Goal: Task Accomplishment & Management: Complete application form

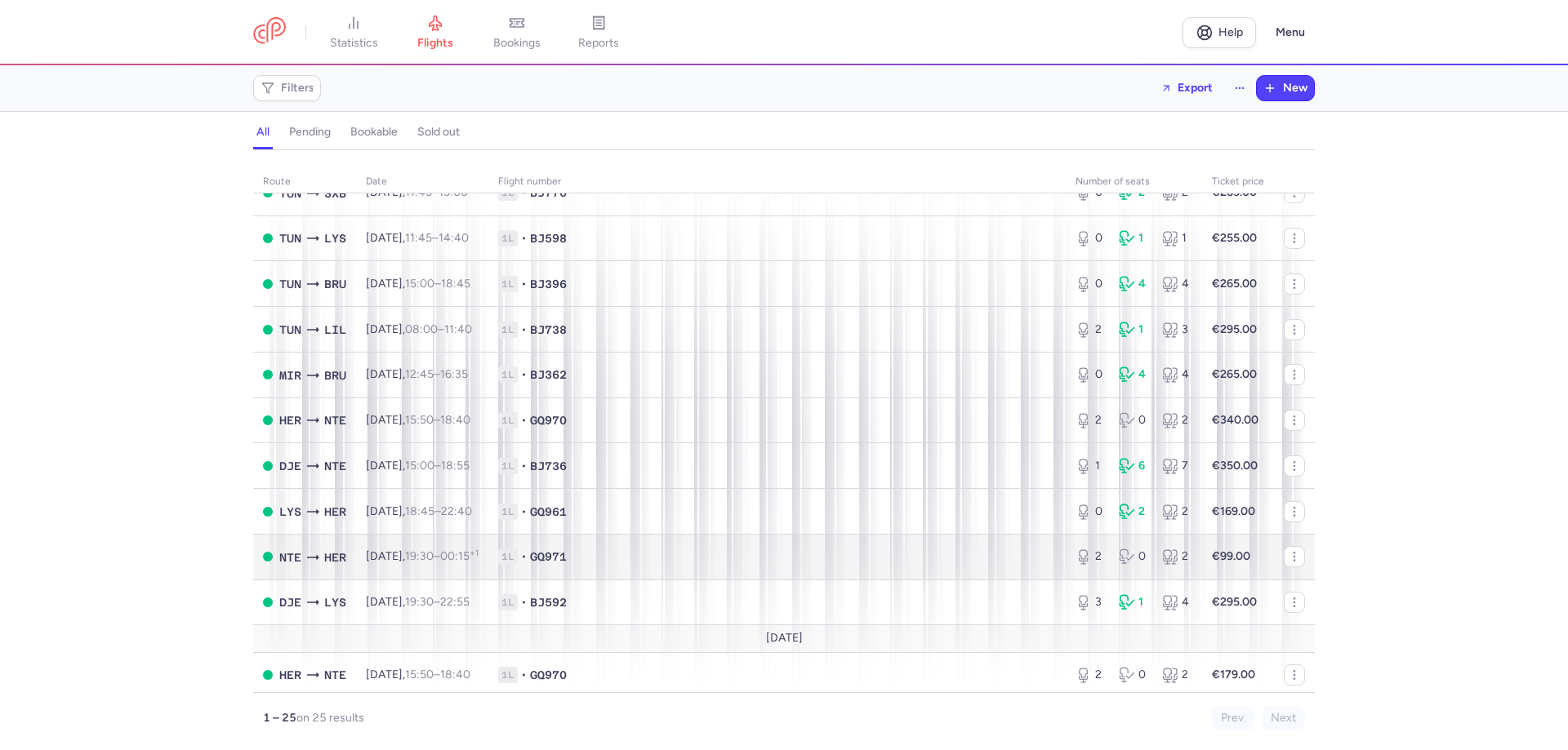
scroll to position [693, 0]
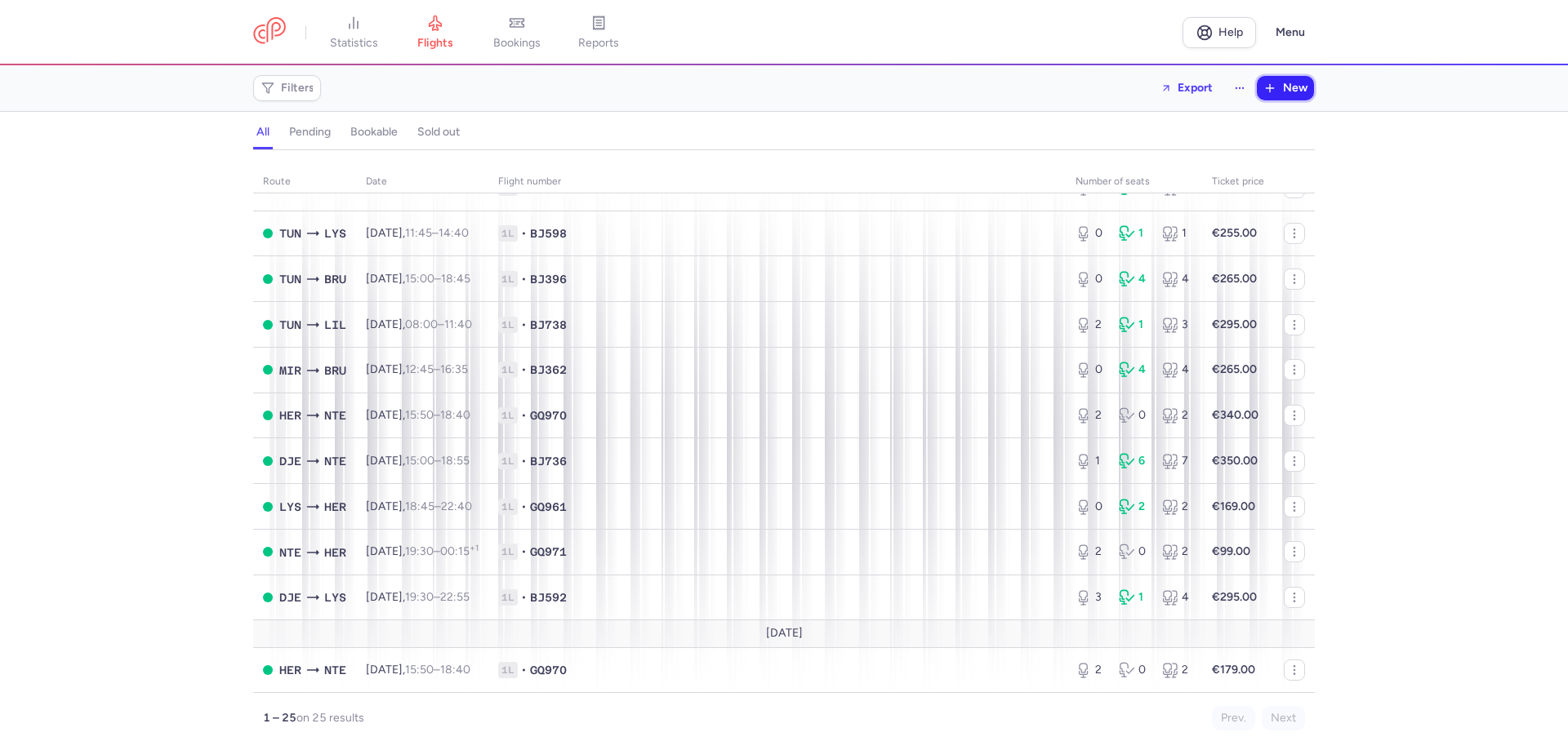
click at [1263, 82] on icon "button" at bounding box center [1269, 88] width 13 height 13
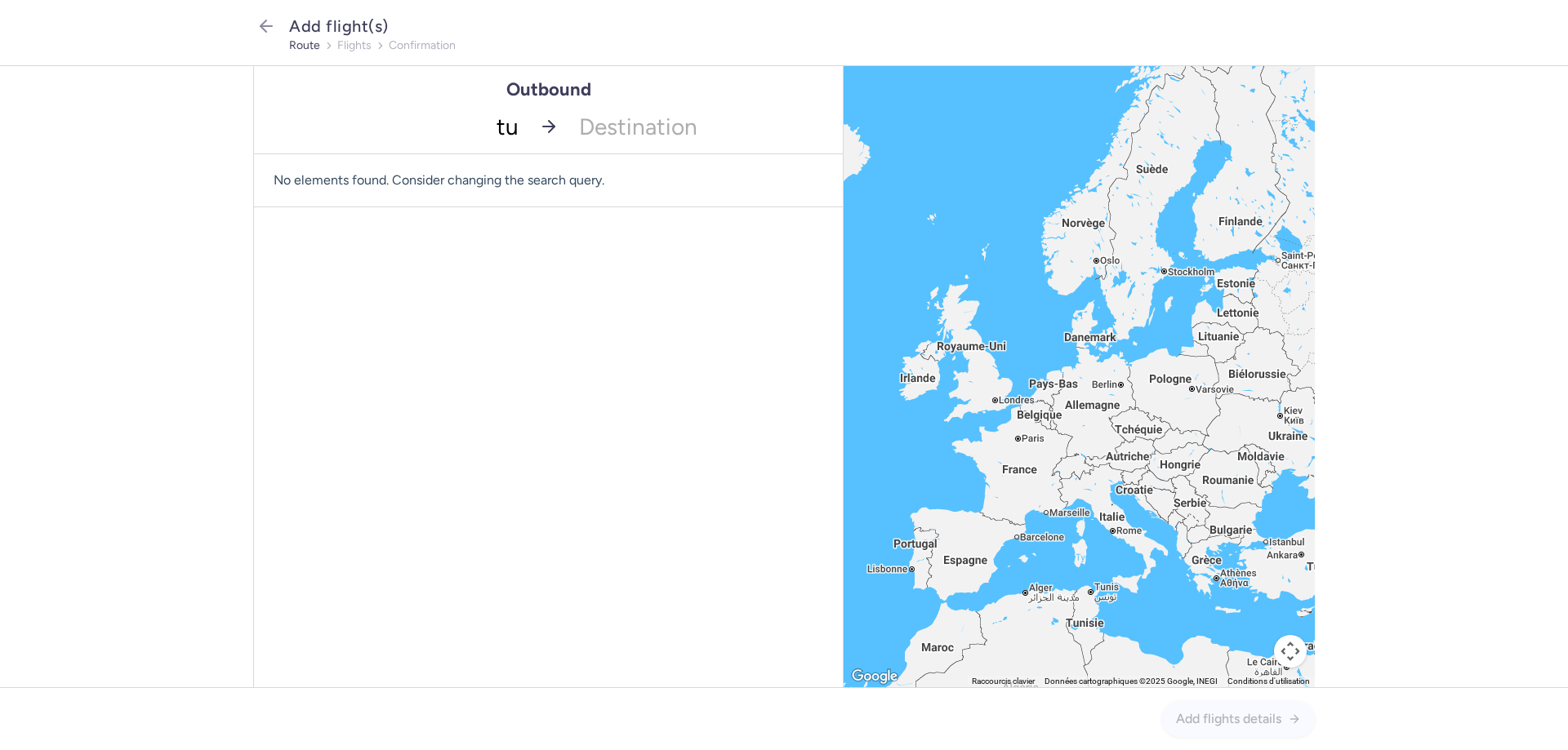
type input "tun"
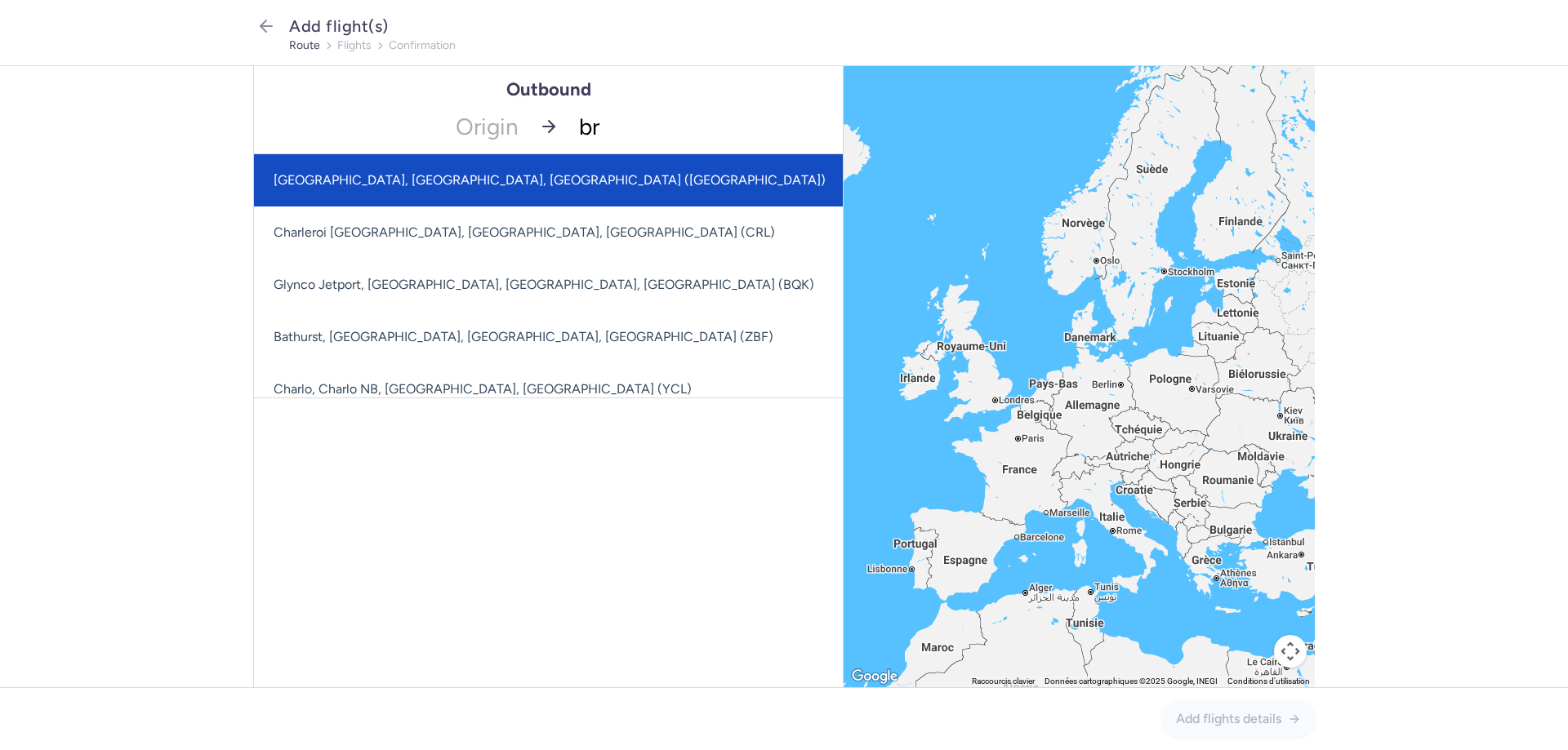
type input "b"
click at [456, 122] on input "-searchbox" at bounding box center [391, 127] width 274 height 54
type input "TUN"
click at [418, 159] on span "Carthage, [GEOGRAPHIC_DATA], [GEOGRAPHIC_DATA] (TUN)" at bounding box center [600, 181] width 693 height 52
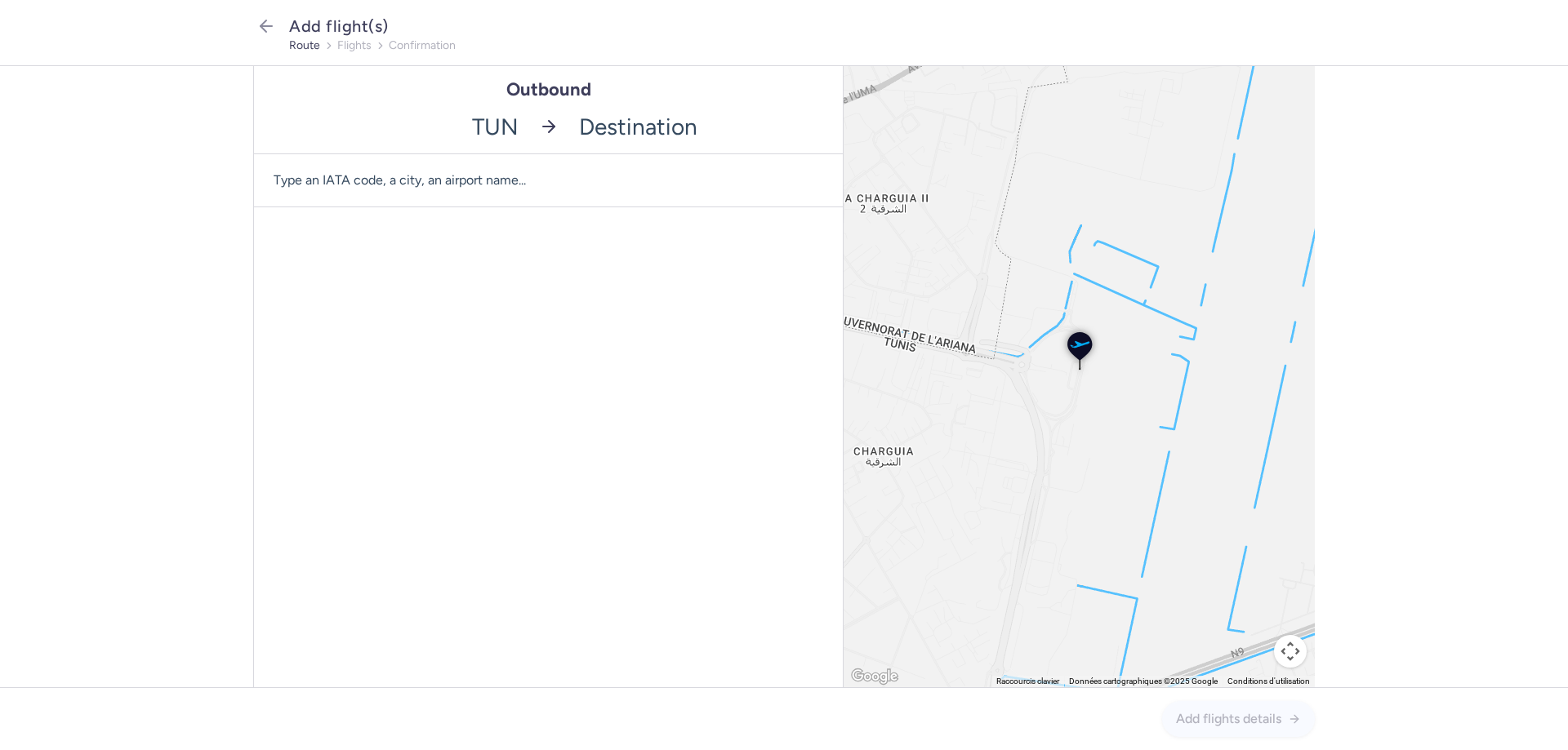
click at [613, 121] on input "-searchbox" at bounding box center [706, 127] width 274 height 54
type input "BRU"
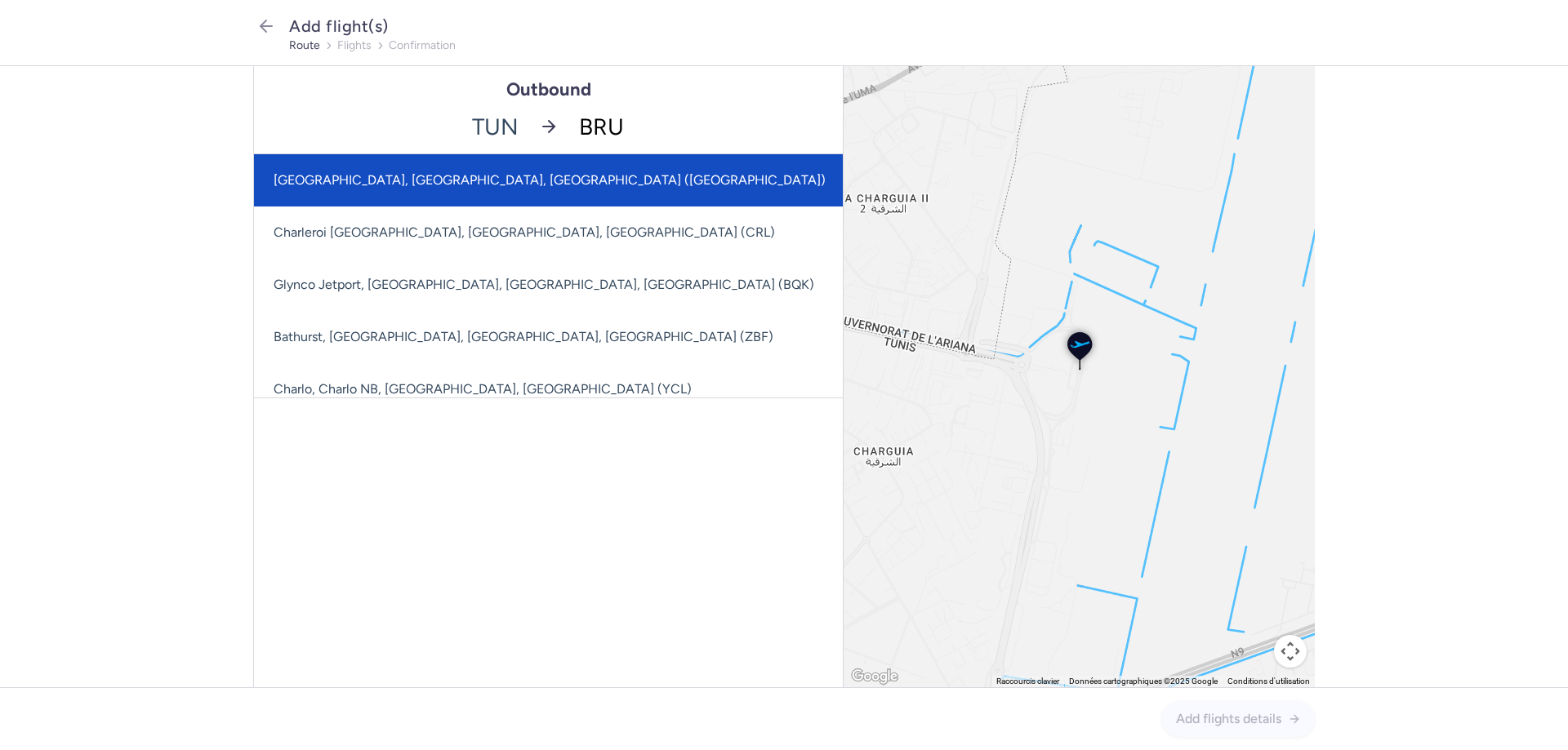
click at [417, 180] on span "[GEOGRAPHIC_DATA], [GEOGRAPHIC_DATA], [GEOGRAPHIC_DATA] ([GEOGRAPHIC_DATA])" at bounding box center [549, 180] width 552 height 15
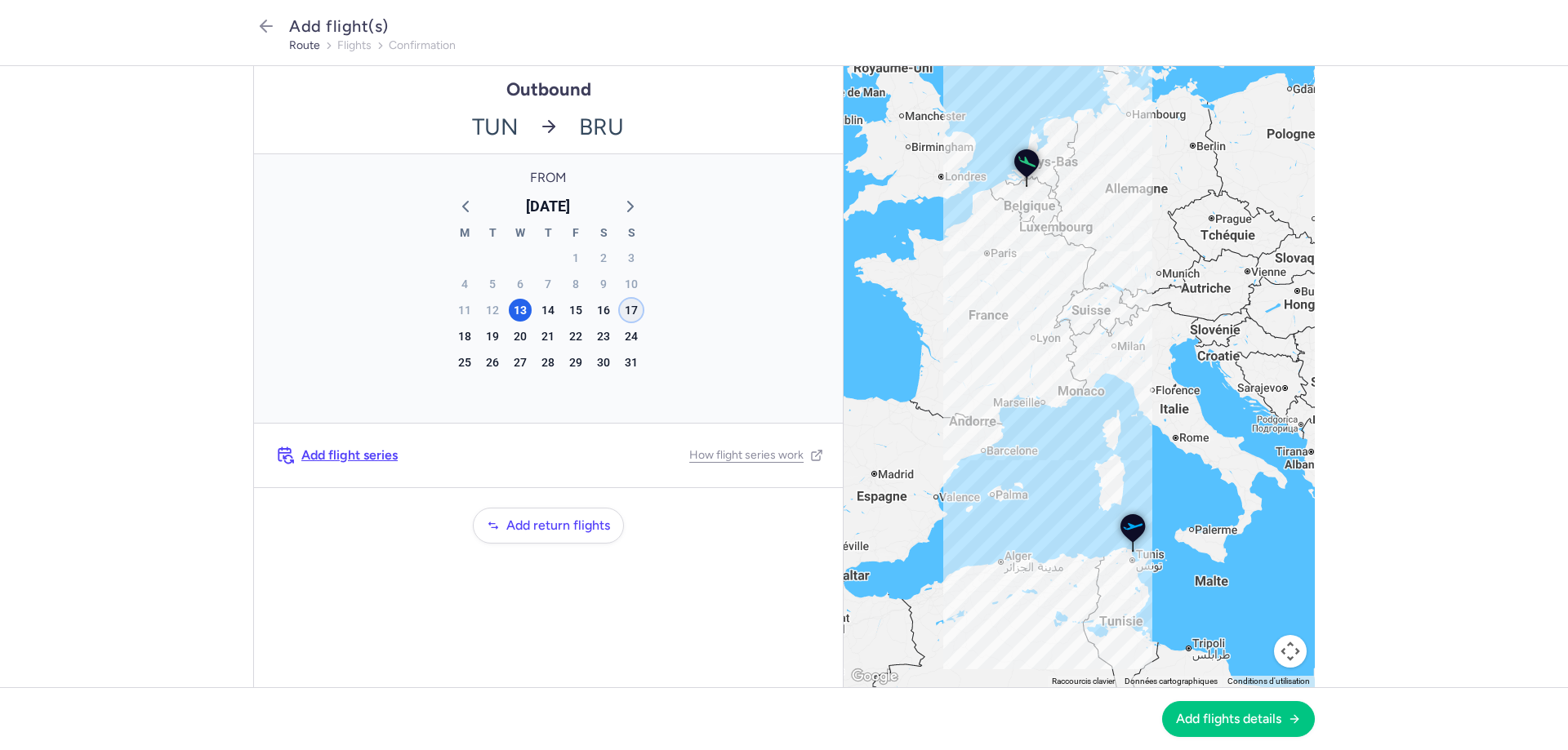
click at [633, 307] on div "17" at bounding box center [630, 310] width 23 height 23
click at [1242, 723] on span "Add flights details" at bounding box center [1228, 718] width 105 height 14
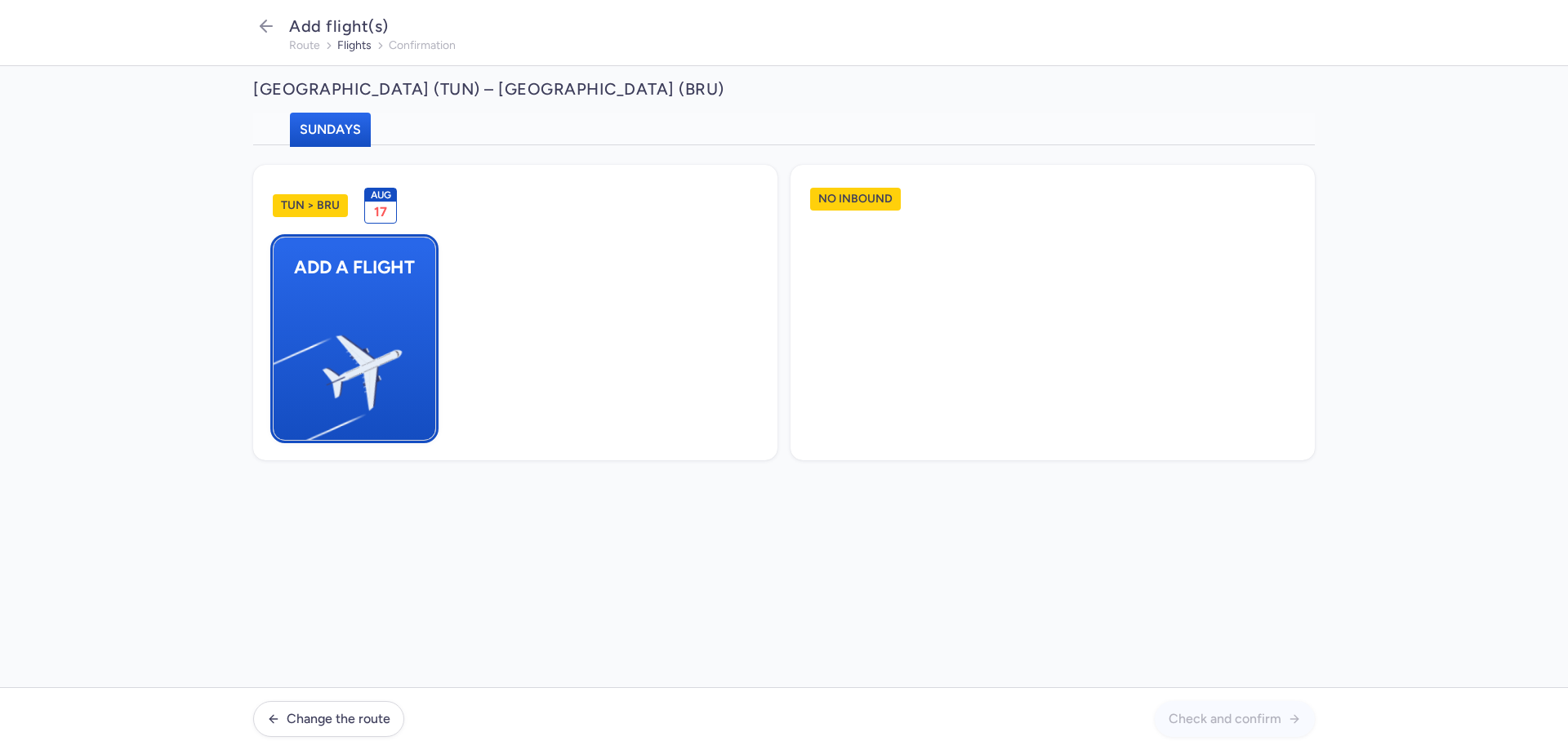
click at [376, 287] on img "button" at bounding box center [281, 366] width 276 height 253
select select "23"
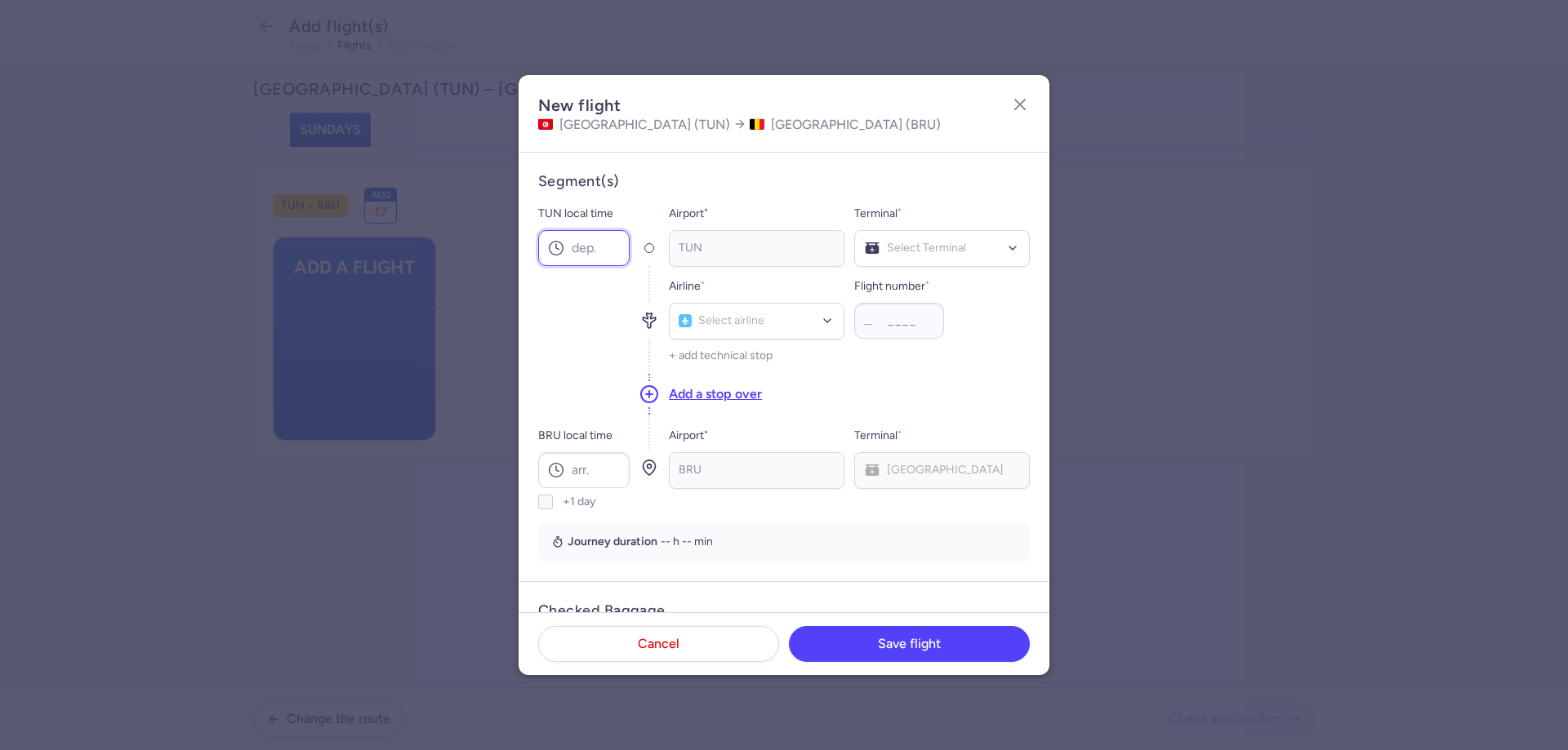
click at [595, 256] on input "TUN local time" at bounding box center [584, 248] width 91 height 36
click at [582, 237] on input "TUN local time" at bounding box center [584, 248] width 91 height 36
type input "08:00"
click at [604, 482] on input "BRU local time" at bounding box center [584, 470] width 91 height 36
type input "11:45"
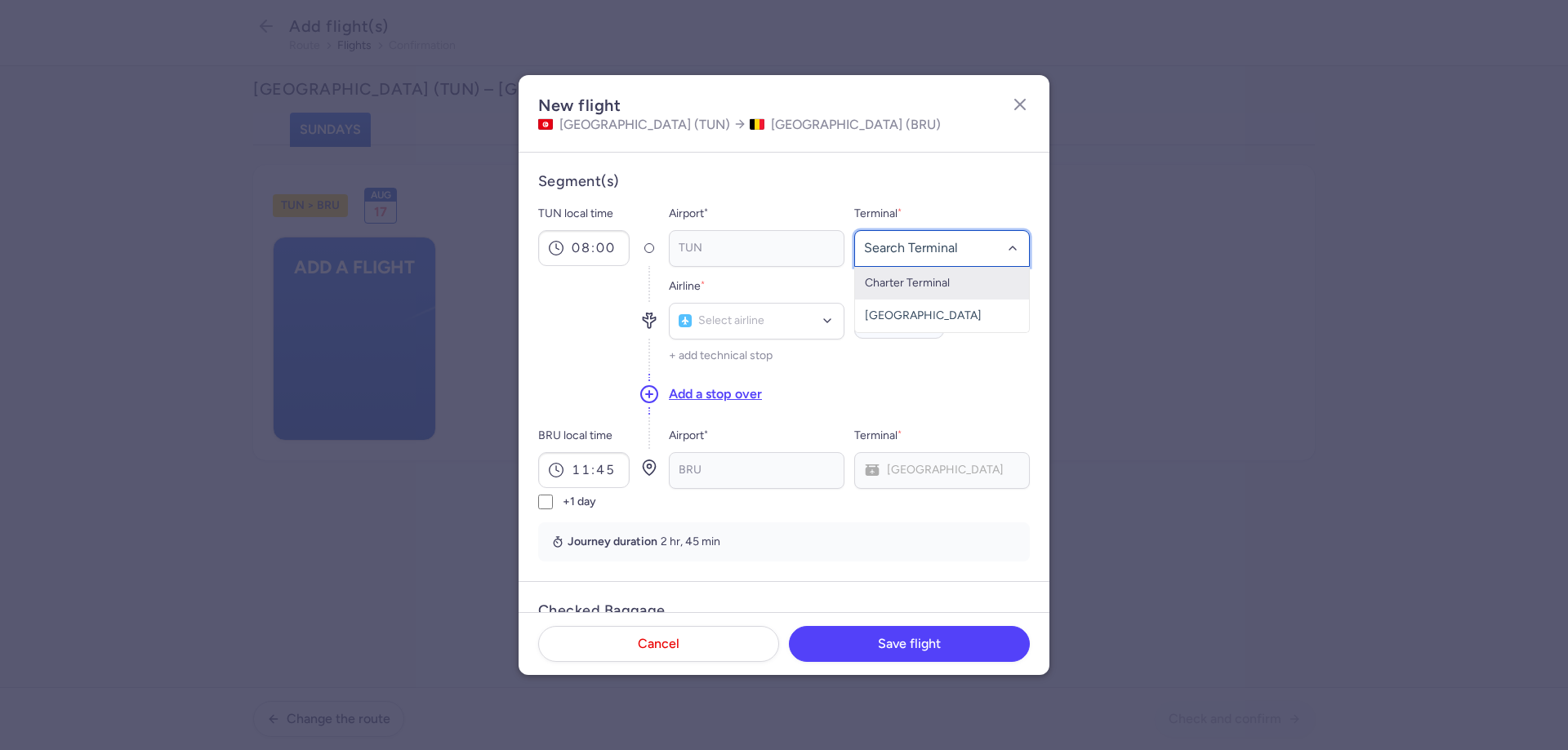
click at [963, 233] on div at bounding box center [942, 249] width 176 height 37
drag, startPoint x: 928, startPoint y: 281, endPoint x: 927, endPoint y: 307, distance: 26.0
click at [927, 307] on ul "[GEOGRAPHIC_DATA] No elements found. Consider changing the search query. List i…" at bounding box center [942, 299] width 174 height 65
click at [927, 307] on span "[GEOGRAPHIC_DATA]" at bounding box center [942, 316] width 174 height 33
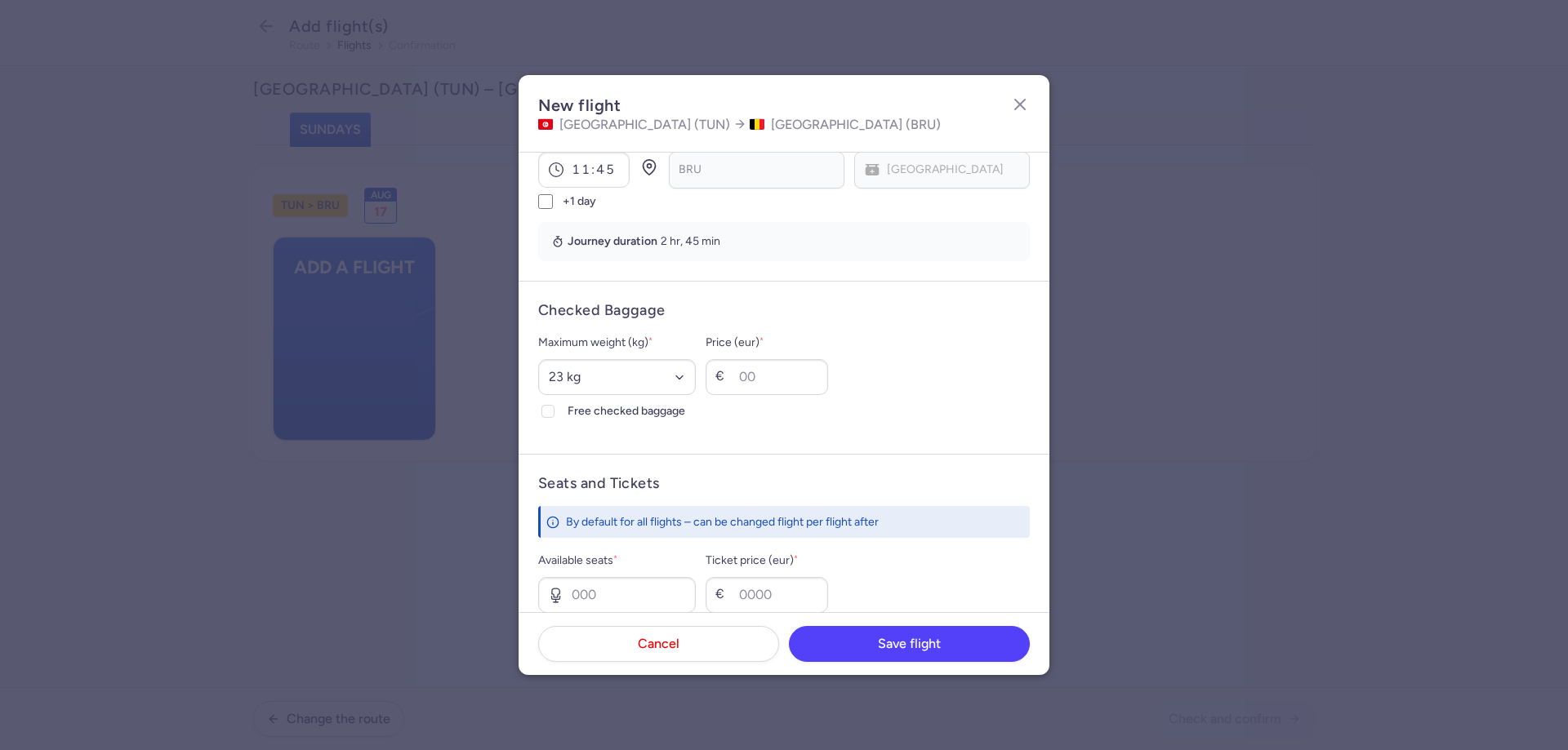
scroll to position [326, 0]
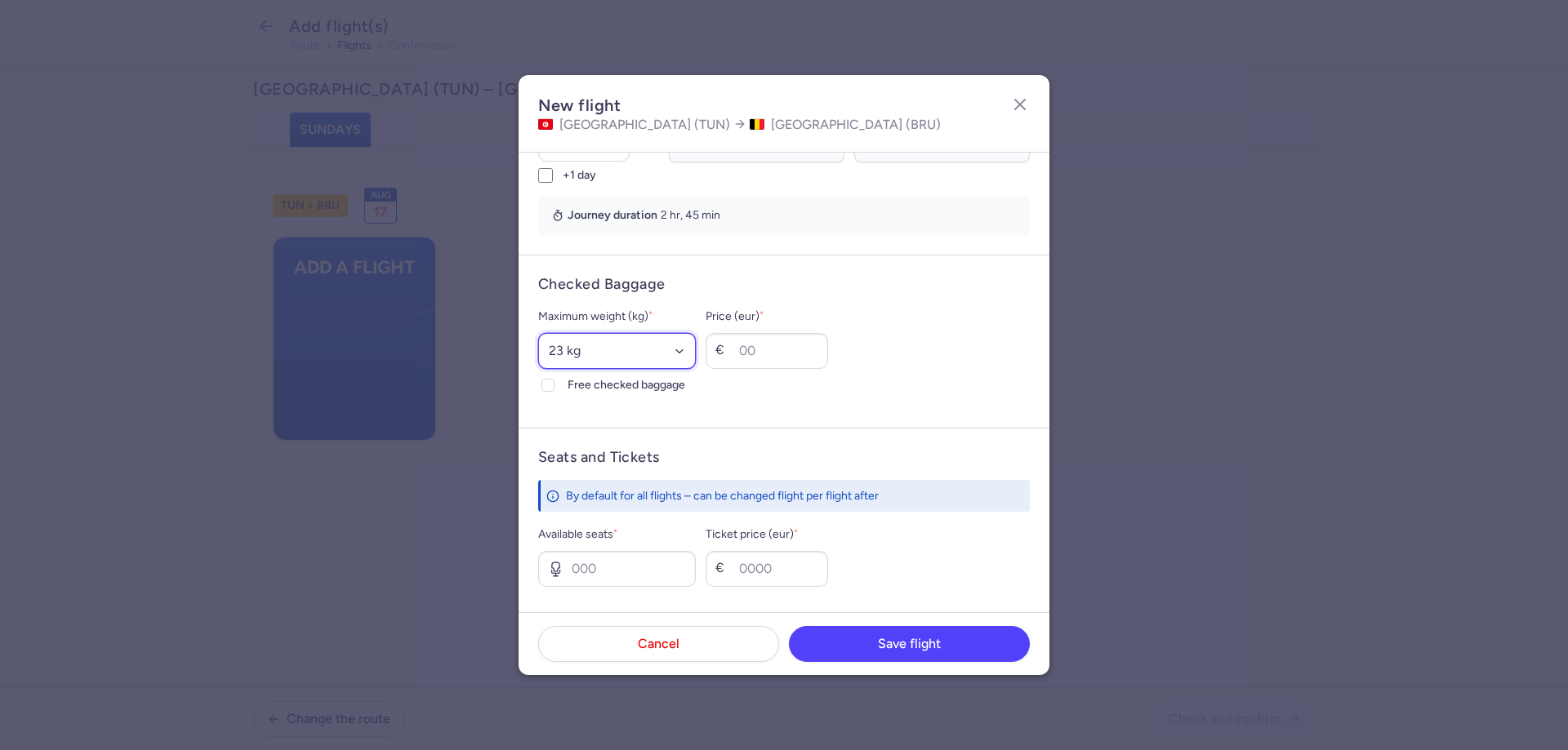
drag, startPoint x: 597, startPoint y: 349, endPoint x: 602, endPoint y: 359, distance: 11.2
click at [597, 349] on select "Select an option 15 kg 16 kg 17 kg 18 kg 19 kg 20 kg 21 kg 22 kg 23 kg 24 kg 25…" at bounding box center [617, 351] width 158 height 36
select select "25"
click at [538, 333] on select "Select an option 15 kg 16 kg 17 kg 18 kg 19 kg 20 kg 21 kg 22 kg 23 kg 24 kg 25…" at bounding box center [617, 351] width 158 height 36
click at [617, 386] on span "Free checked baggage" at bounding box center [631, 385] width 128 height 19
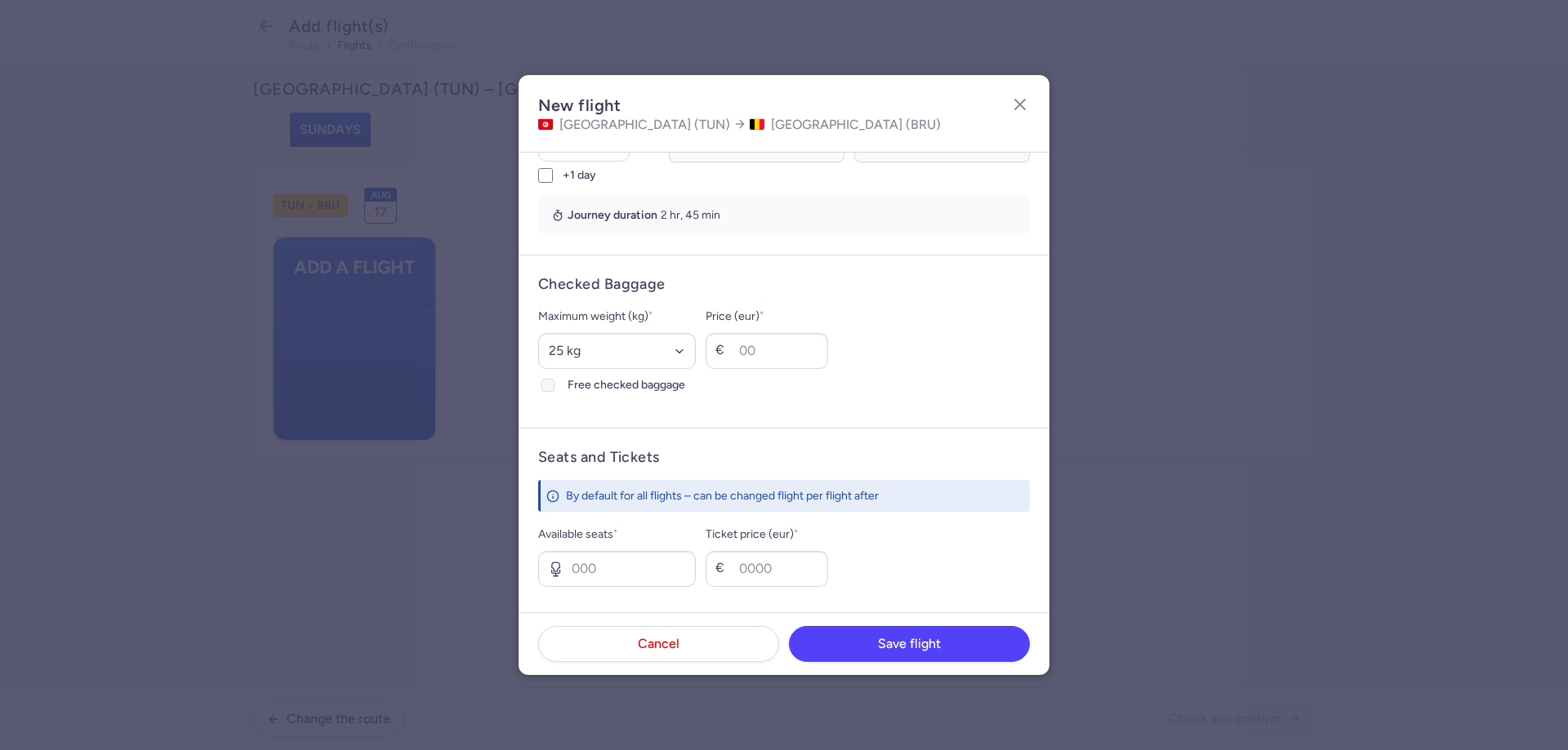
click at [554, 386] on input "Free checked baggage" at bounding box center [548, 385] width 13 height 13
checkbox input "true"
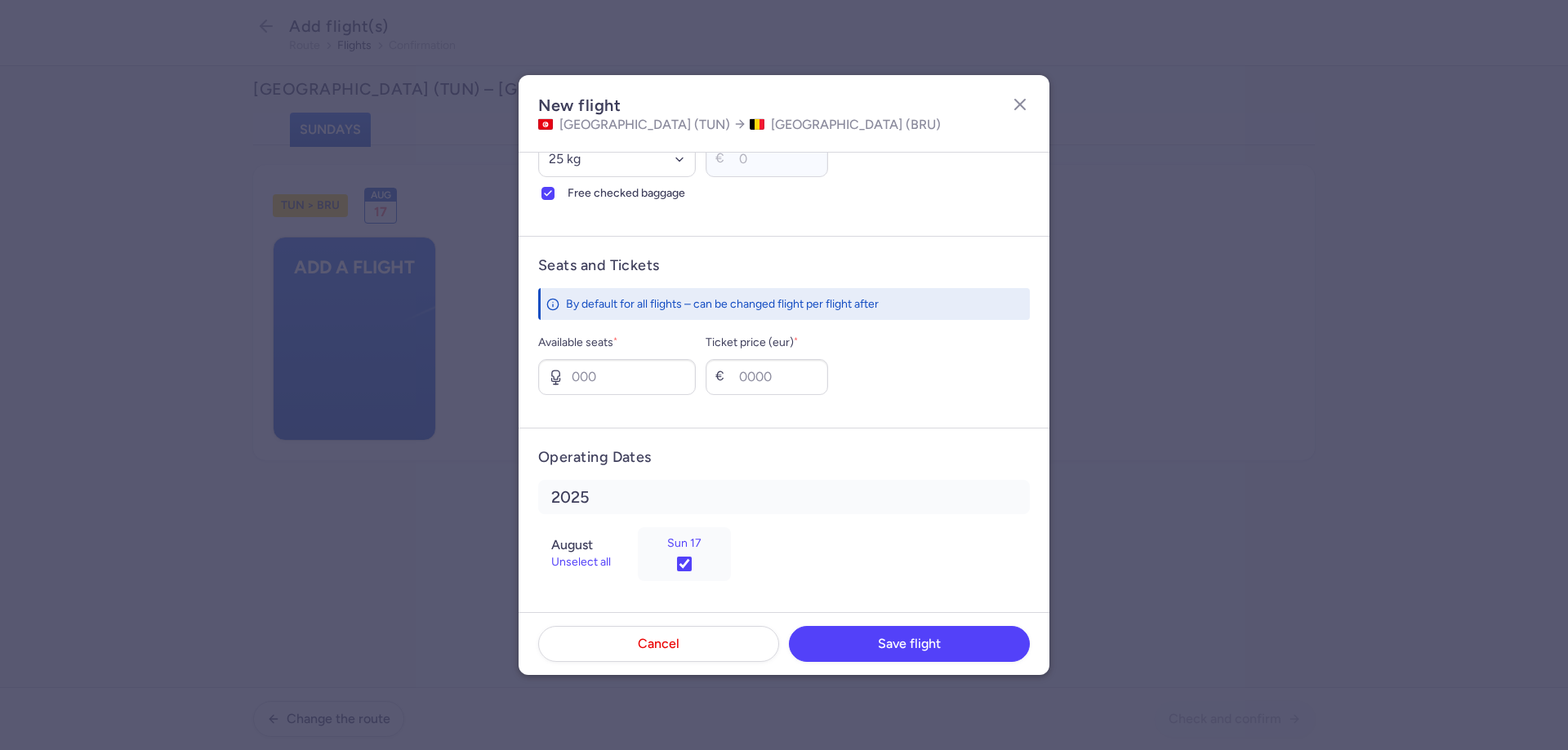
scroll to position [520, 0]
click at [624, 381] on input "Available seats *" at bounding box center [617, 375] width 158 height 36
type input "4"
type input "450"
click at [886, 639] on span "Save flight" at bounding box center [909, 643] width 63 height 14
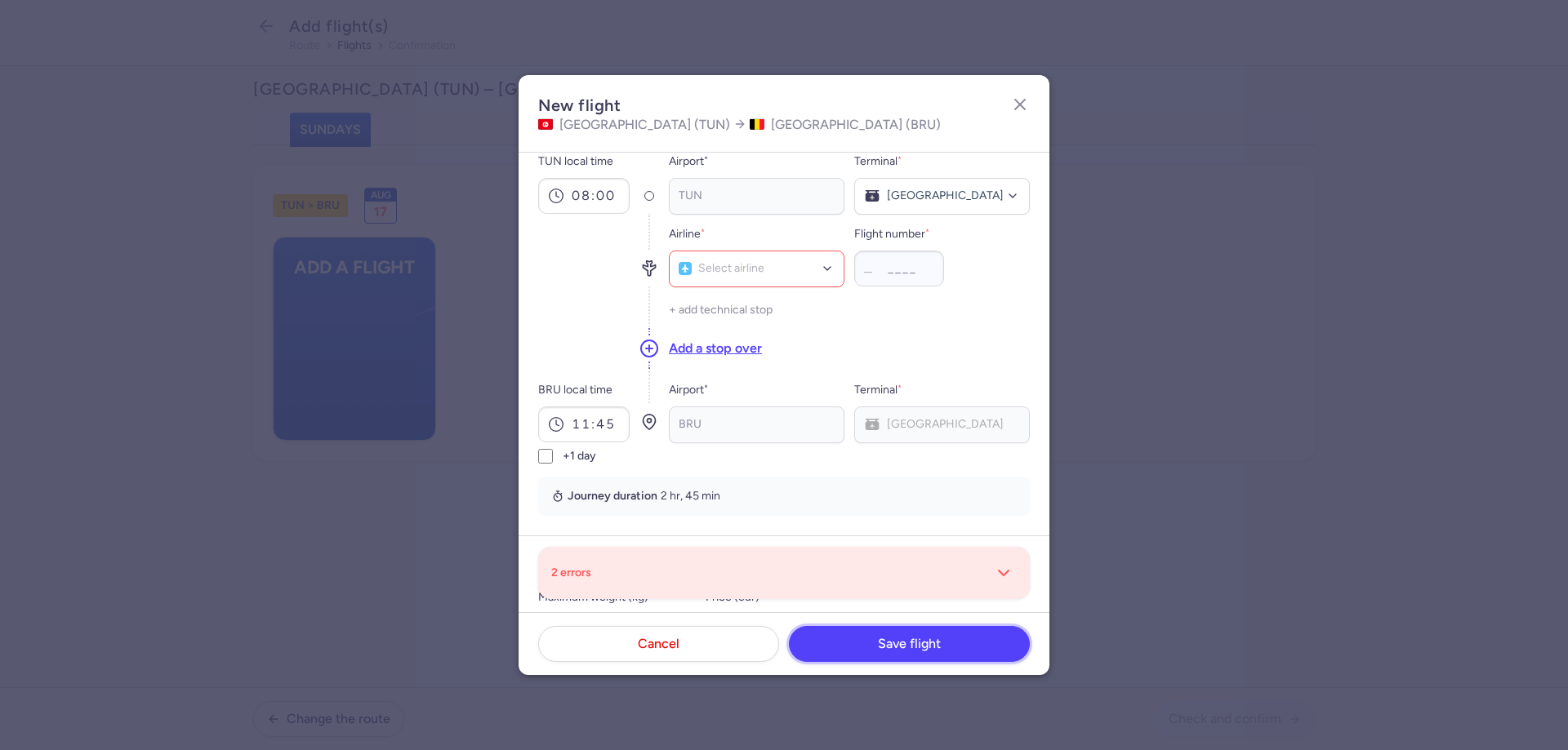
scroll to position [0, 0]
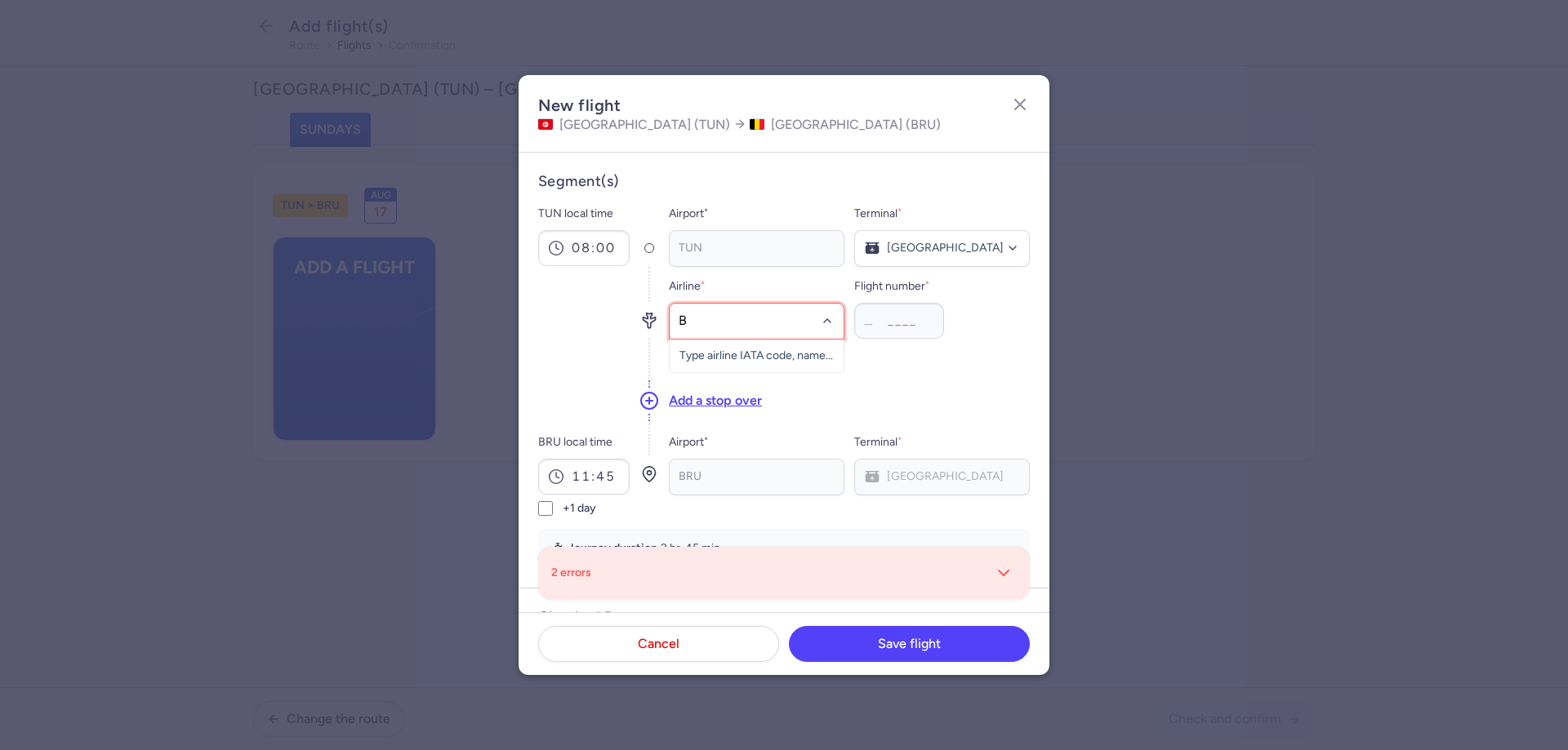
type input "BJ"
click at [749, 359] on span "Nouvelair" at bounding box center [727, 357] width 49 height 13
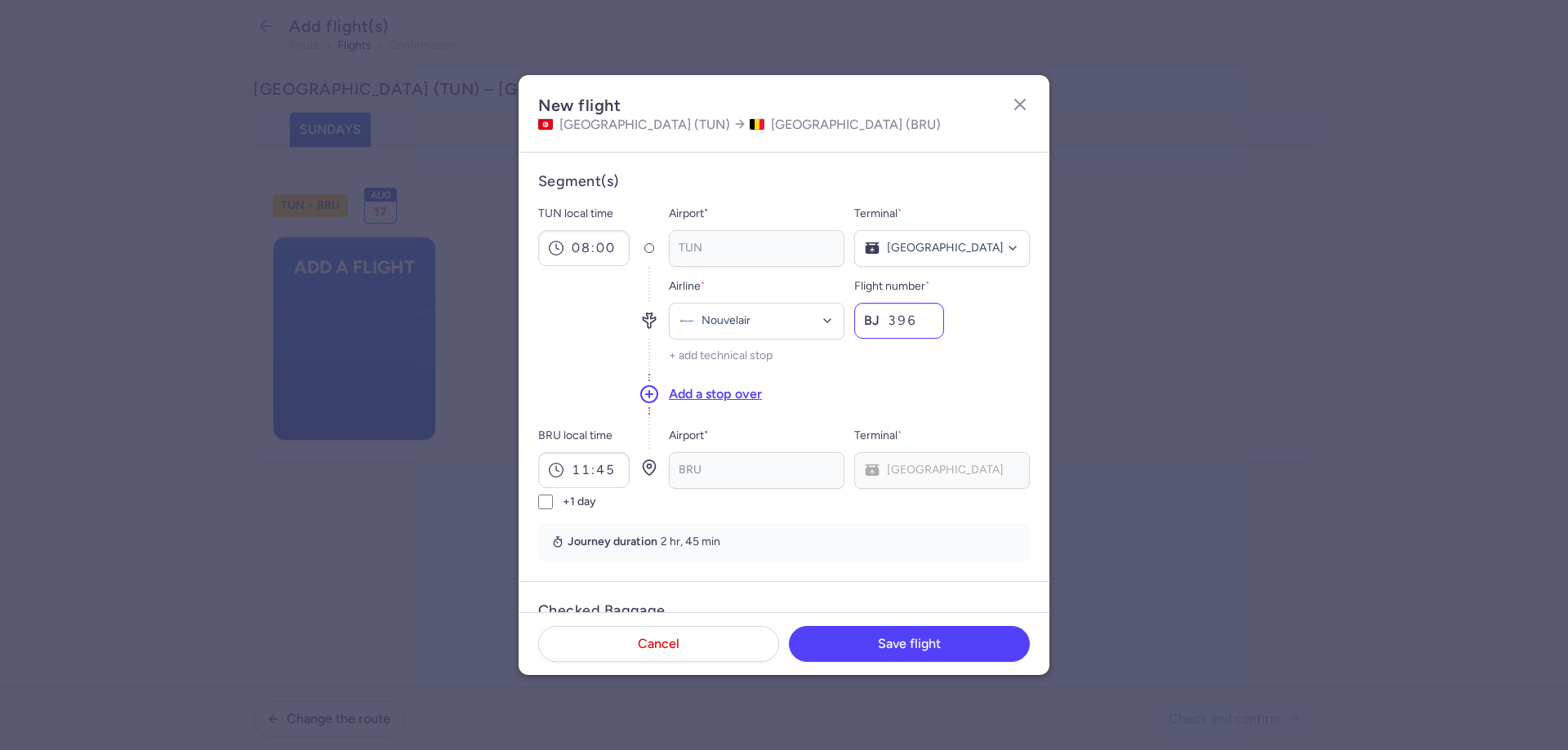
type input "396"
click at [927, 645] on span "Save flight" at bounding box center [909, 643] width 63 height 14
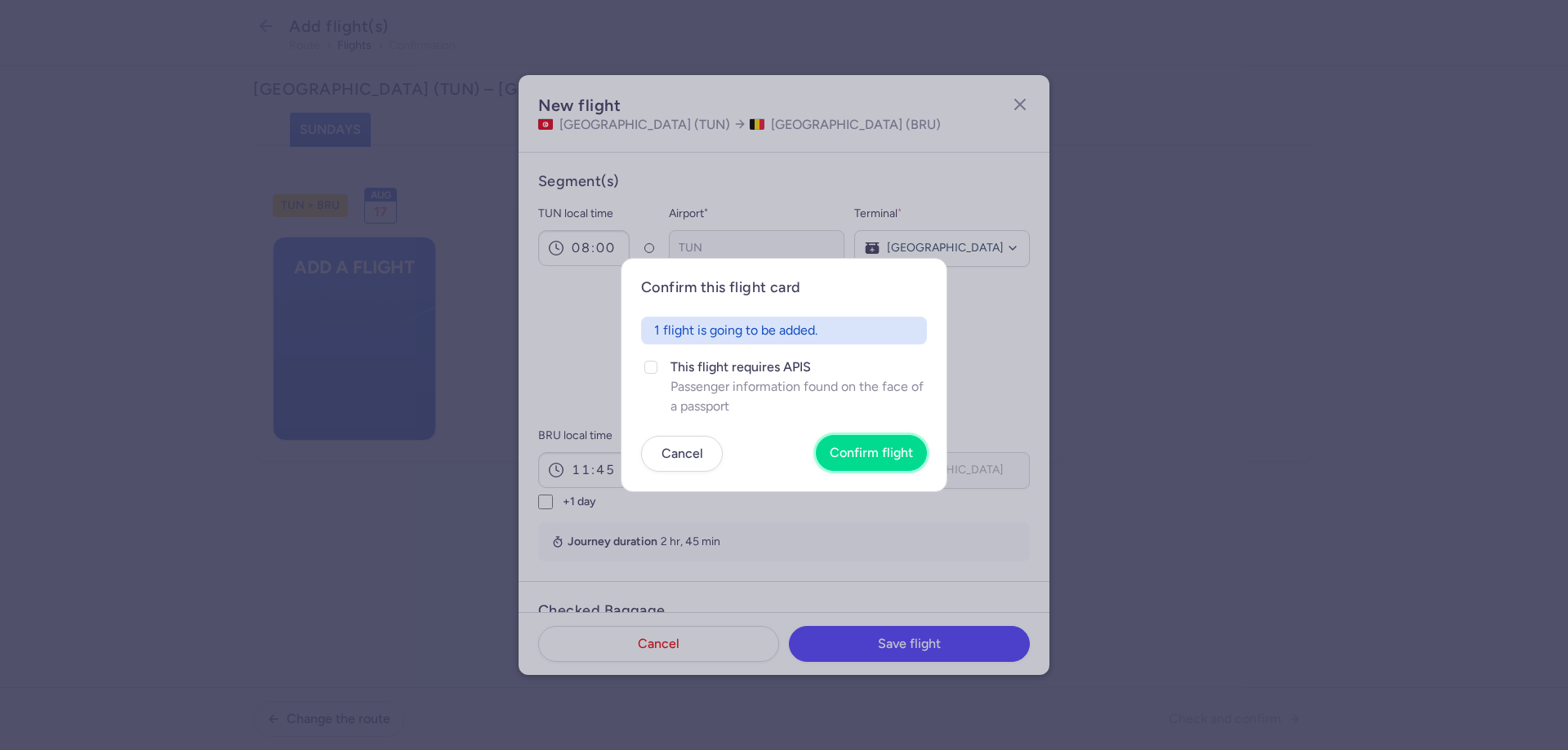
click at [868, 440] on button "Confirm flight" at bounding box center [872, 453] width 111 height 36
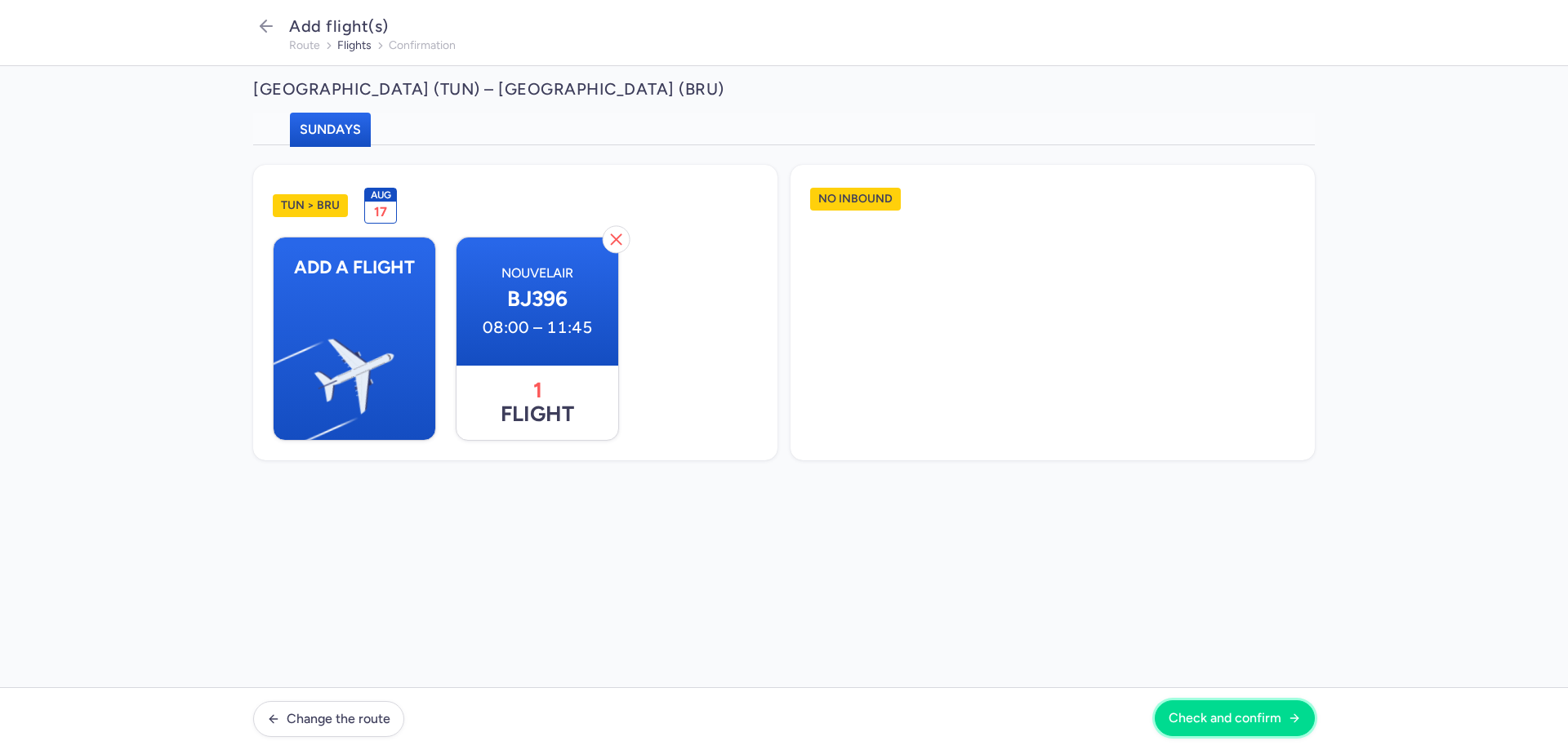
click at [1221, 715] on span "Check and confirm" at bounding box center [1225, 718] width 113 height 14
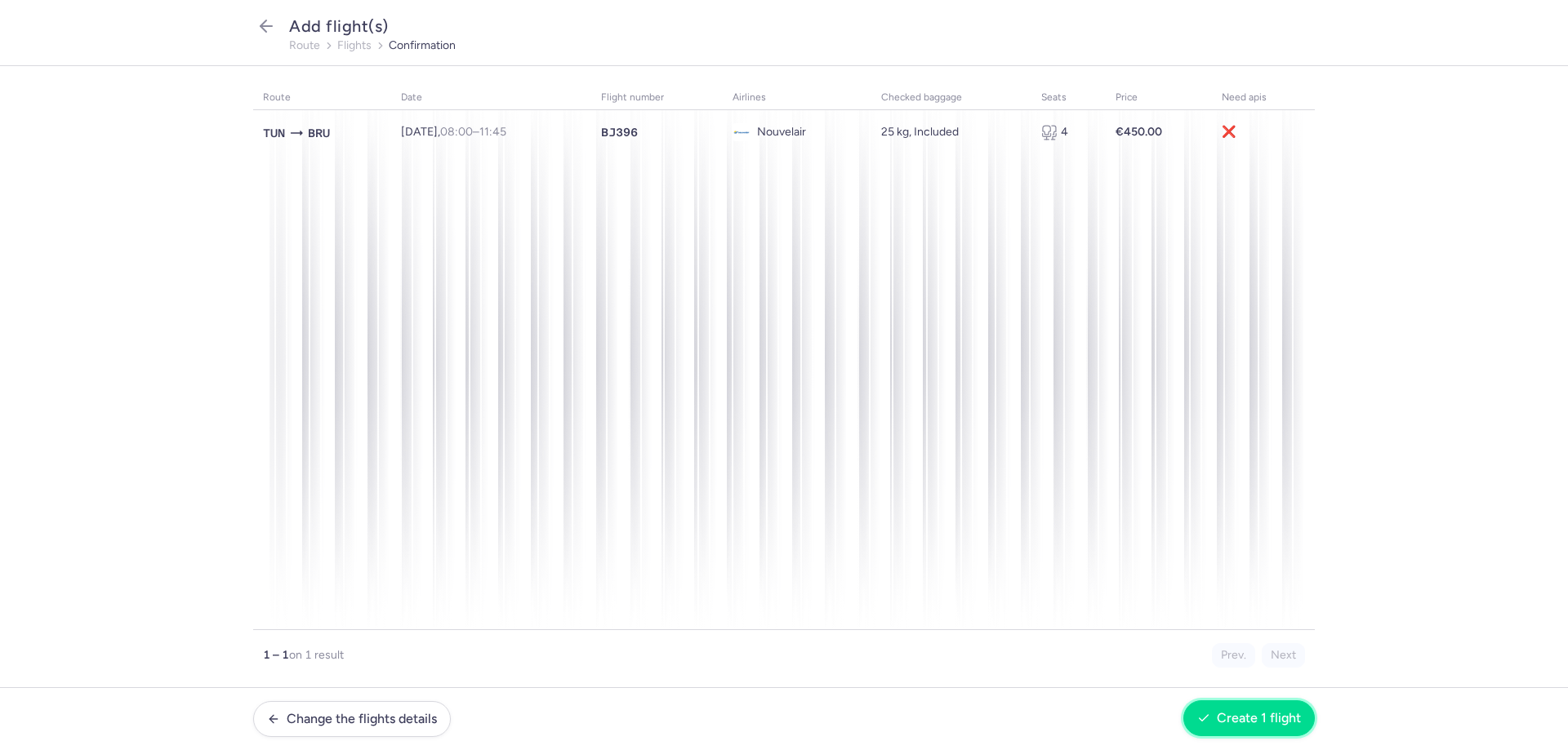
click at [1247, 718] on span "Create 1 flight" at bounding box center [1259, 718] width 84 height 14
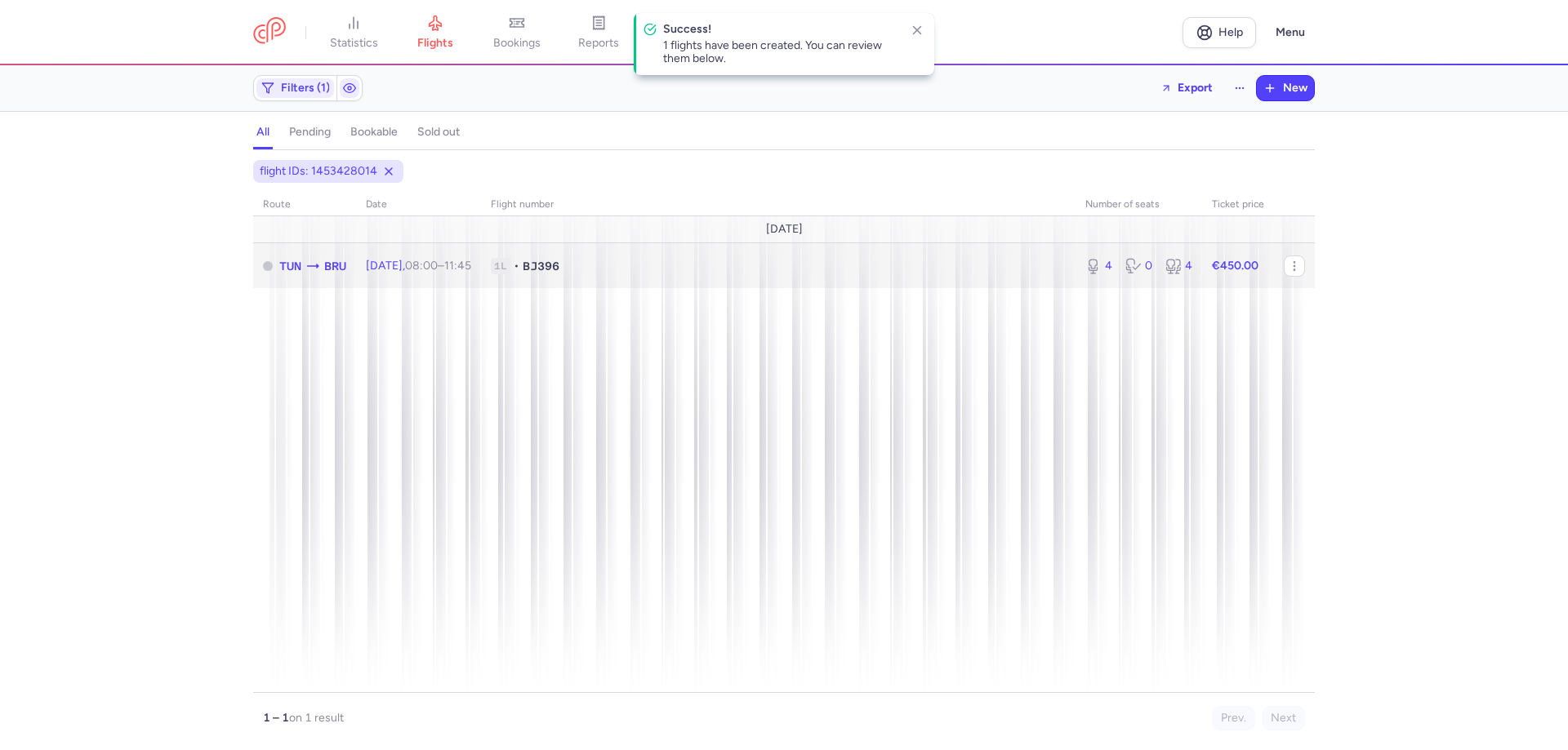
click at [1075, 272] on td "[DATE] 08:00 – 11:45 +0" at bounding box center [1138, 265] width 127 height 45
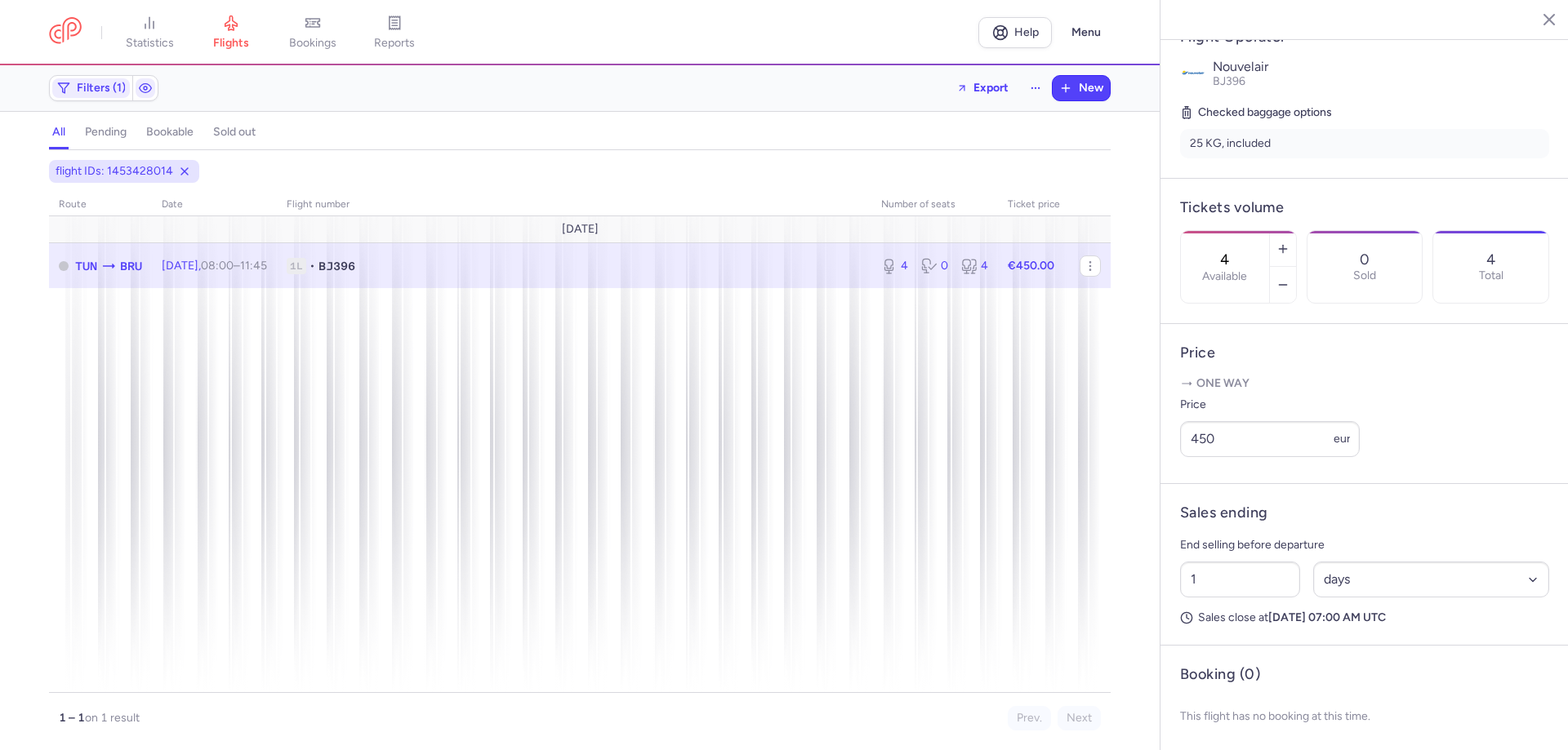
scroll to position [375, 0]
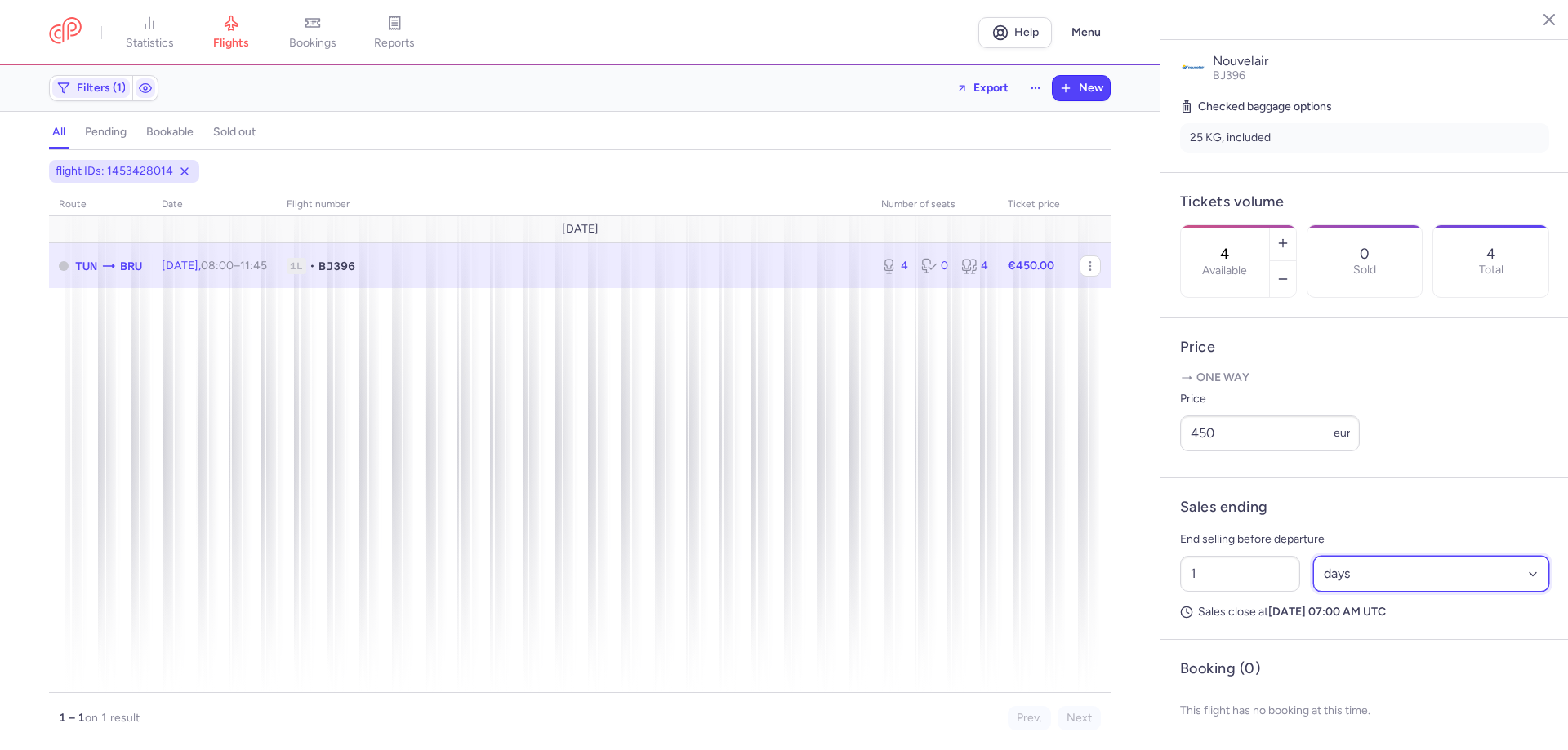
click at [1344, 566] on select "Select an option hours days" at bounding box center [1431, 574] width 237 height 36
select select "hours"
click at [1313, 556] on select "Select an option hours days" at bounding box center [1431, 574] width 237 height 36
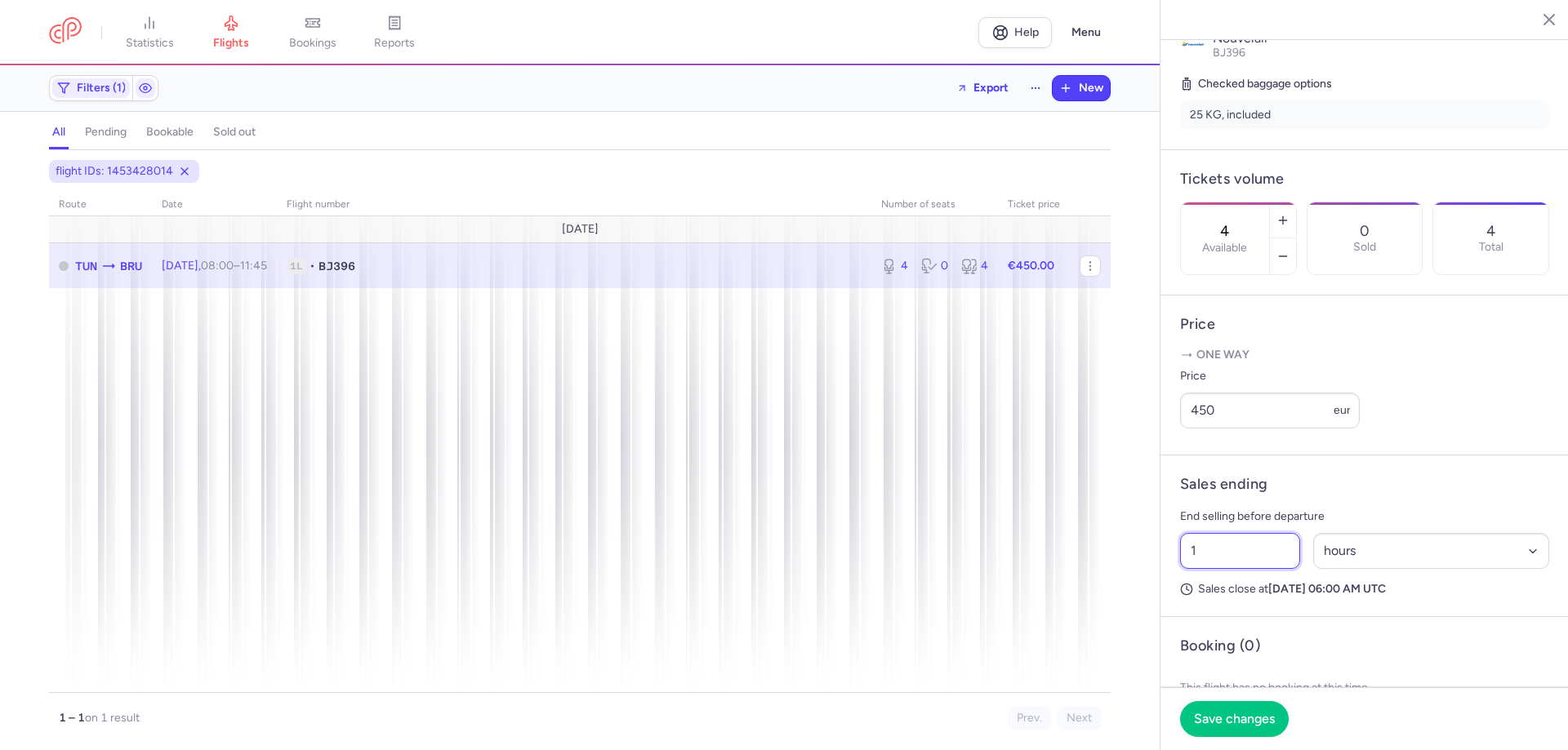
drag, startPoint x: 1262, startPoint y: 580, endPoint x: 1107, endPoint y: 570, distance: 155.3
click at [1107, 570] on div "statistics flights bookings reports Help Menu Filters (1) Export New all pendin…" at bounding box center [784, 375] width 1568 height 750
drag, startPoint x: 1225, startPoint y: 582, endPoint x: 1054, endPoint y: 569, distance: 171.5
click at [1100, 580] on div "statistics flights bookings reports Help Menu Filters (1) Export New all pendin…" at bounding box center [784, 375] width 1568 height 750
type input "17"
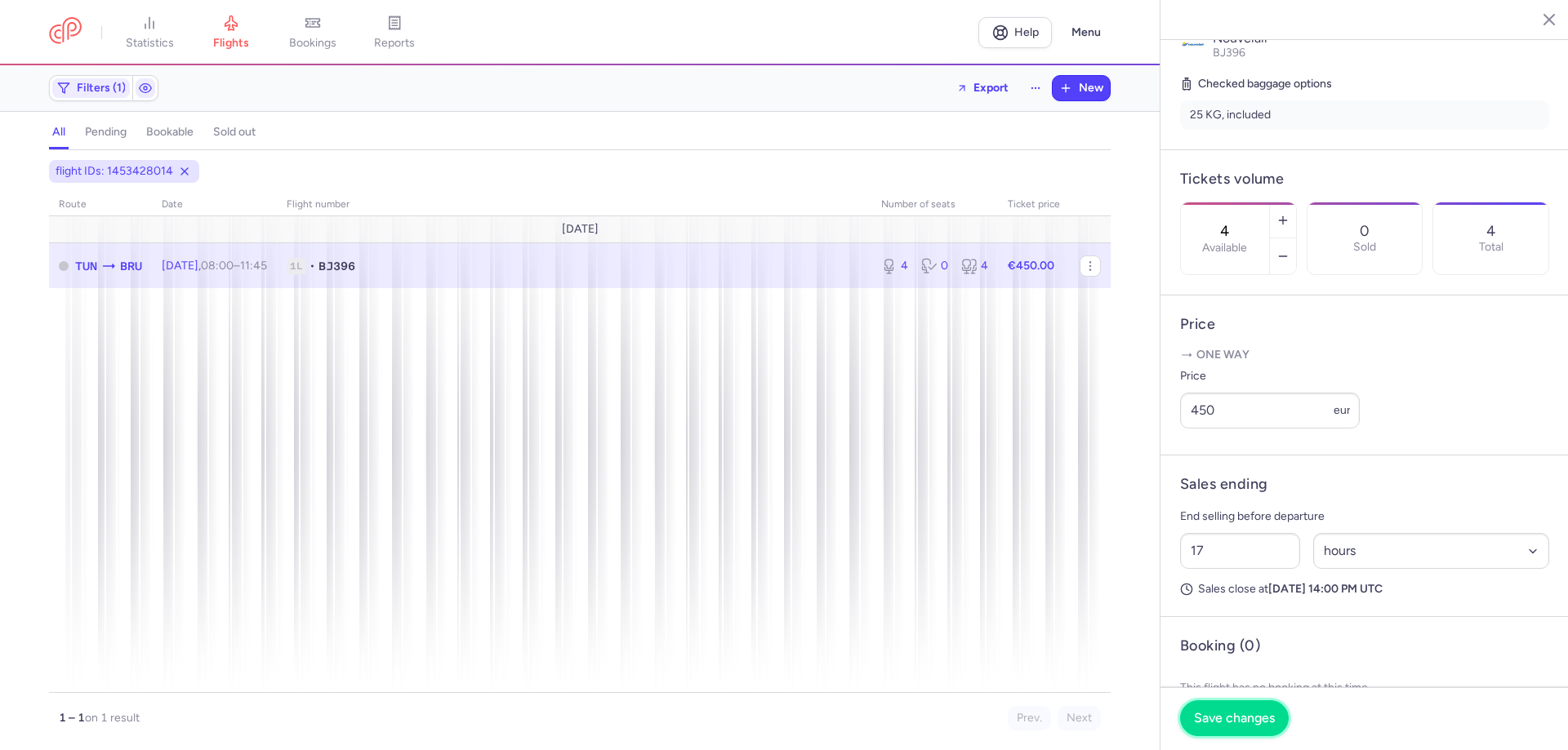
click at [1225, 720] on span "Save changes" at bounding box center [1235, 718] width 81 height 14
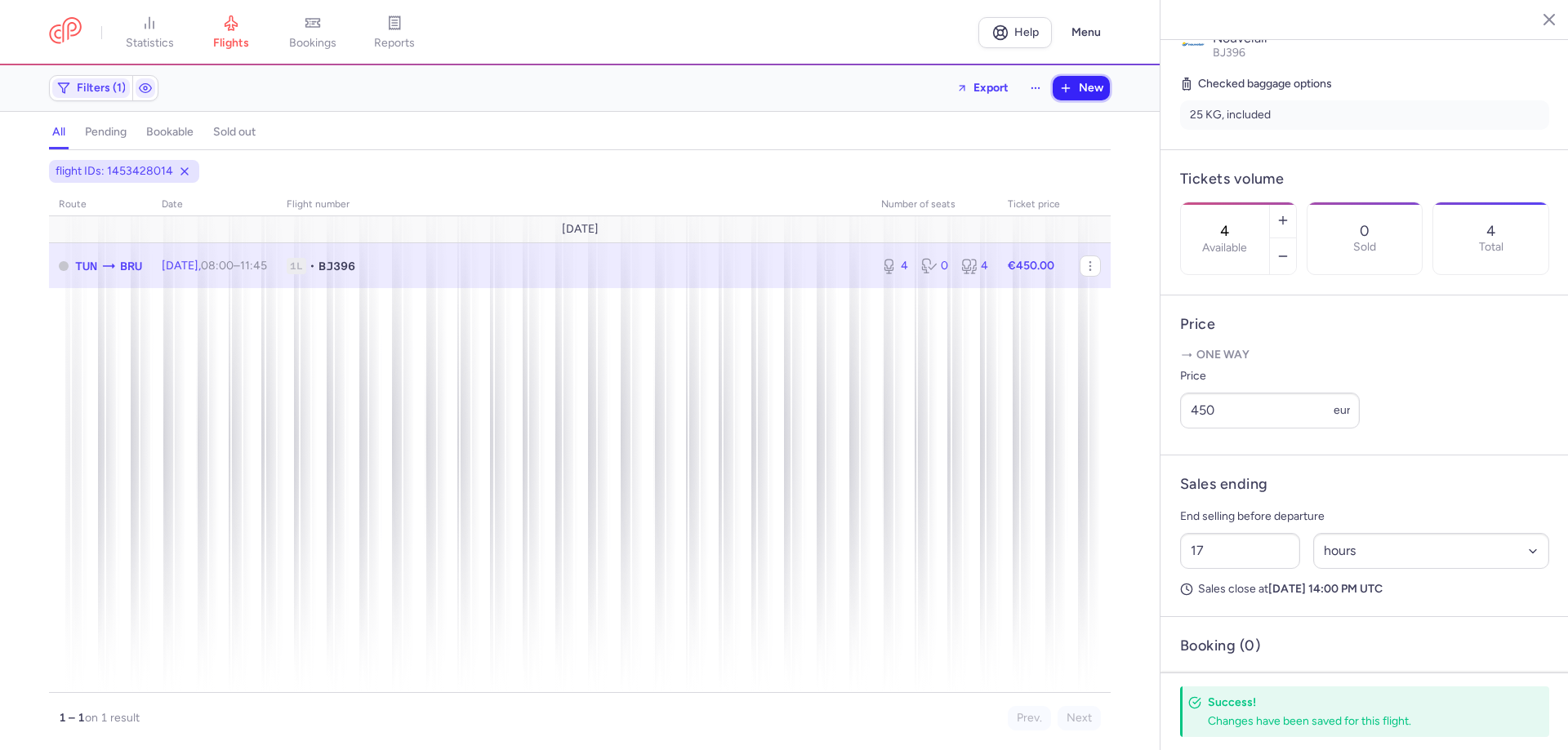
click at [1085, 85] on span "New" at bounding box center [1090, 88] width 24 height 13
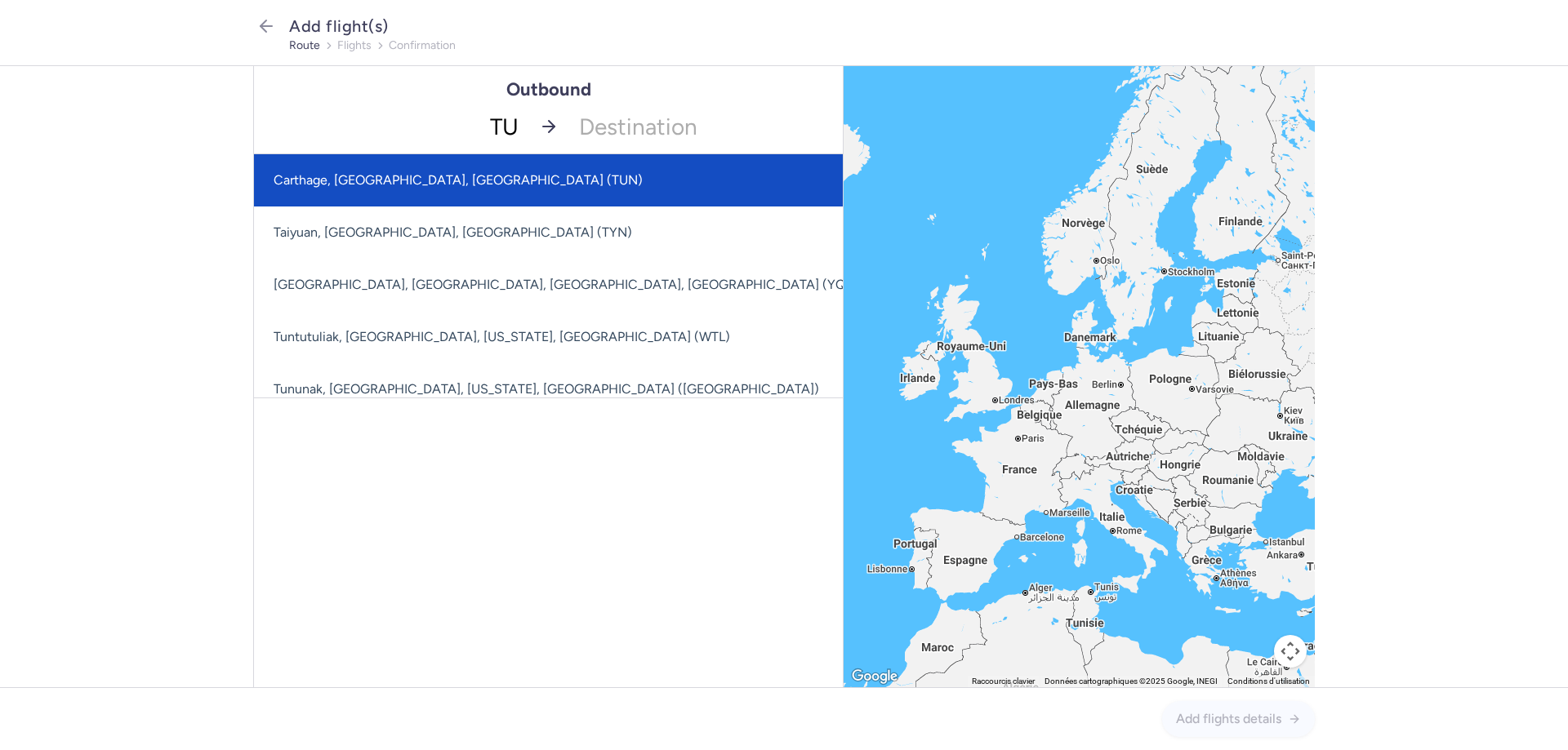
type input "TUN"
click at [415, 192] on span "Carthage, [GEOGRAPHIC_DATA], [GEOGRAPHIC_DATA] (TUN)" at bounding box center [600, 181] width 693 height 52
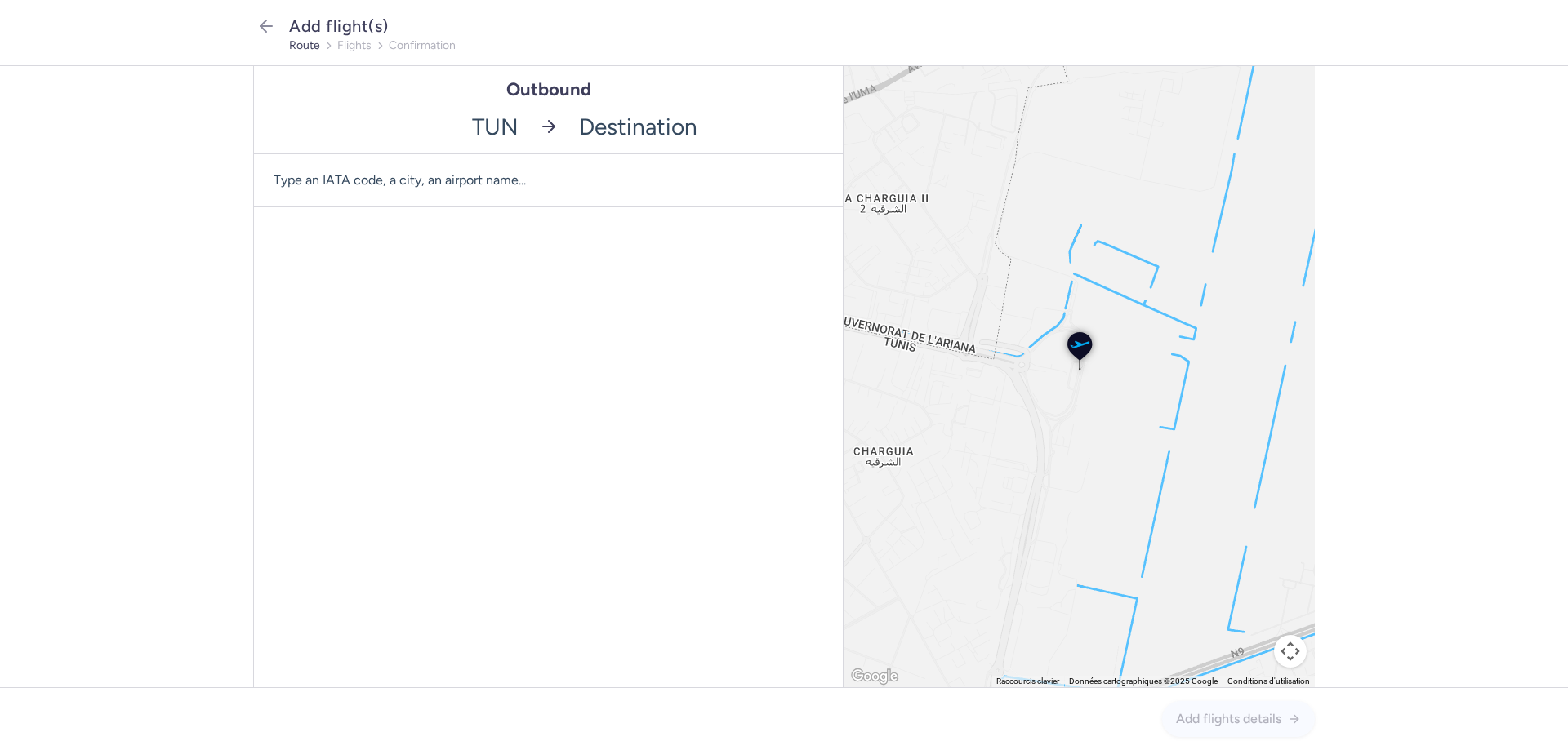
click at [655, 127] on input "-searchbox" at bounding box center [706, 127] width 274 height 54
type input "LYS"
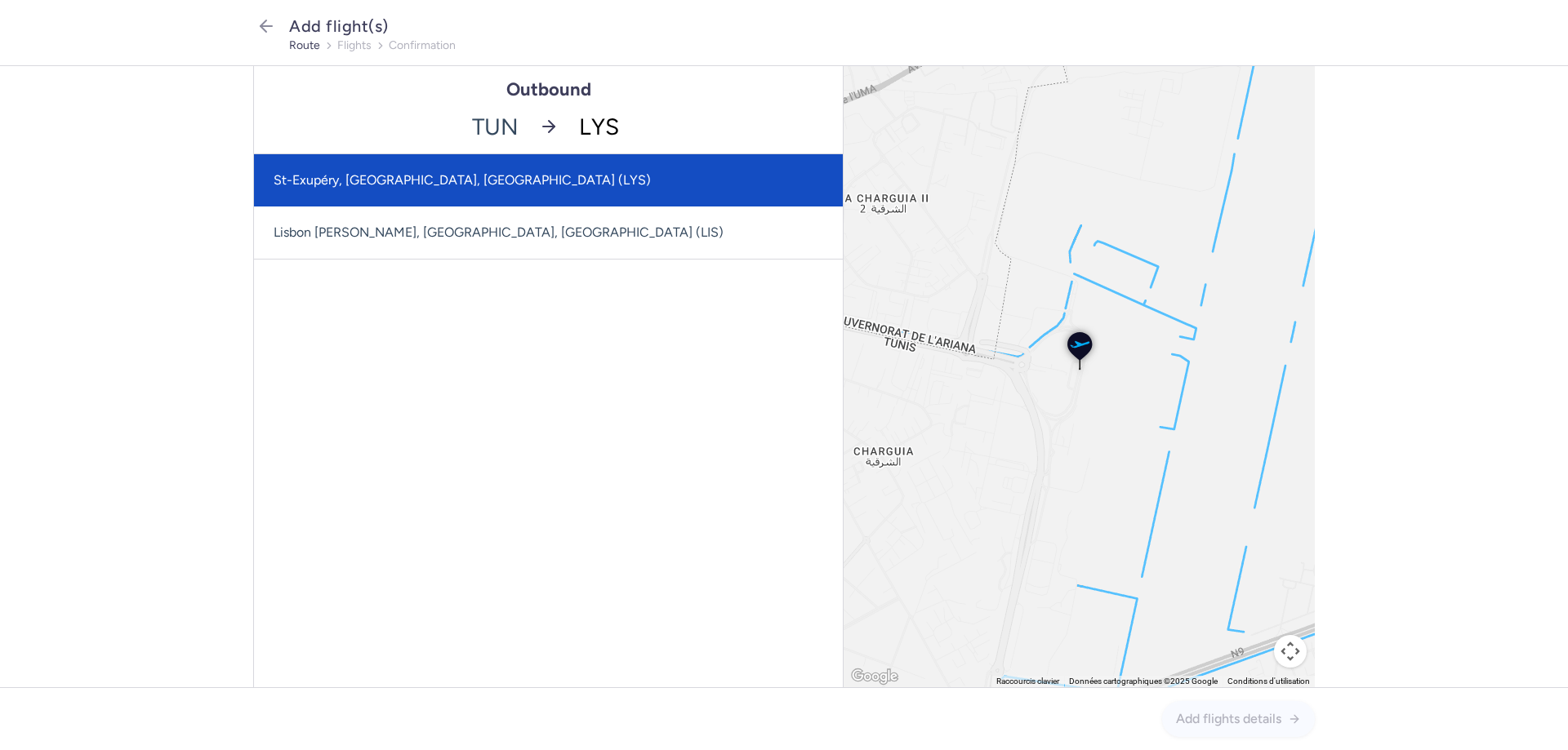
click at [430, 172] on span "St-Exupéry, [GEOGRAPHIC_DATA], [GEOGRAPHIC_DATA] (LYS)" at bounding box center [462, 180] width 377 height 15
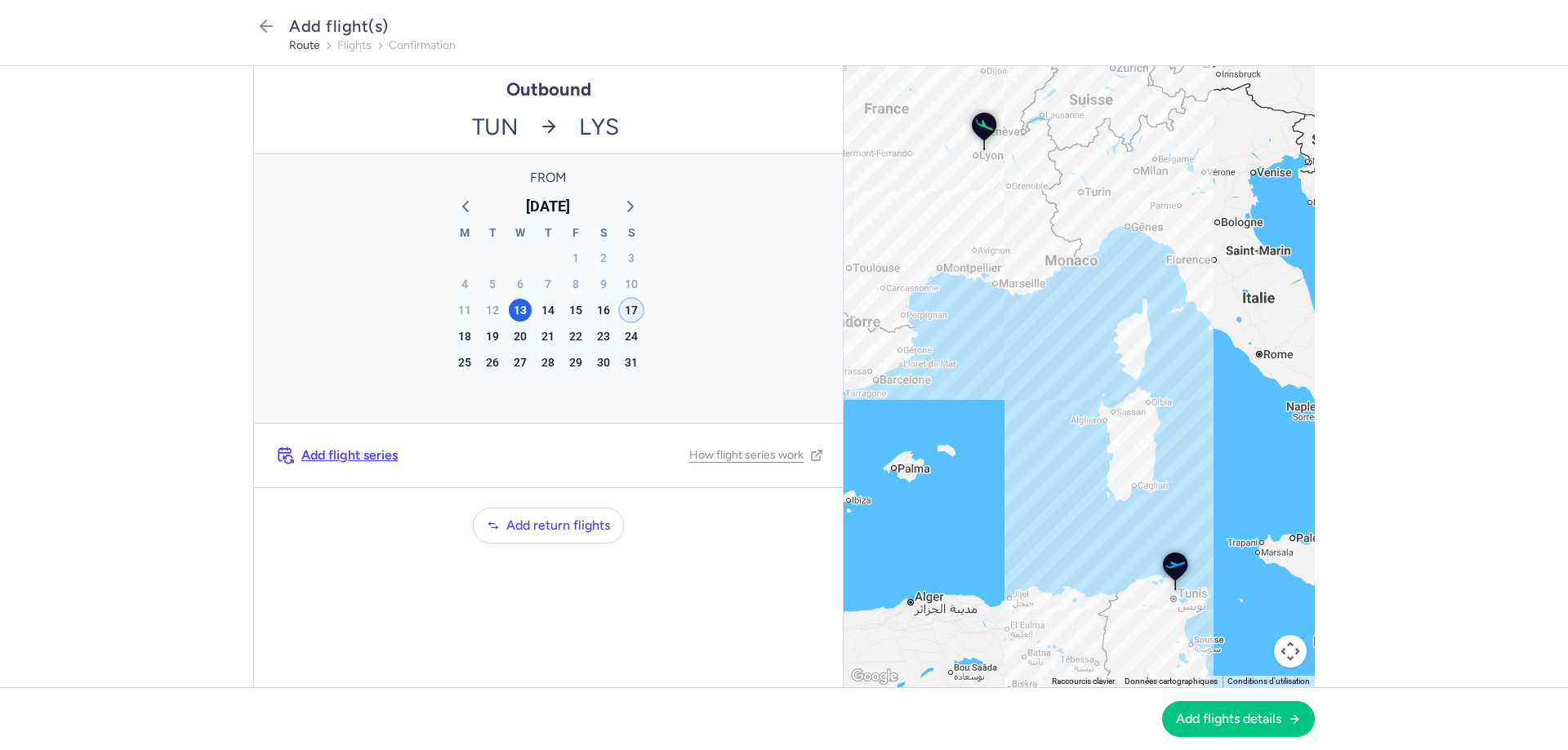
click at [631, 310] on div "17" at bounding box center [630, 310] width 23 height 23
click at [1259, 722] on span "Add flights details" at bounding box center [1228, 718] width 105 height 14
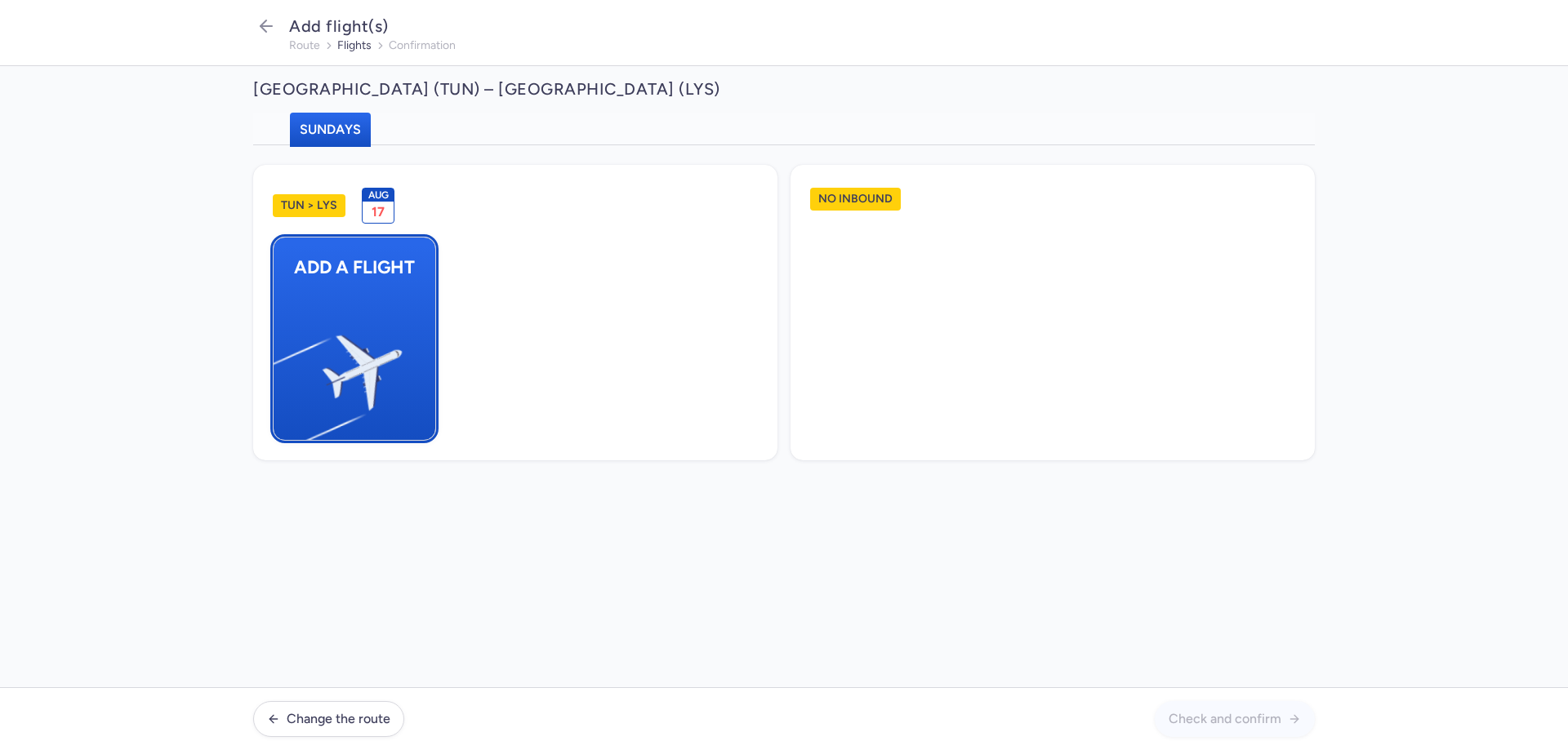
drag, startPoint x: 456, startPoint y: 389, endPoint x: 414, endPoint y: 387, distance: 42.0
click at [455, 389] on ul "Add a flight" at bounding box center [515, 339] width 485 height 204
click at [397, 384] on img "button" at bounding box center [281, 366] width 276 height 253
select select "23"
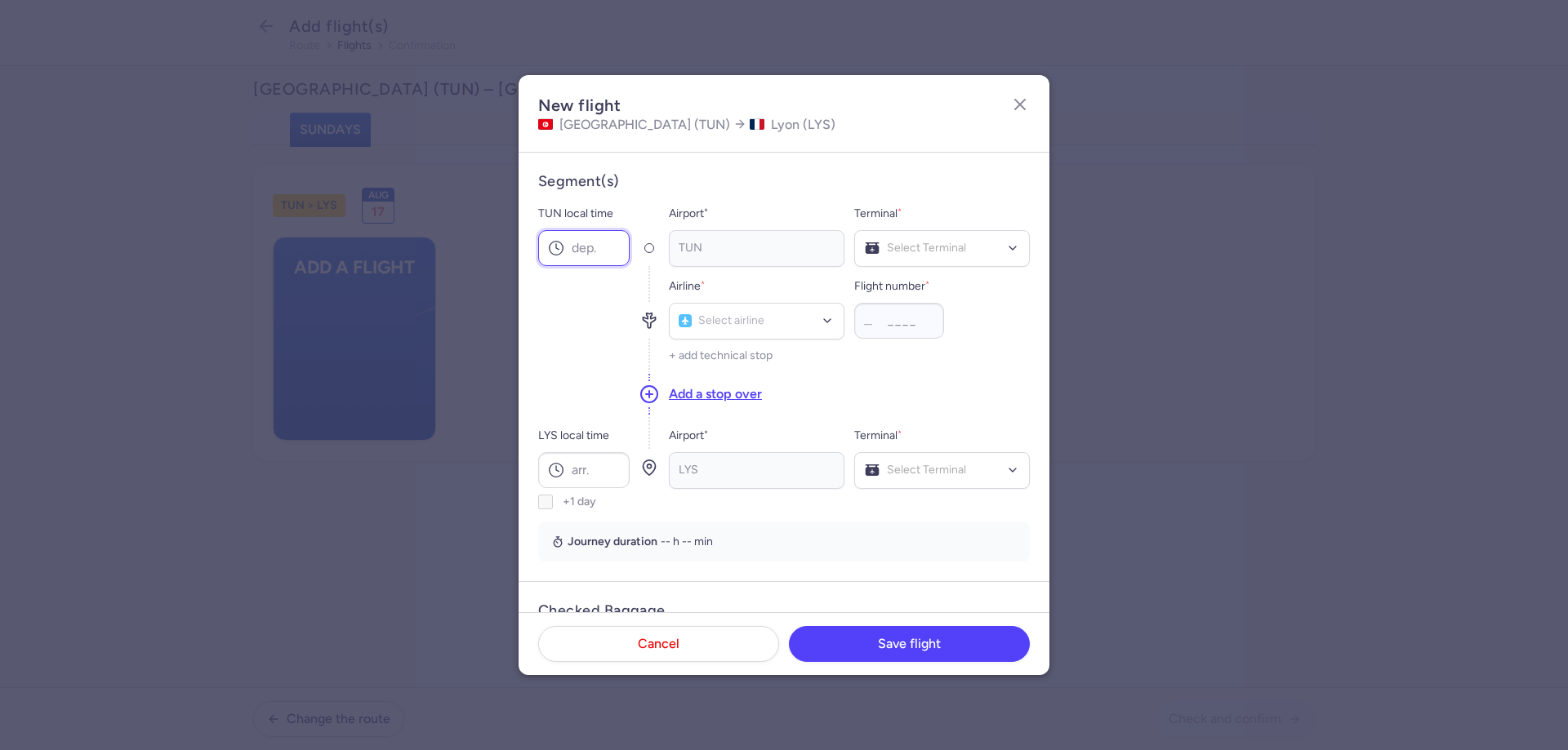
click at [577, 253] on input "TUN local time" at bounding box center [584, 248] width 91 height 36
click at [597, 250] on input "TUN local time" at bounding box center [584, 248] width 91 height 36
click at [597, 249] on input "TUN local time" at bounding box center [584, 248] width 91 height 36
click at [570, 262] on input "TUN local time" at bounding box center [584, 248] width 91 height 36
click at [570, 251] on input "TUN local time" at bounding box center [584, 248] width 91 height 36
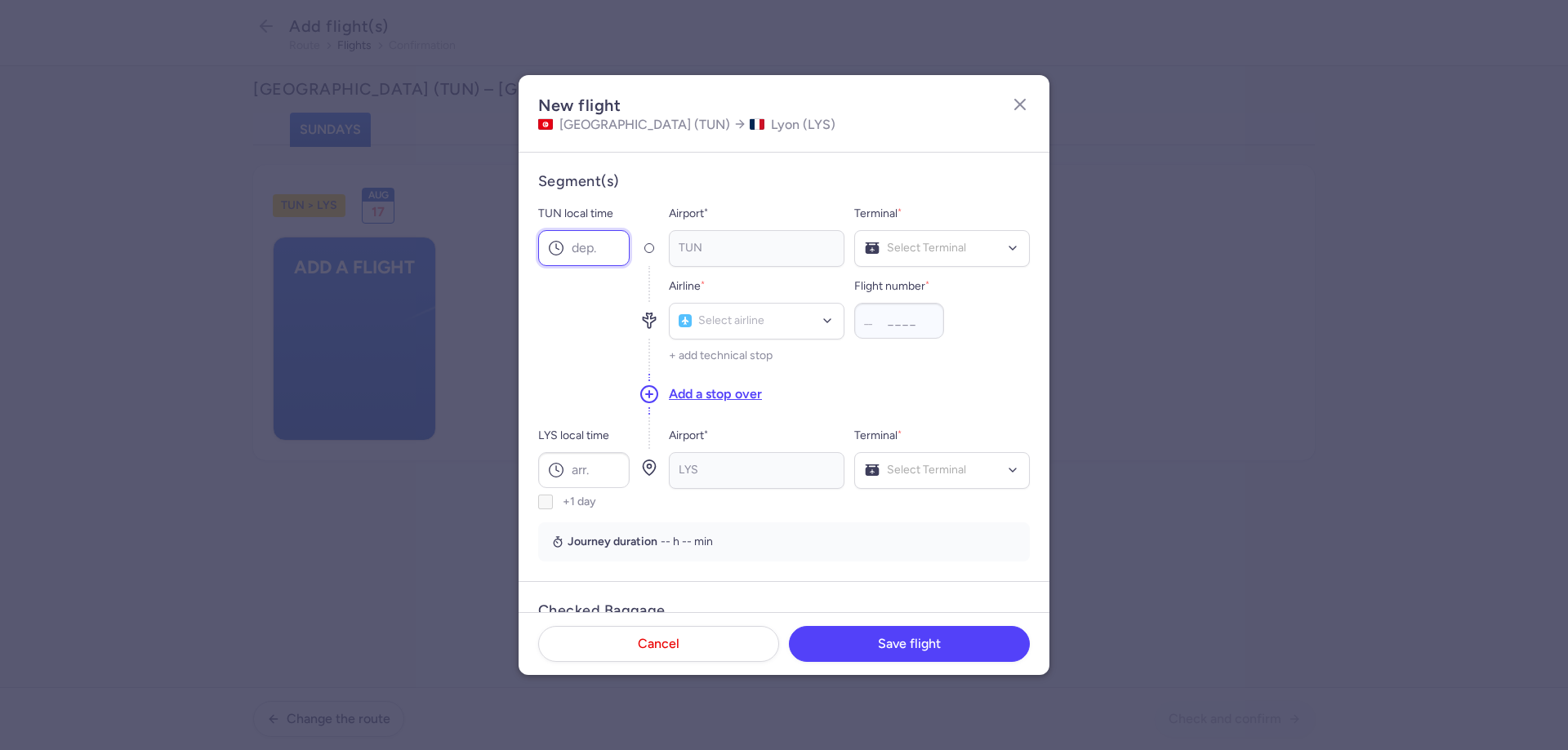
click at [617, 256] on input "TUN local time" at bounding box center [584, 248] width 91 height 36
click at [1034, 96] on header "New flight [GEOGRAPHIC_DATA] (TUN) [GEOGRAPHIC_DATA] (LYS)" at bounding box center [783, 114] width 531 height 78
click at [1016, 108] on line "button" at bounding box center [1020, 105] width 10 height 10
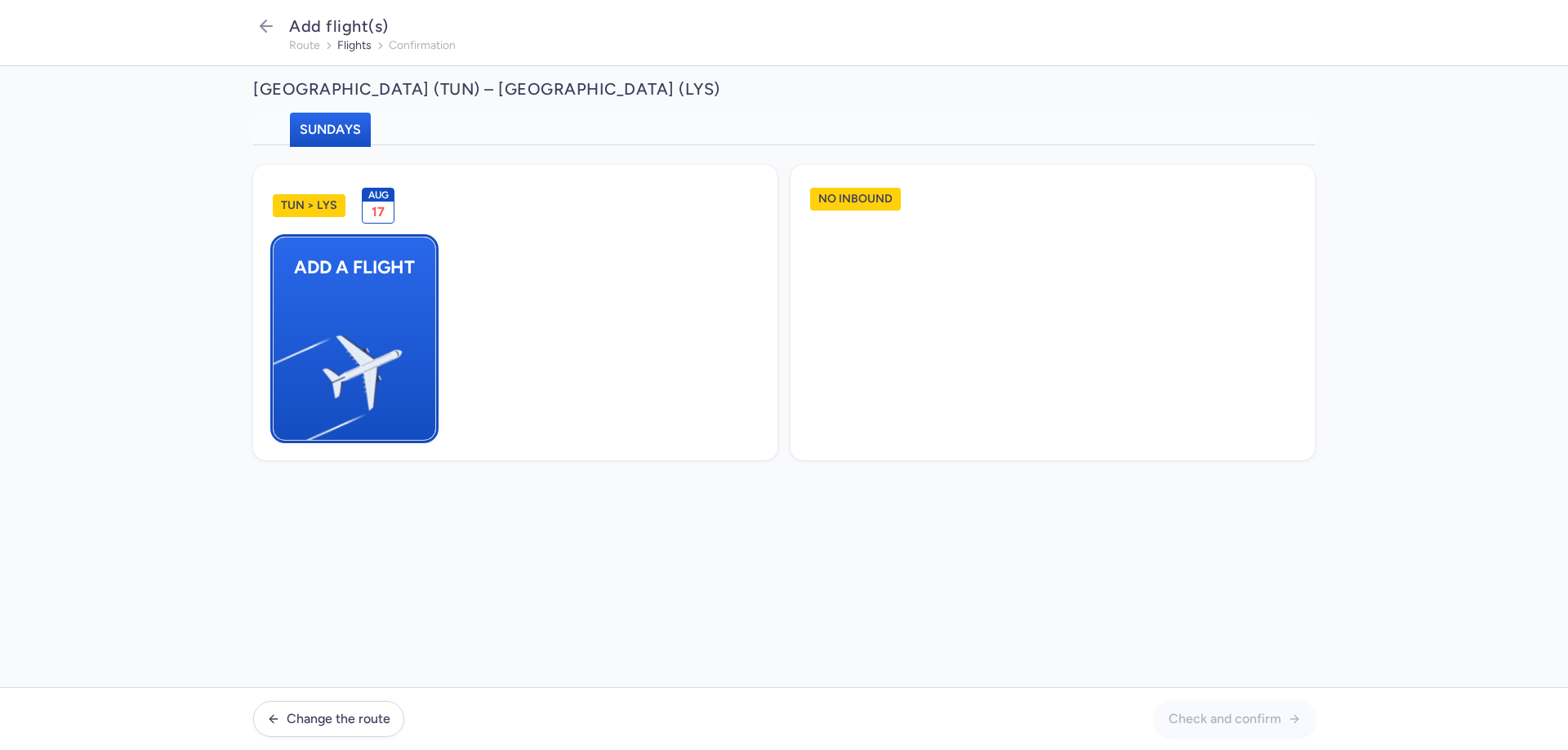
click at [353, 290] on img "button" at bounding box center [281, 366] width 276 height 253
select select "23"
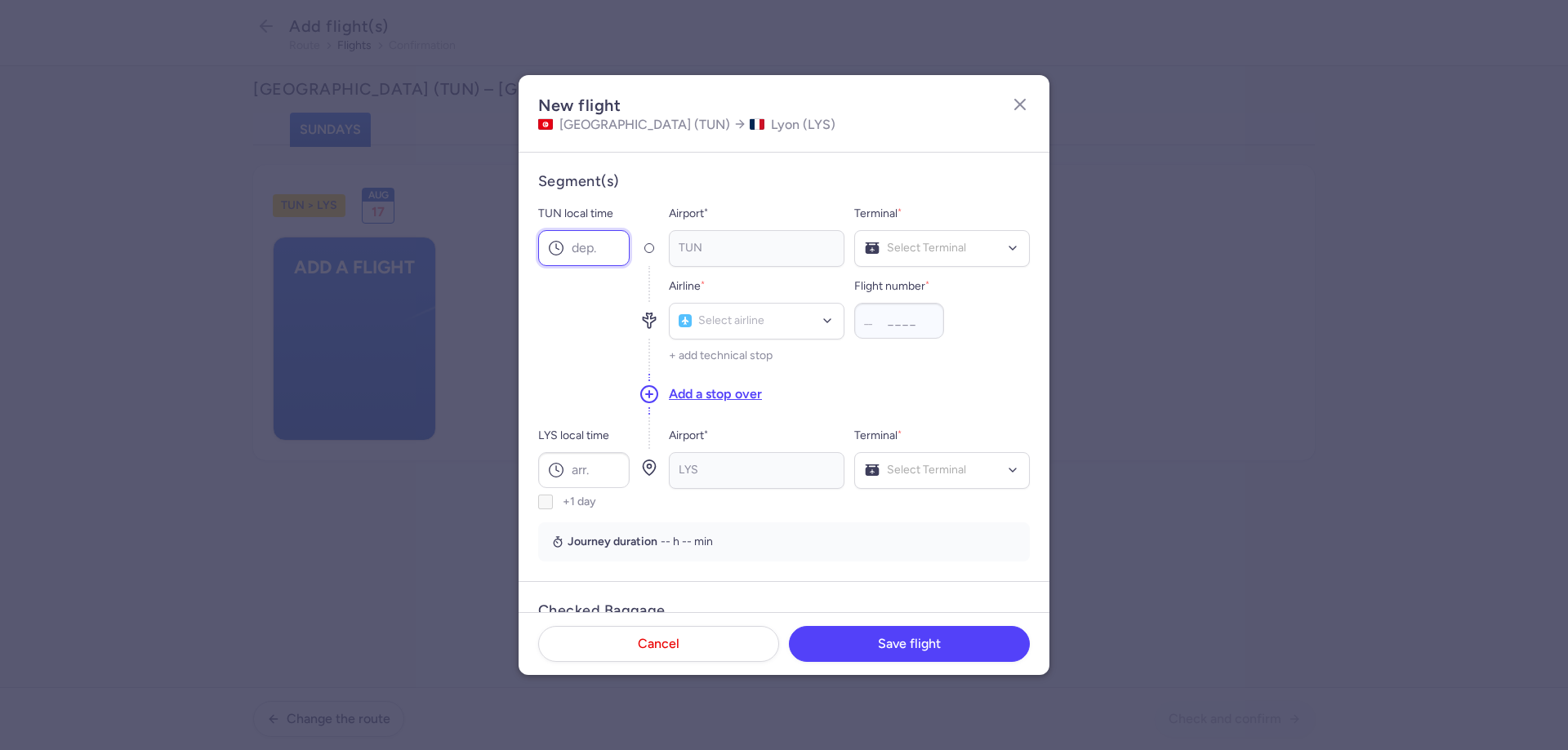
click at [577, 251] on input "TUN local time" at bounding box center [584, 248] width 91 height 36
type input "13"
type input "0"
click at [617, 224] on div "TUN local time 13" at bounding box center [584, 235] width 91 height 62
click at [614, 243] on input "13" at bounding box center [584, 248] width 91 height 36
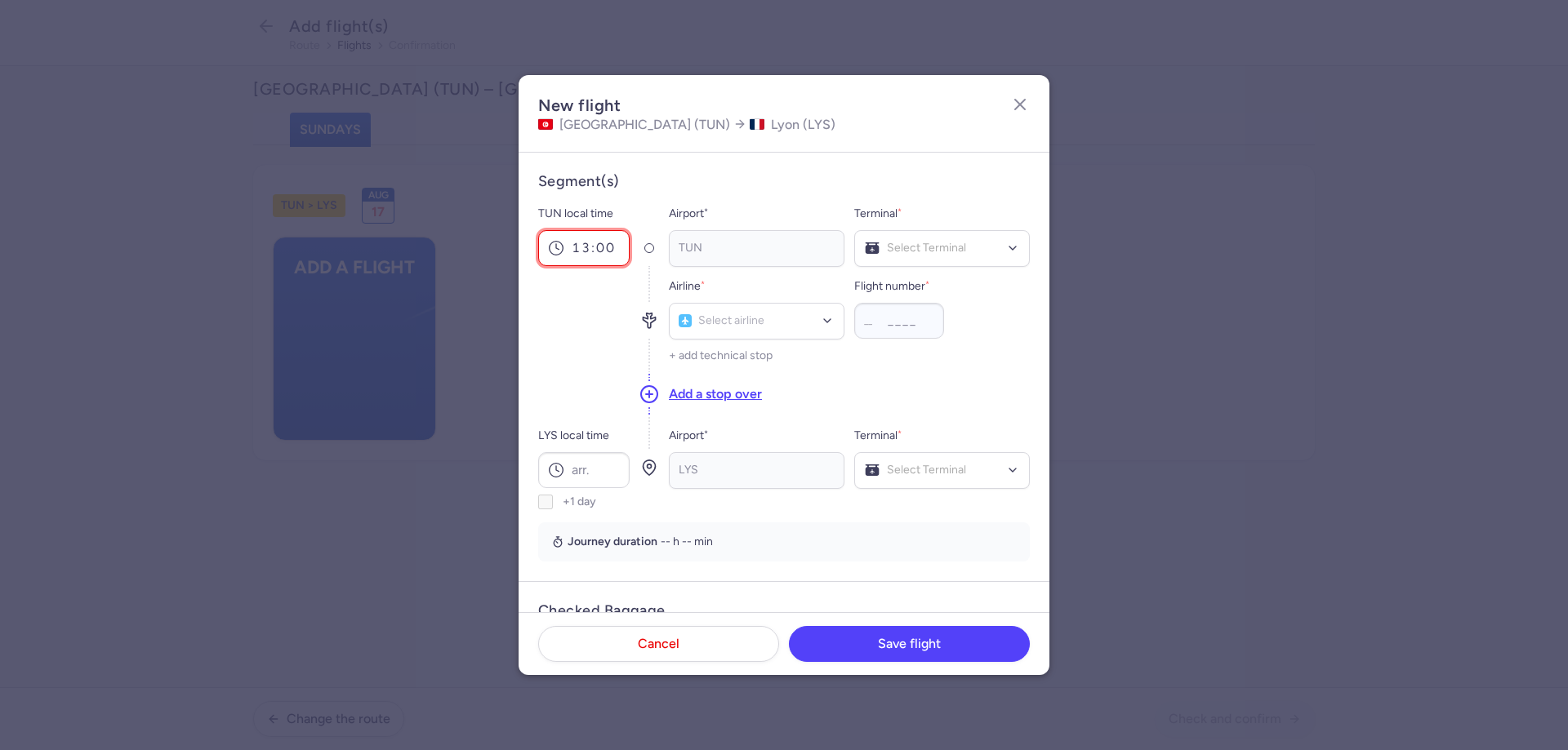
type input "13:00"
click at [560, 492] on div "LYS local time +1 day" at bounding box center [584, 467] width 91 height 84
click at [575, 477] on input "LYS local time" at bounding box center [584, 470] width 91 height 36
type input "15:55"
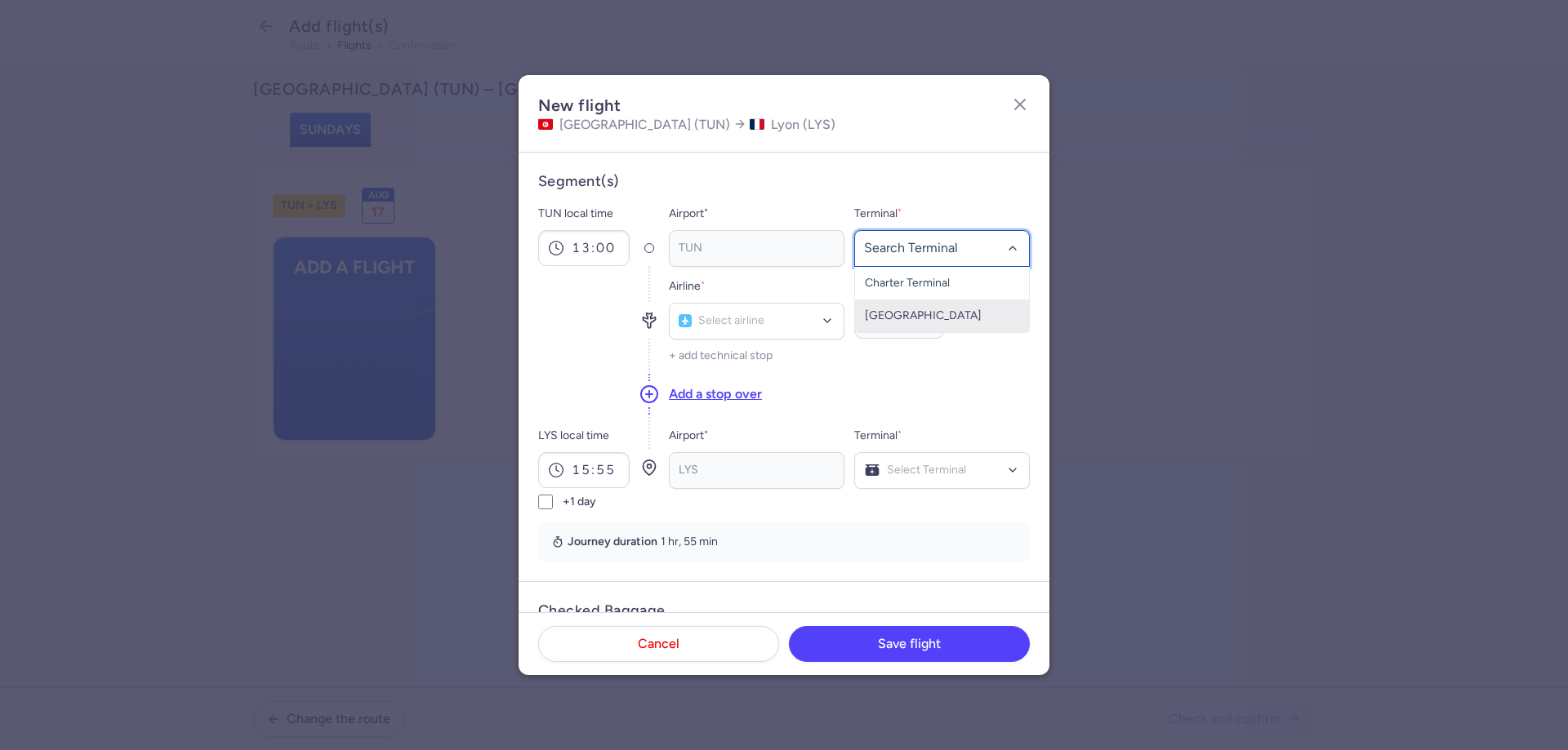
click at [921, 310] on span "[GEOGRAPHIC_DATA]" at bounding box center [923, 316] width 116 height 13
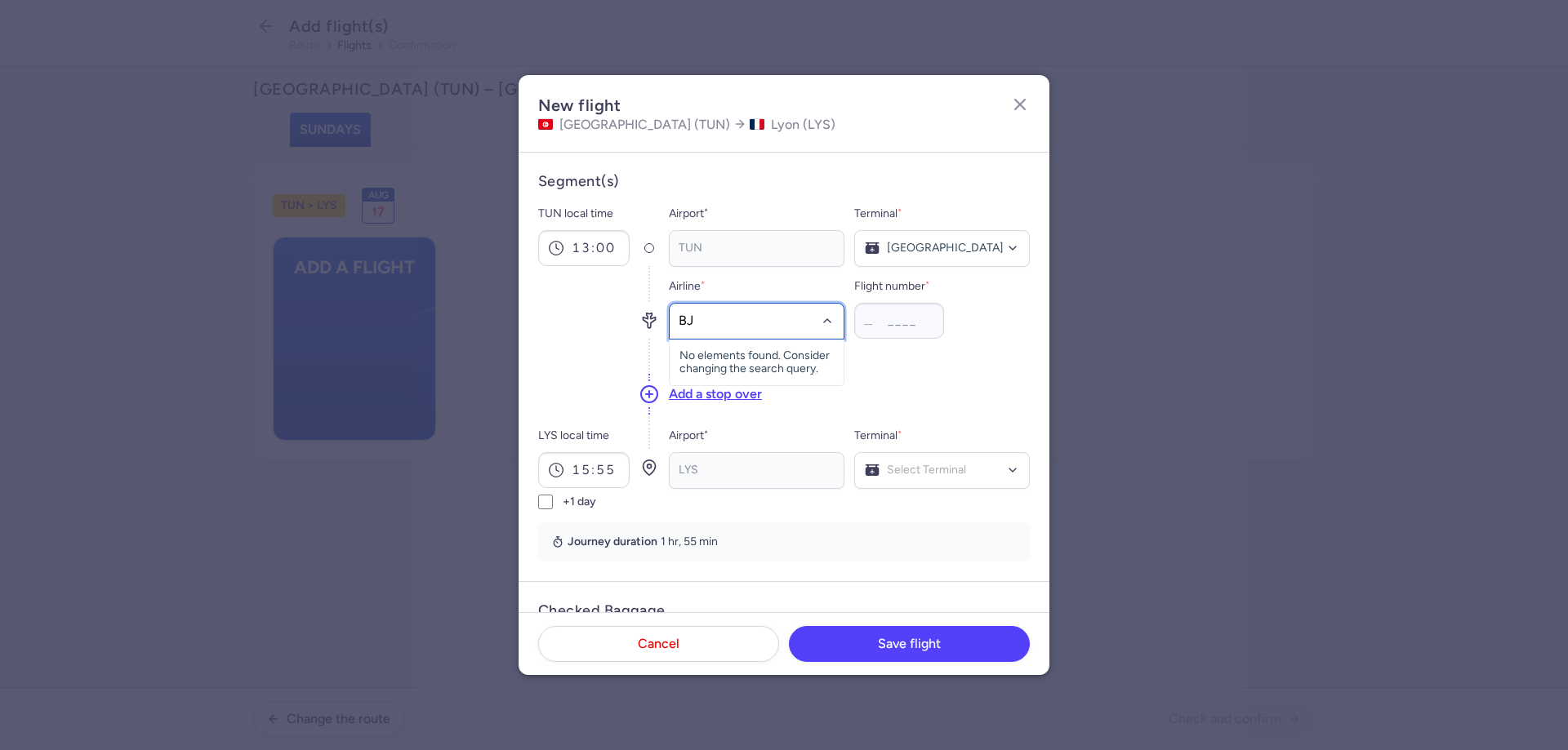
type input "BJ"
click at [730, 364] on div "Nouvelair (BJ)" at bounding box center [756, 357] width 154 height 16
type input "598"
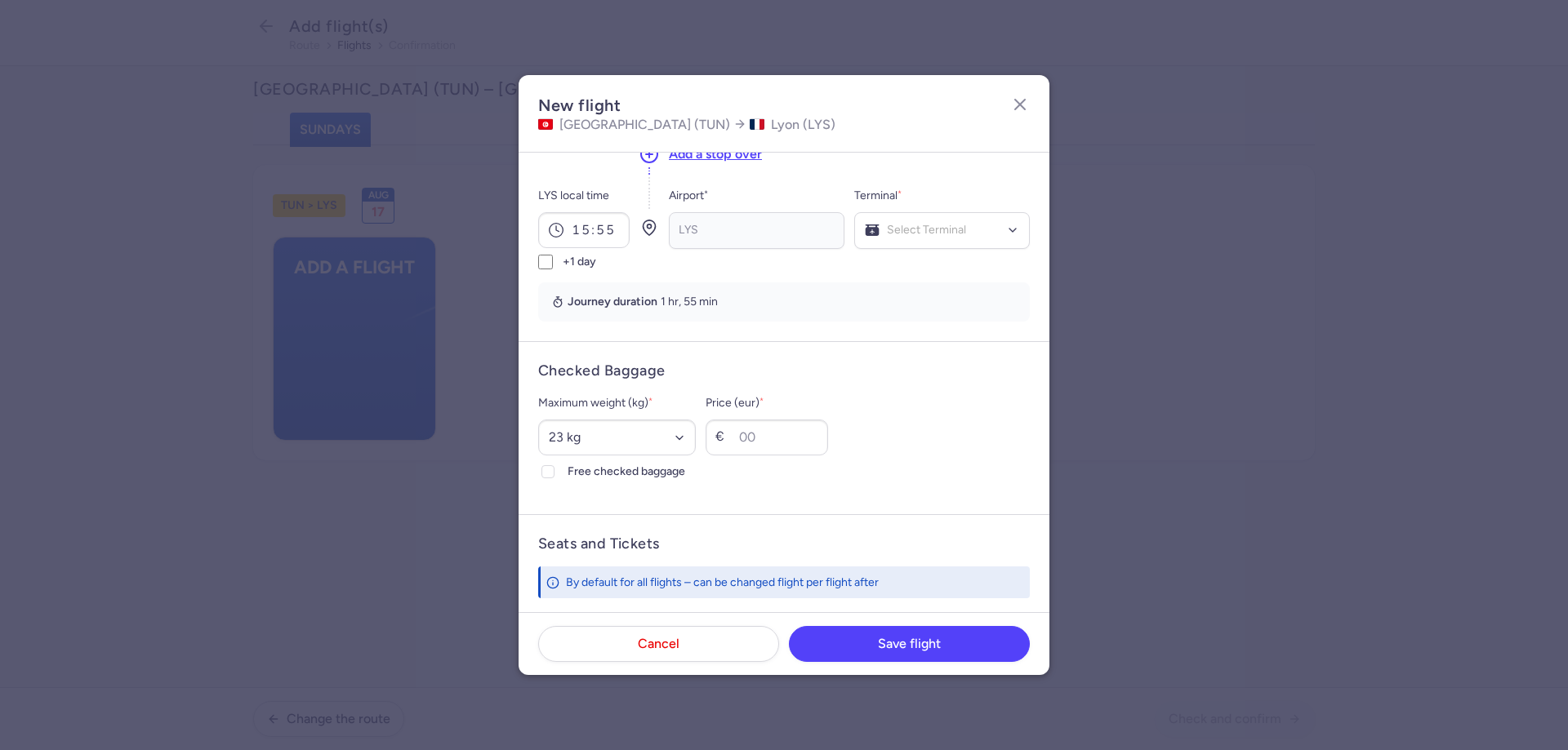
scroll to position [245, 0]
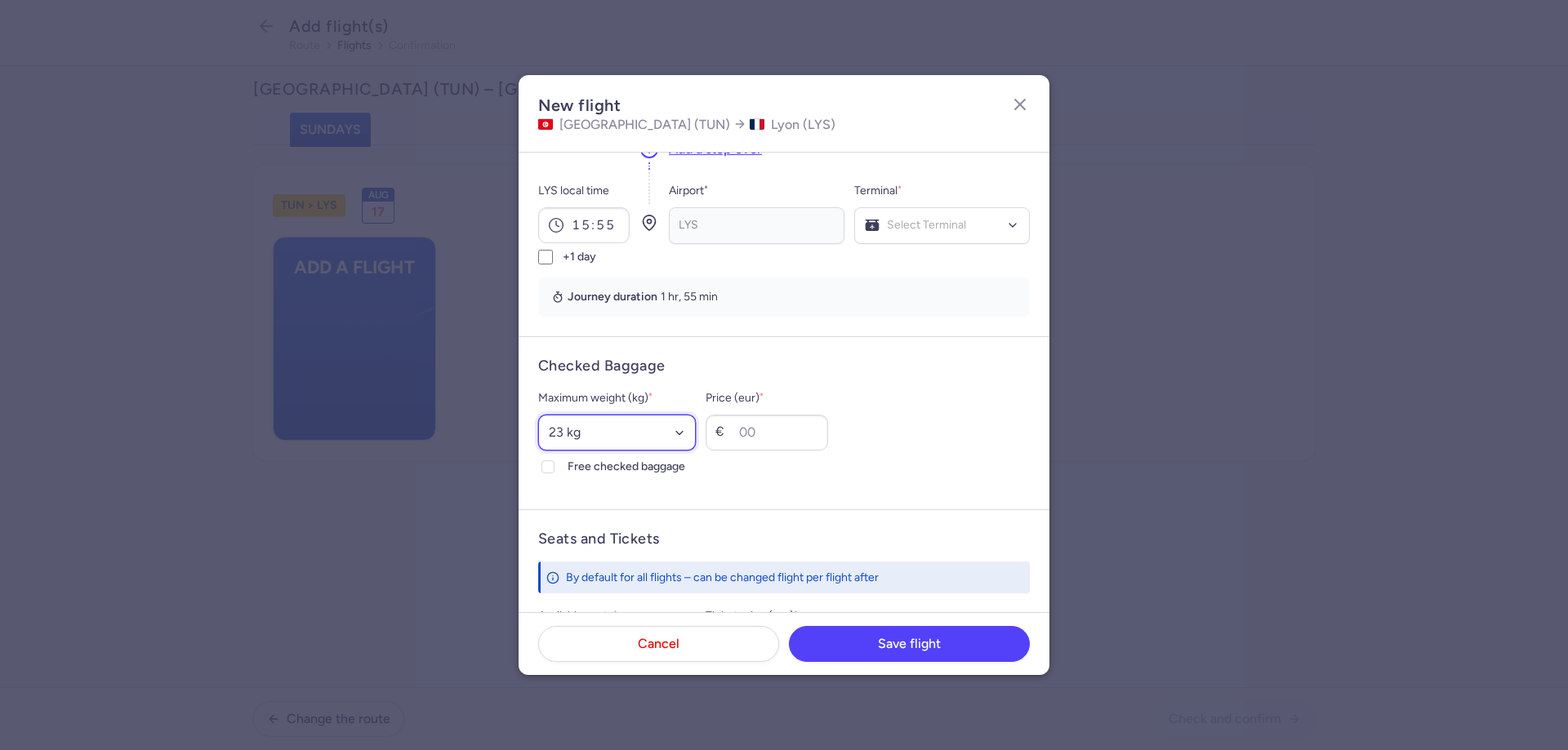
drag, startPoint x: 594, startPoint y: 438, endPoint x: 616, endPoint y: 450, distance: 25.1
click at [594, 438] on select "Select an option 15 kg 16 kg 17 kg 18 kg 19 kg 20 kg 21 kg 22 kg 23 kg 24 kg 25…" at bounding box center [617, 433] width 158 height 36
select select "25"
click at [538, 415] on select "Select an option 15 kg 16 kg 17 kg 18 kg 19 kg 20 kg 21 kg 22 kg 23 kg 24 kg 25…" at bounding box center [617, 433] width 158 height 36
click at [589, 467] on span "Free checked baggage" at bounding box center [631, 467] width 128 height 19
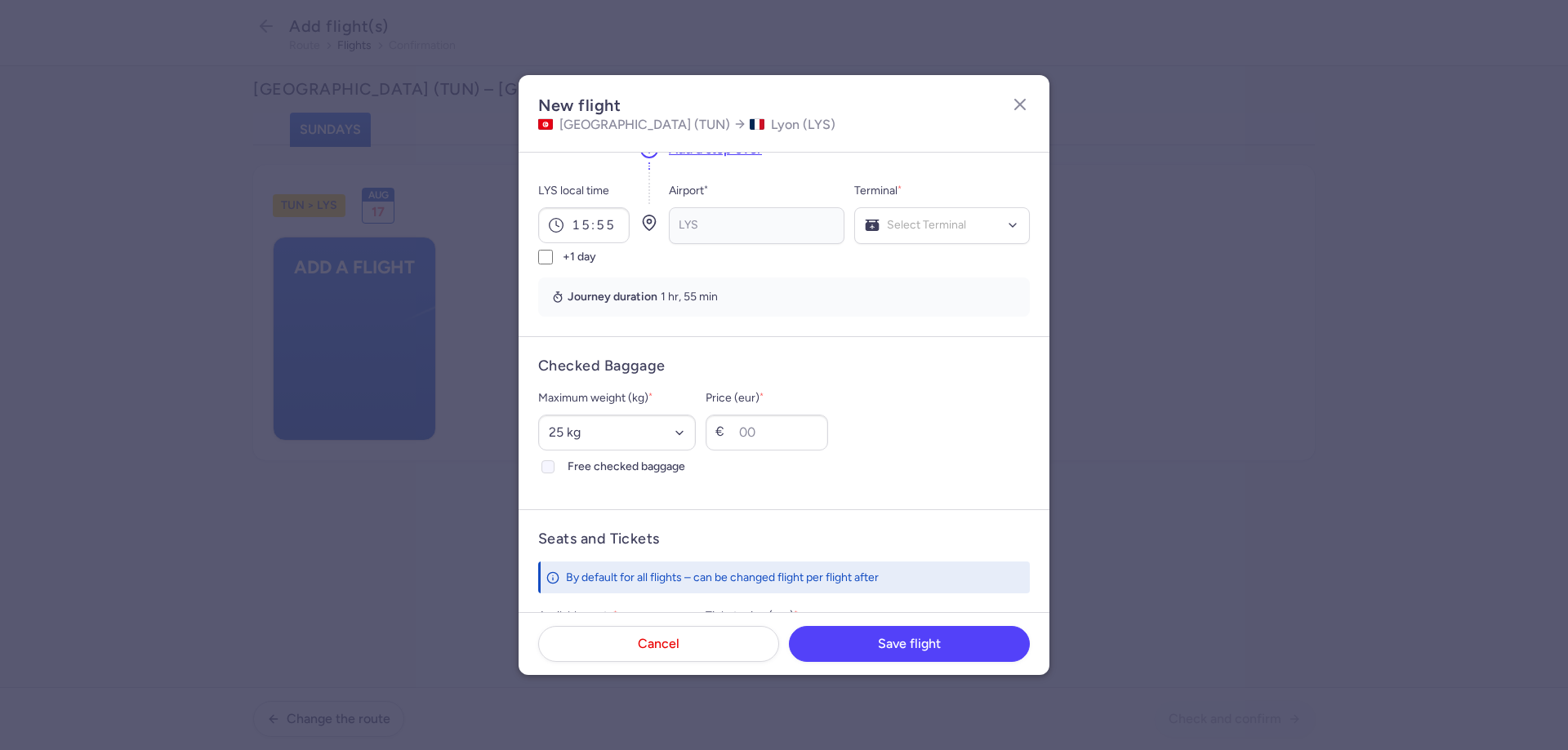
click at [554, 467] on input "Free checked baggage" at bounding box center [548, 467] width 13 height 13
checkbox input "true"
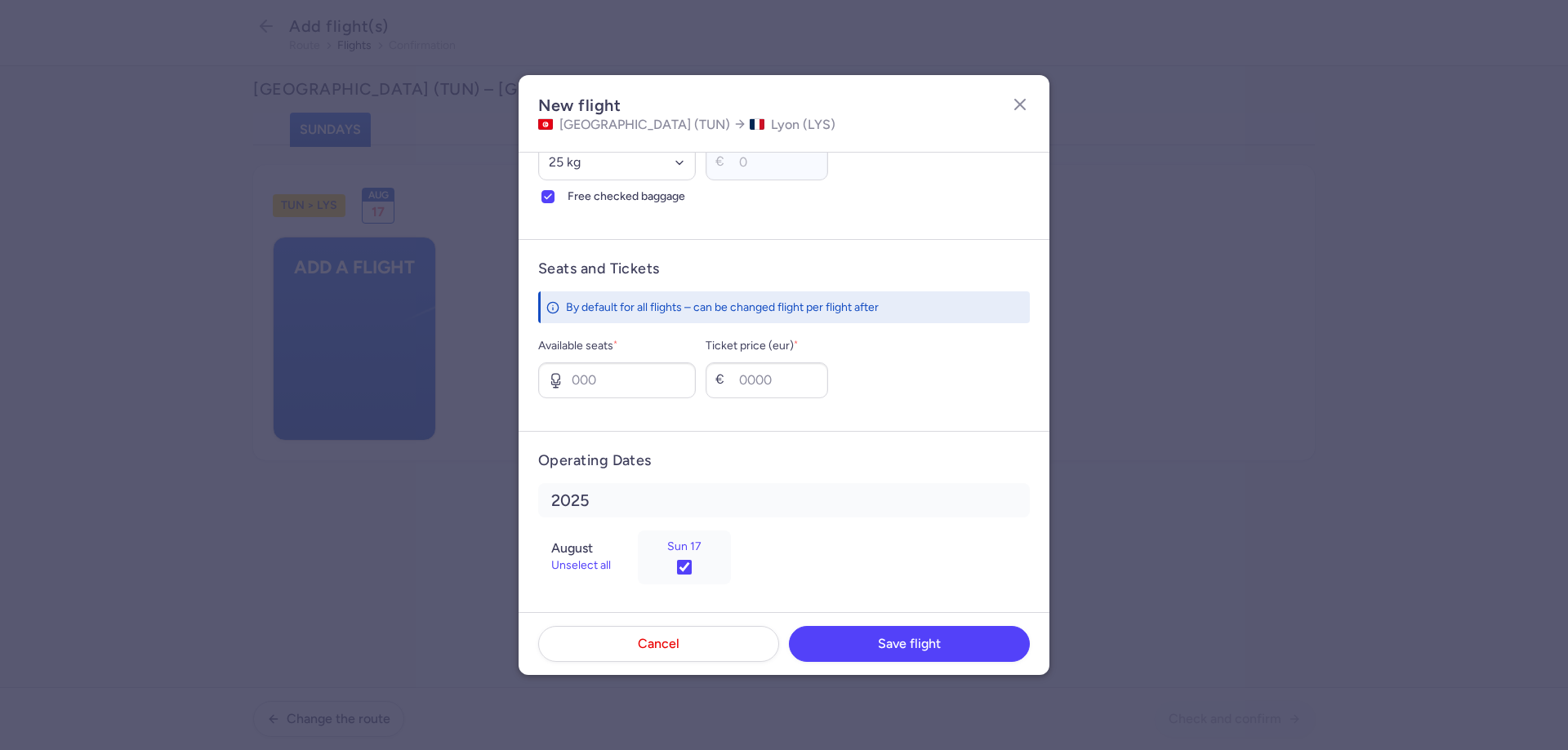
scroll to position [520, 0]
click at [639, 376] on input "Available seats *" at bounding box center [617, 375] width 158 height 36
type input "5"
drag, startPoint x: 820, startPoint y: 391, endPoint x: 757, endPoint y: 375, distance: 65.0
click at [820, 386] on input "Ticket price (eur) *" at bounding box center [766, 375] width 122 height 36
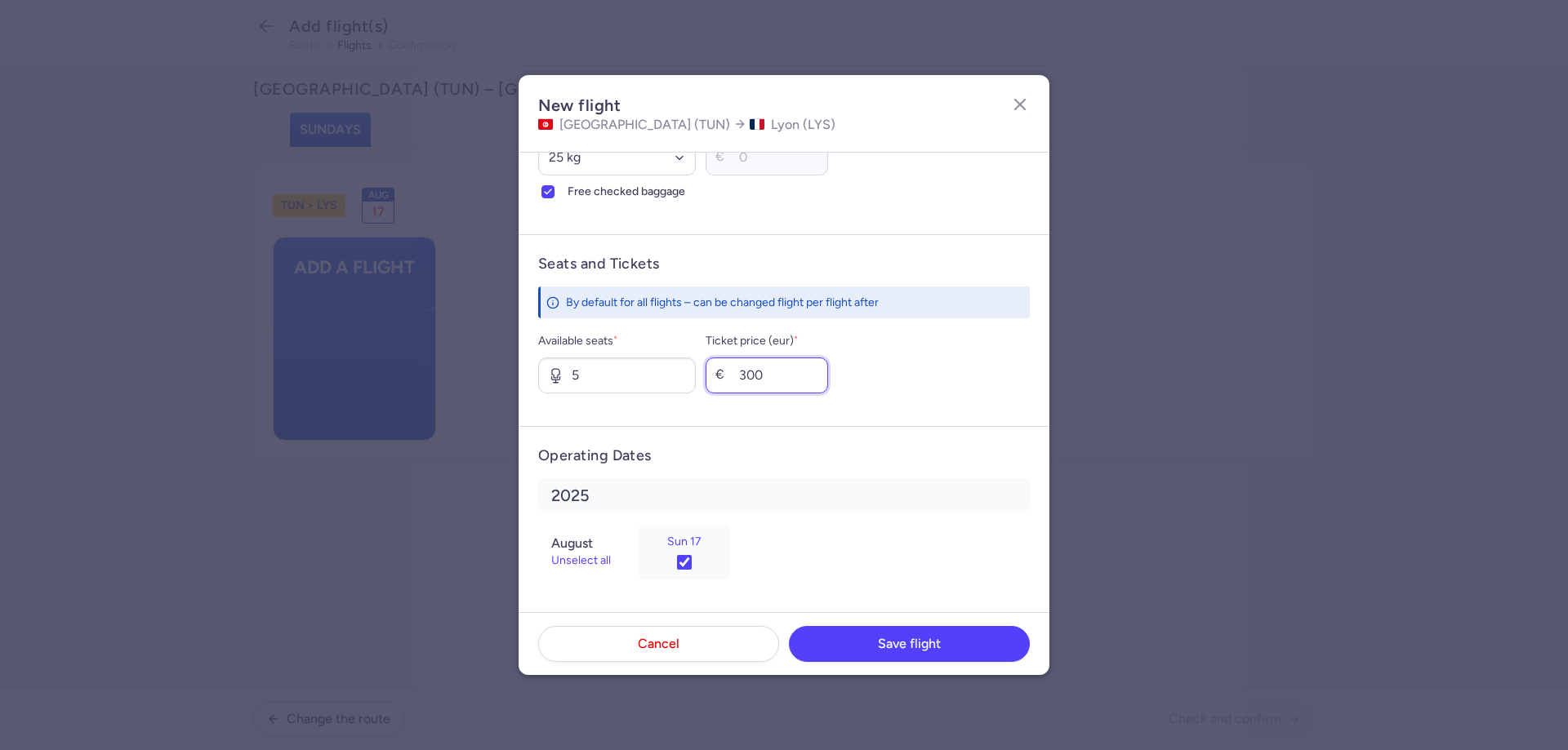
type input "300"
click at [931, 645] on span "Save flight" at bounding box center [909, 643] width 63 height 14
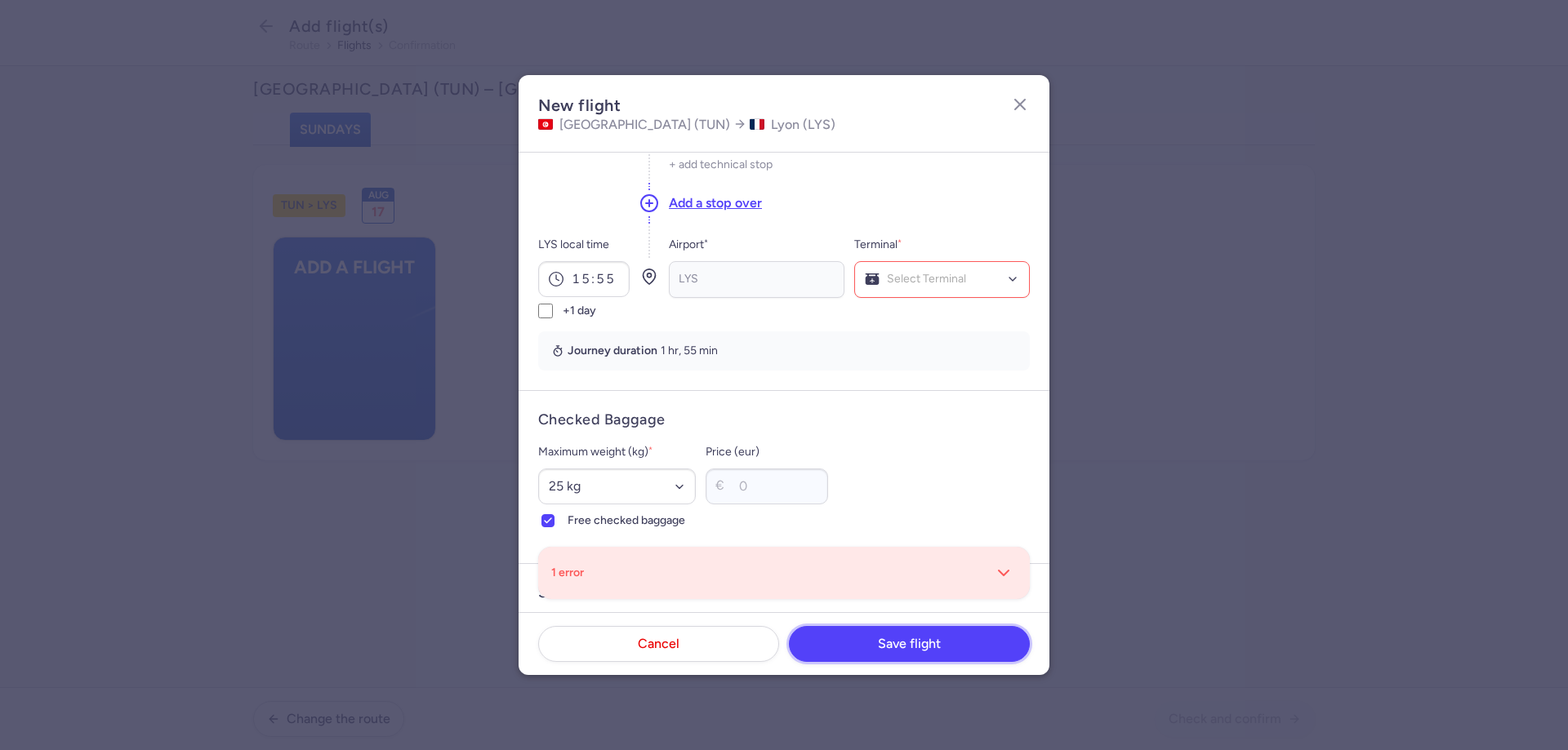
scroll to position [30, 0]
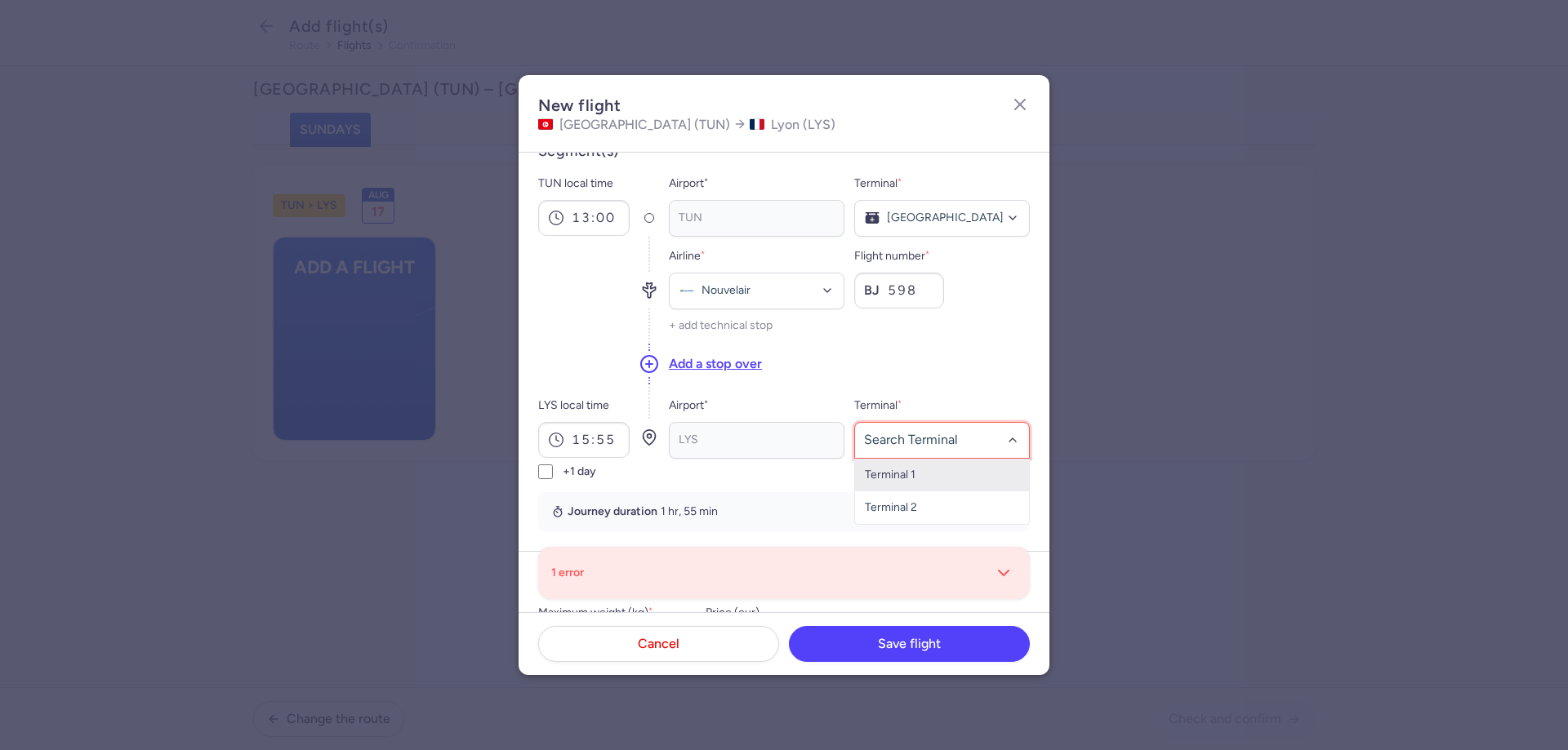
click at [915, 477] on span "Terminal 1" at bounding box center [942, 475] width 174 height 33
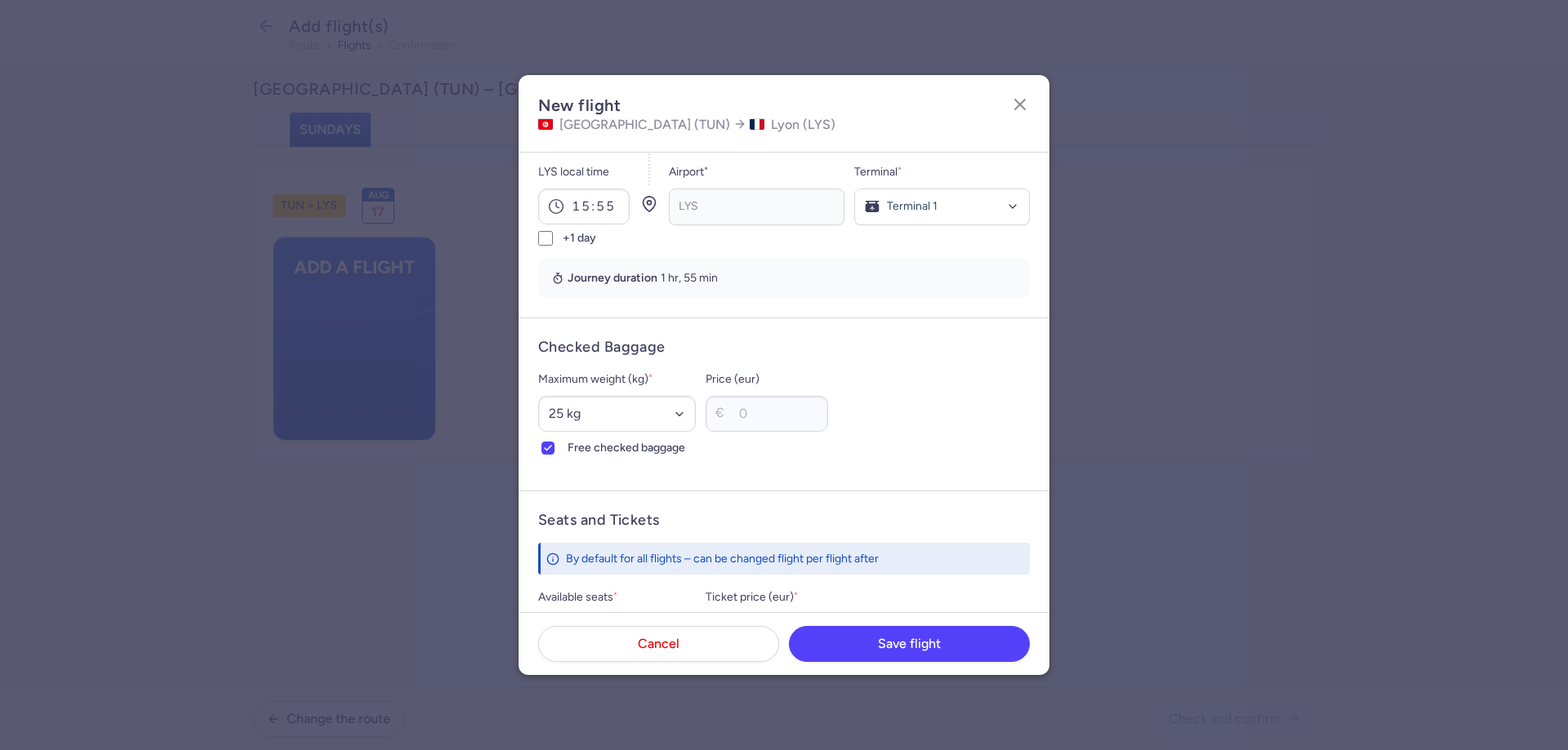
scroll to position [439, 0]
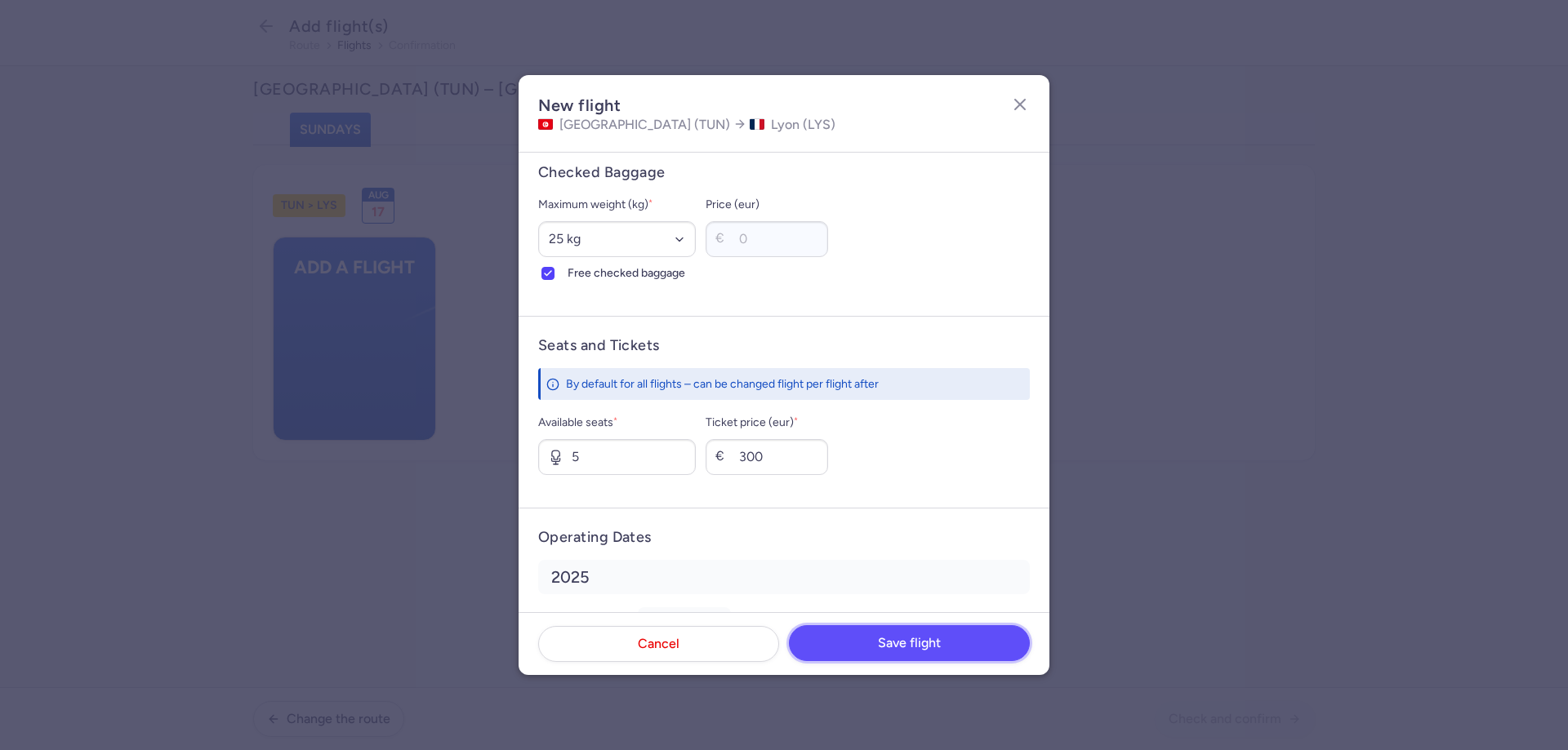
click at [895, 645] on span "Save flight" at bounding box center [909, 643] width 63 height 14
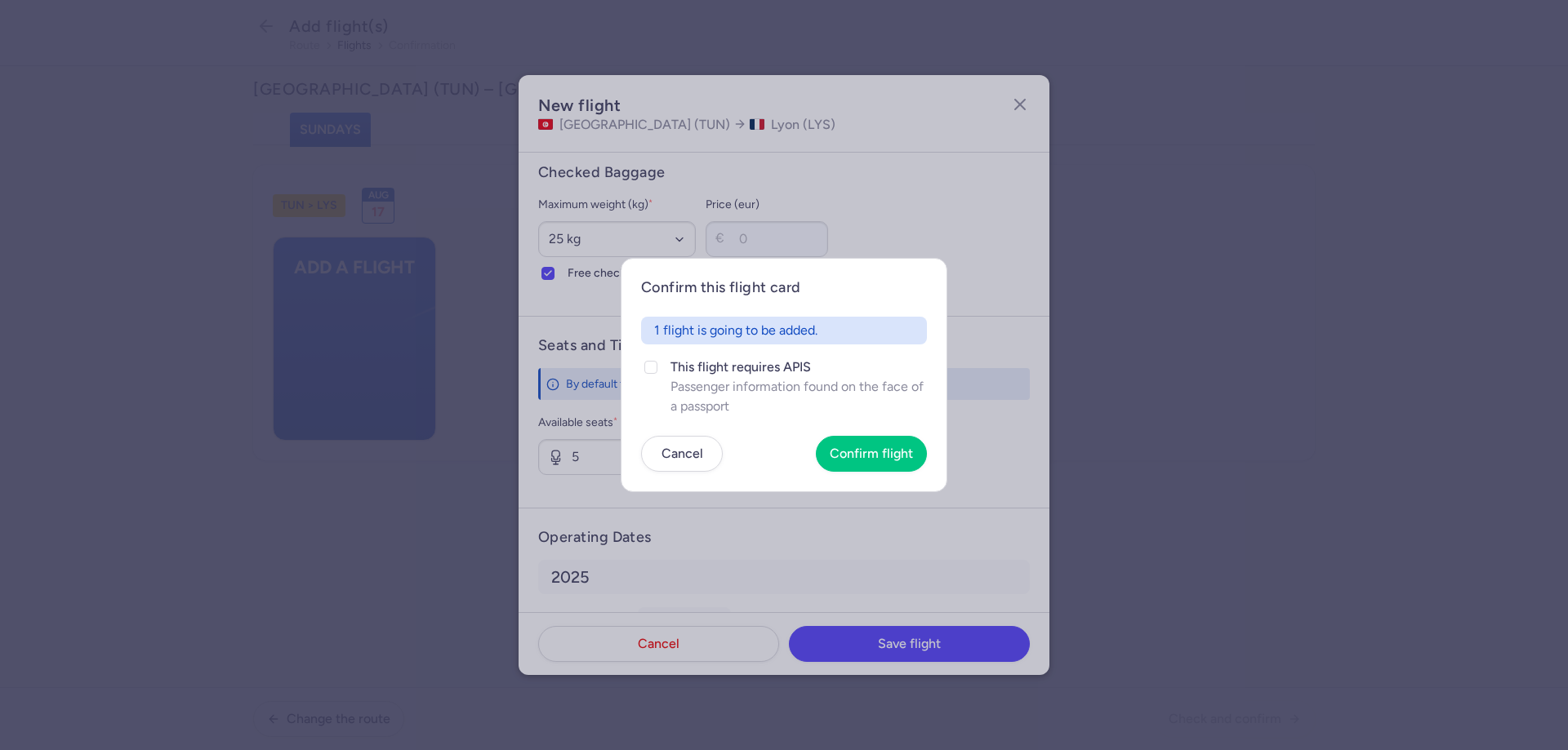
click at [819, 442] on footer "Cancel Confirm flight" at bounding box center [784, 454] width 286 height 36
click at [868, 463] on button "Confirm flight" at bounding box center [872, 453] width 111 height 36
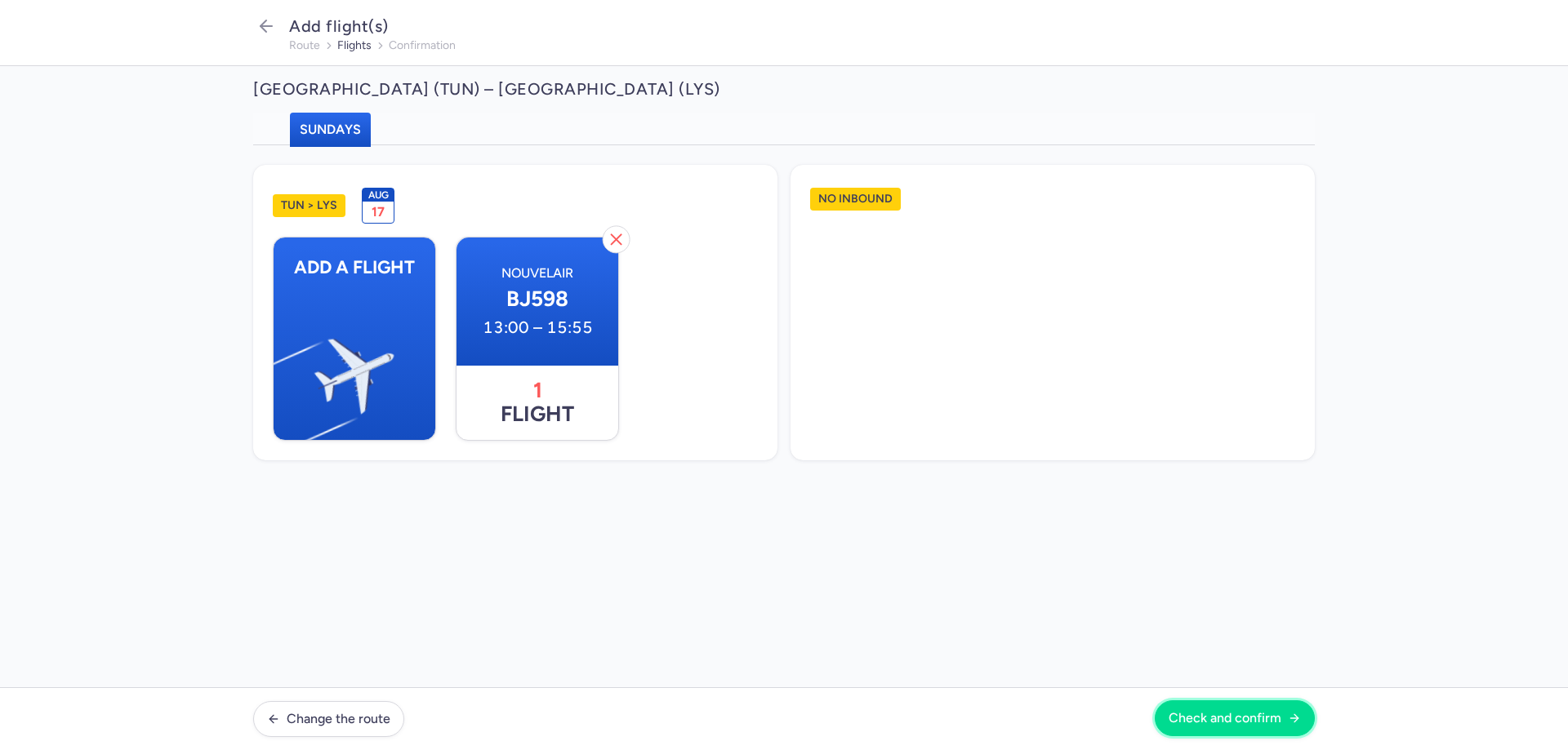
drag, startPoint x: 1231, startPoint y: 712, endPoint x: 1213, endPoint y: 703, distance: 20.1
click at [1230, 712] on span "Check and confirm" at bounding box center [1225, 718] width 113 height 14
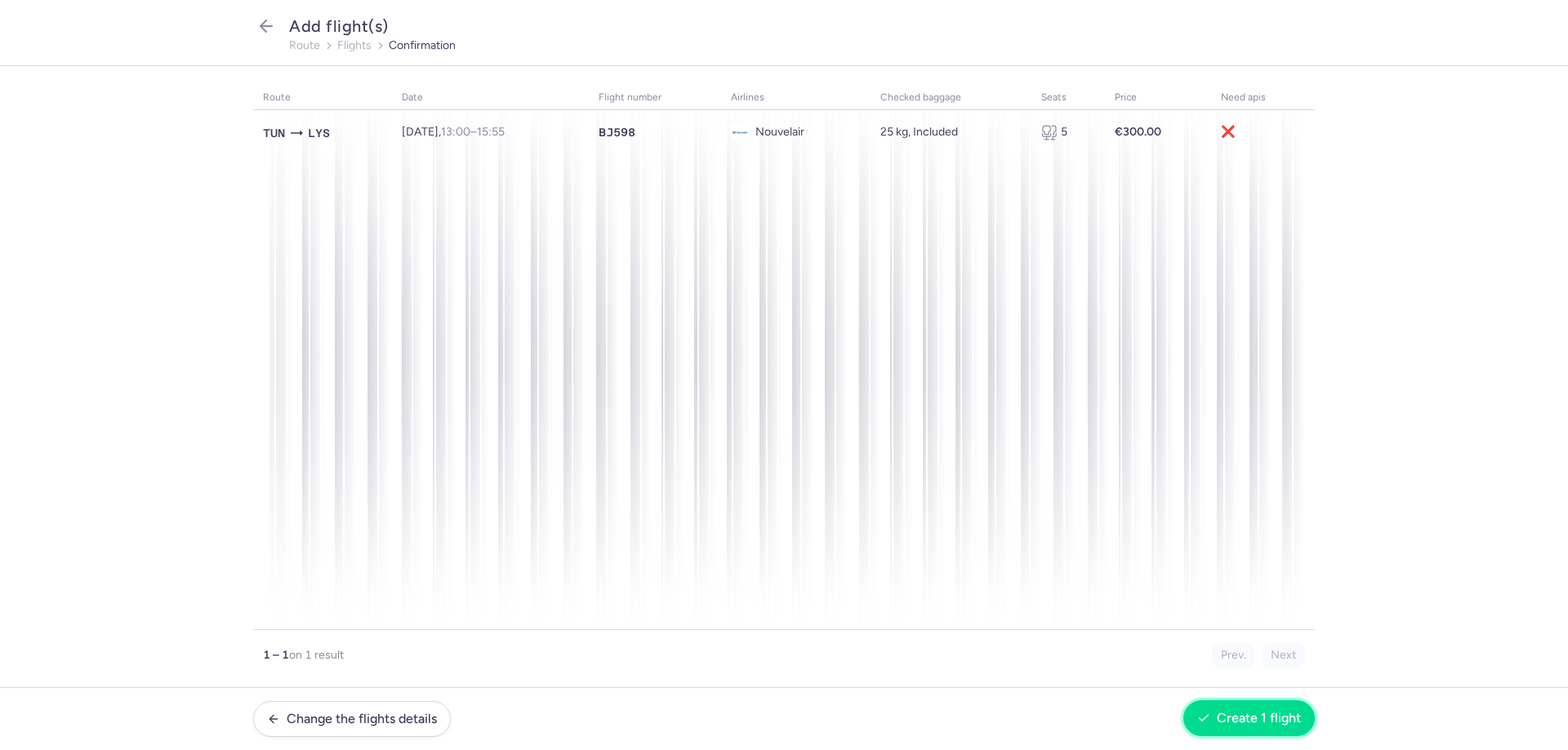
click at [1225, 722] on span "Create 1 flight" at bounding box center [1259, 718] width 84 height 14
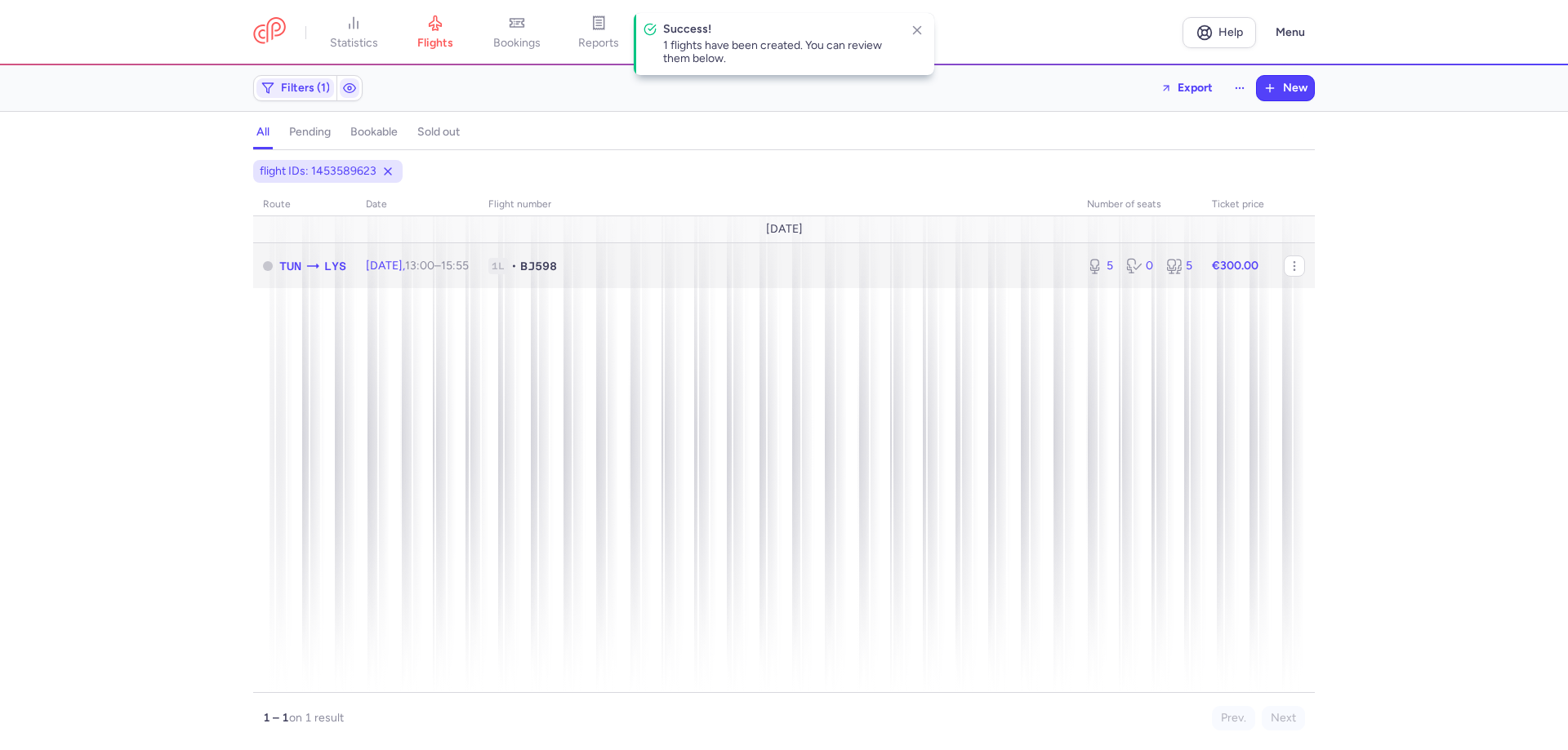
click at [1077, 266] on td "[DATE] 13:00 – 15:55 +0" at bounding box center [1139, 265] width 125 height 45
select select "hours"
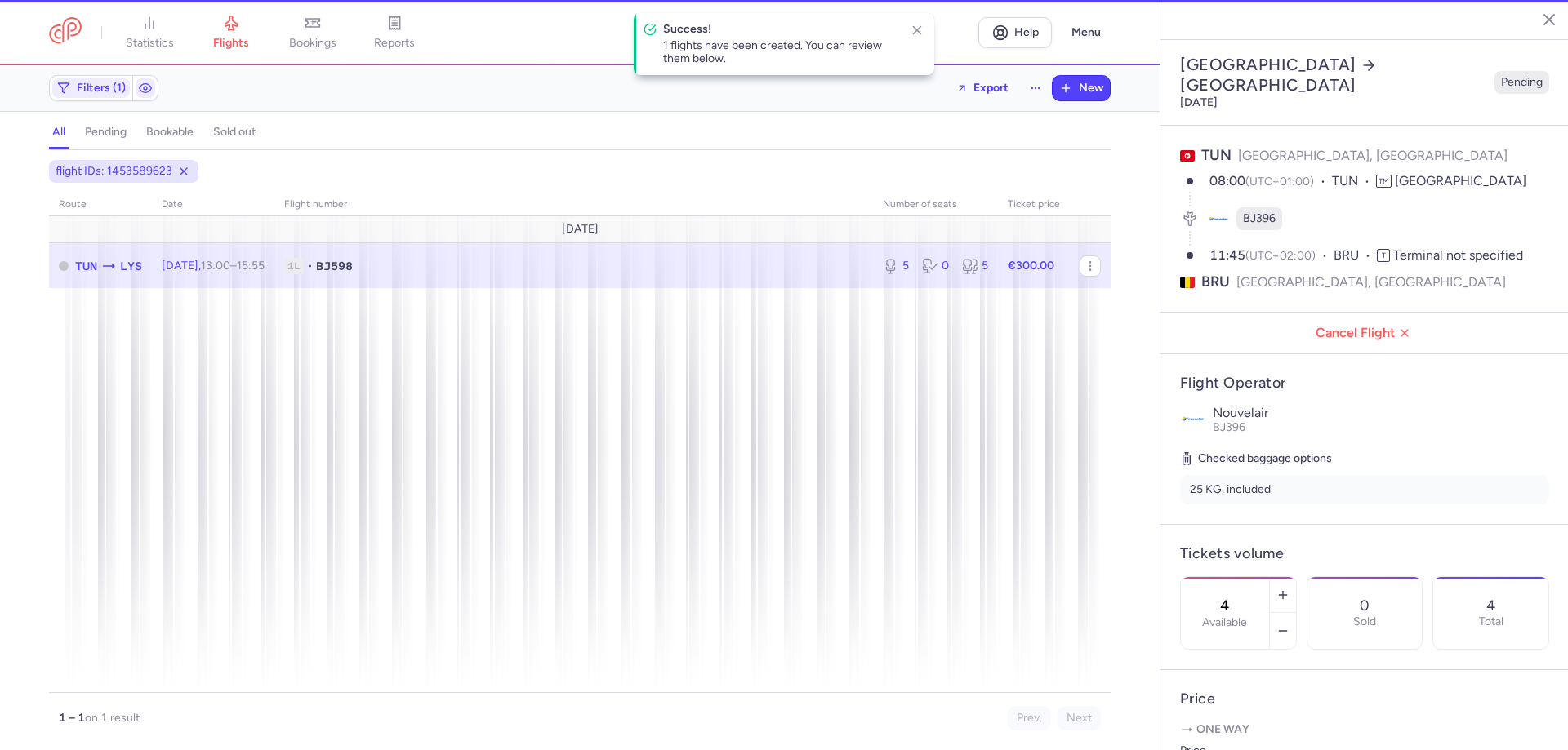
type input "5"
type input "1"
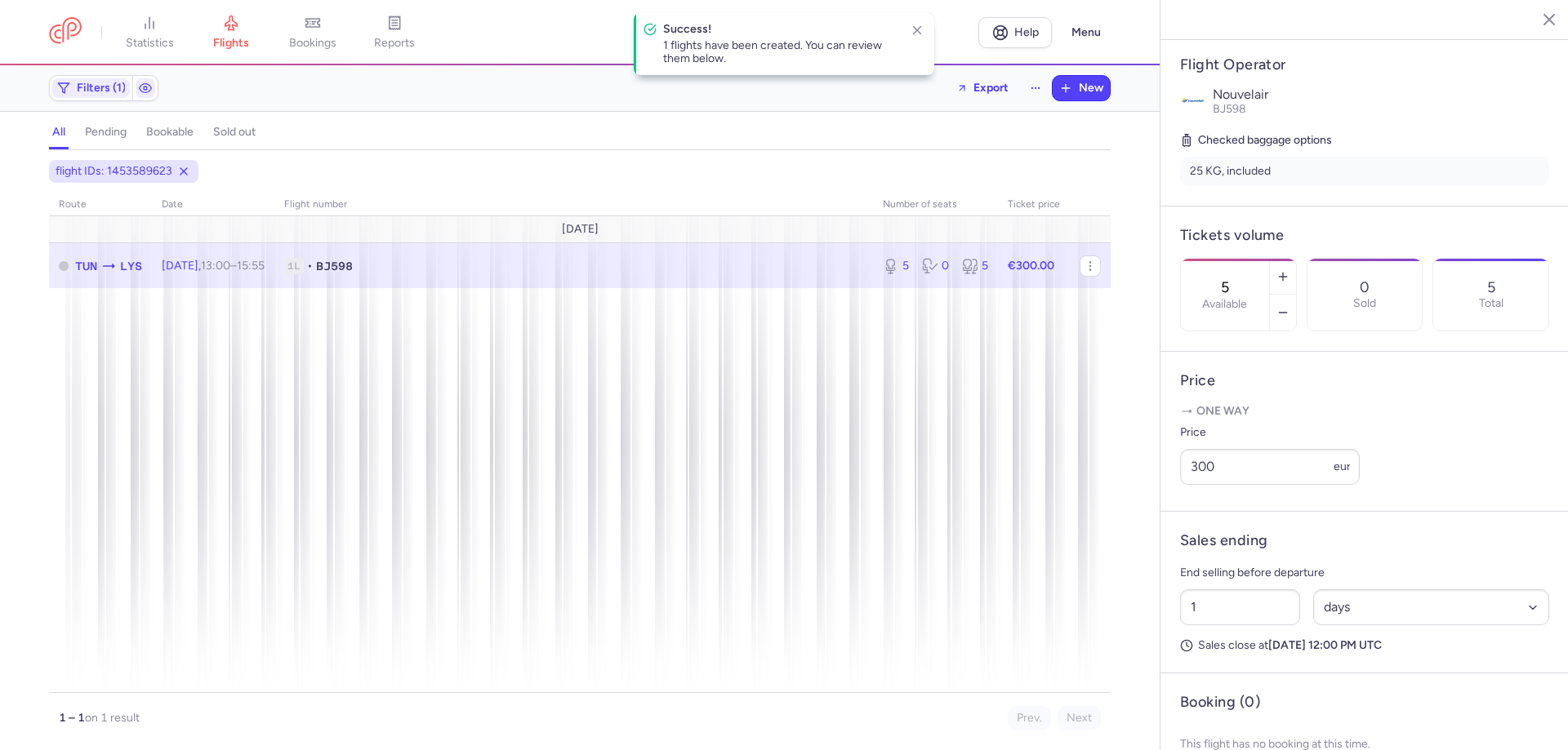
scroll to position [375, 0]
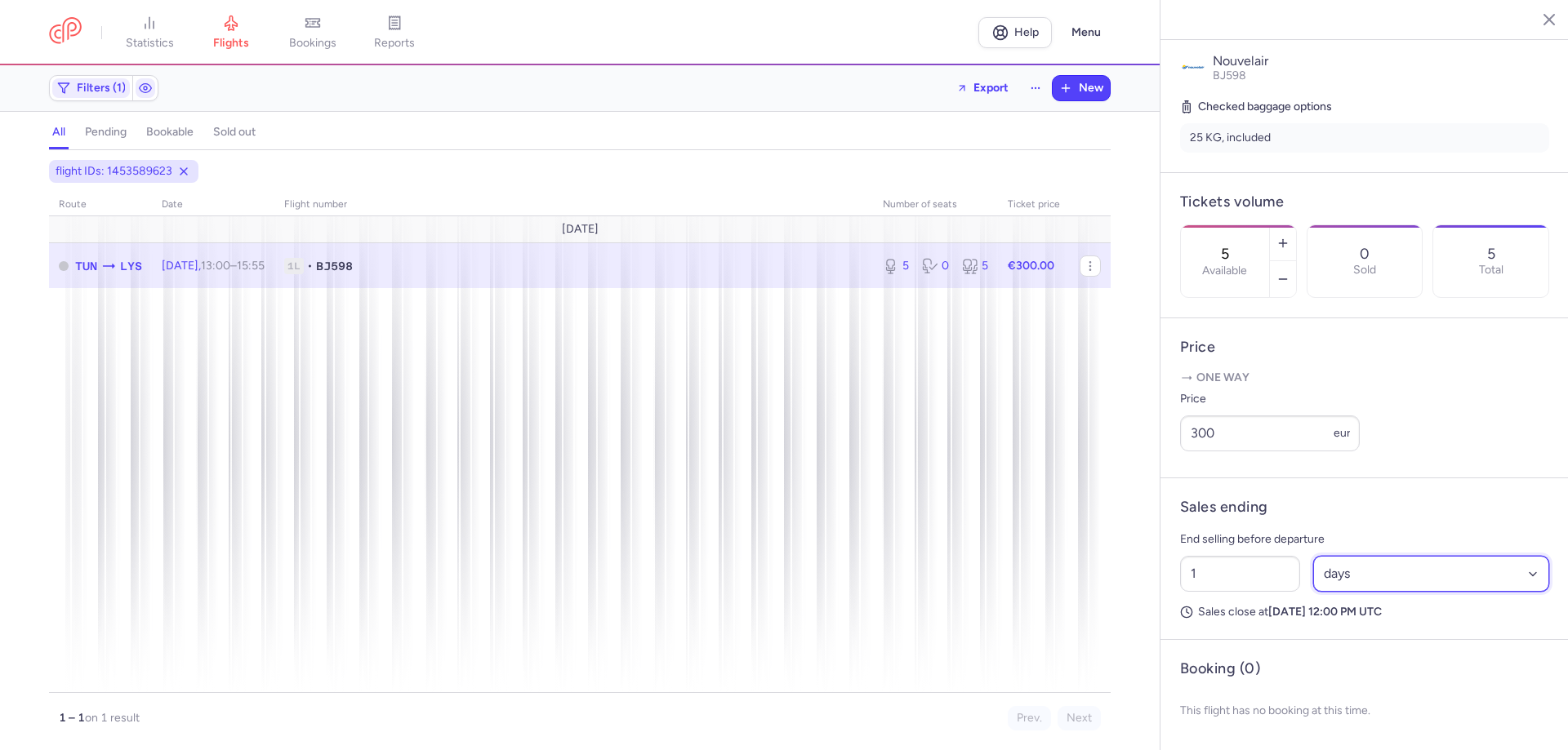
click at [1365, 570] on select "Select an option hours days" at bounding box center [1431, 574] width 237 height 36
select select "hours"
click at [1313, 556] on select "Select an option hours days" at bounding box center [1431, 574] width 237 height 36
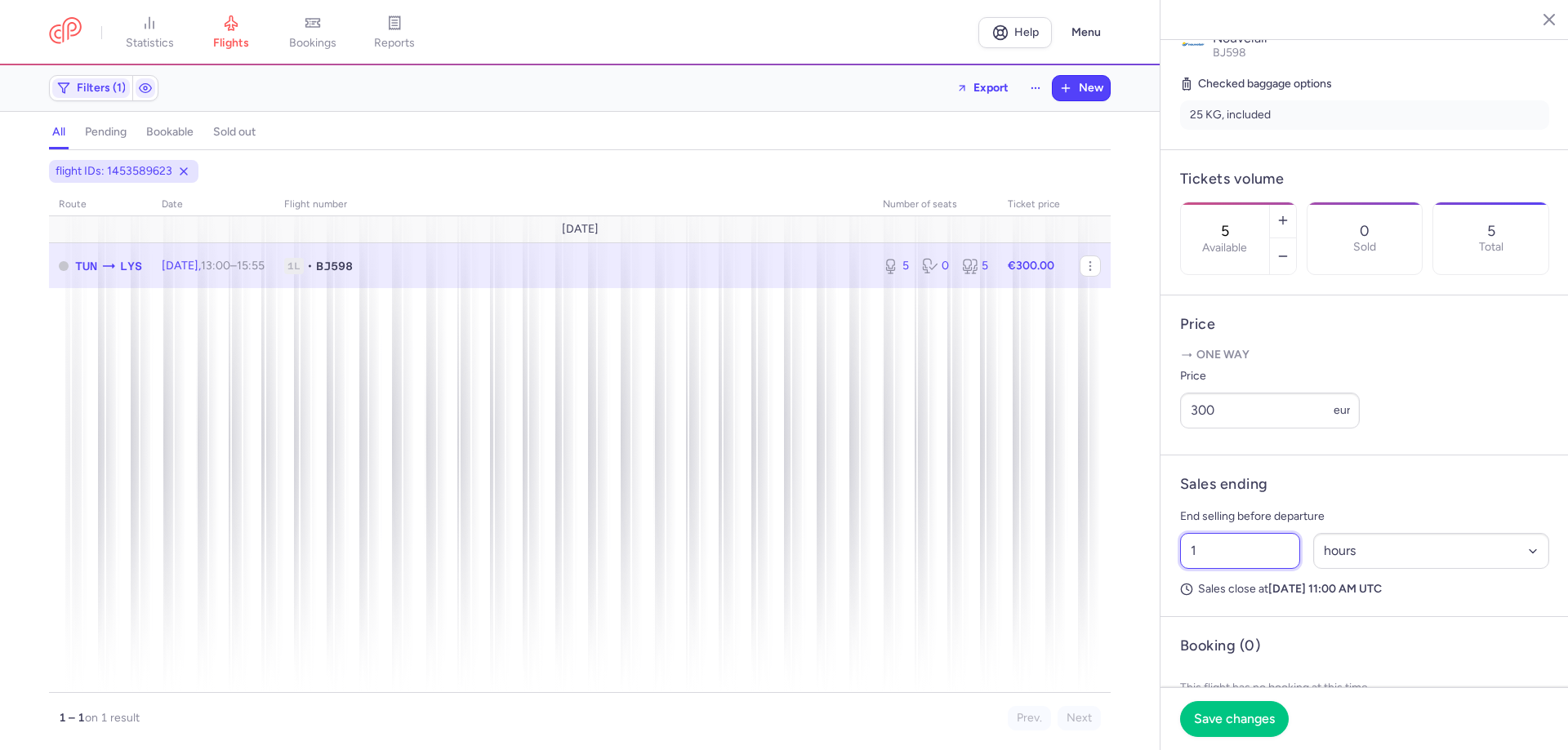
drag, startPoint x: 1257, startPoint y: 580, endPoint x: 906, endPoint y: 499, distance: 360.2
click at [943, 557] on div "statistics flights bookings reports Help Menu Filters (1) Export New all pendin…" at bounding box center [784, 375] width 1568 height 750
drag, startPoint x: 1266, startPoint y: 578, endPoint x: 779, endPoint y: 527, distance: 489.7
click at [784, 529] on div "statistics flights bookings reports Help Menu Filters (1) Export New all pendin…" at bounding box center [784, 375] width 1568 height 750
type input "1"
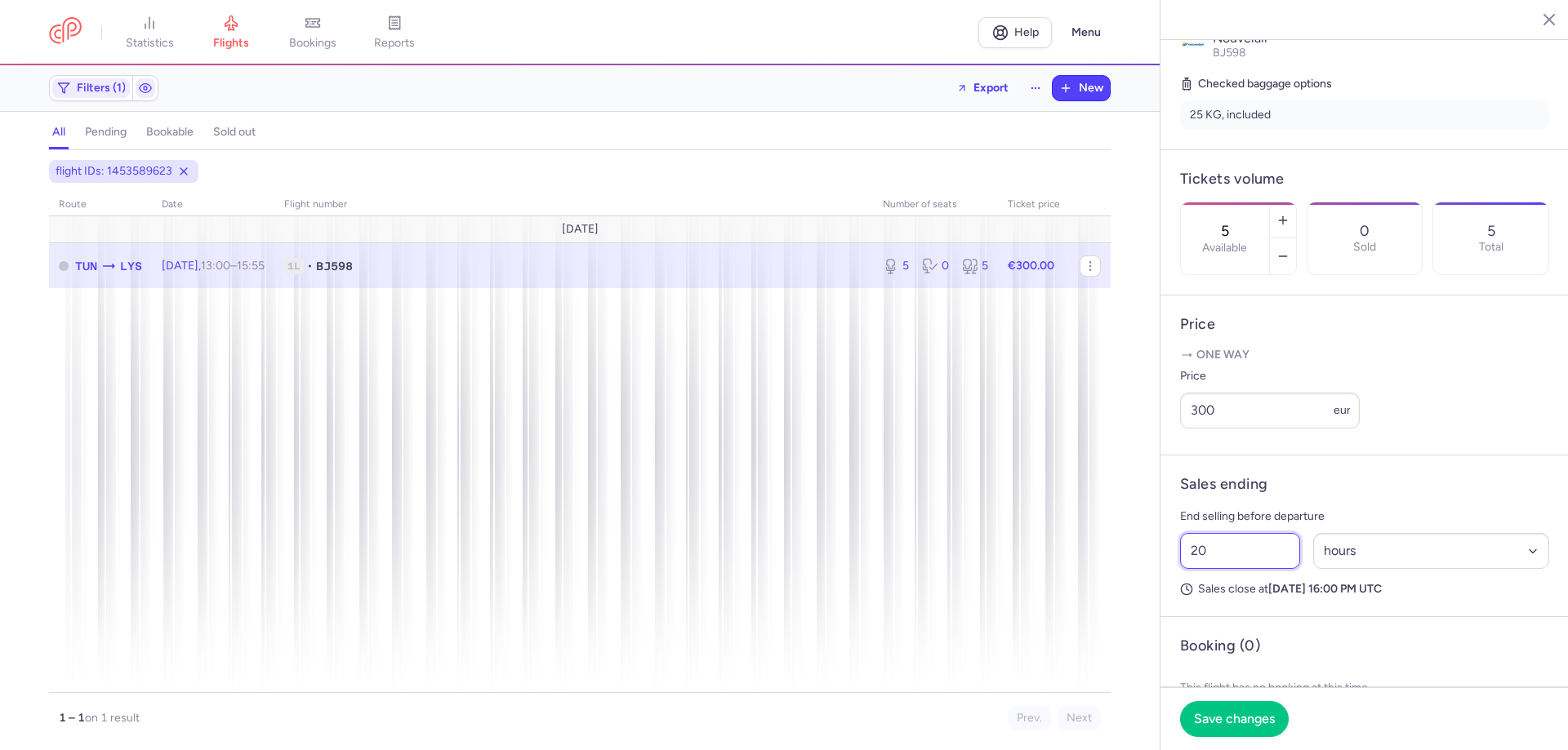
type input "2"
type input "22"
click at [1222, 719] on span "Save changes" at bounding box center [1235, 718] width 81 height 14
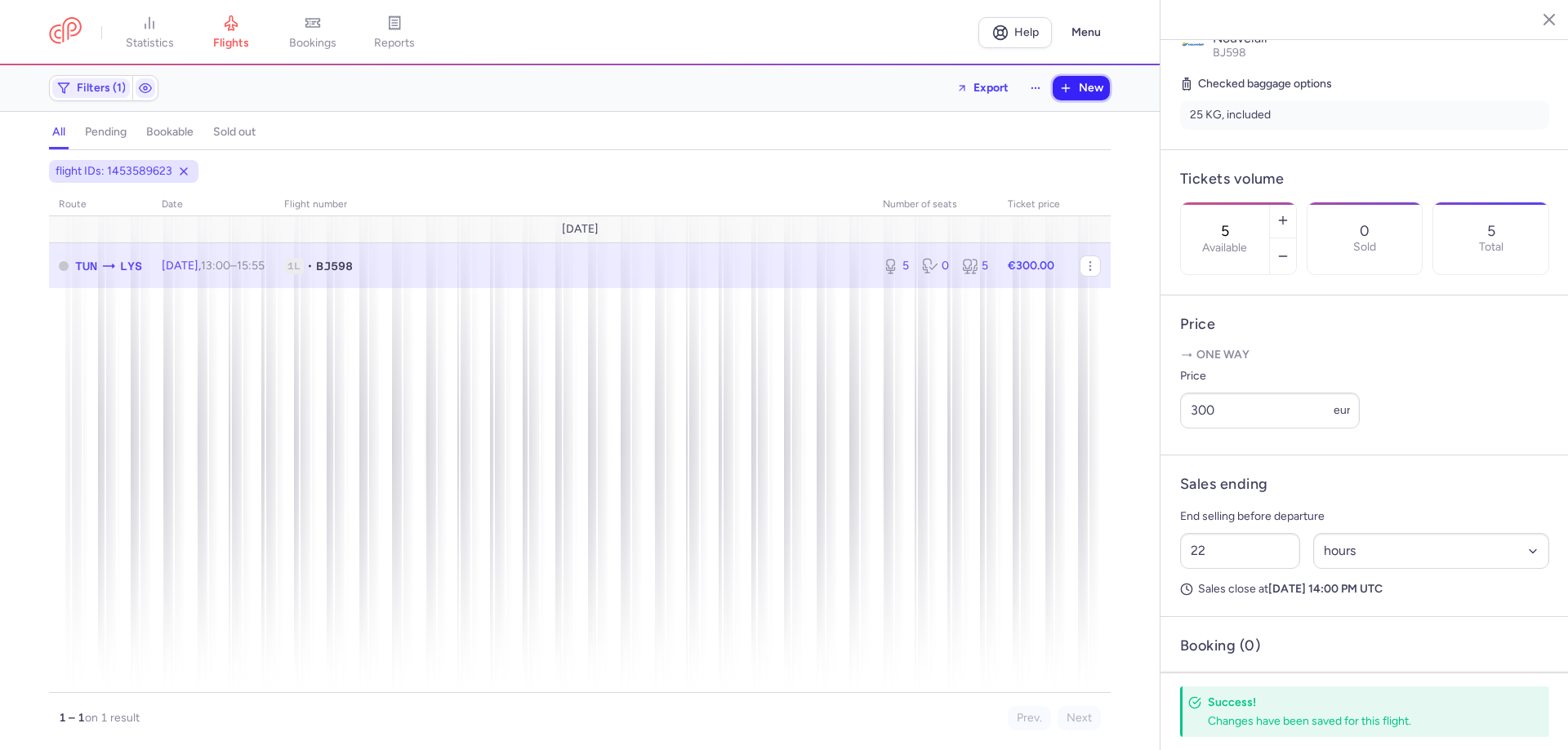
click at [1108, 88] on button "New" at bounding box center [1081, 88] width 57 height 24
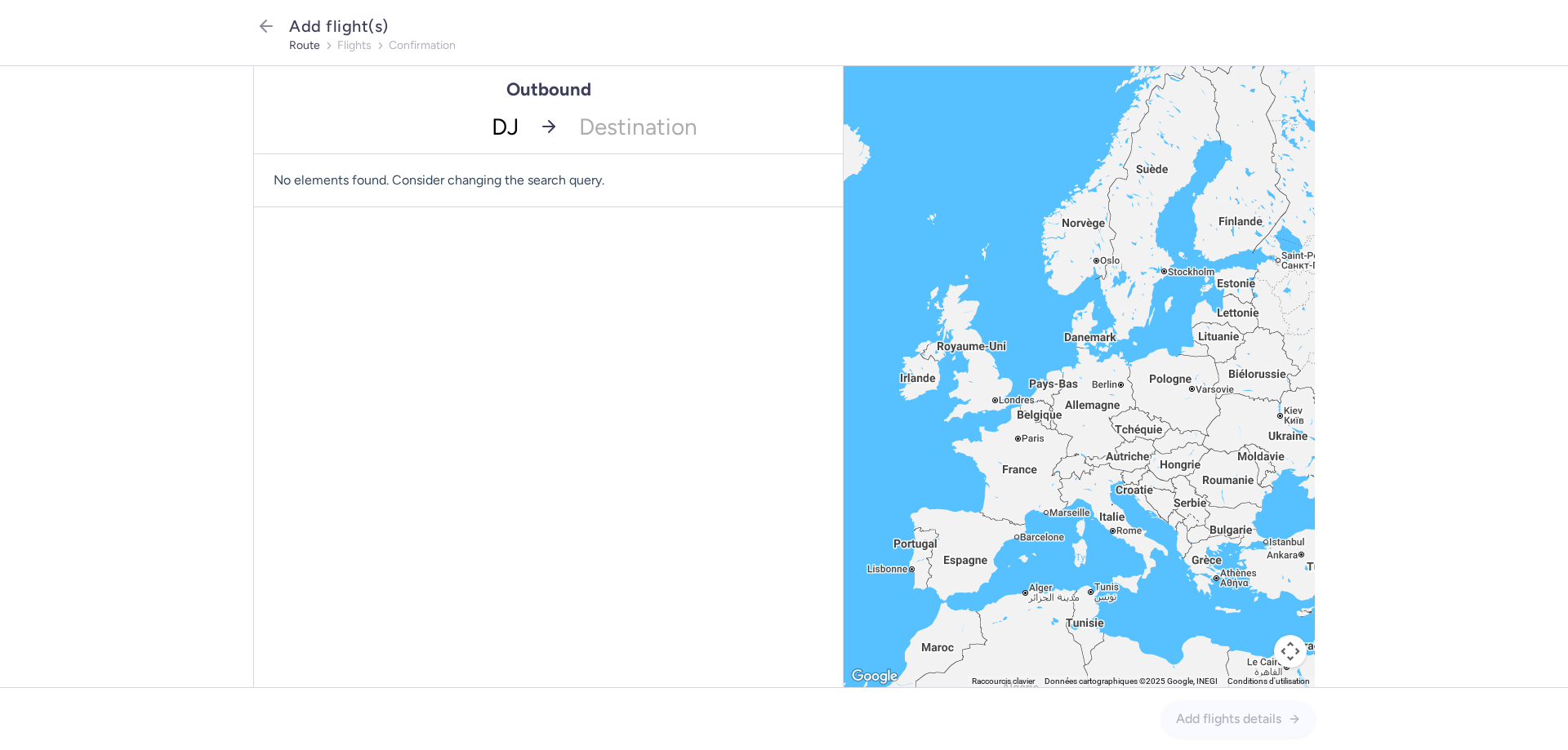
type input "DJE"
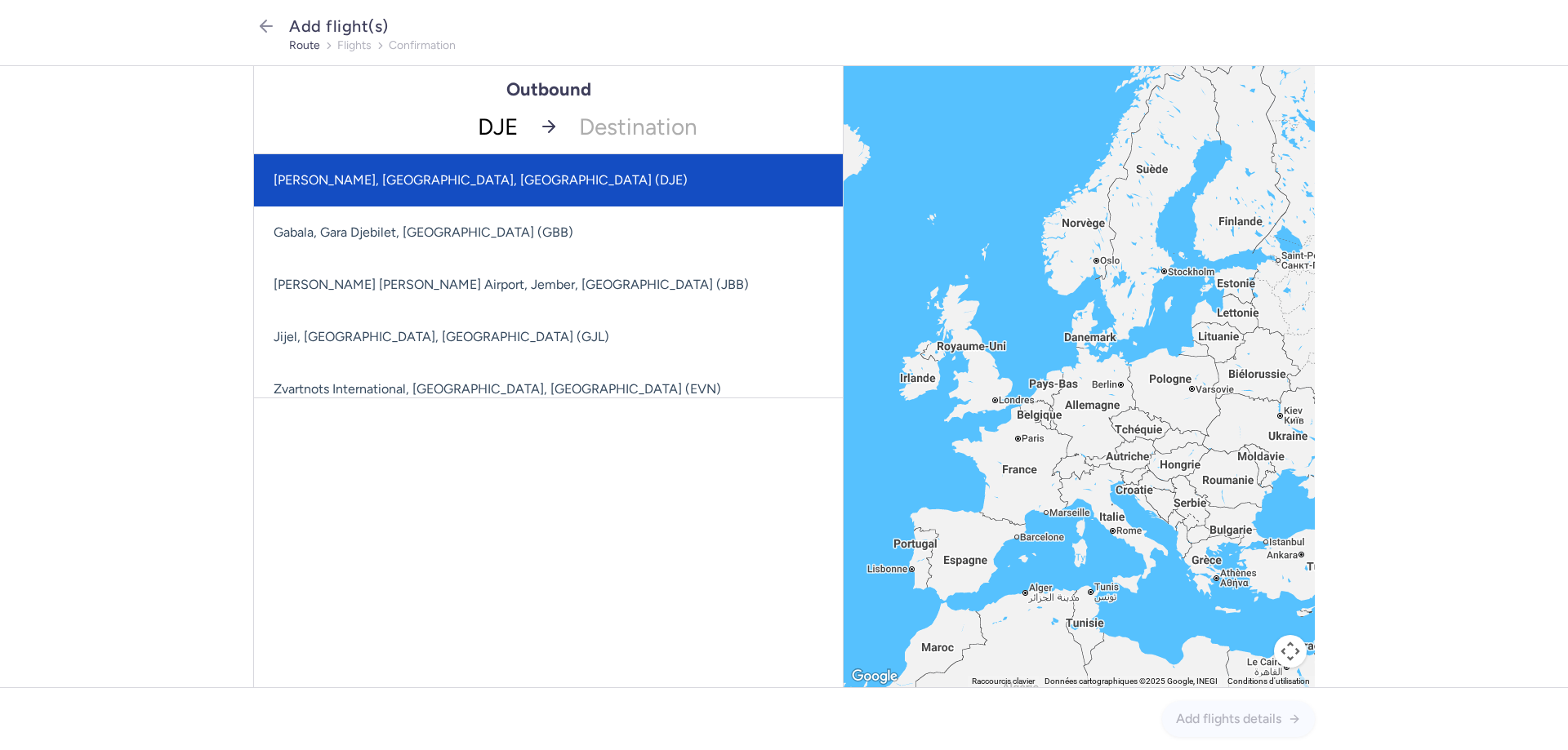
click at [460, 183] on span "[PERSON_NAME], [GEOGRAPHIC_DATA], [GEOGRAPHIC_DATA] (DJE)" at bounding box center [480, 180] width 414 height 15
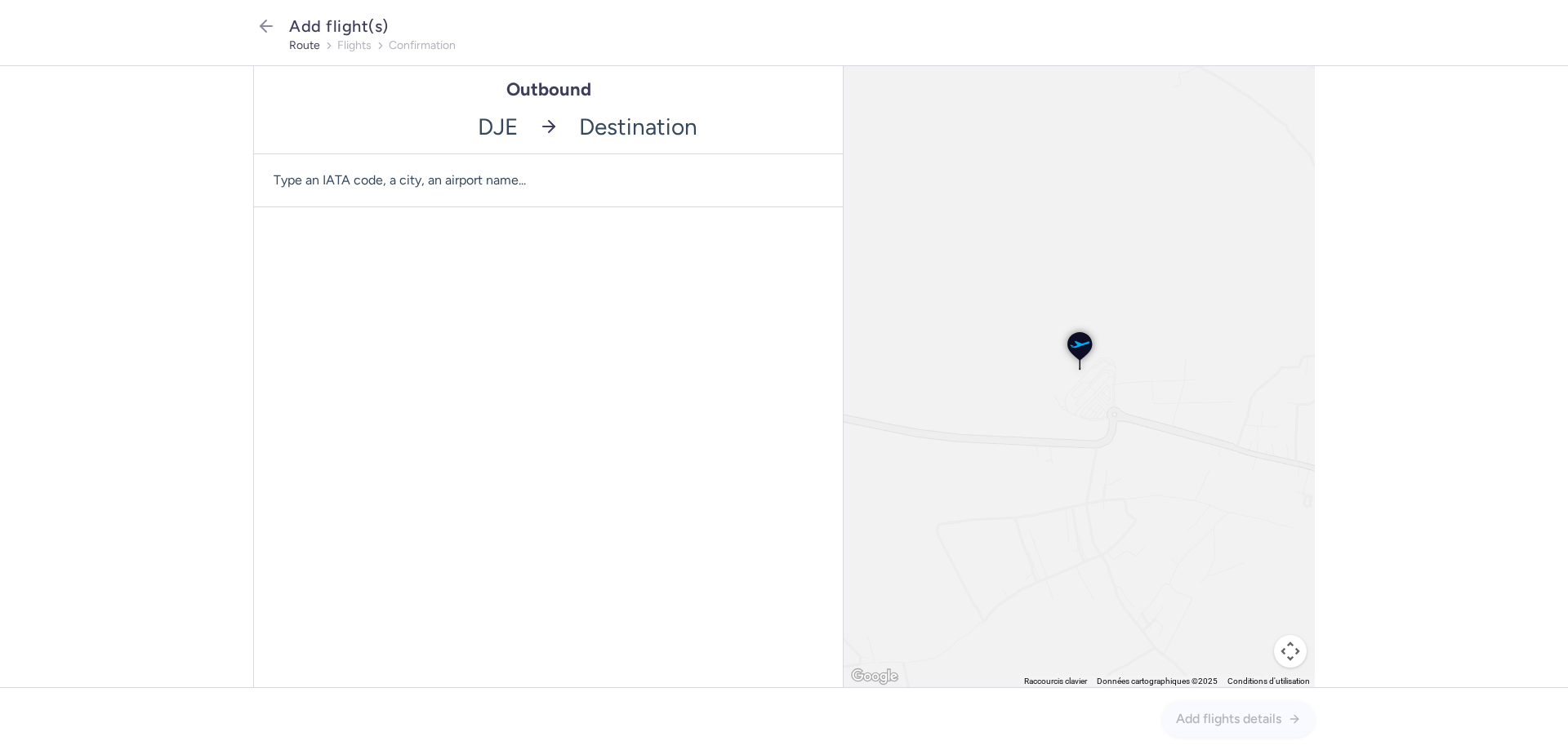
click at [588, 129] on input "-searchbox" at bounding box center [706, 127] width 274 height 54
type input "TLS"
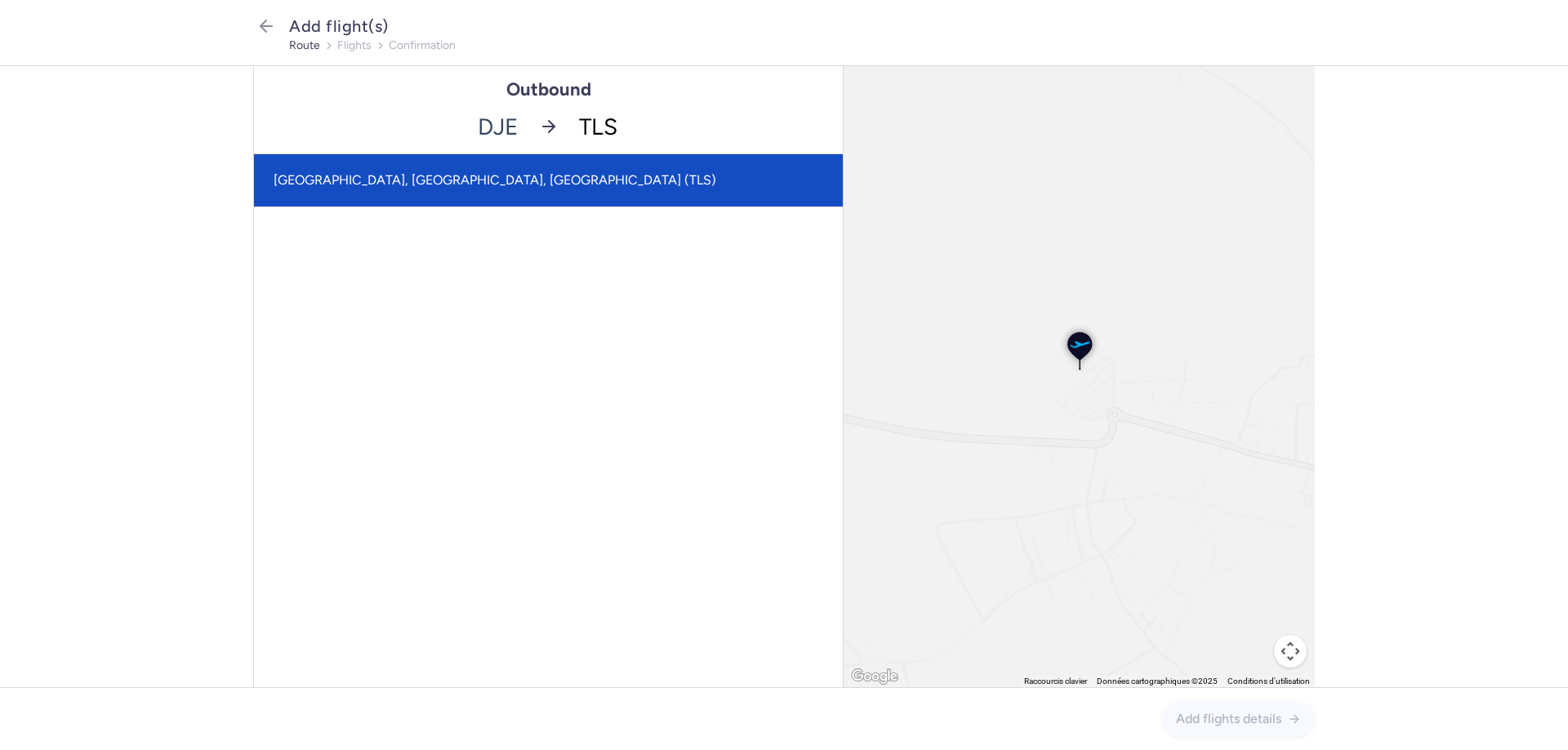
click at [544, 182] on span "[GEOGRAPHIC_DATA], [GEOGRAPHIC_DATA], [GEOGRAPHIC_DATA] (TLS)" at bounding box center [549, 181] width 589 height 52
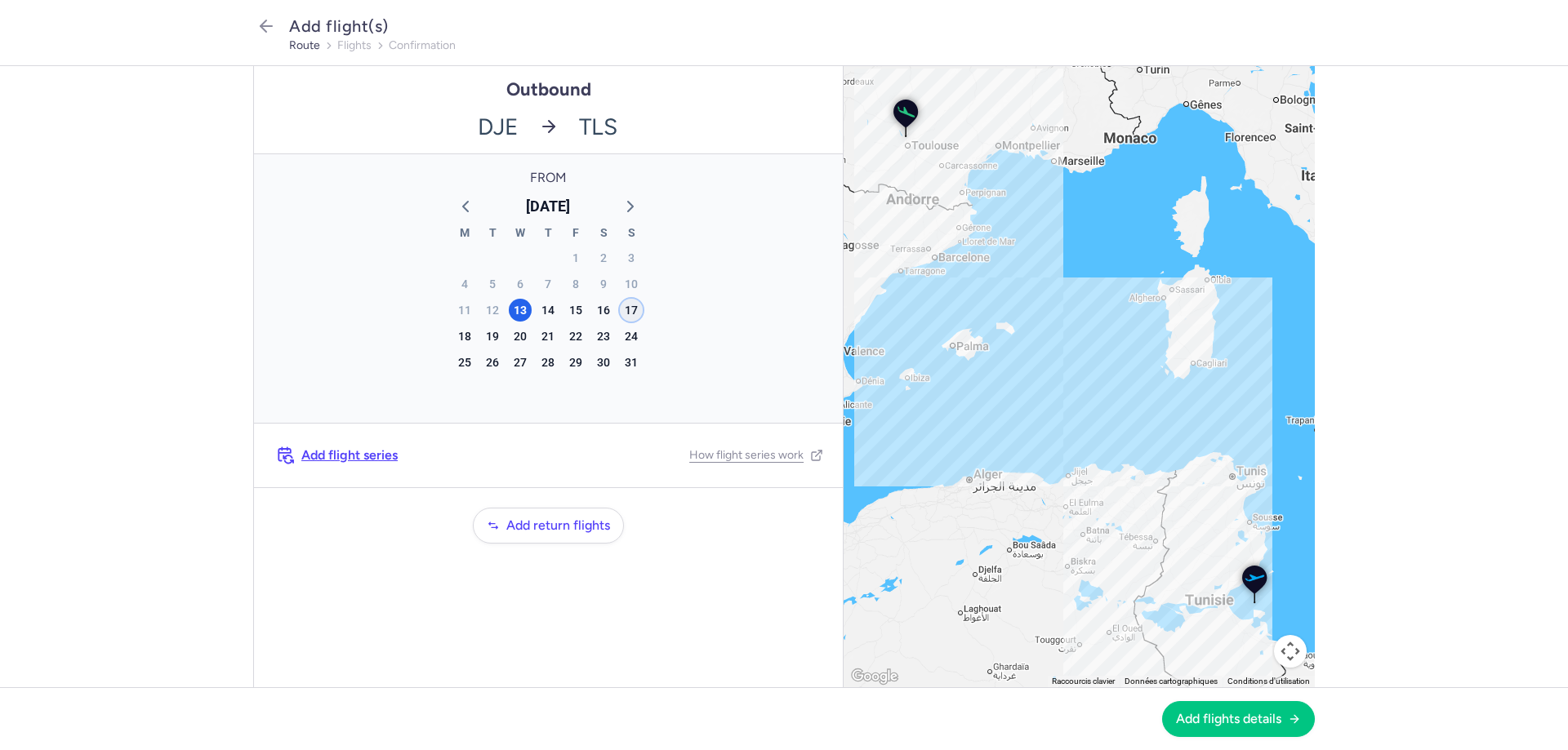
click at [629, 307] on div "17" at bounding box center [630, 310] width 23 height 23
drag, startPoint x: 1257, startPoint y: 716, endPoint x: 1143, endPoint y: 601, distance: 161.9
click at [1256, 716] on span "Add flights details" at bounding box center [1228, 718] width 105 height 14
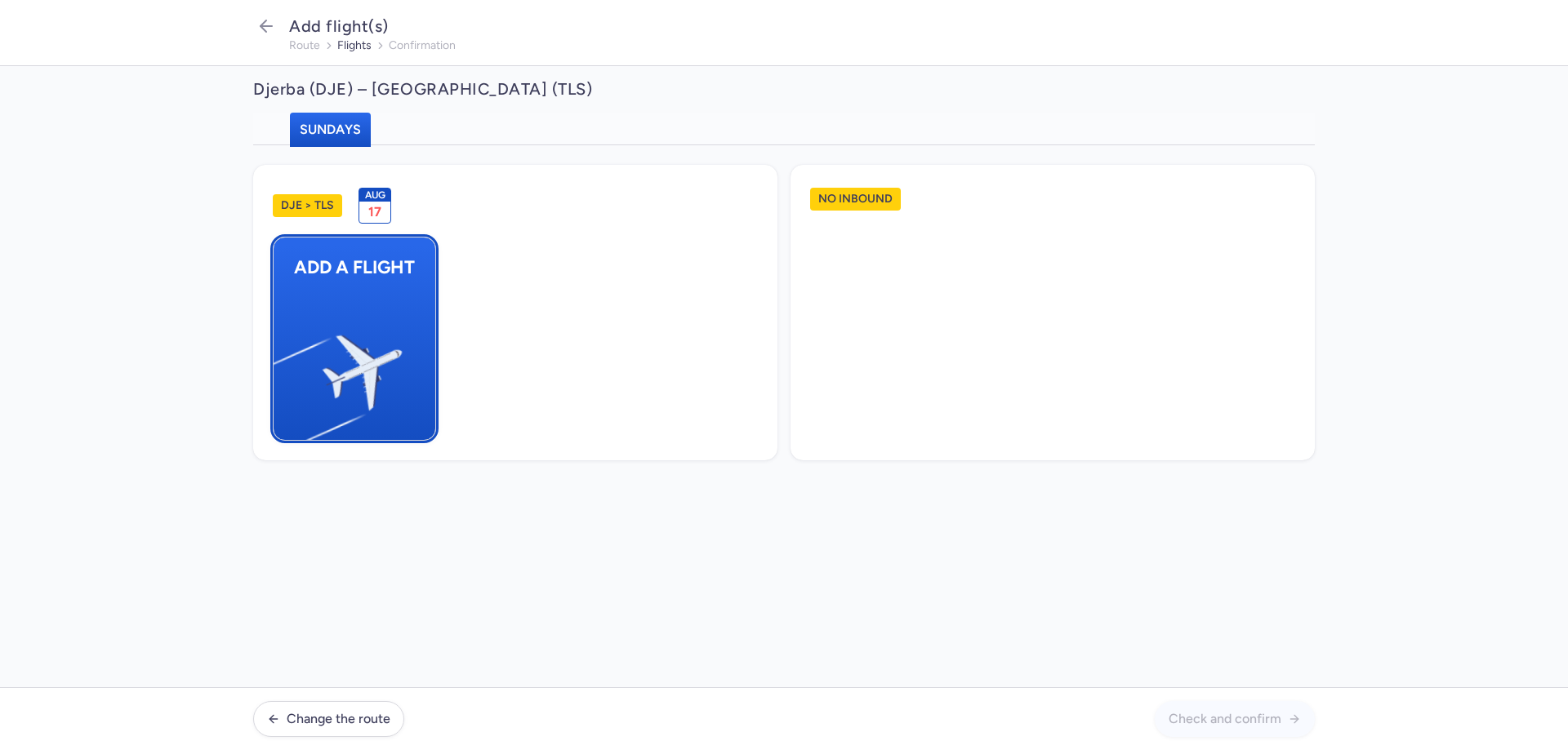
click at [336, 296] on img "button" at bounding box center [281, 366] width 276 height 253
select select "23"
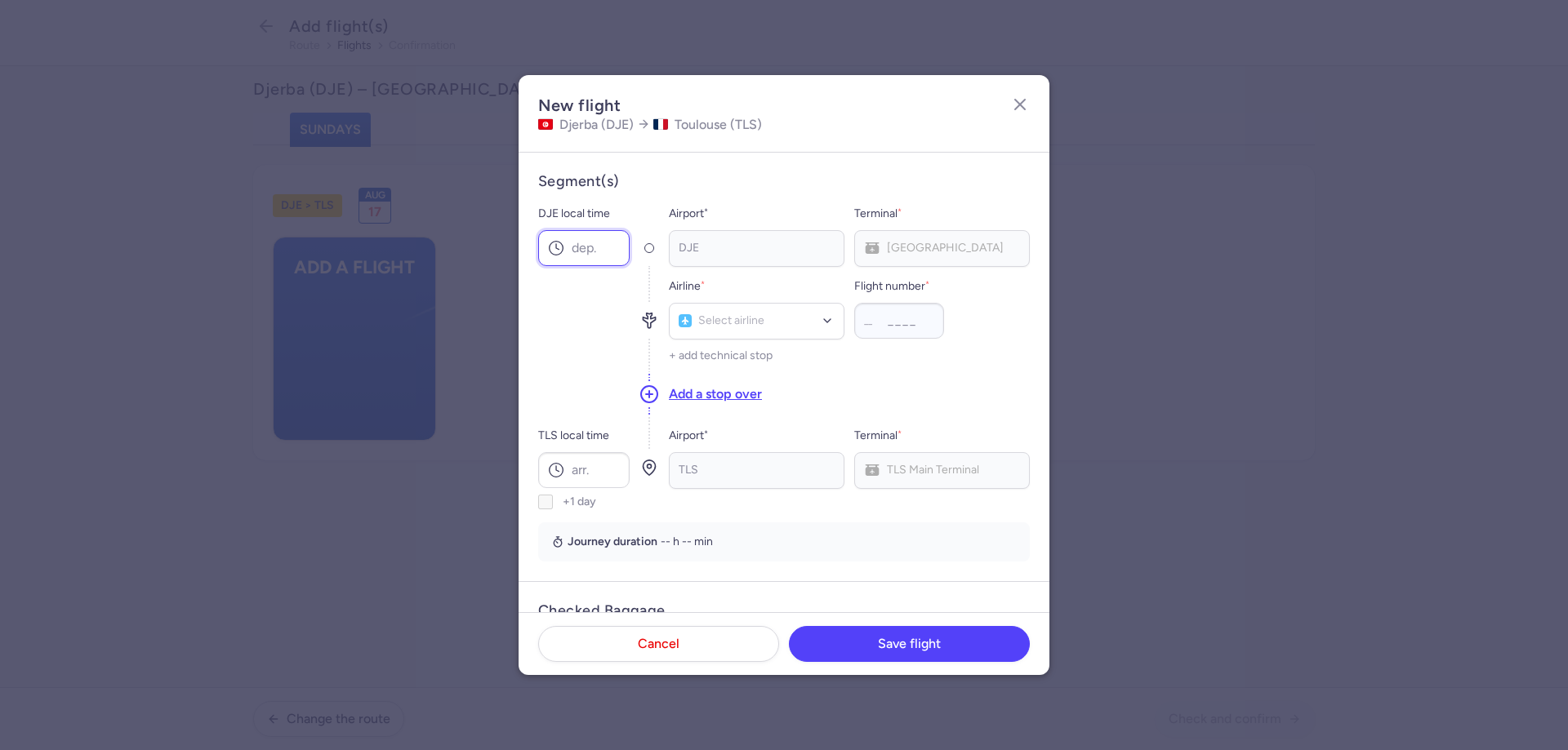
click at [597, 257] on input "DJE local time" at bounding box center [584, 248] width 91 height 36
click at [582, 256] on input "DJE local time" at bounding box center [584, 248] width 91 height 36
type input "17:45"
click at [709, 311] on div at bounding box center [756, 321] width 176 height 37
type input "V"
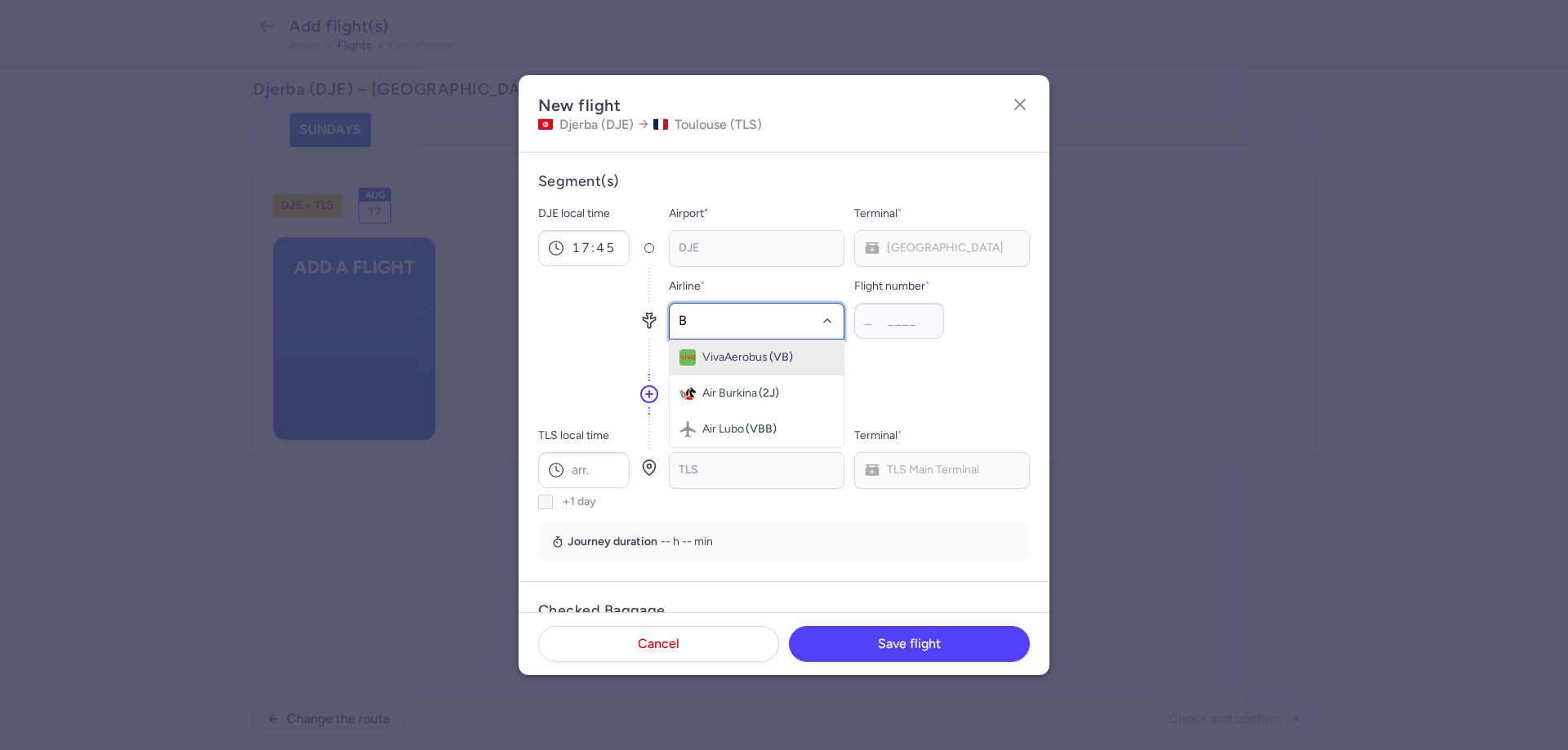
type input "BJ"
click at [706, 344] on span "Nouvelair (BJ)" at bounding box center [756, 358] width 174 height 36
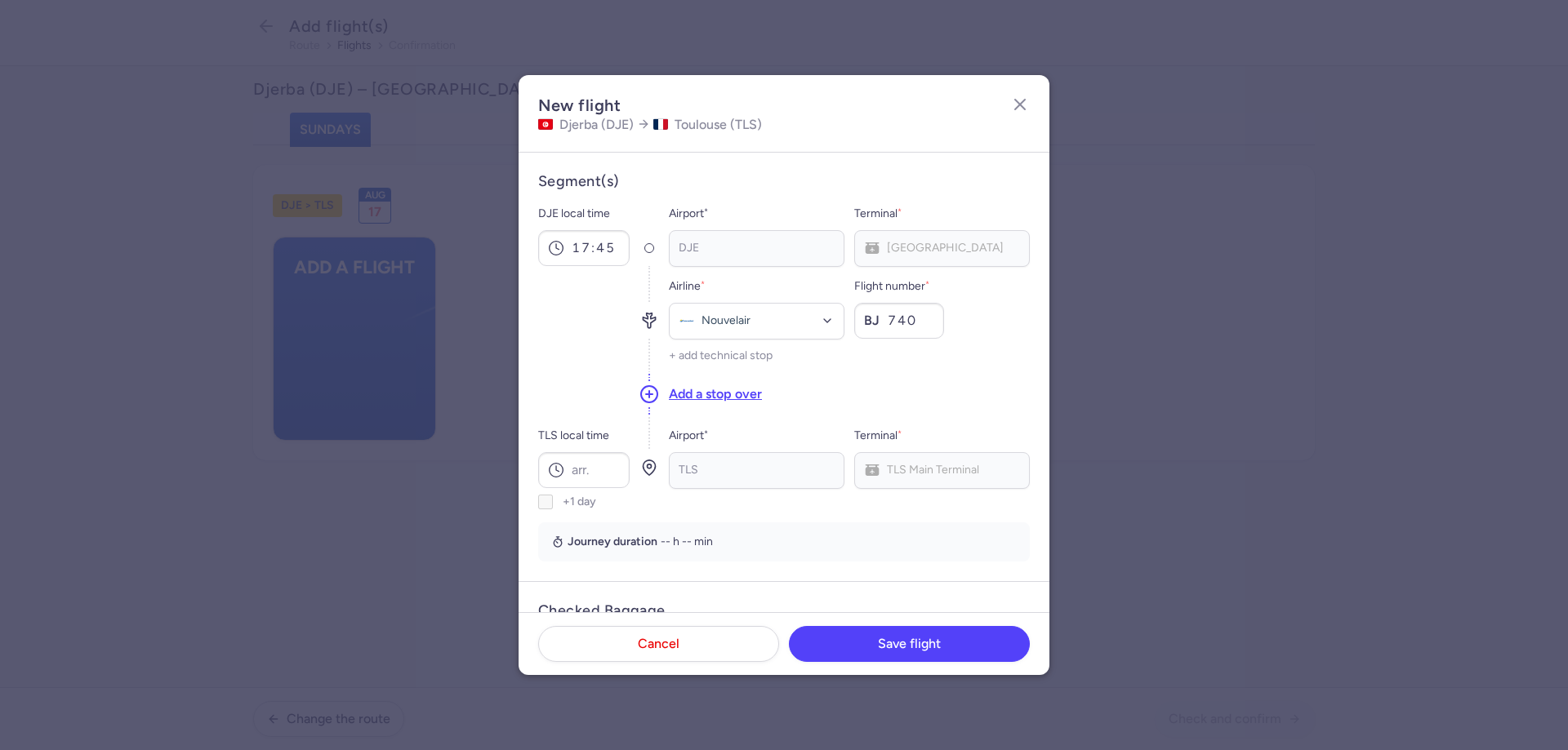
type input "740"
click at [600, 461] on input "TLS local time" at bounding box center [584, 470] width 91 height 36
type input "21:05"
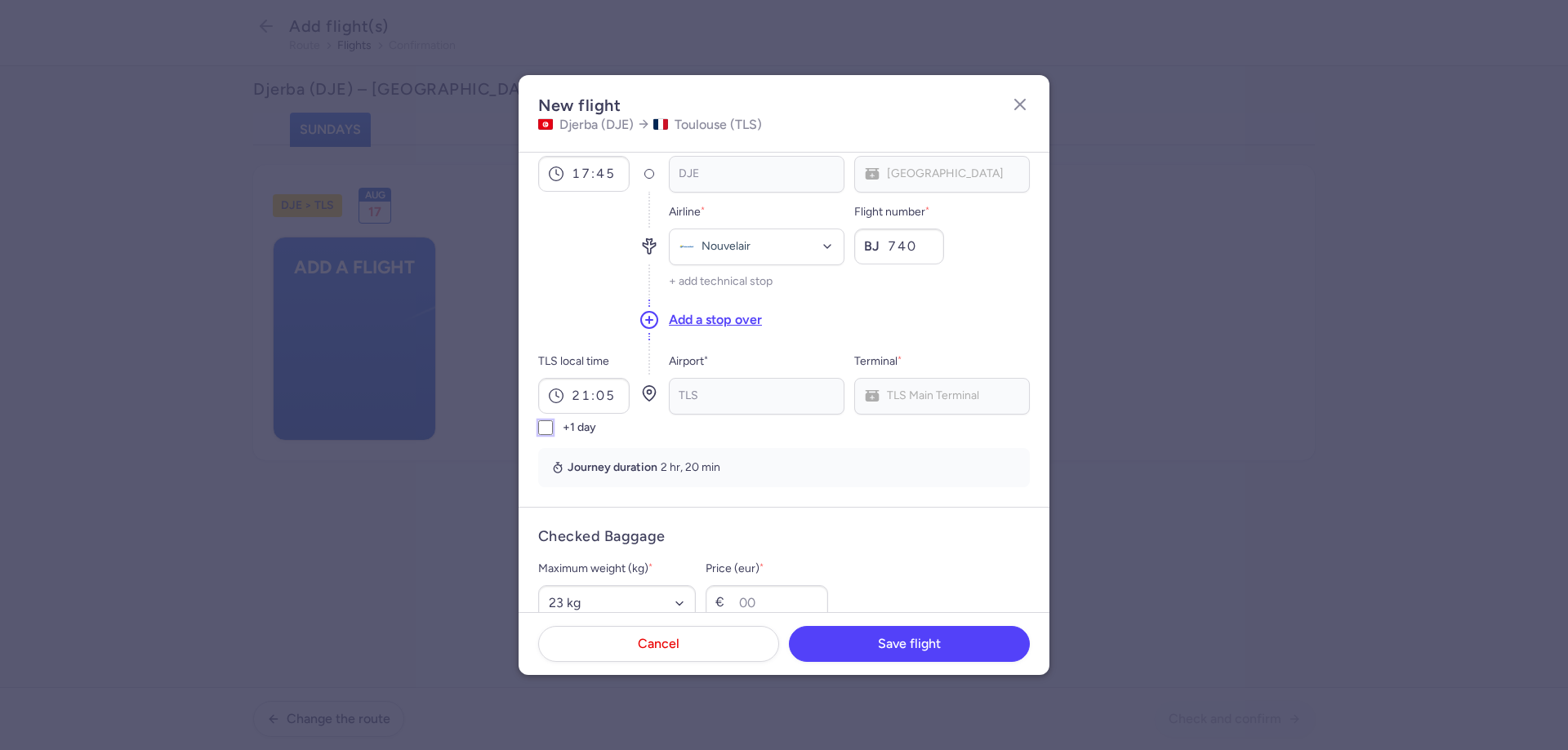
scroll to position [245, 0]
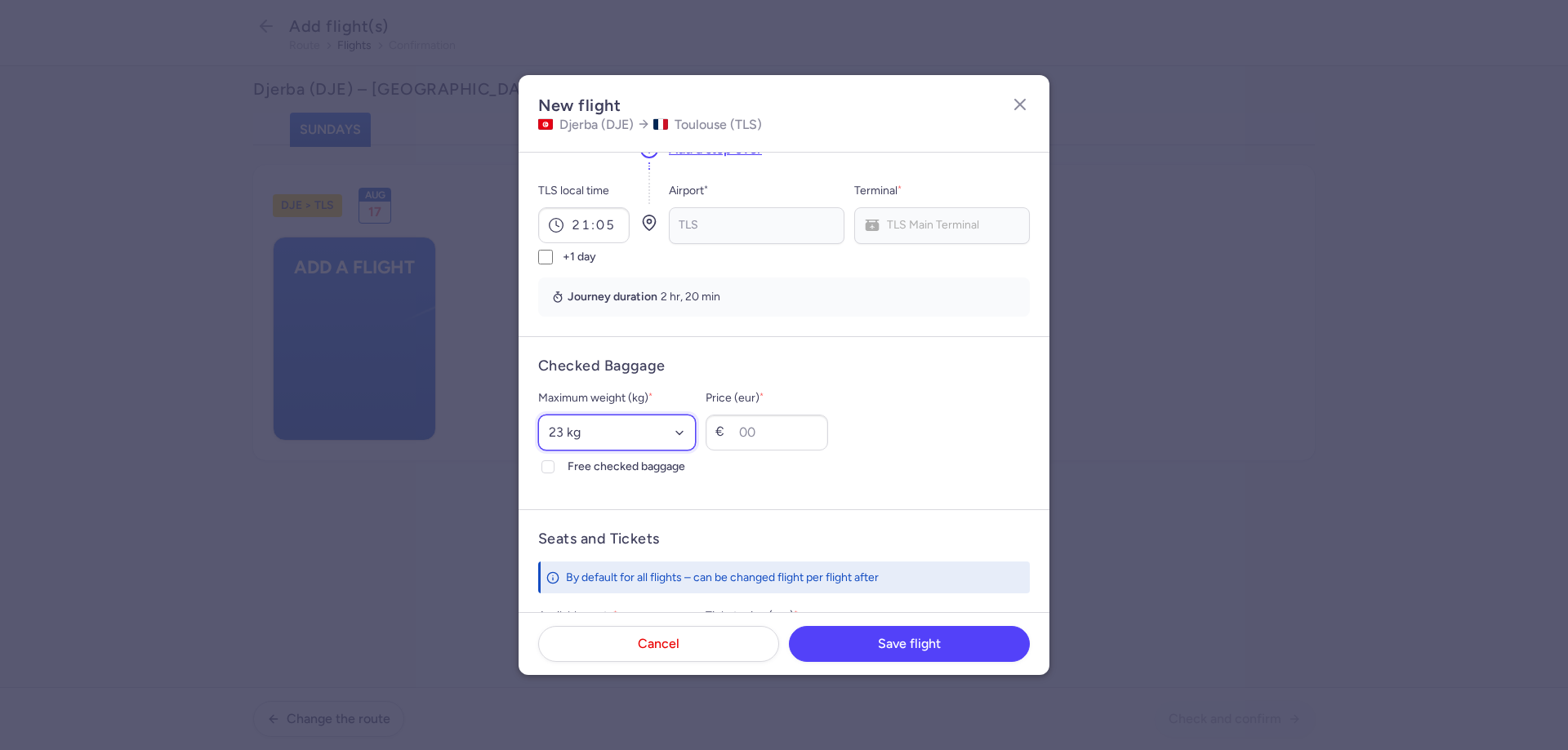
click at [617, 433] on select "Select an option 15 kg 16 kg 17 kg 18 kg 19 kg 20 kg 21 kg 22 kg 23 kg 24 kg 25…" at bounding box center [617, 433] width 158 height 36
select select "25"
click at [538, 415] on select "Select an option 15 kg 16 kg 17 kg 18 kg 19 kg 20 kg 21 kg 22 kg 23 kg 24 kg 25…" at bounding box center [617, 433] width 158 height 36
click at [561, 469] on label "Free checked baggage" at bounding box center [617, 467] width 158 height 19
click at [554, 469] on input "Free checked baggage" at bounding box center [548, 467] width 13 height 13
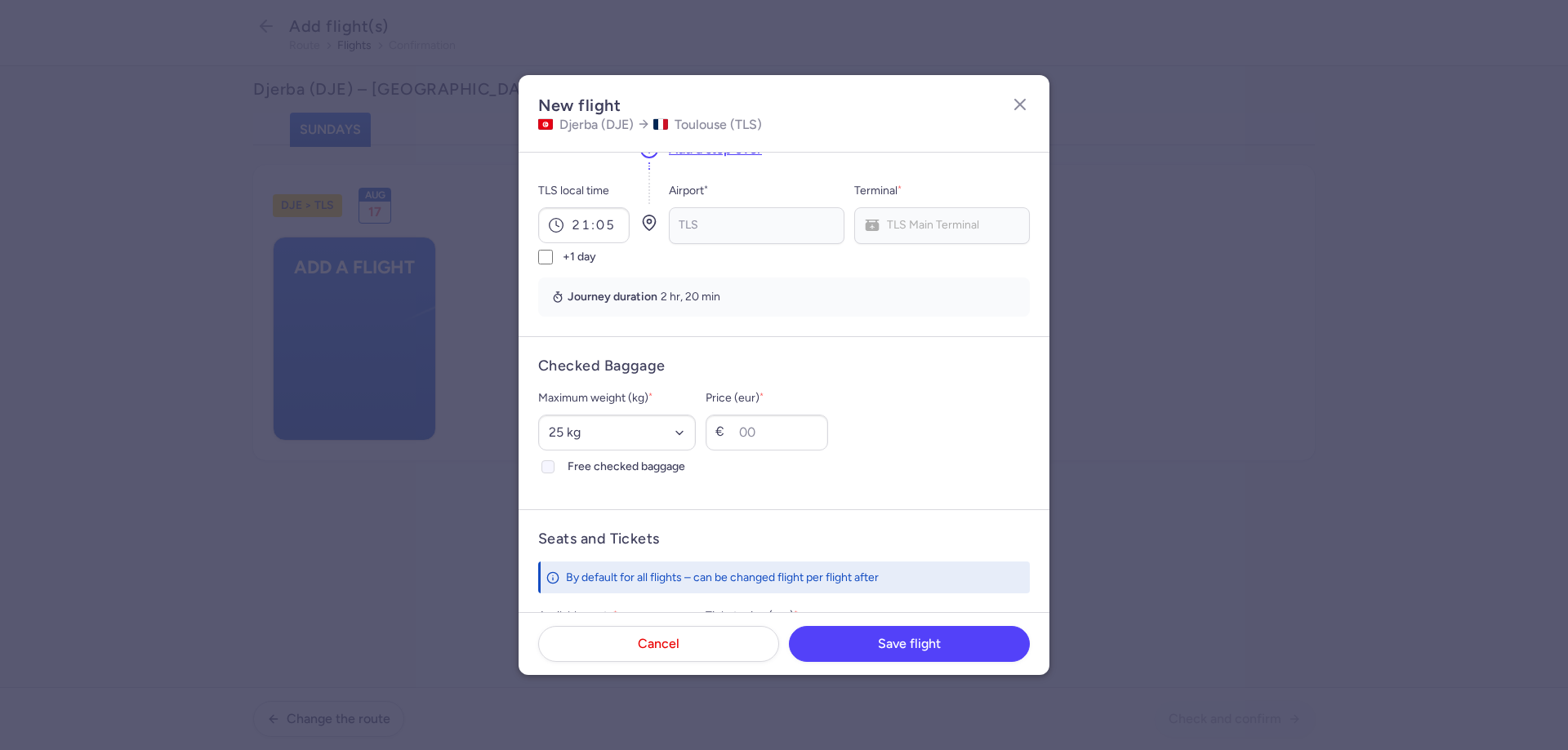
checkbox input "true"
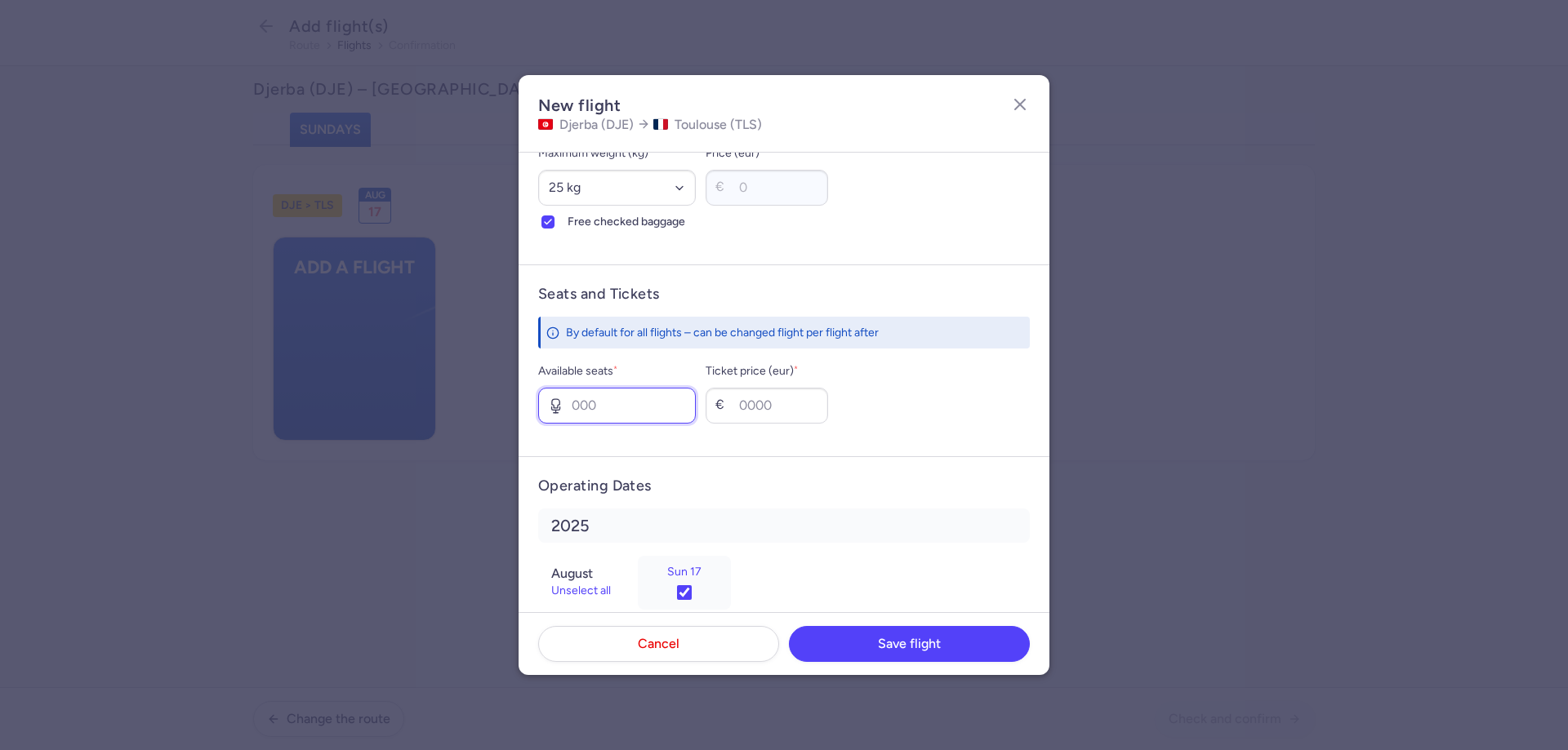
click at [641, 407] on input "Available seats *" at bounding box center [617, 406] width 158 height 36
type input "4"
type input "450"
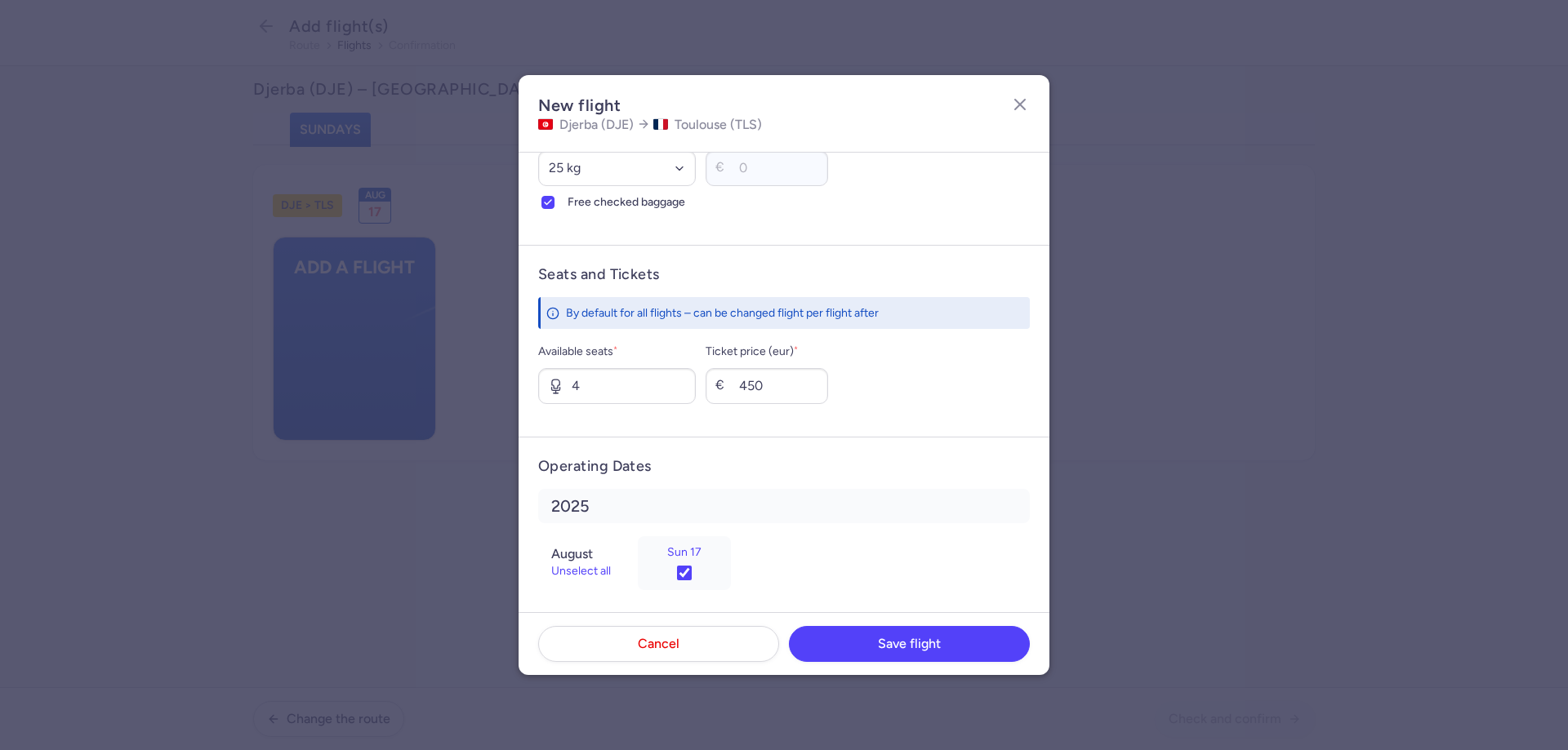
scroll to position [520, 0]
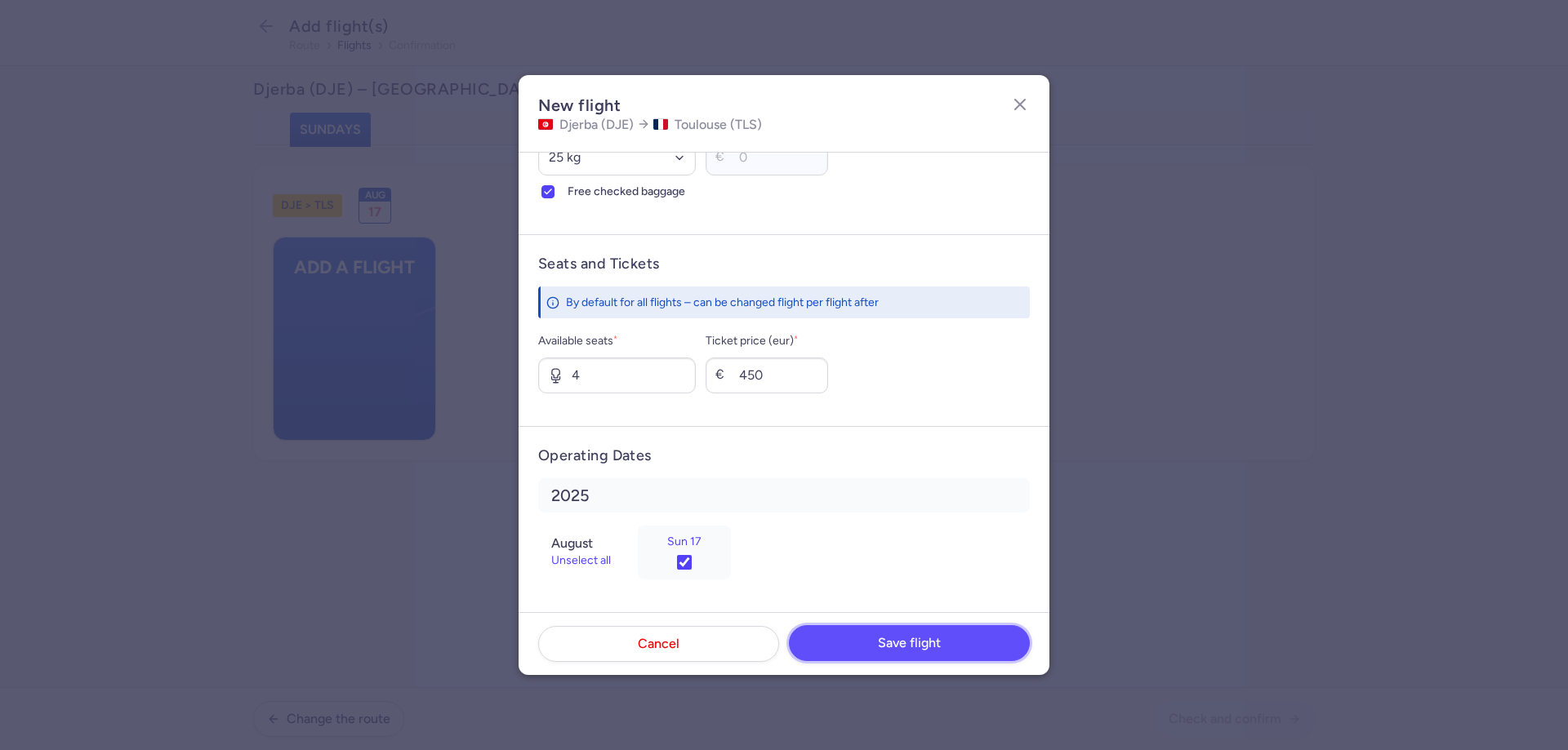
click at [928, 641] on span "Save flight" at bounding box center [909, 643] width 63 height 14
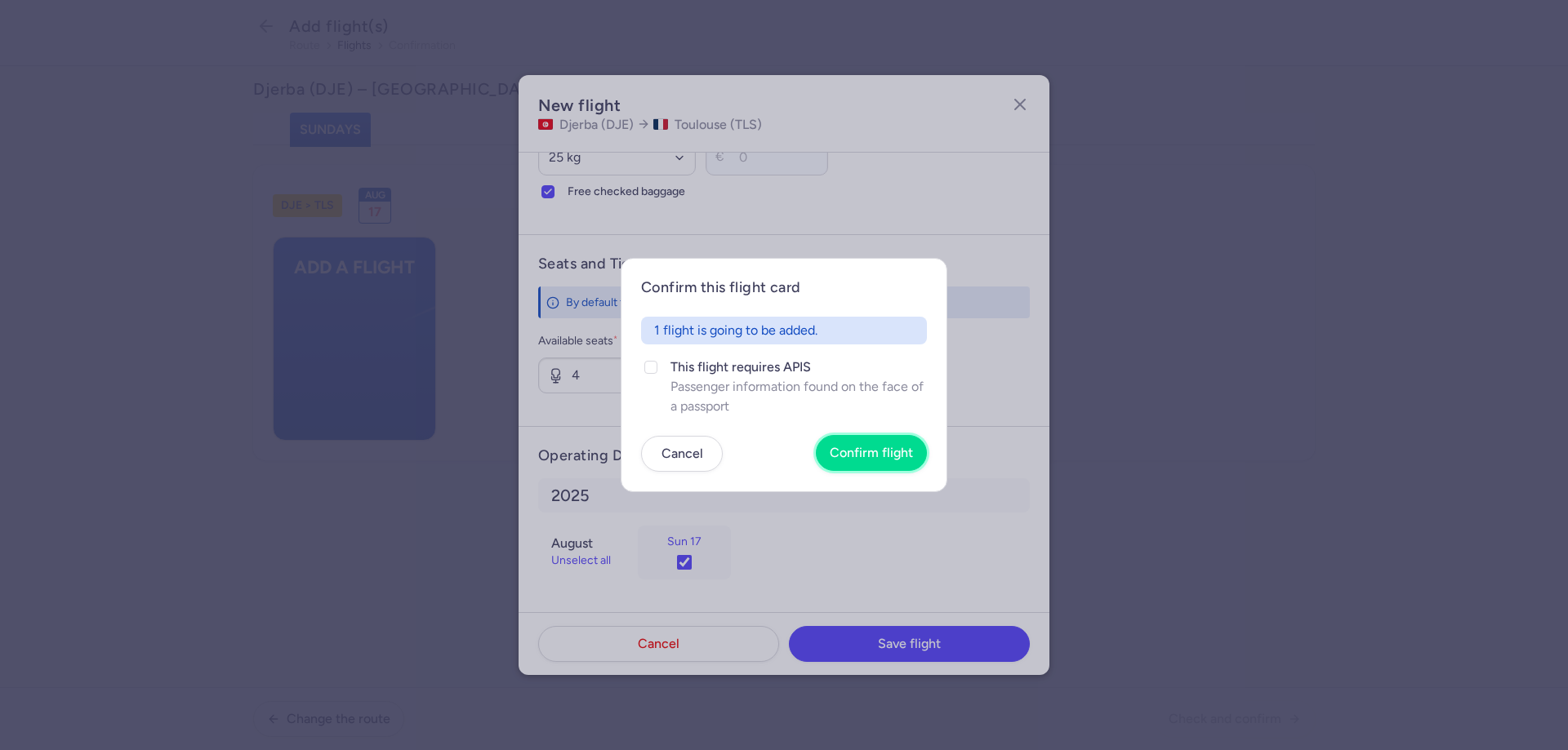
click at [867, 454] on span "Confirm flight" at bounding box center [871, 452] width 84 height 14
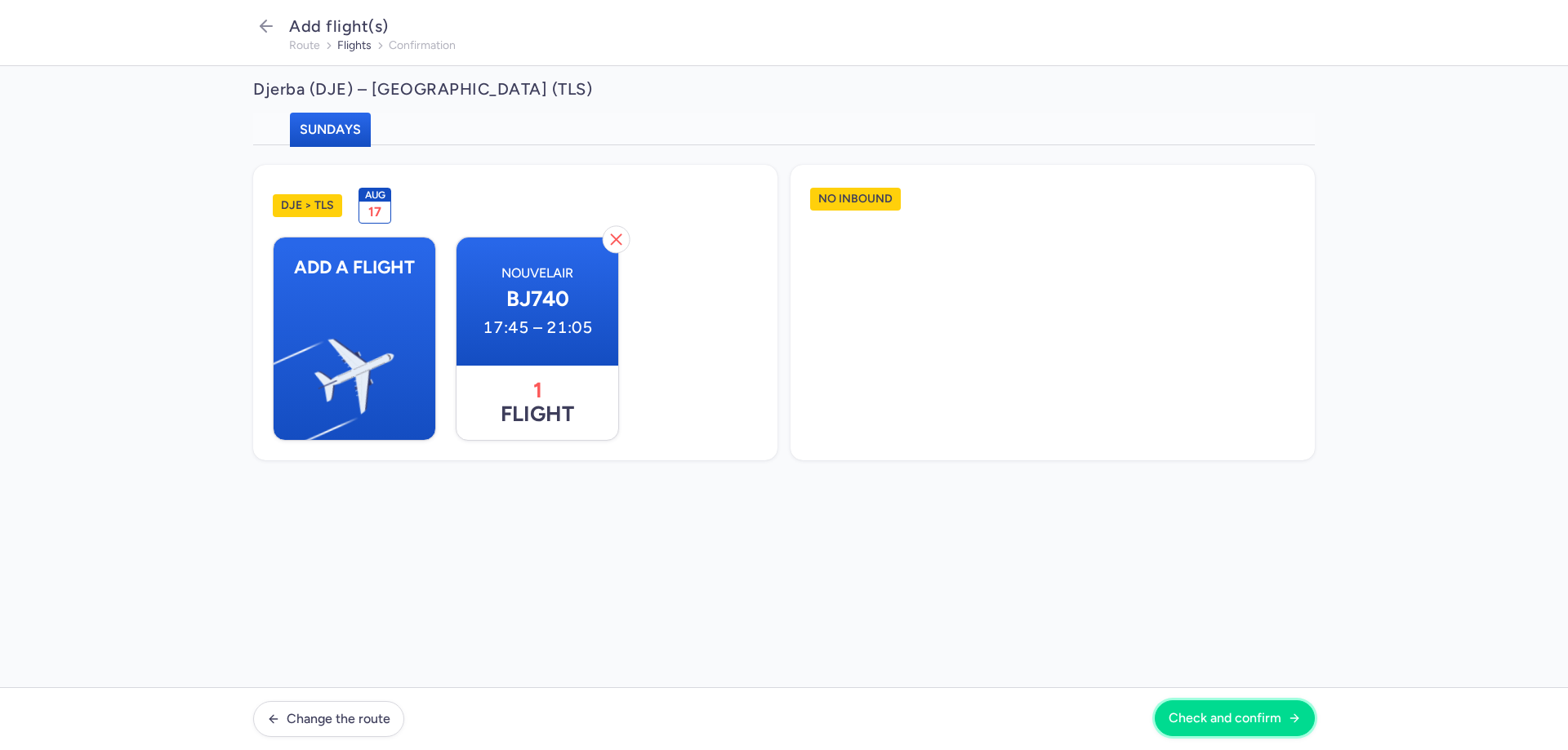
click at [1219, 724] on span "Check and confirm" at bounding box center [1225, 718] width 113 height 14
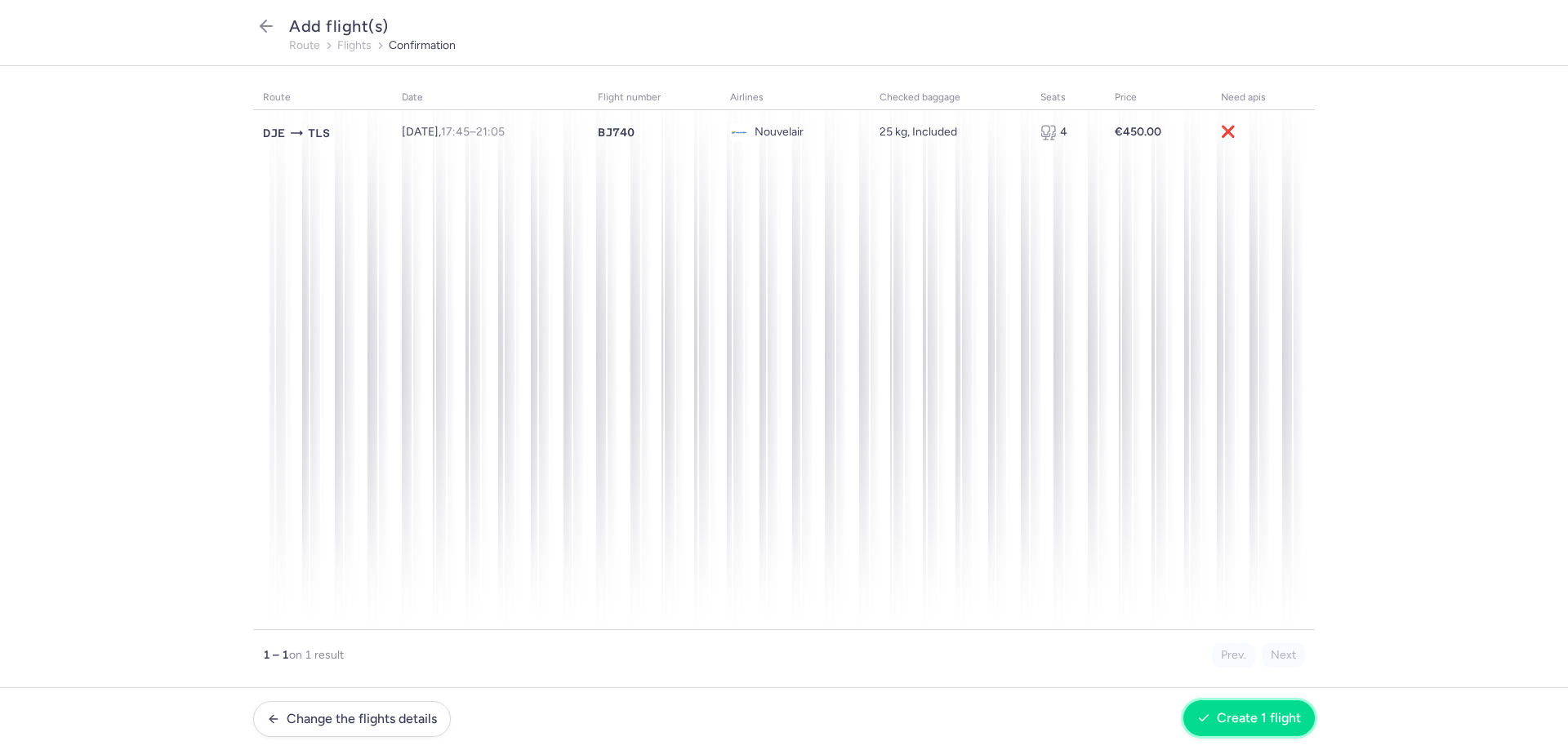
click at [1238, 725] on span "Create 1 flight" at bounding box center [1259, 718] width 84 height 14
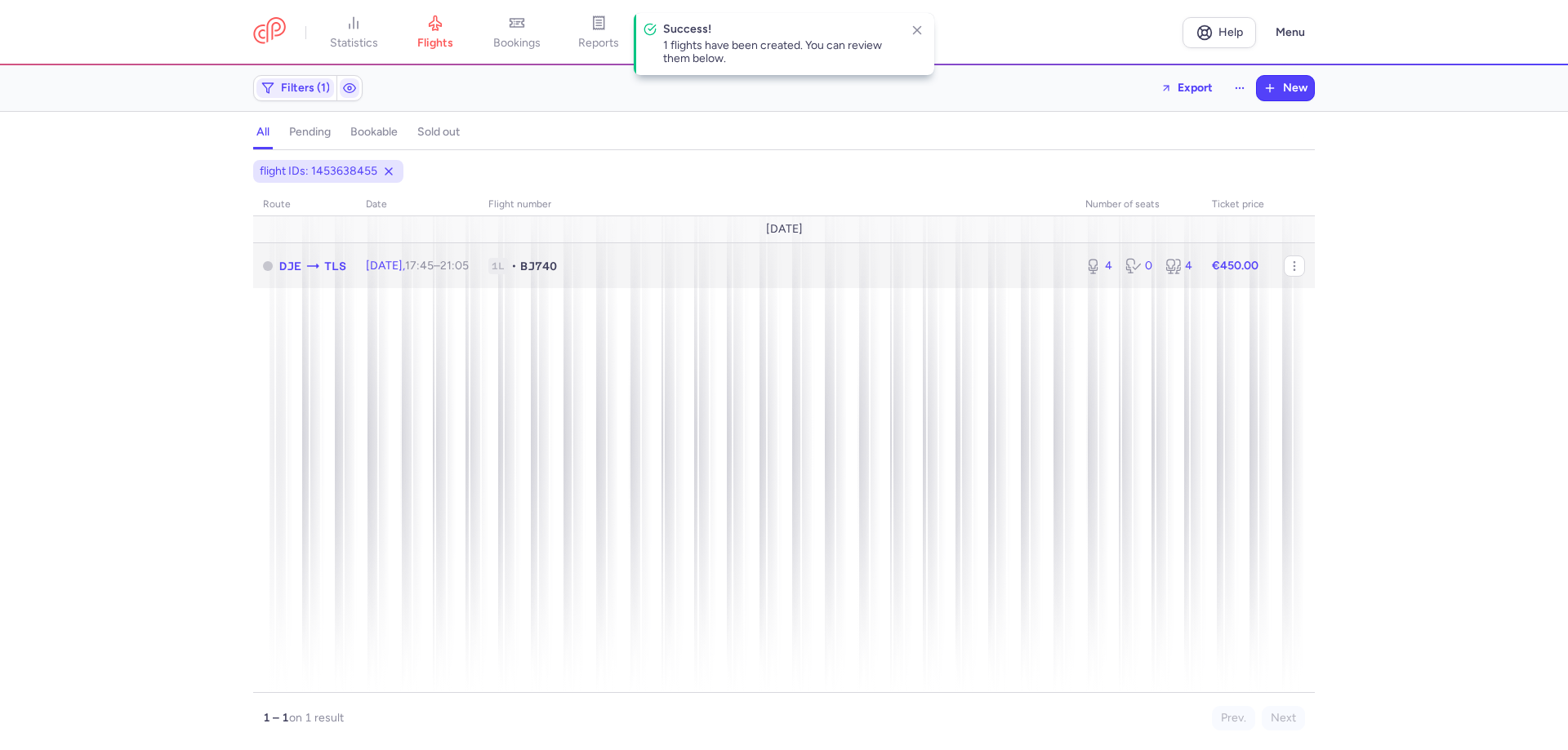
click at [403, 268] on span "[DATE] 17:45 – 21:05 +0" at bounding box center [417, 266] width 103 height 13
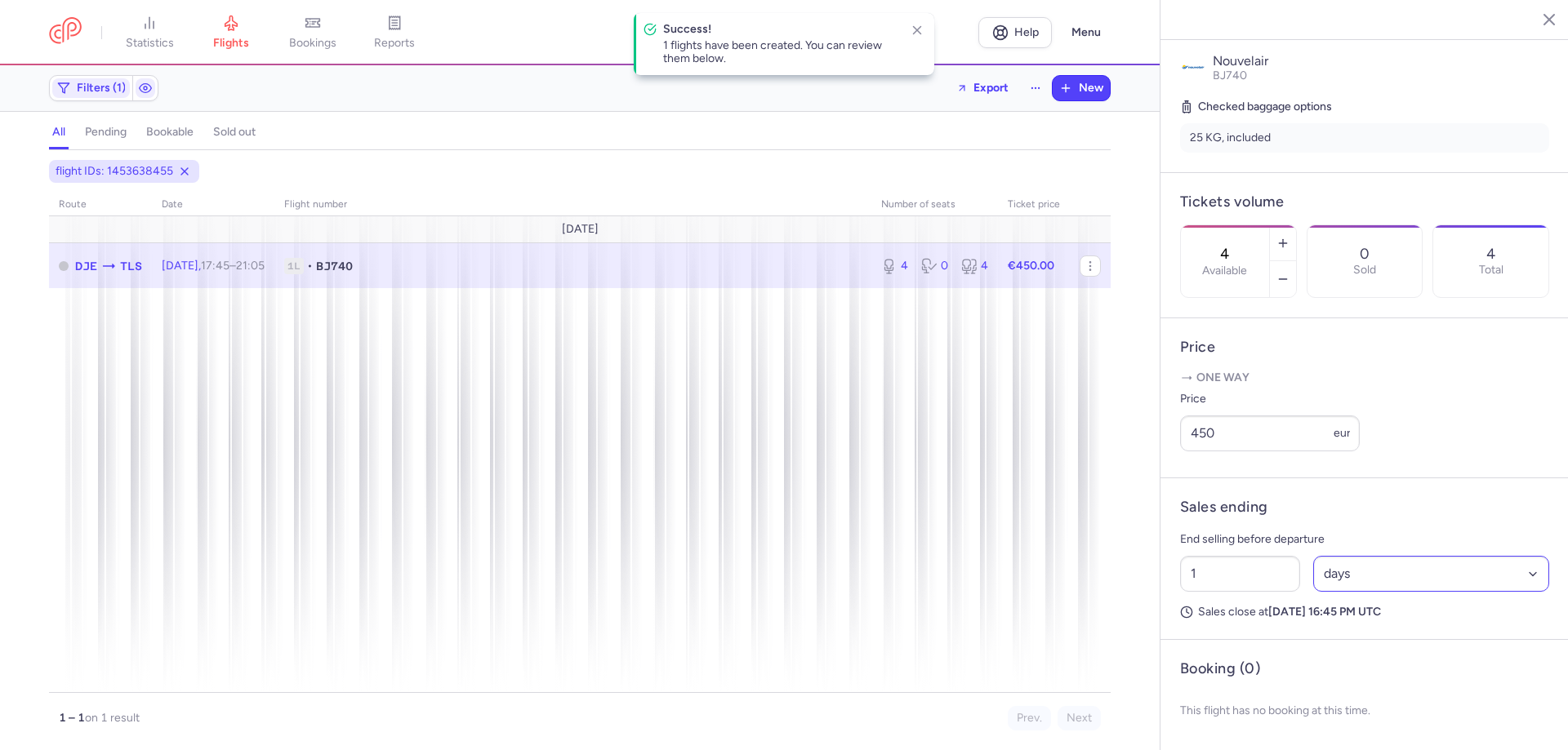
scroll to position [375, 0]
click at [1267, 564] on input "1" at bounding box center [1240, 574] width 120 height 36
click at [1448, 579] on select "Select an option hours days" at bounding box center [1431, 574] width 237 height 36
select select "hours"
click at [1313, 556] on select "Select an option hours days" at bounding box center [1431, 574] width 237 height 36
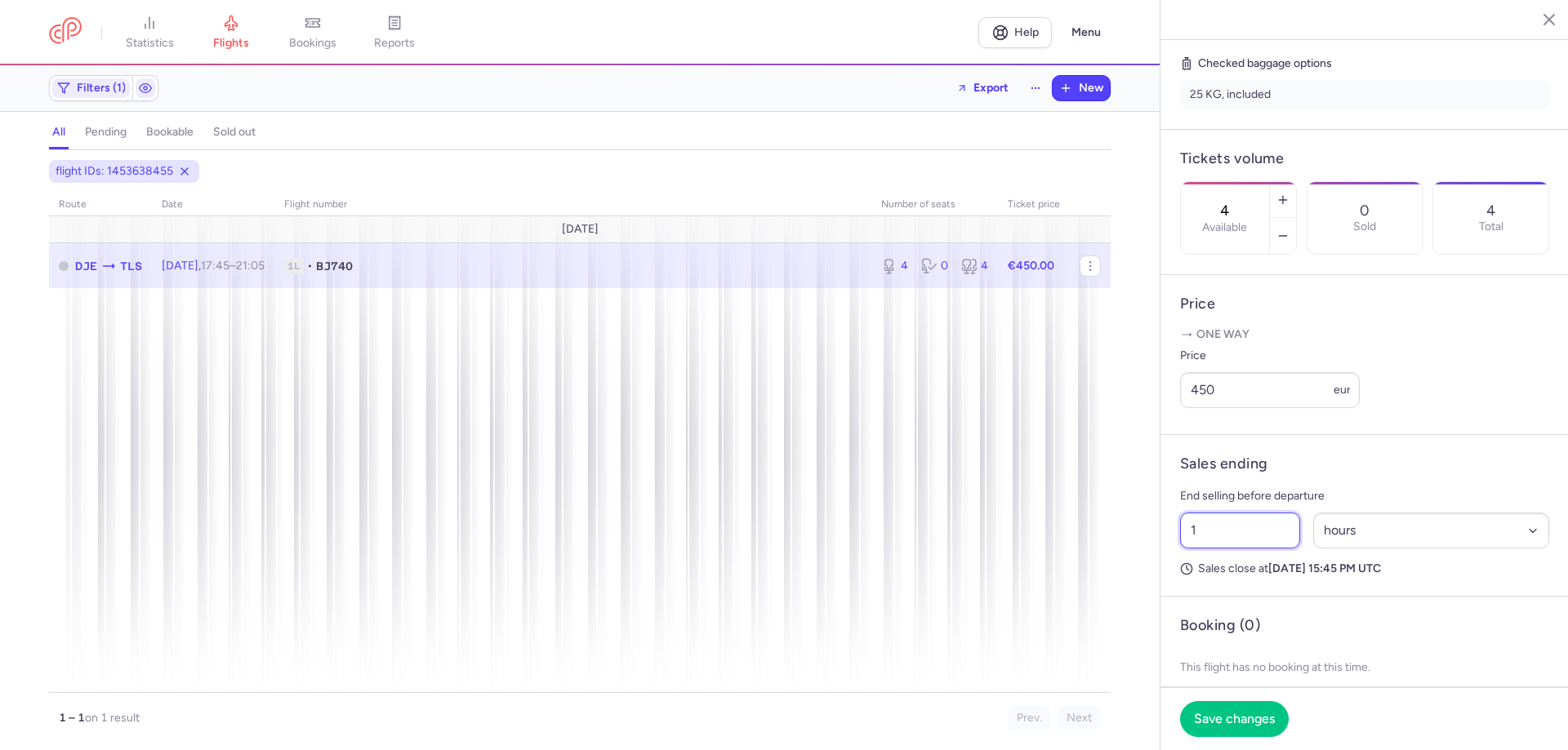
drag, startPoint x: 1247, startPoint y: 576, endPoint x: 933, endPoint y: 530, distance: 317.4
click at [959, 542] on div "statistics flights bookings reports Help Menu Filters (1) Export New all pendin…" at bounding box center [784, 375] width 1568 height 750
drag, startPoint x: 1202, startPoint y: 568, endPoint x: 1127, endPoint y: 566, distance: 75.0
click at [1134, 567] on div "statistics flights bookings reports Help Menu Filters (1) Export New all pendin…" at bounding box center [784, 375] width 1568 height 750
drag, startPoint x: 1227, startPoint y: 571, endPoint x: 1057, endPoint y: 558, distance: 170.5
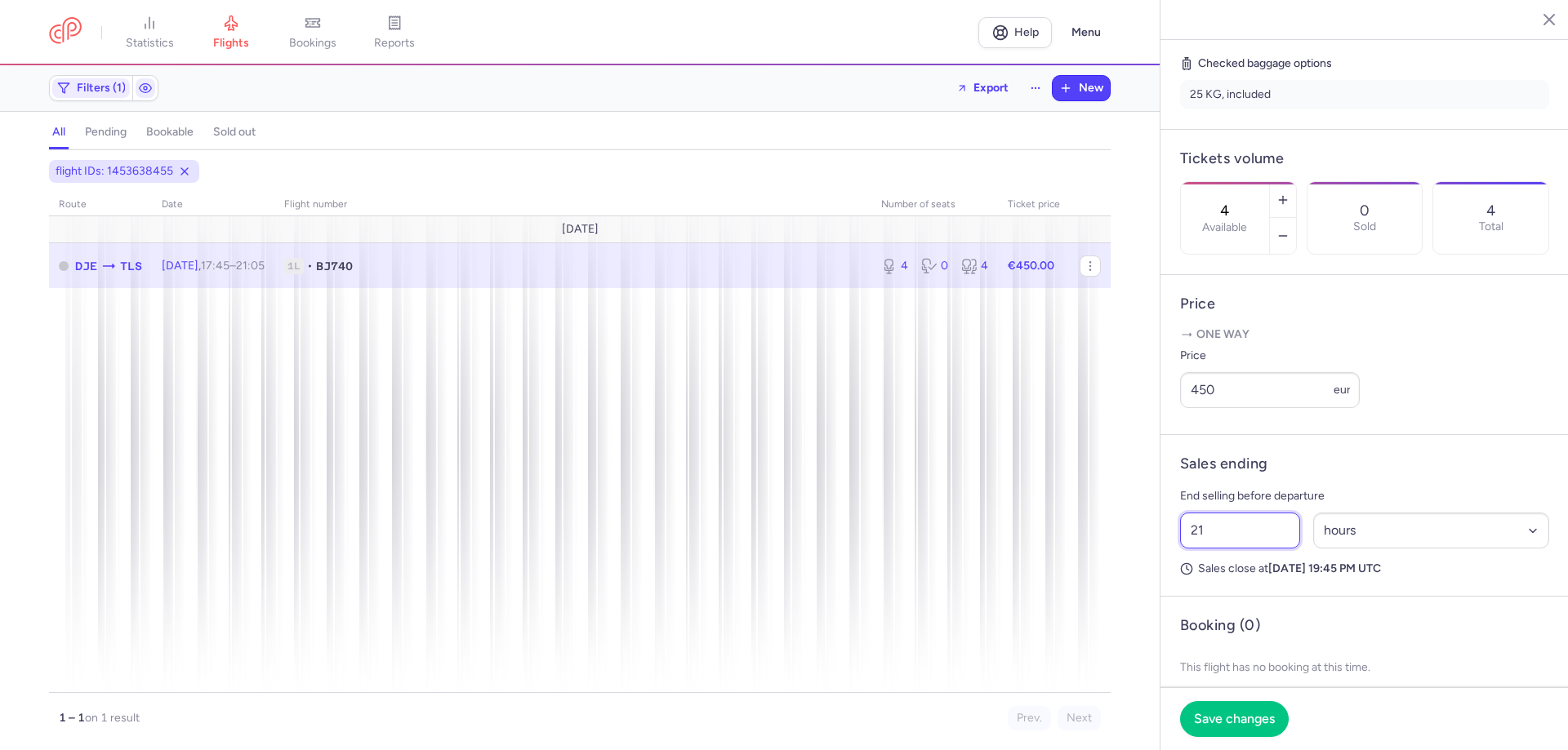
click at [1071, 568] on div "statistics flights bookings reports Help Menu Filters (1) Export New all pendin…" at bounding box center [784, 375] width 1568 height 750
click at [1095, 557] on div "statistics flights bookings reports Help Menu Filters (1) Export New all pendin…" at bounding box center [784, 375] width 1568 height 750
click at [1181, 548] on input "26" at bounding box center [1240, 531] width 120 height 36
type input "27"
click at [1251, 714] on span "Save changes" at bounding box center [1235, 718] width 81 height 14
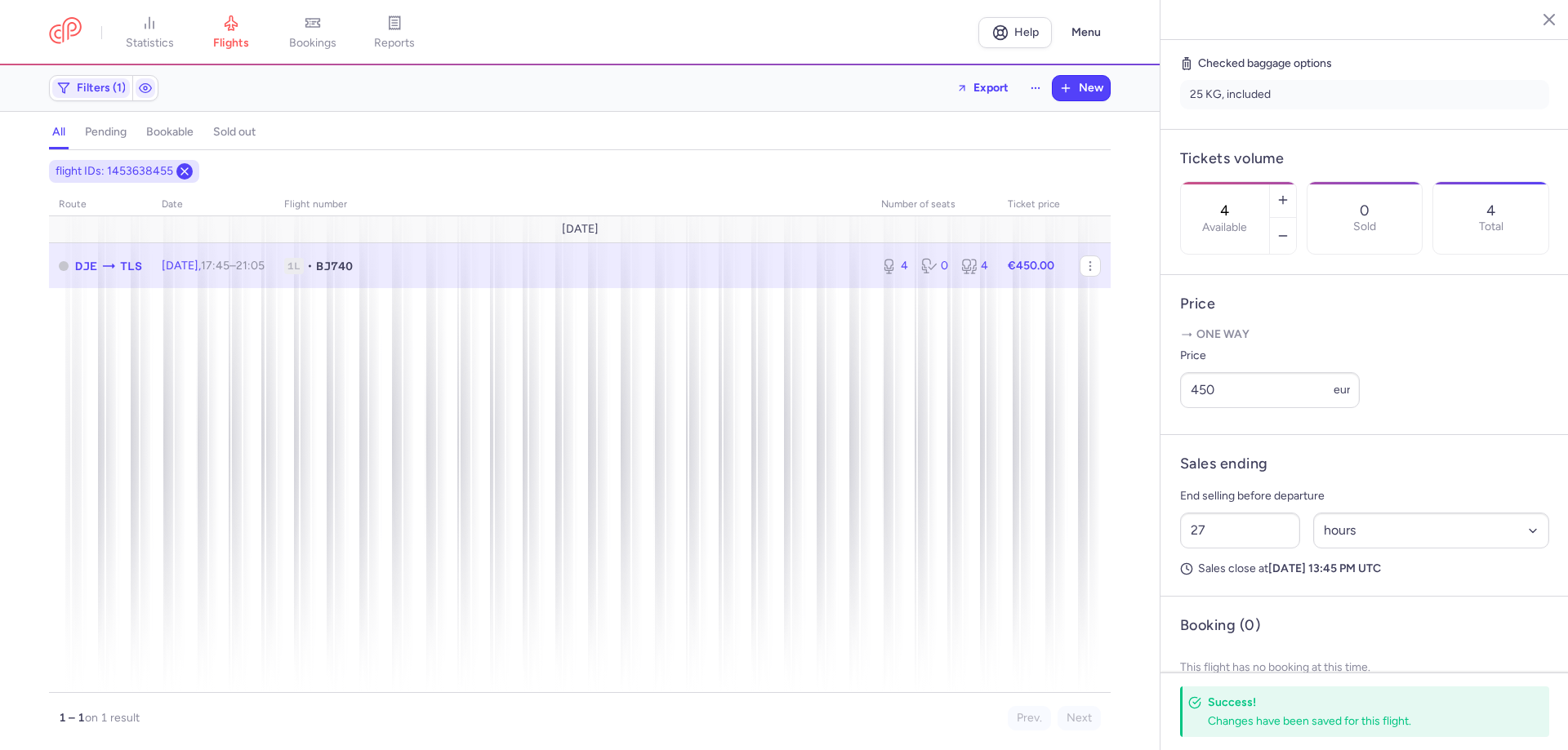
click at [186, 175] on icon at bounding box center [184, 170] width 13 height 13
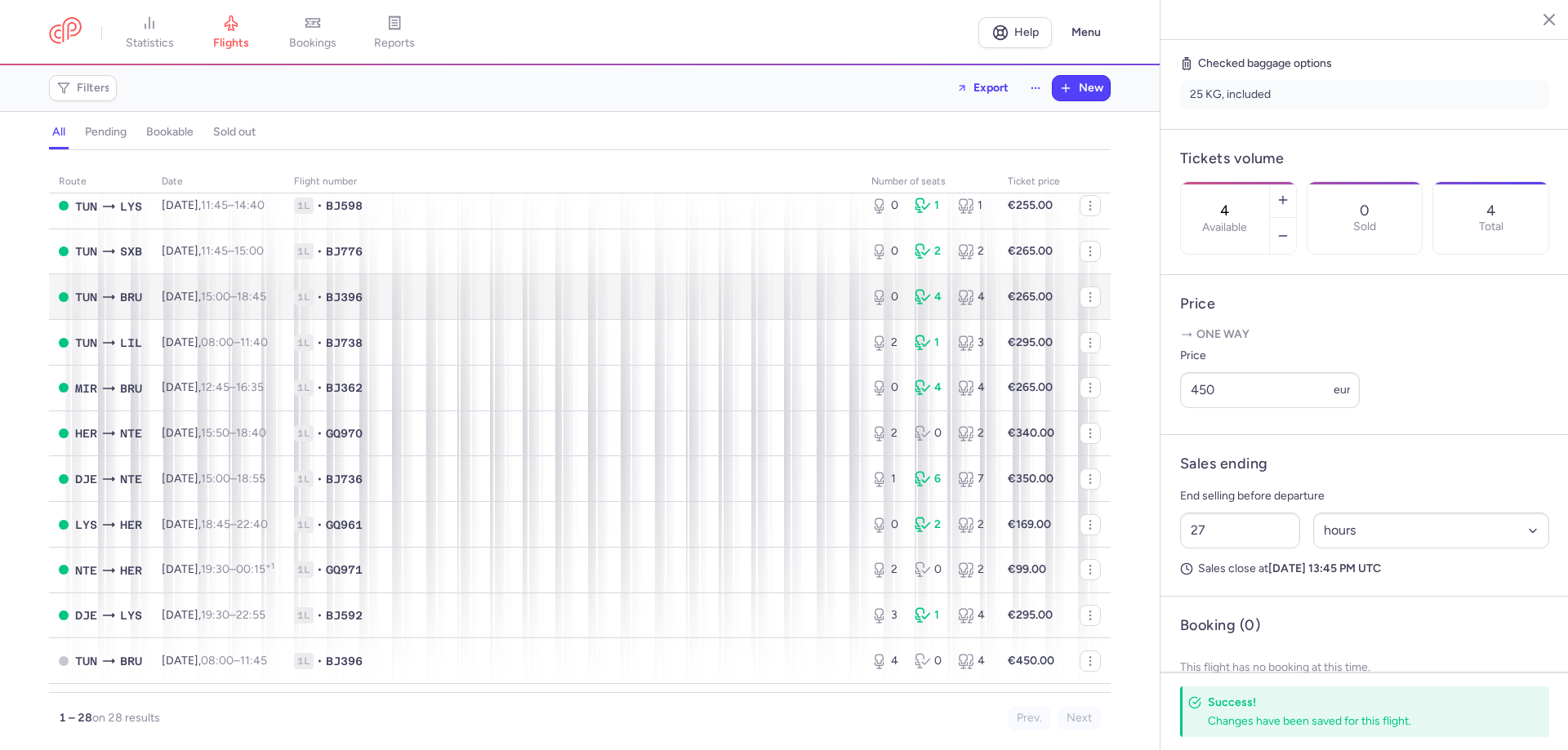
scroll to position [653, 0]
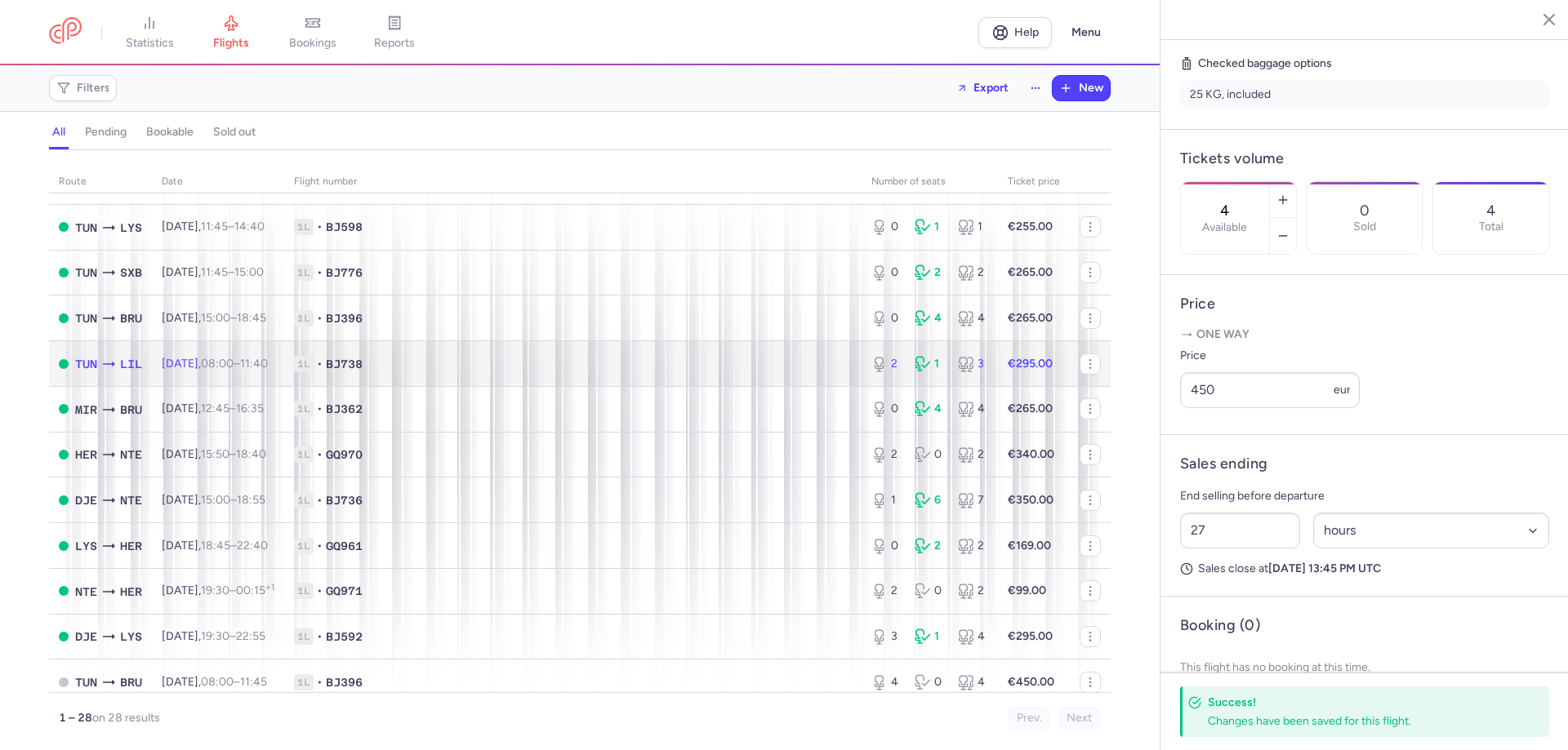
click at [276, 375] on td "[DATE] 08:00 – 11:40 +0" at bounding box center [218, 364] width 132 height 46
type input "2"
type input "41"
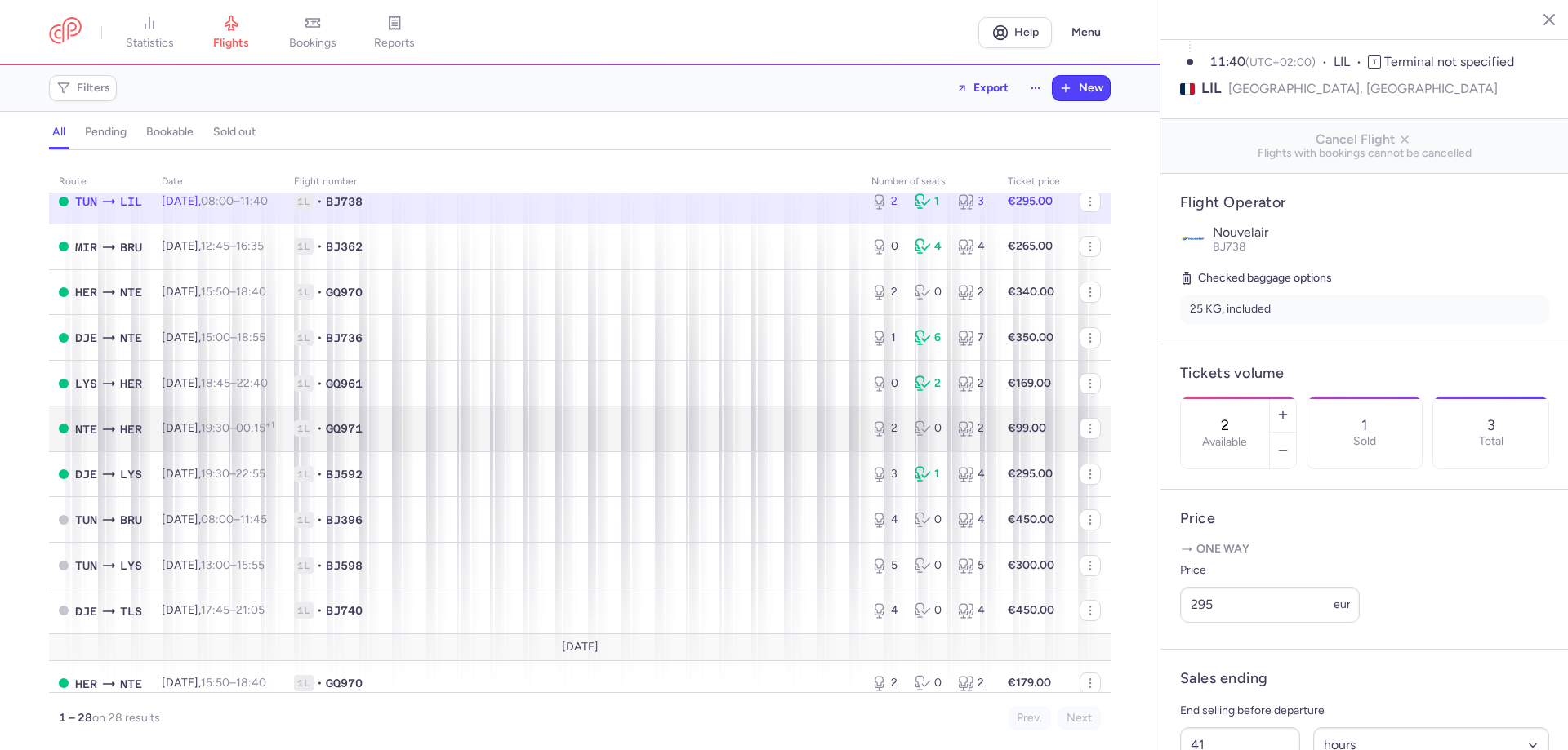
scroll to position [817, 0]
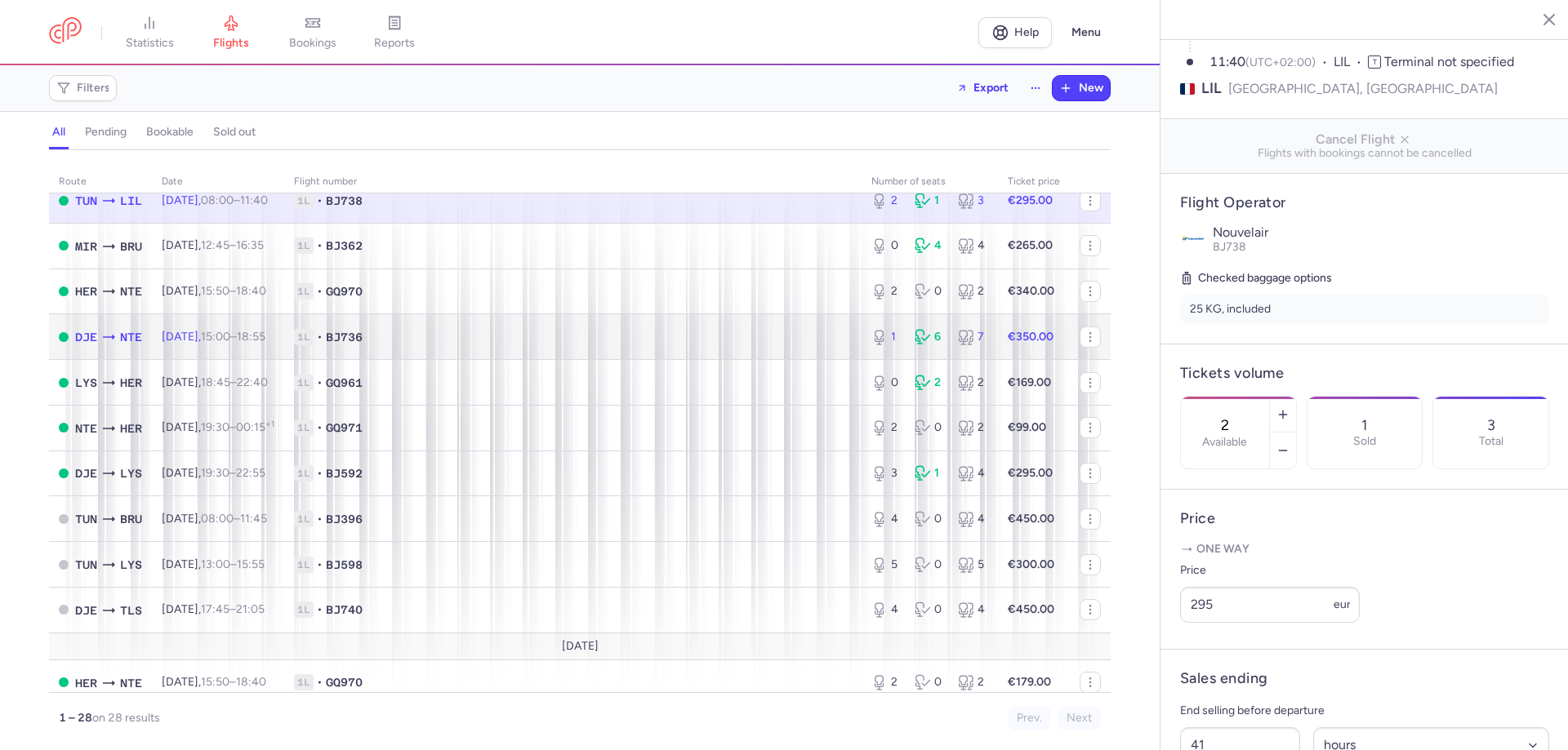
click at [590, 350] on td "1L • BJ736" at bounding box center [573, 337] width 577 height 46
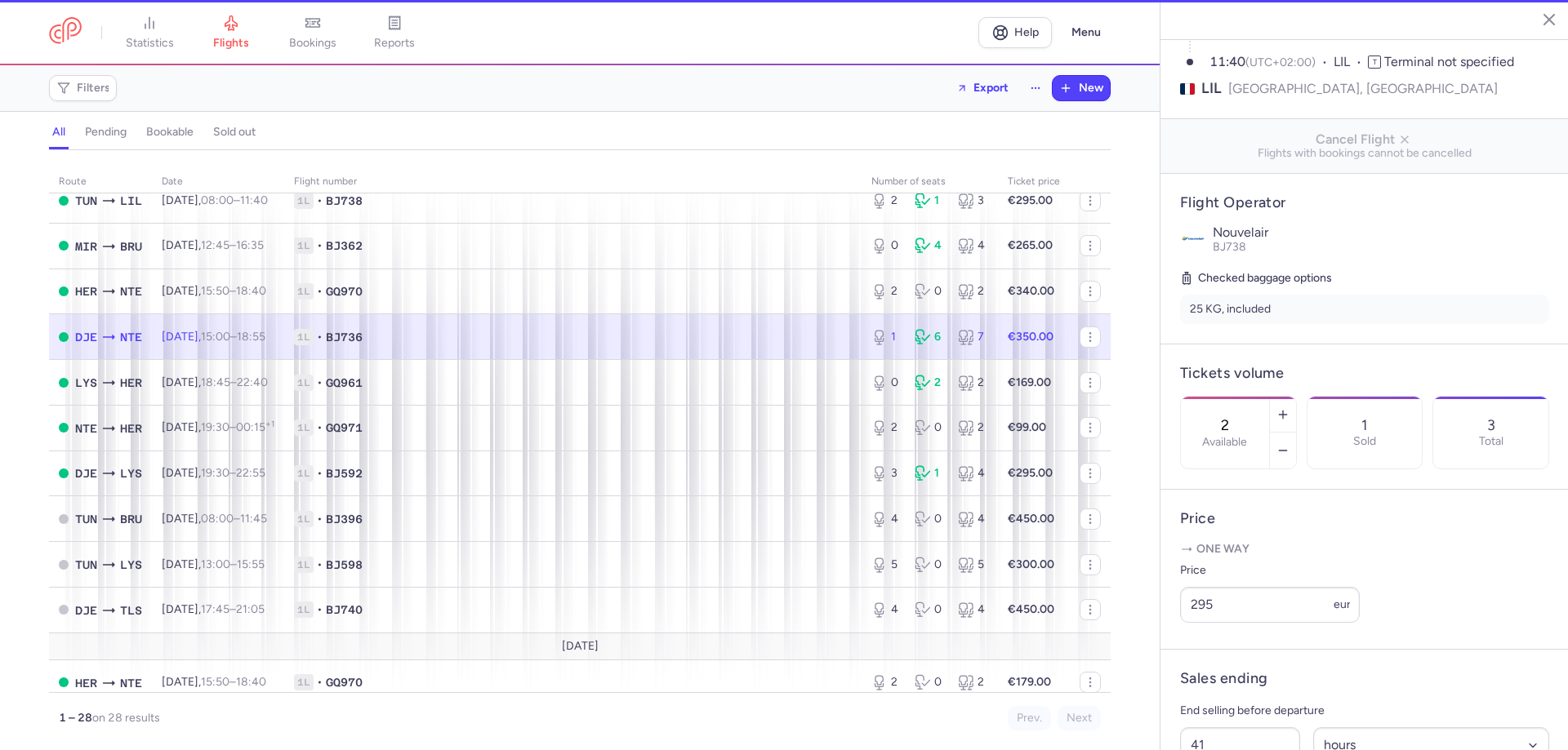
type input "1"
type input "4"
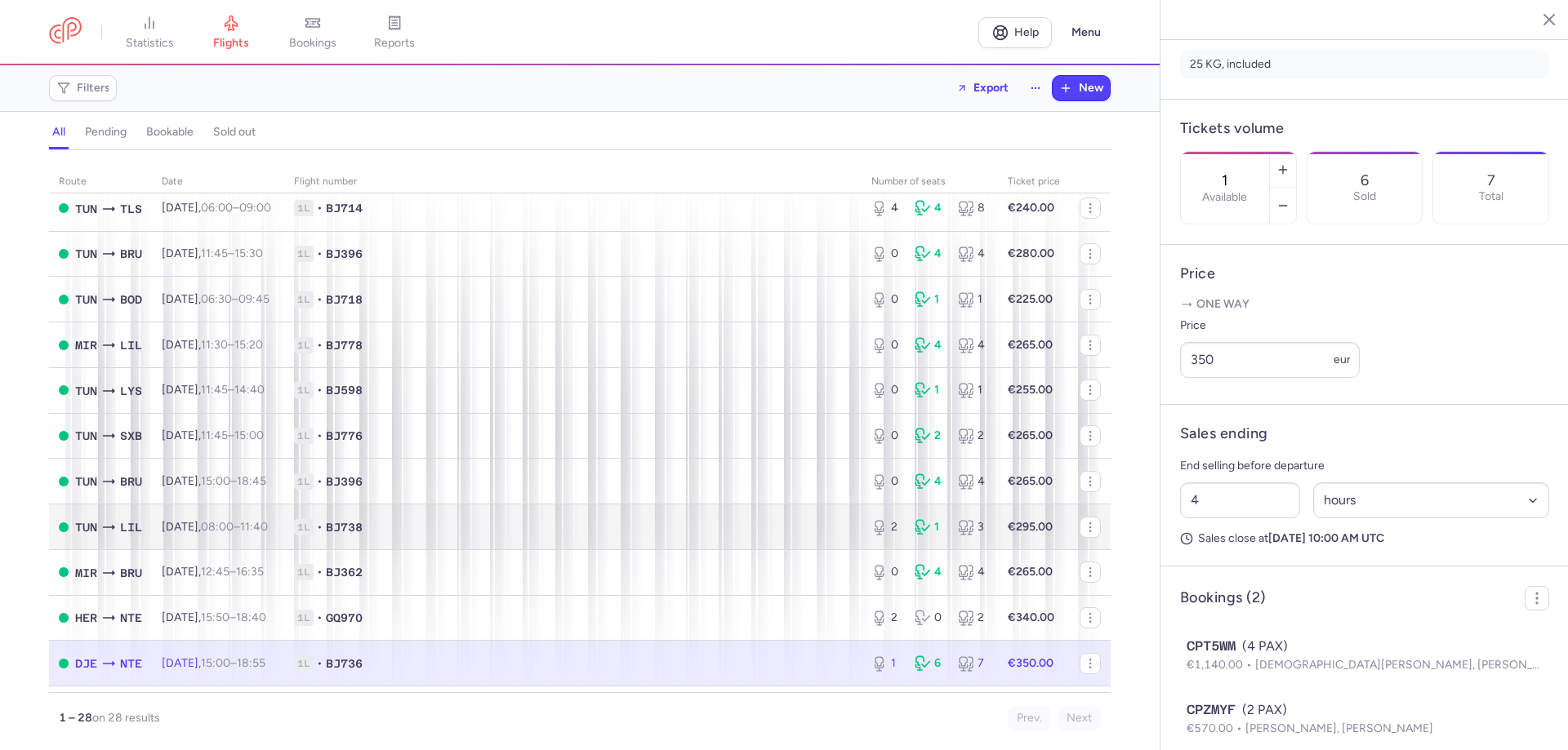
scroll to position [735, 0]
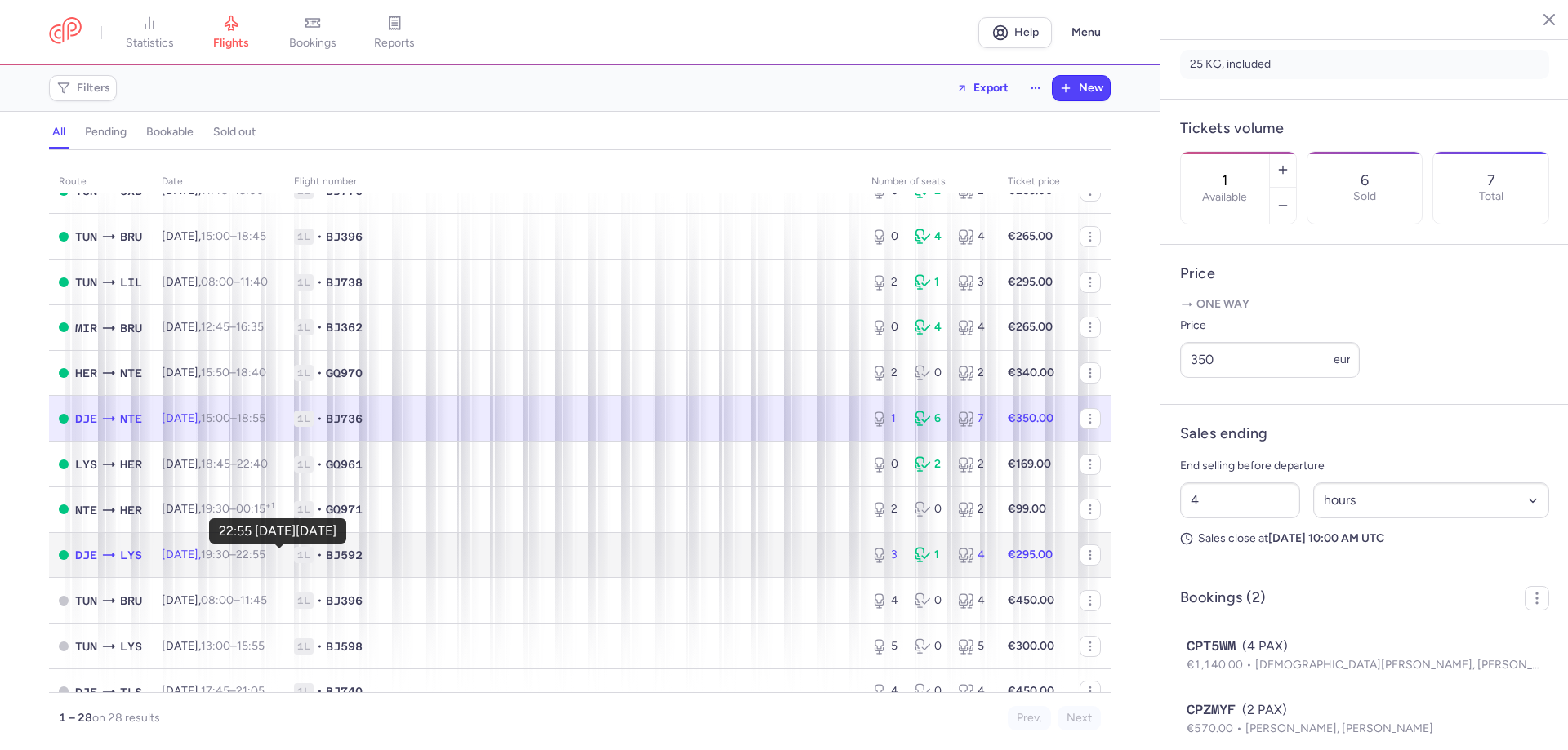
click at [265, 557] on time "22:55 +0" at bounding box center [251, 554] width 30 height 13
type input "3"
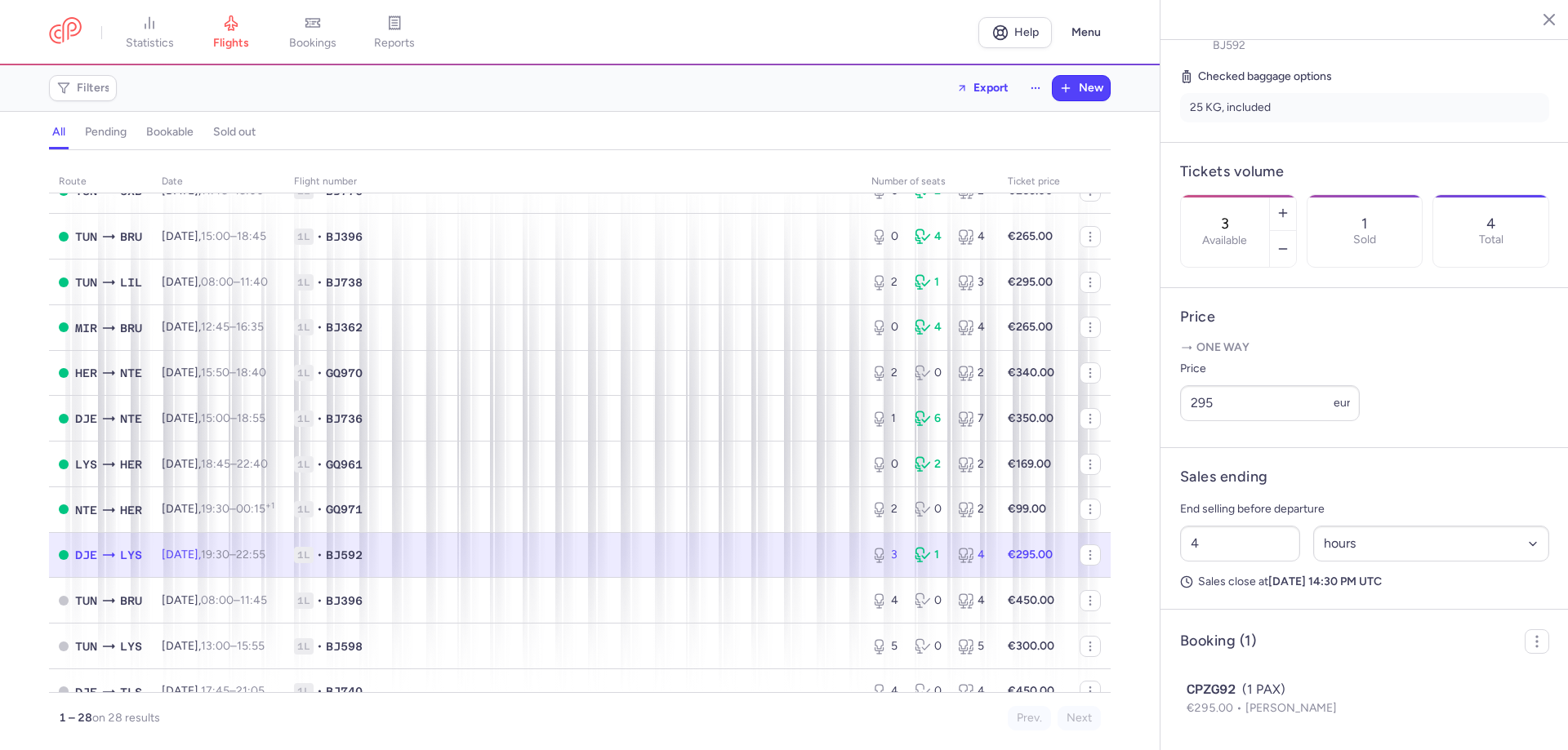
scroll to position [418, 0]
click at [1073, 89] on button "New" at bounding box center [1081, 88] width 57 height 24
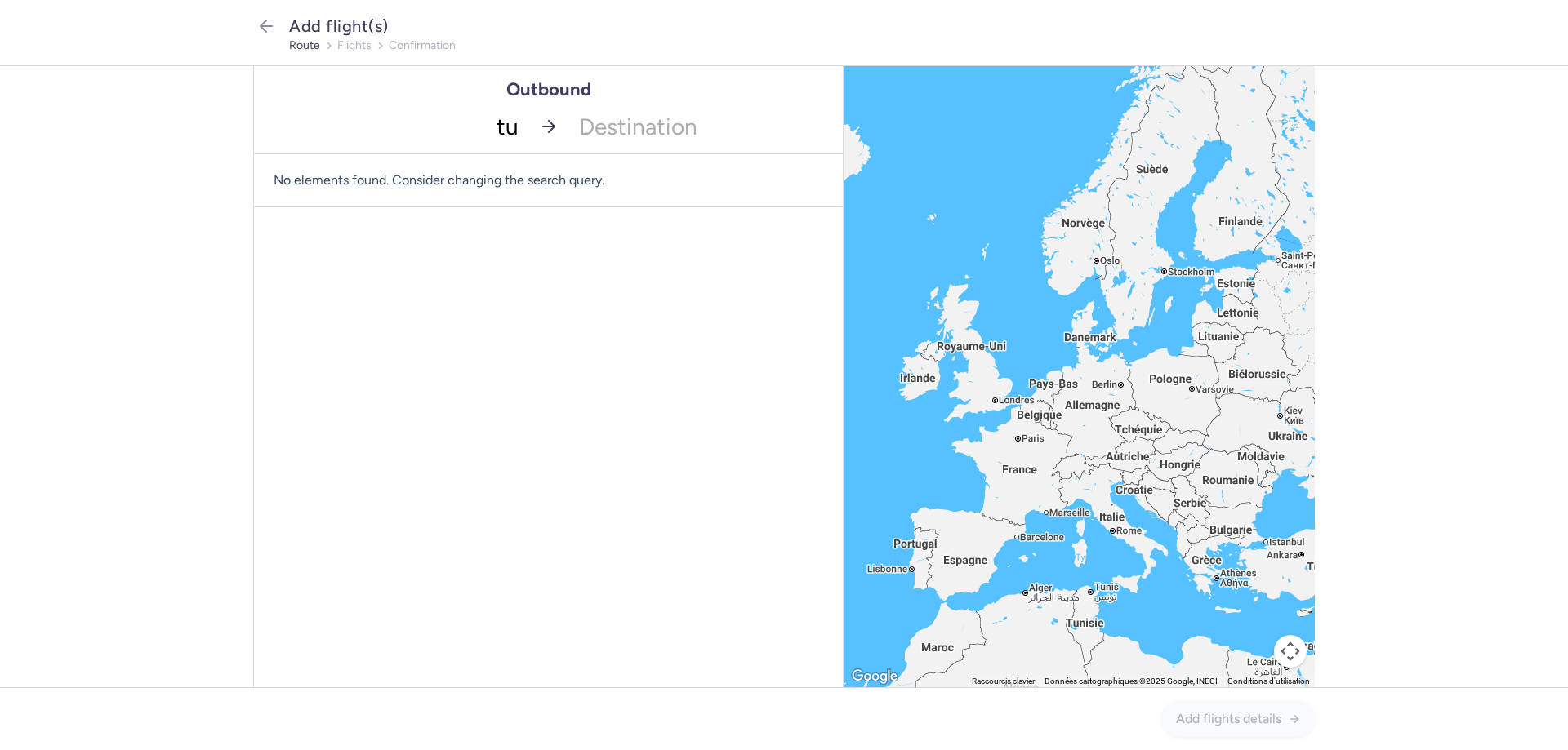
type input "tun"
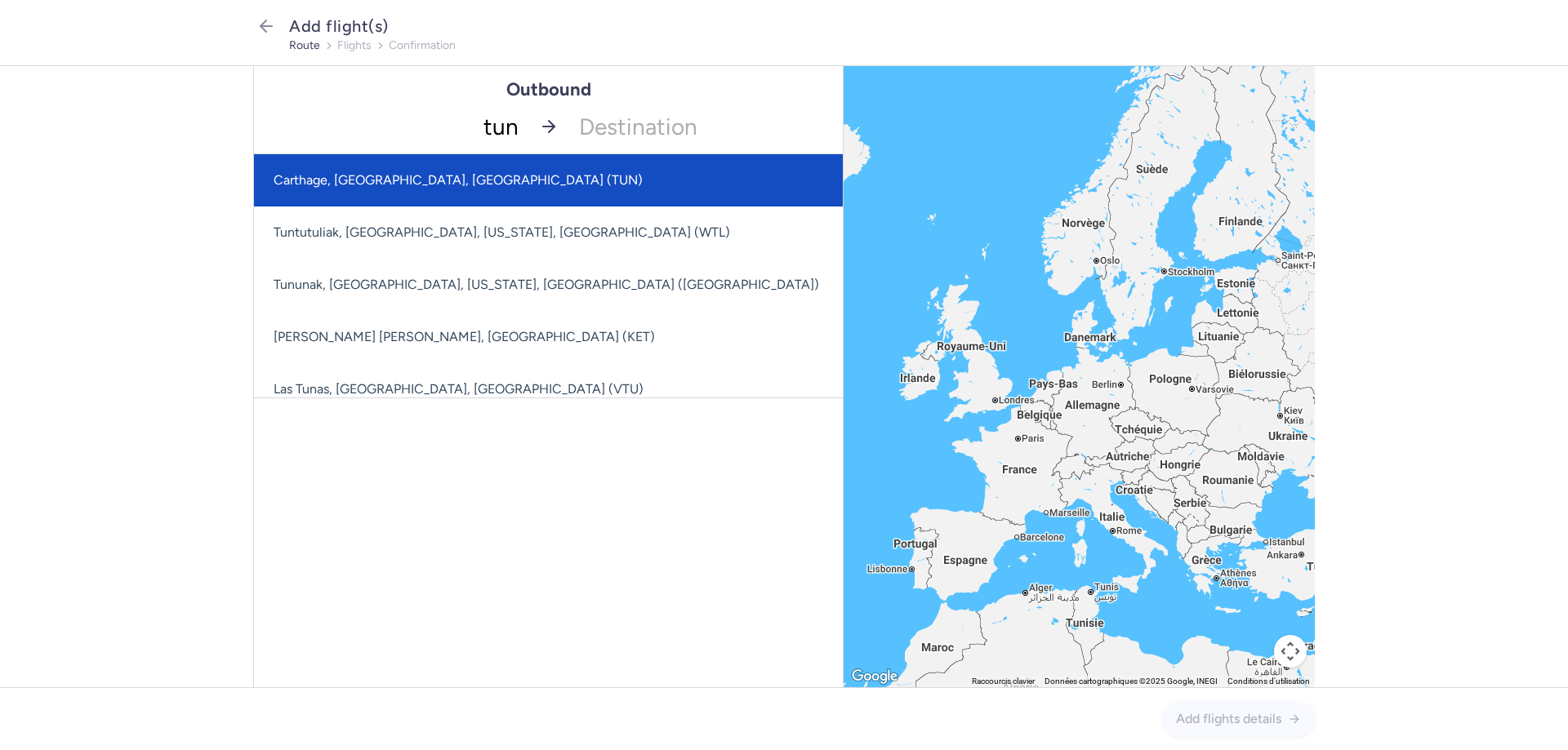
click at [475, 179] on span "Carthage, [GEOGRAPHIC_DATA], [GEOGRAPHIC_DATA] (TUN)" at bounding box center [600, 181] width 693 height 52
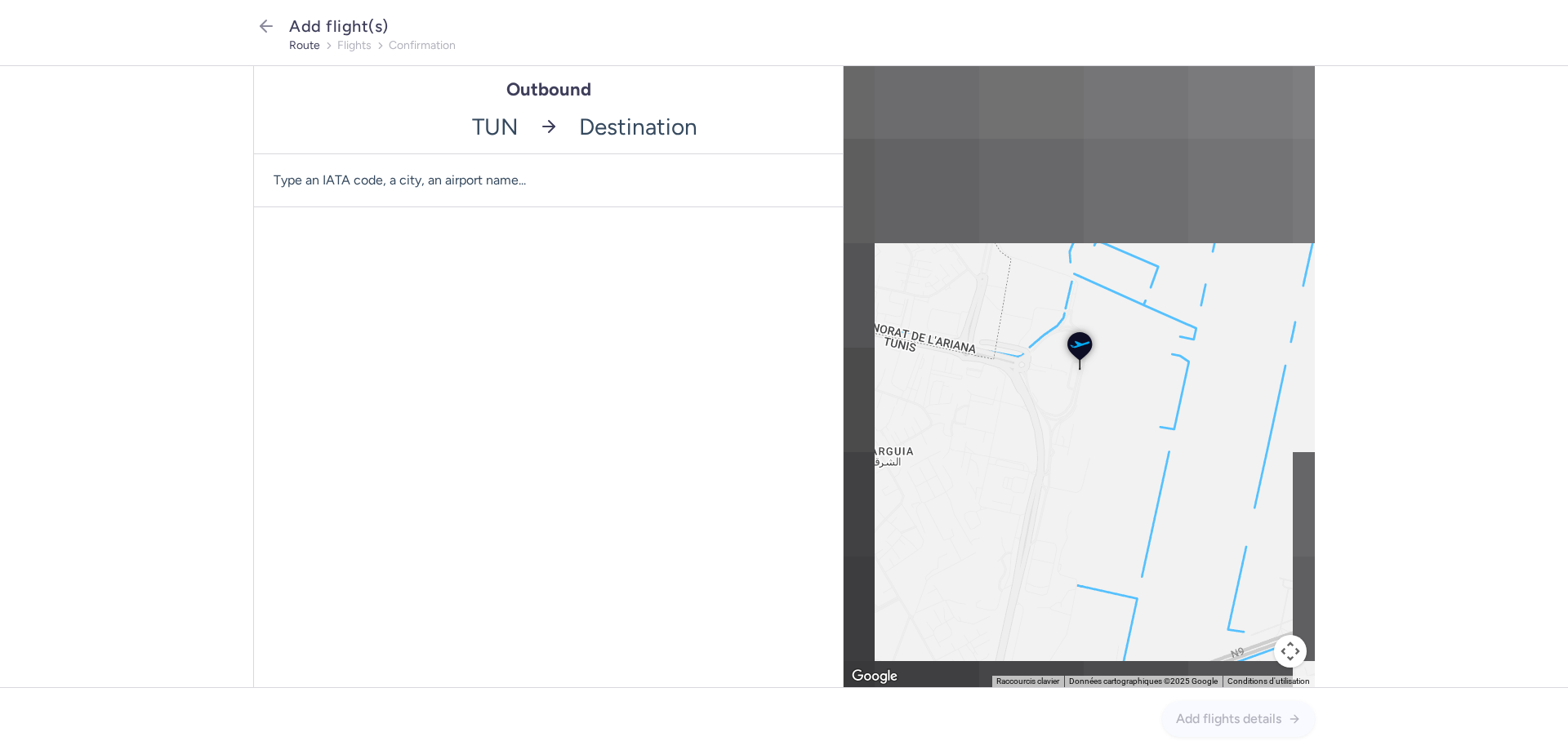
click at [629, 119] on input "-searchbox" at bounding box center [706, 127] width 274 height 54
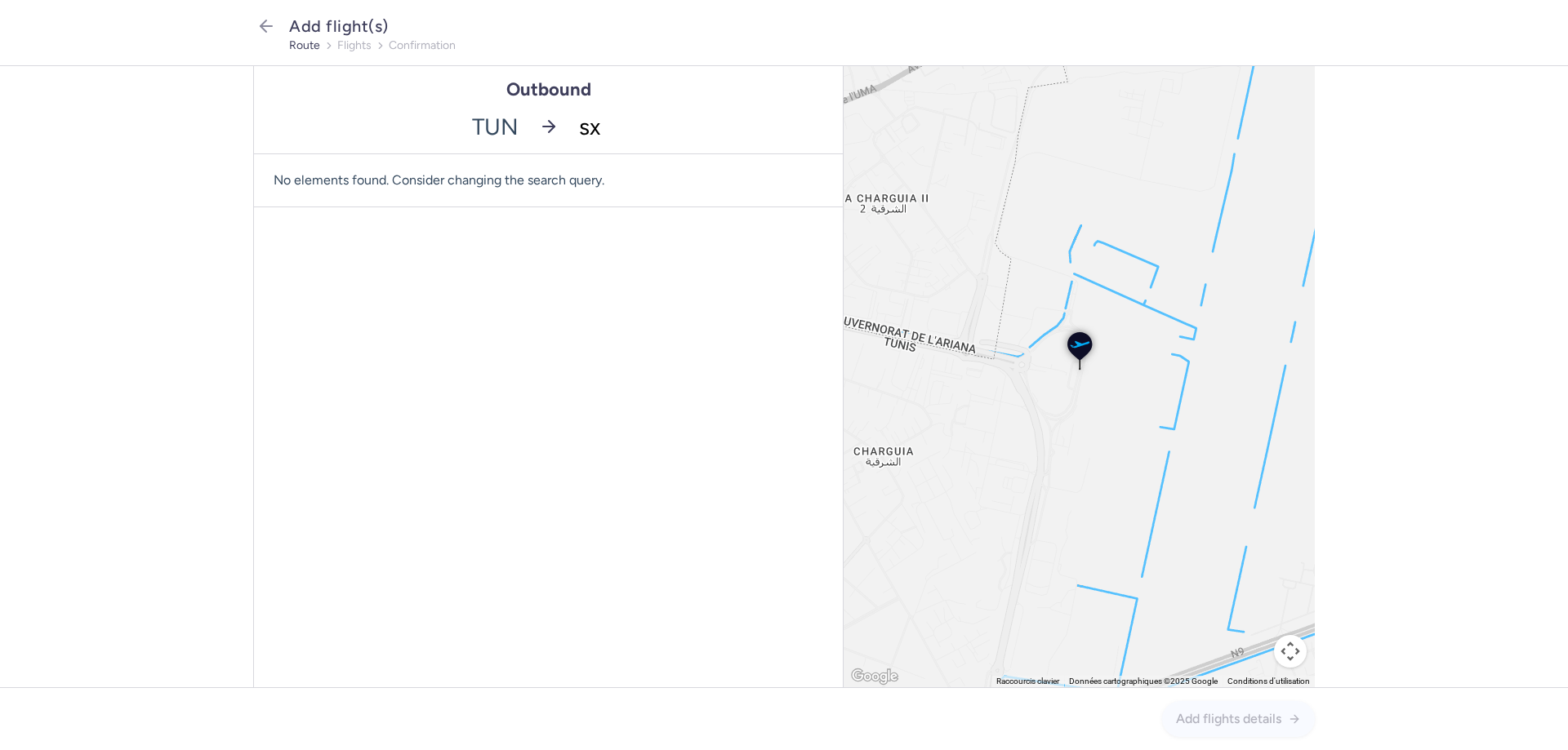
type input "sxb"
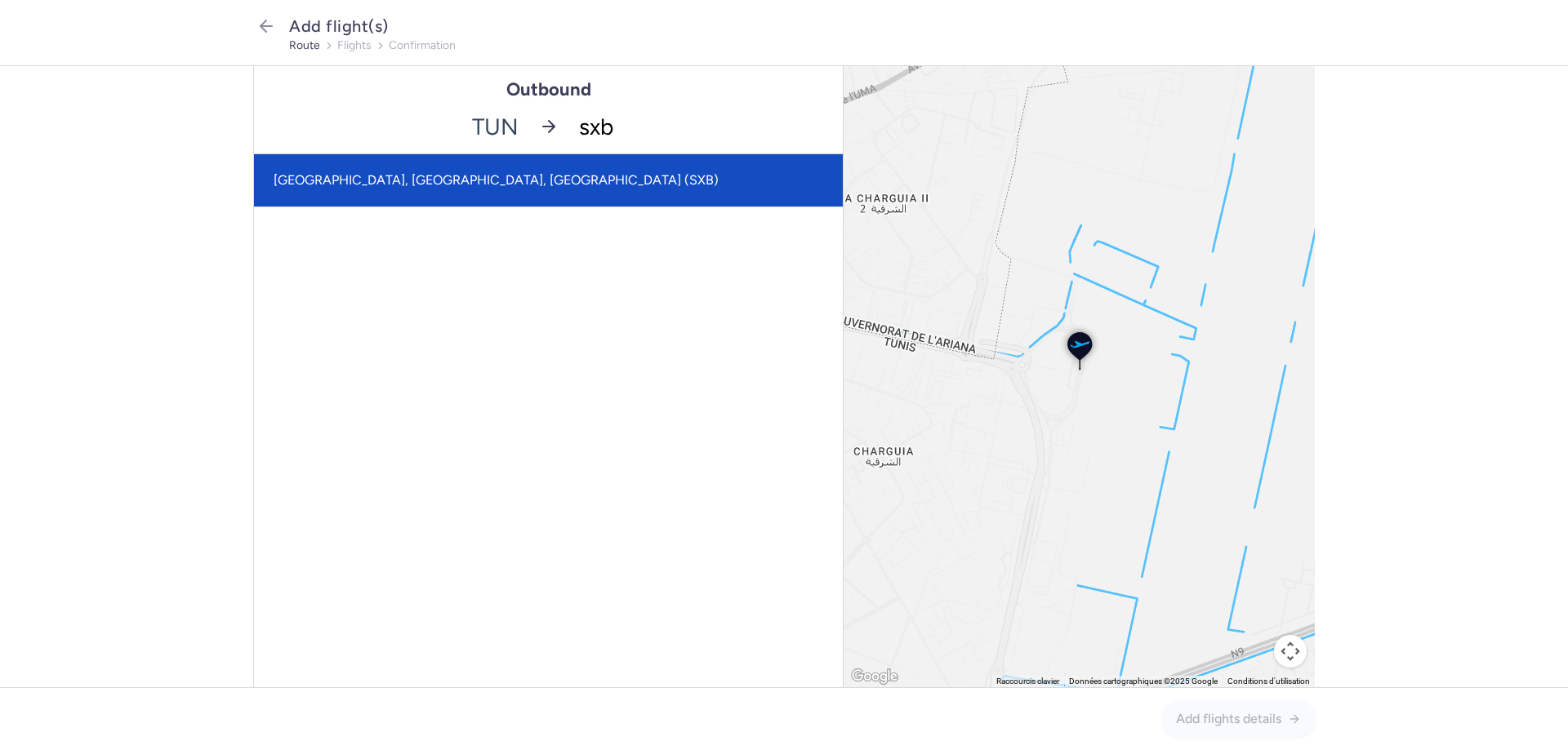
click at [440, 175] on span "[GEOGRAPHIC_DATA], [GEOGRAPHIC_DATA], [GEOGRAPHIC_DATA] (SXB)" at bounding box center [495, 180] width 445 height 15
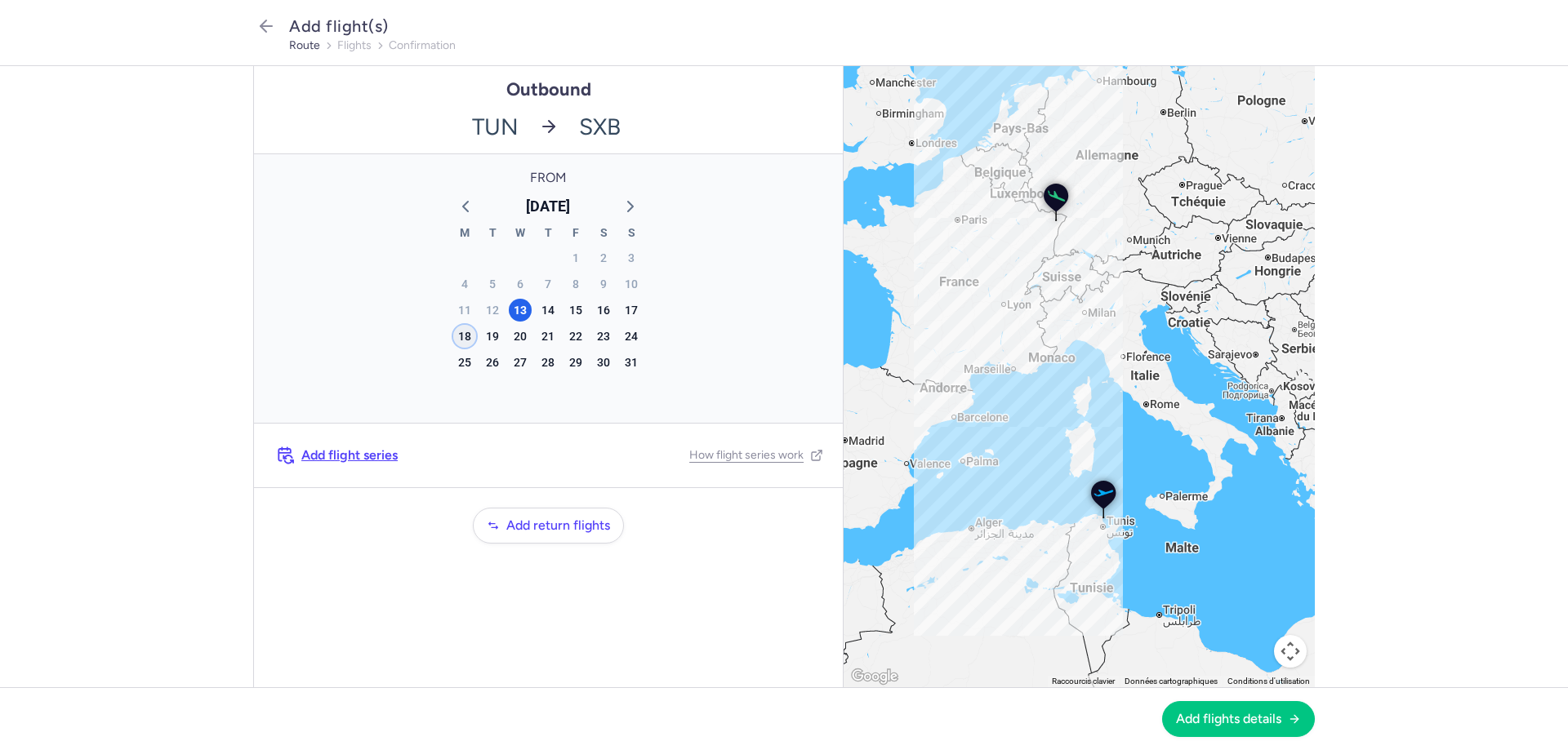
click at [467, 336] on div "18" at bounding box center [464, 336] width 23 height 23
click at [1252, 718] on span "Add flights details" at bounding box center [1228, 718] width 105 height 14
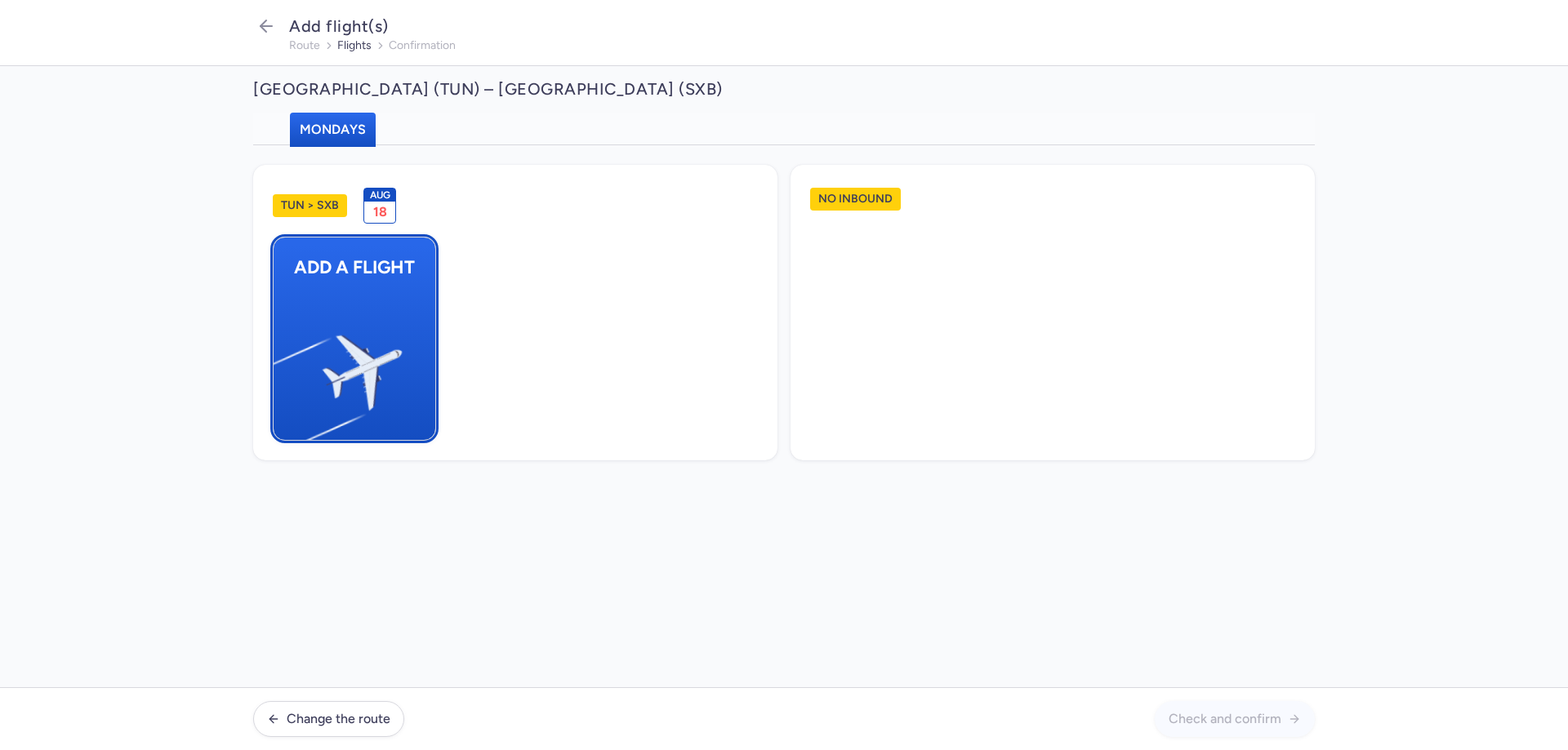
click at [418, 345] on button "Add a flight" at bounding box center [354, 339] width 164 height 204
select select "23"
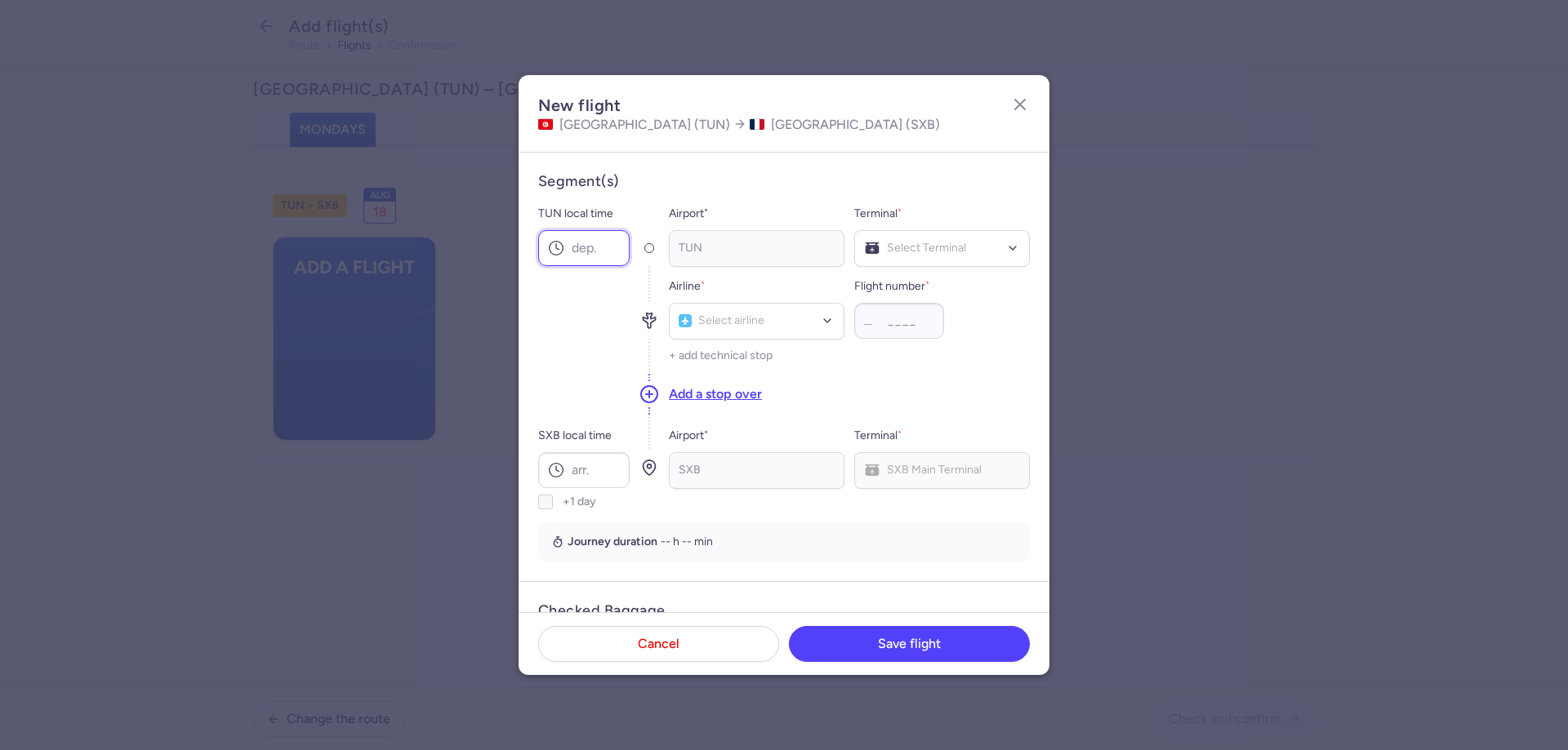
click at [603, 252] on input "TUN local time" at bounding box center [584, 248] width 91 height 36
type input "06:30"
click at [592, 464] on input "SXB local time" at bounding box center [584, 470] width 91 height 36
type input "09:45"
type input "bj"
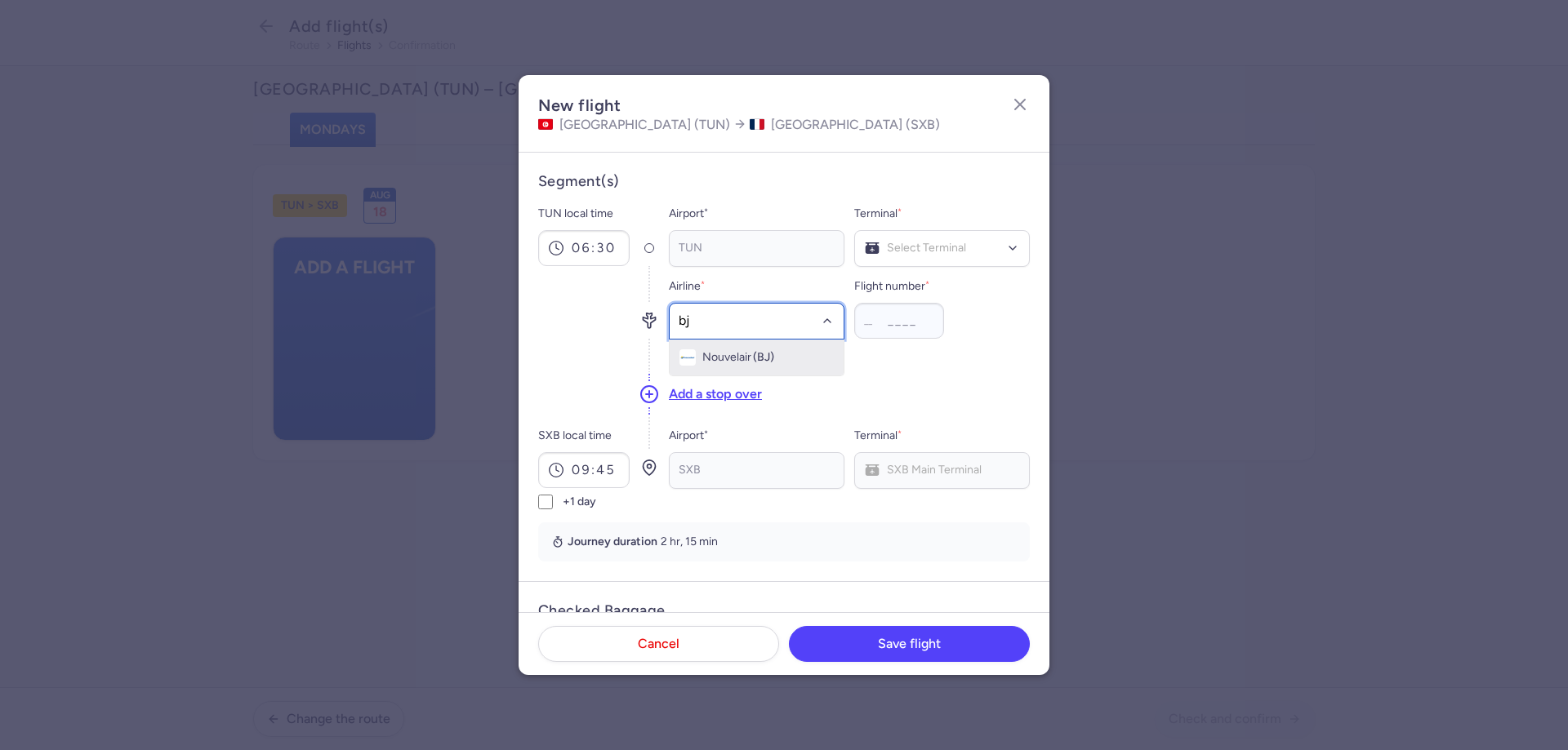
click at [712, 353] on span "Nouvelair" at bounding box center [727, 357] width 49 height 13
type input "776"
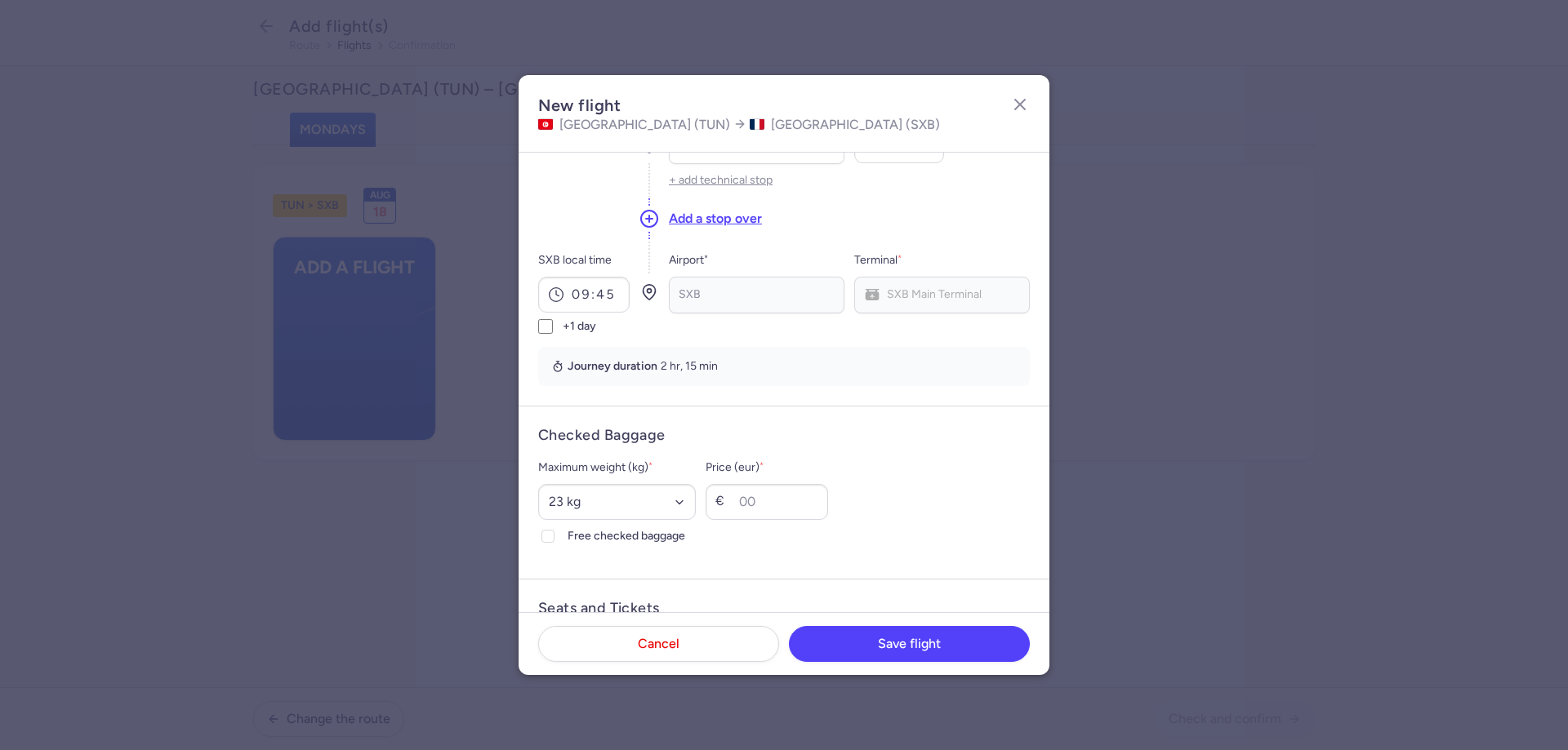
scroll to position [326, 0]
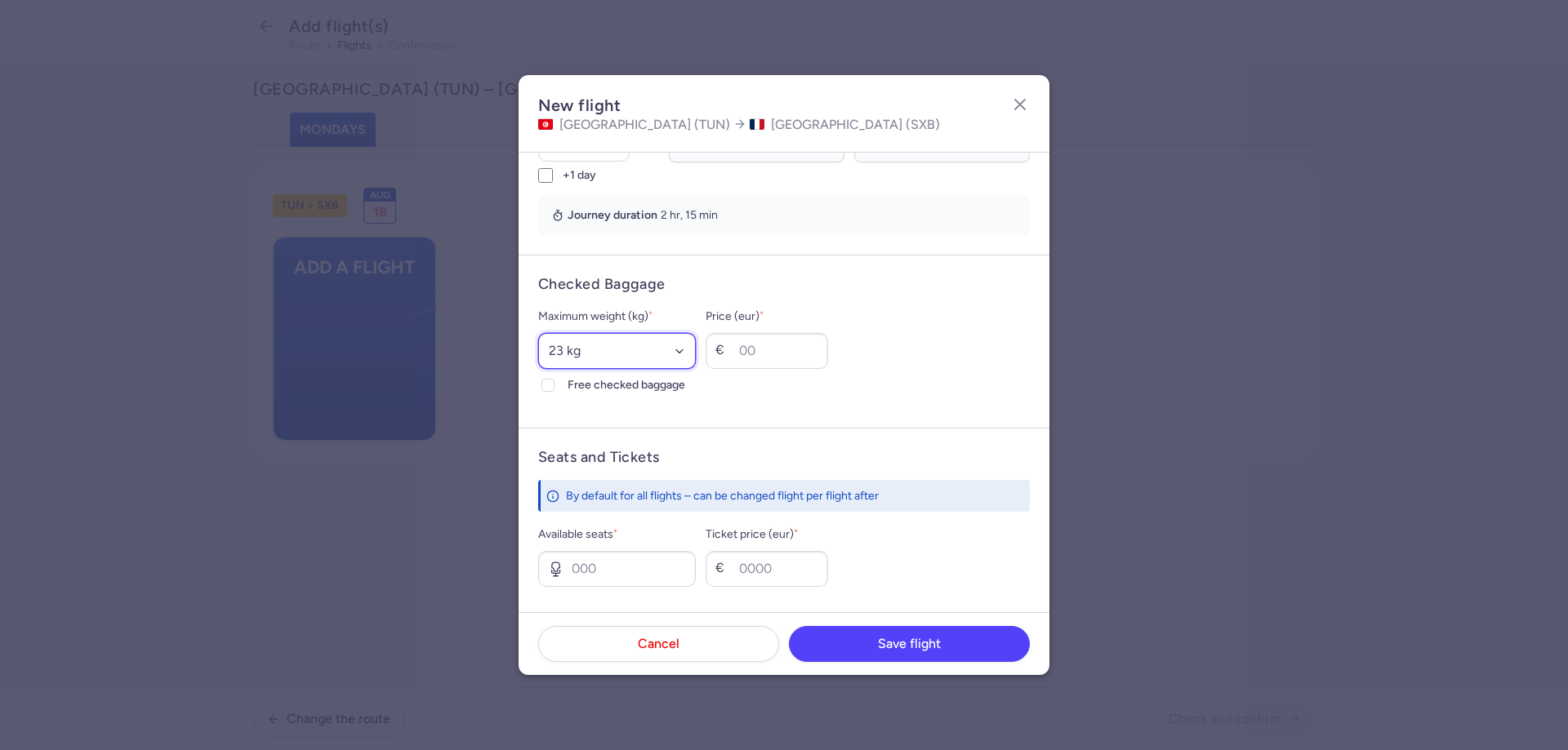
click at [638, 357] on select "Select an option 15 kg 16 kg 17 kg 18 kg 19 kg 20 kg 21 kg 22 kg 23 kg 24 kg 25…" at bounding box center [617, 351] width 158 height 36
select select "25"
click at [538, 333] on select "Select an option 15 kg 16 kg 17 kg 18 kg 19 kg 20 kg 21 kg 22 kg 23 kg 24 kg 25…" at bounding box center [617, 351] width 158 height 36
click at [600, 379] on span "Free checked baggage" at bounding box center [631, 385] width 128 height 19
click at [554, 379] on input "Free checked baggage" at bounding box center [548, 385] width 13 height 13
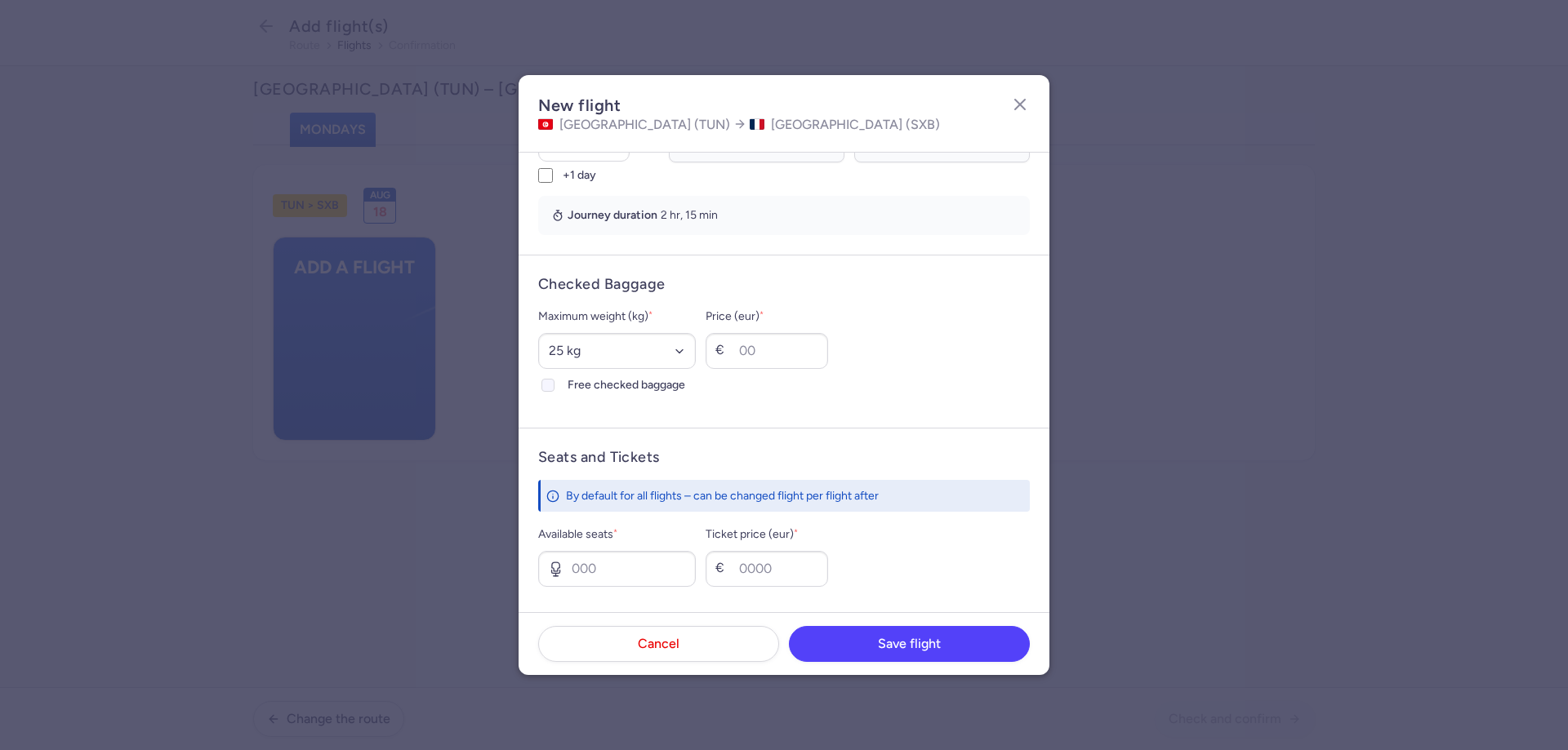
checkbox input "true"
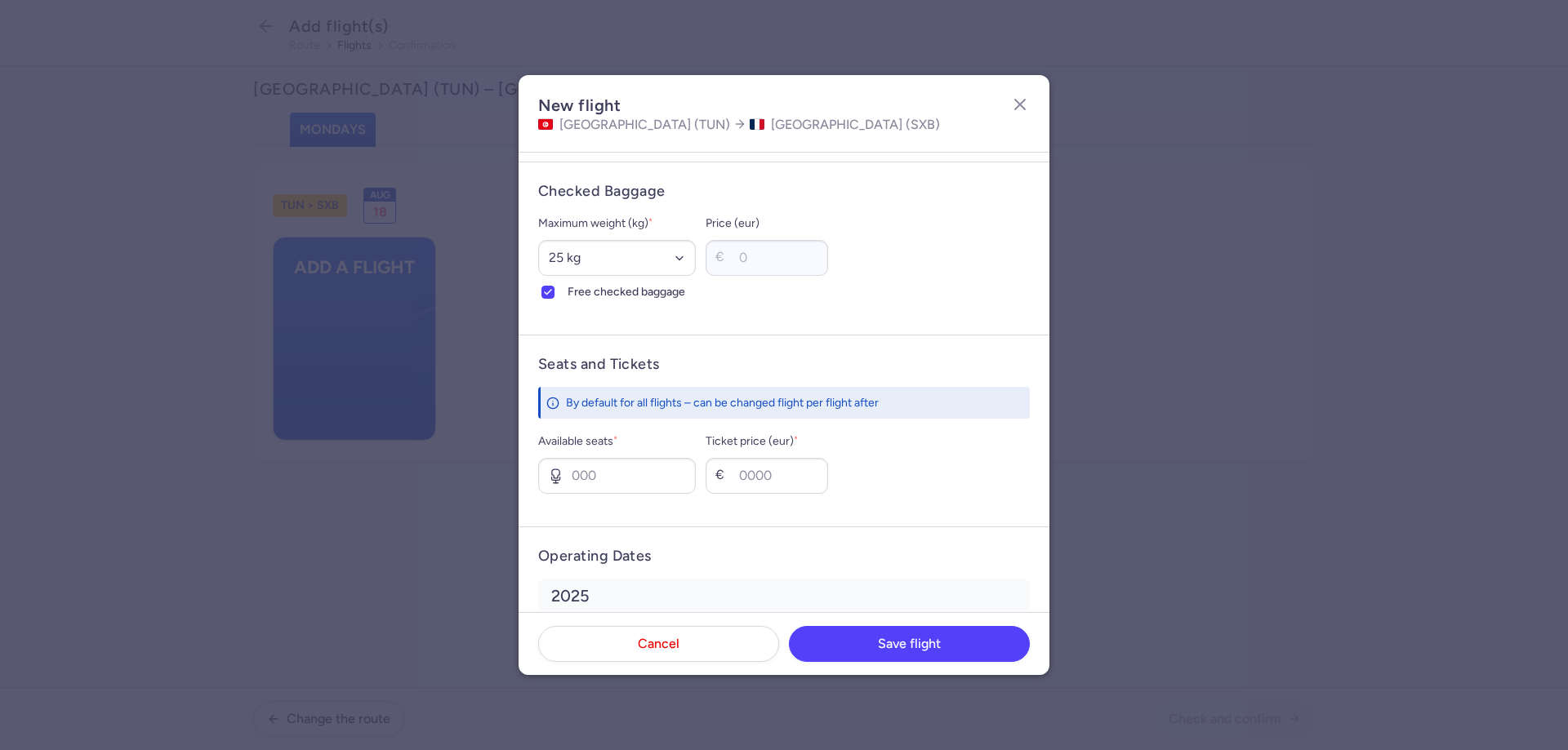
scroll to position [520, 0]
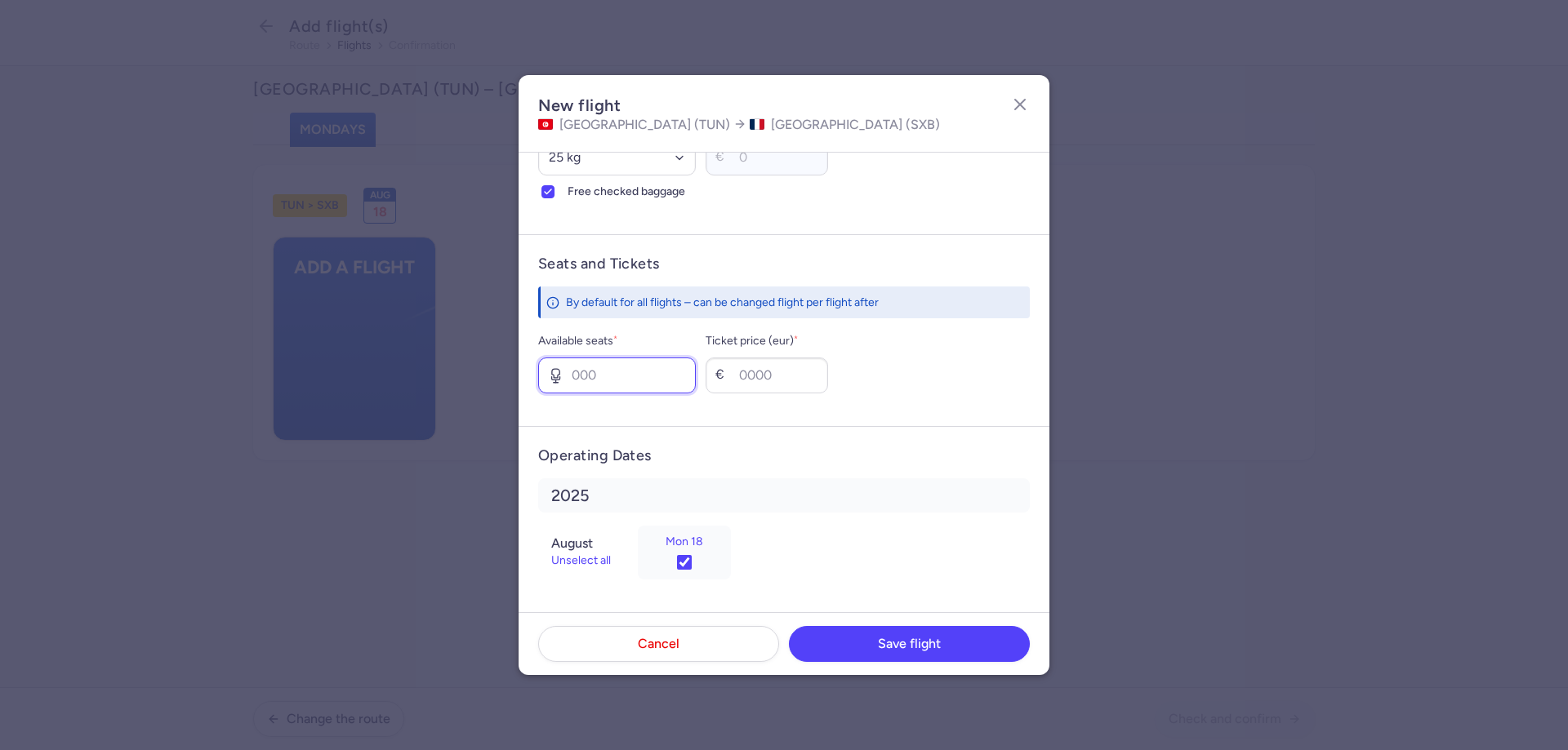
click at [631, 383] on input "Available seats *" at bounding box center [617, 375] width 158 height 36
type input "2"
type input "300"
click at [916, 628] on button "Save flight" at bounding box center [909, 643] width 241 height 36
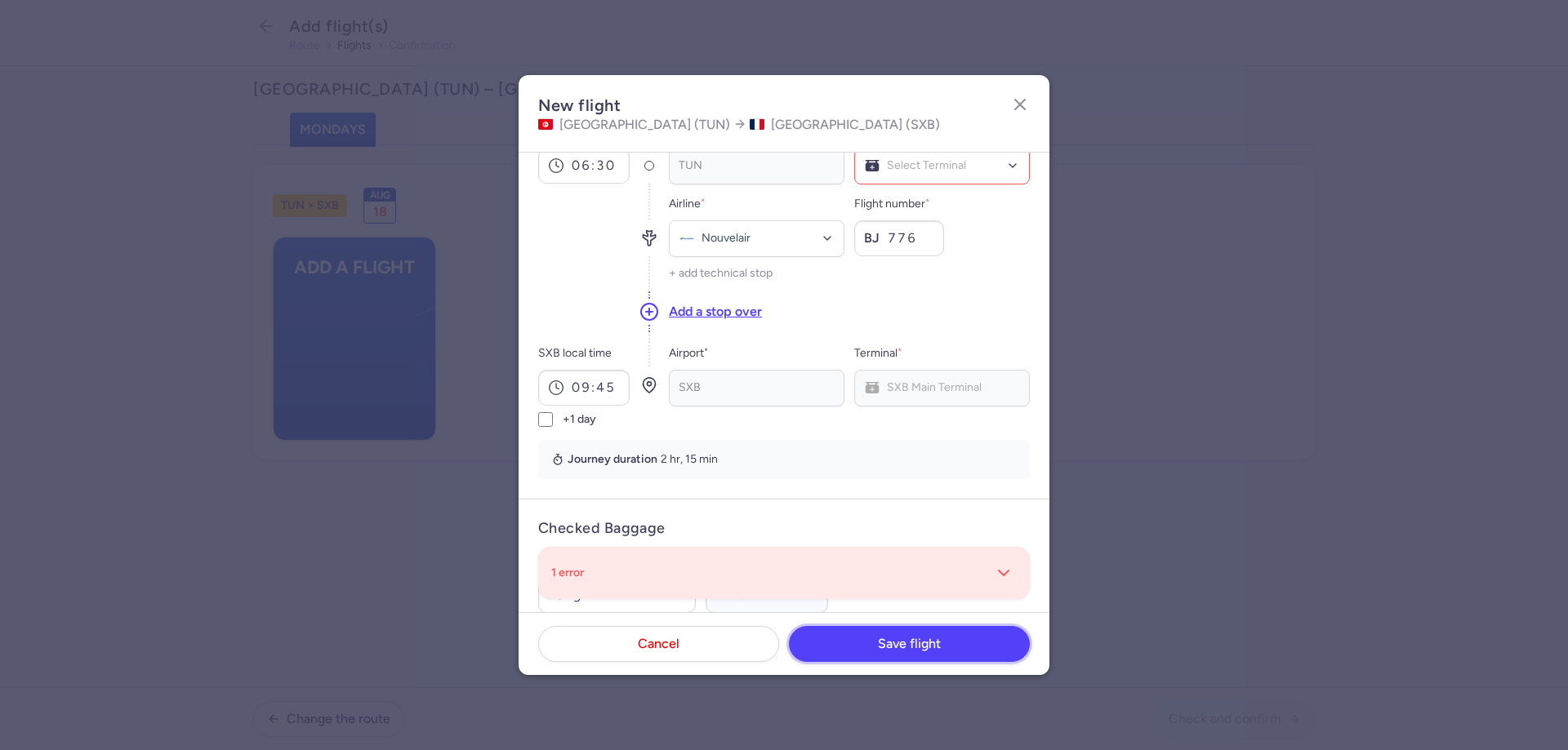
scroll to position [0, 0]
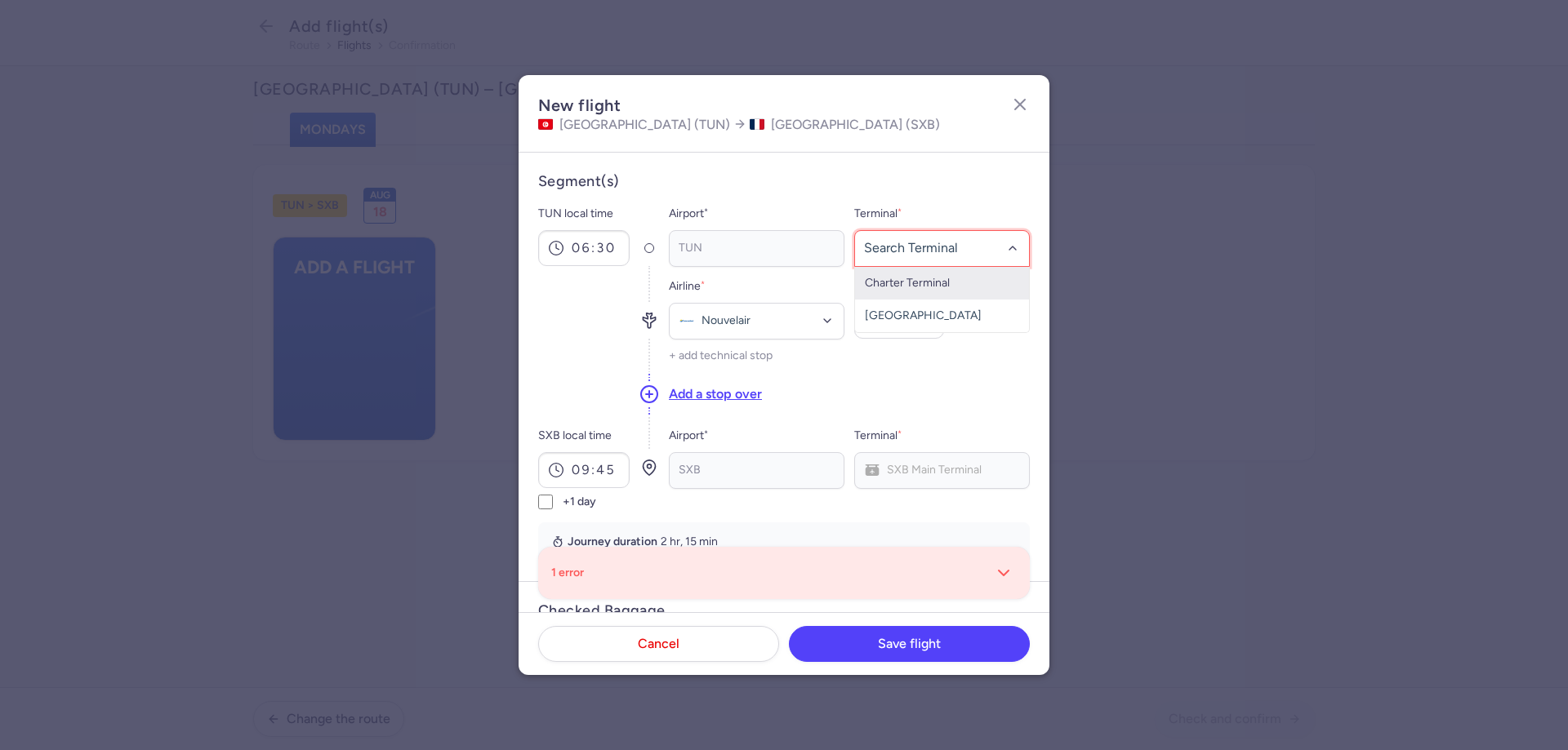
drag, startPoint x: 935, startPoint y: 294, endPoint x: 932, endPoint y: 311, distance: 17.3
click at [932, 311] on ul "[GEOGRAPHIC_DATA] No elements found. Consider changing the search query. List i…" at bounding box center [942, 299] width 174 height 65
click at [932, 311] on span "[GEOGRAPHIC_DATA]" at bounding box center [942, 316] width 174 height 33
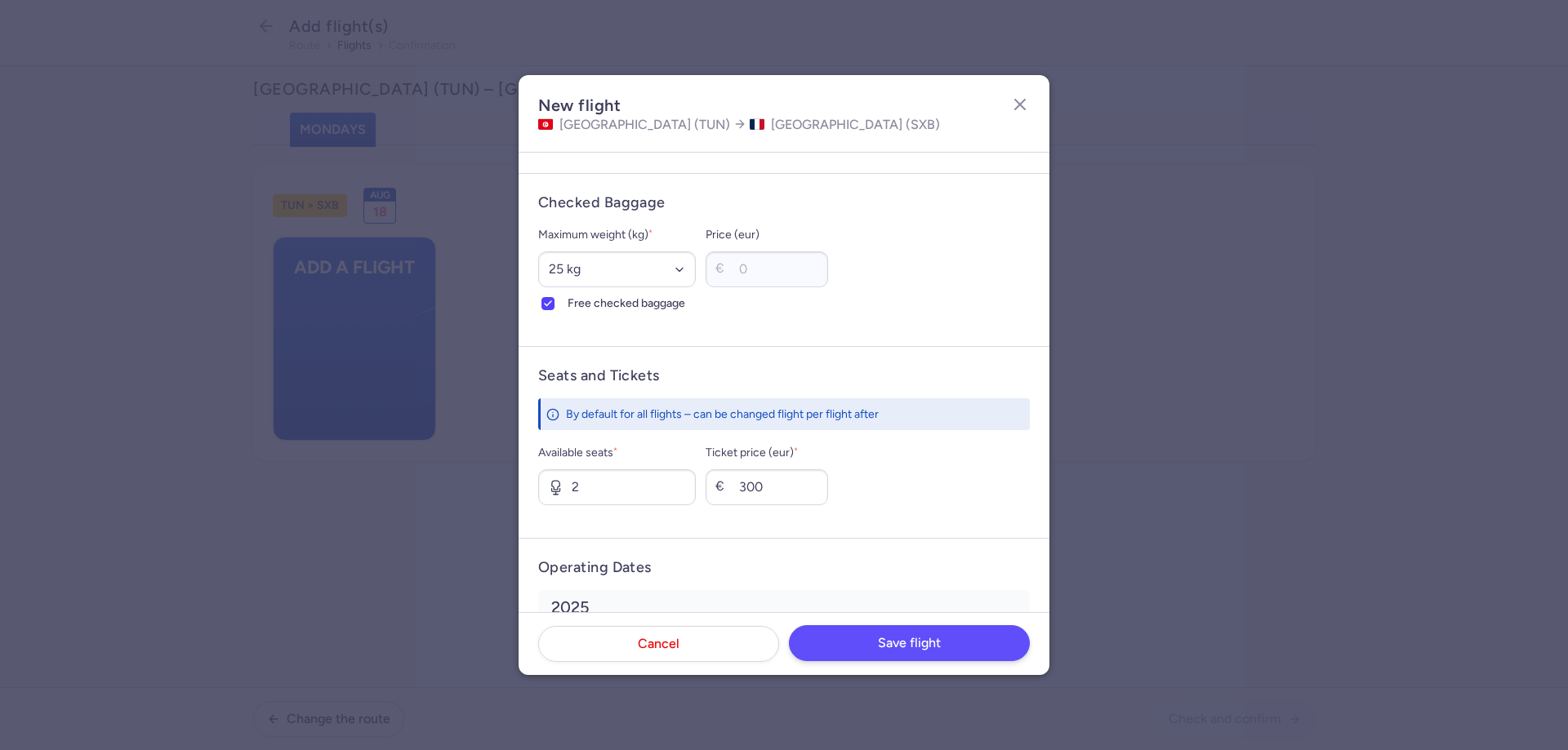
scroll to position [520, 0]
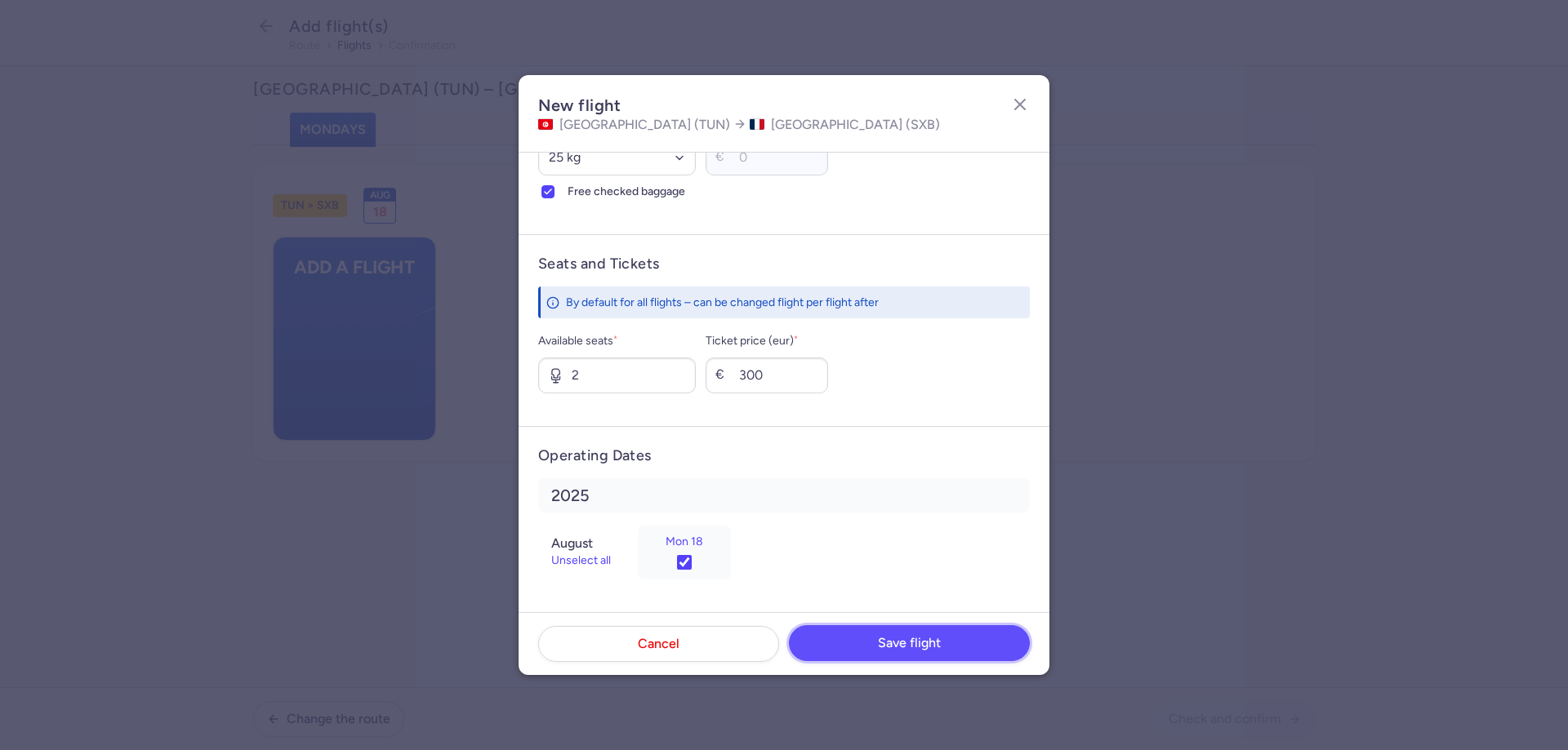
click at [933, 629] on button "Save flight" at bounding box center [909, 643] width 241 height 36
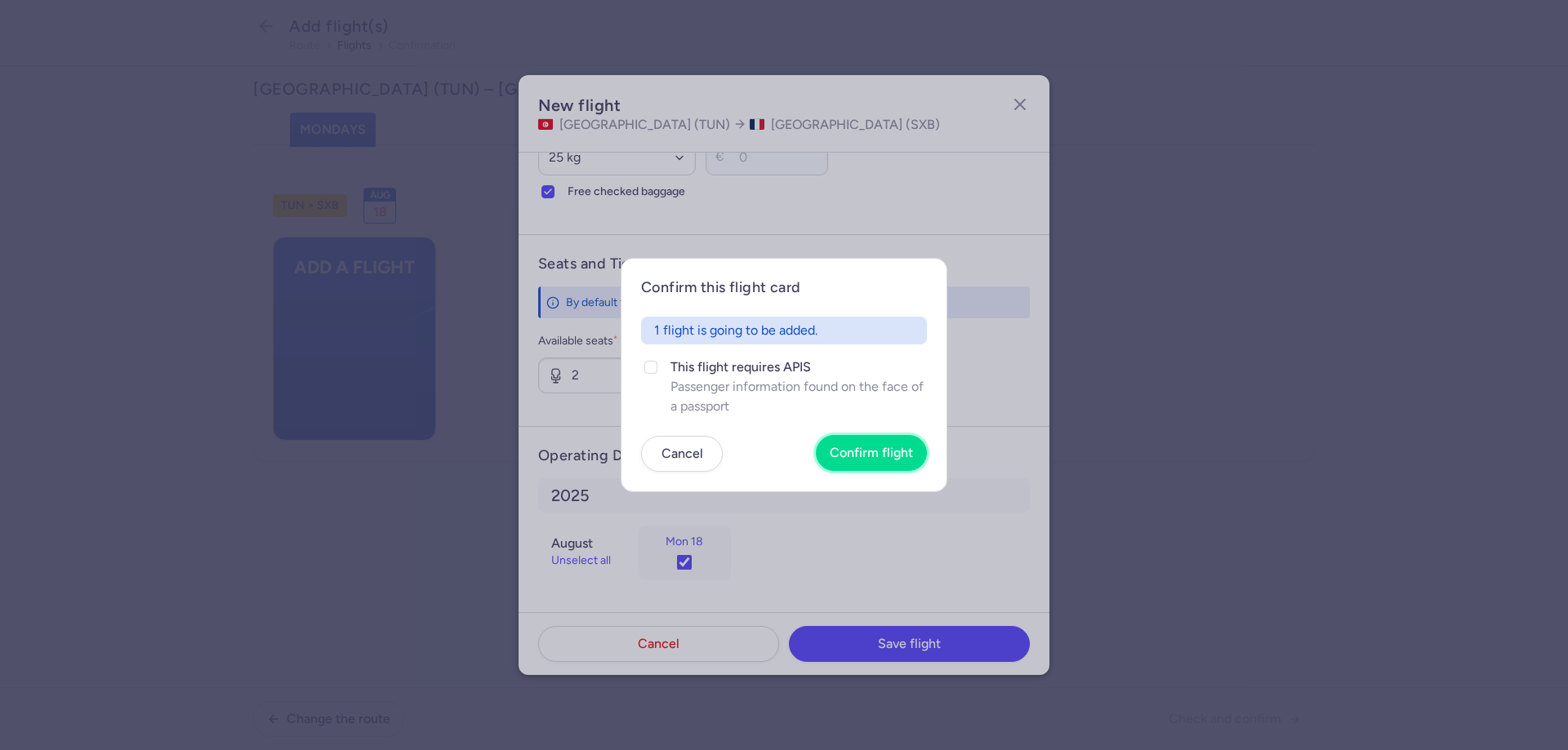
click at [884, 446] on span "Confirm flight" at bounding box center [871, 452] width 84 height 14
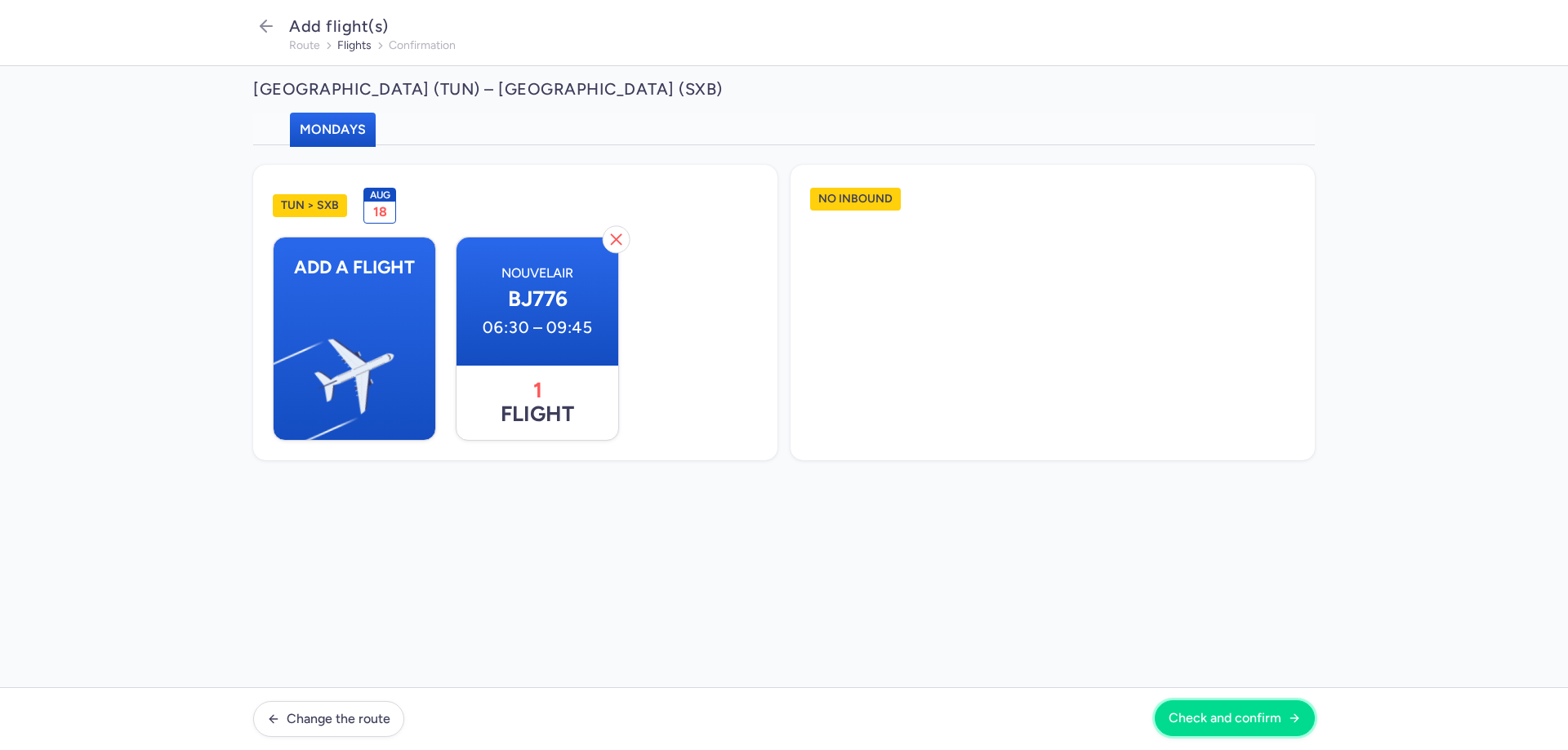
click at [1244, 718] on span "Check and confirm" at bounding box center [1225, 718] width 113 height 14
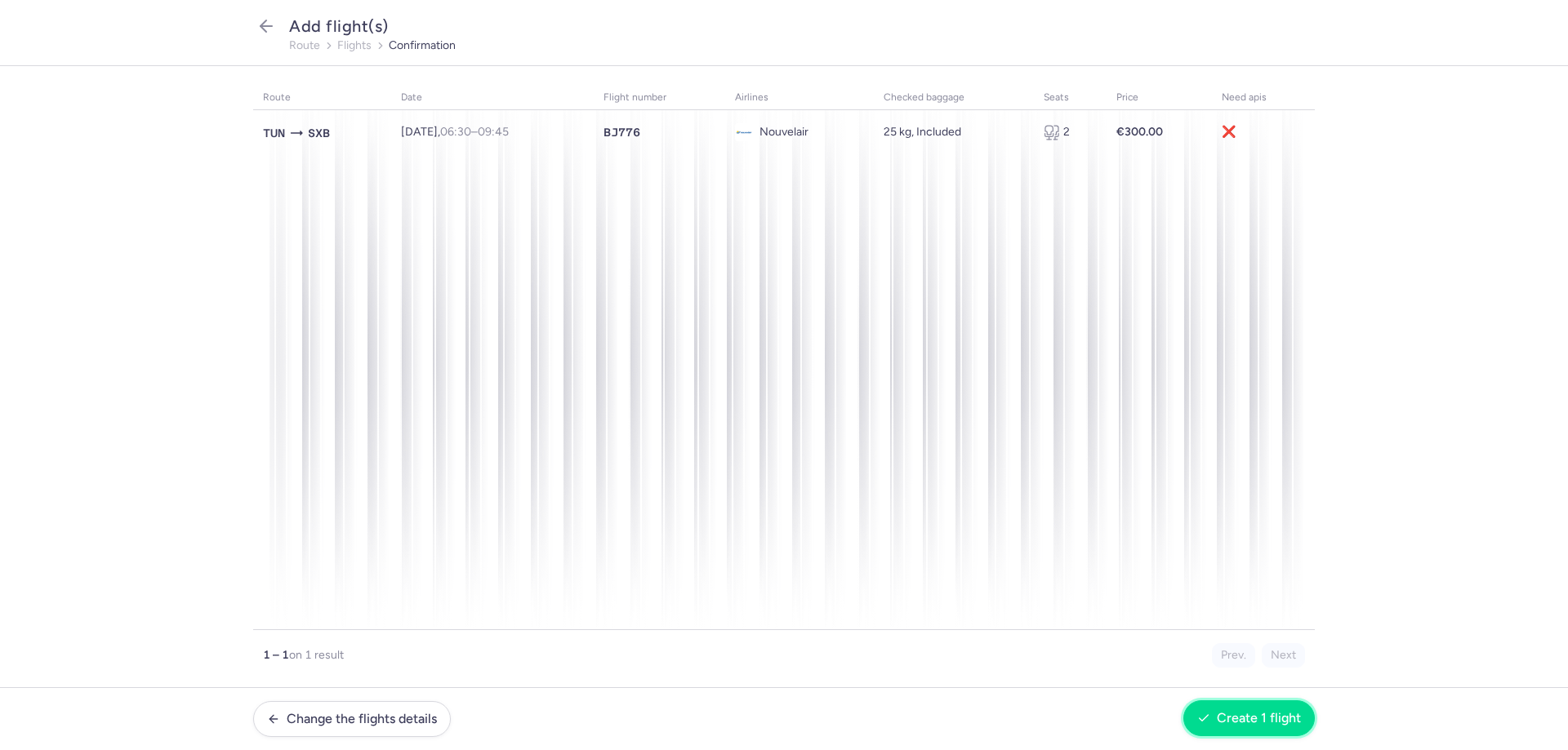
click at [1258, 728] on button "Create 1 flight" at bounding box center [1249, 718] width 132 height 36
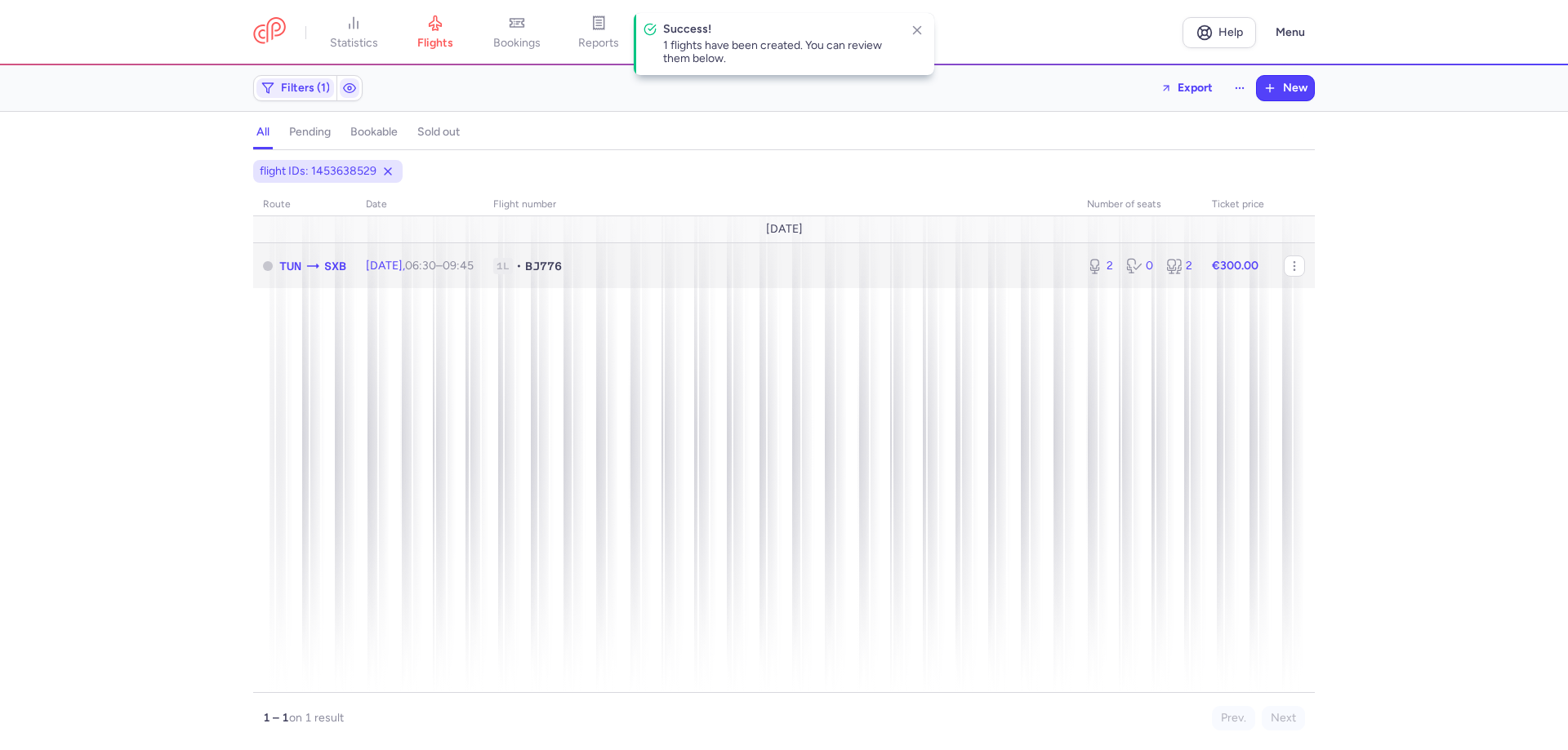
click at [1077, 250] on td "[DATE] 06:30 – 09:45 +0" at bounding box center [1139, 265] width 125 height 45
select select "hours"
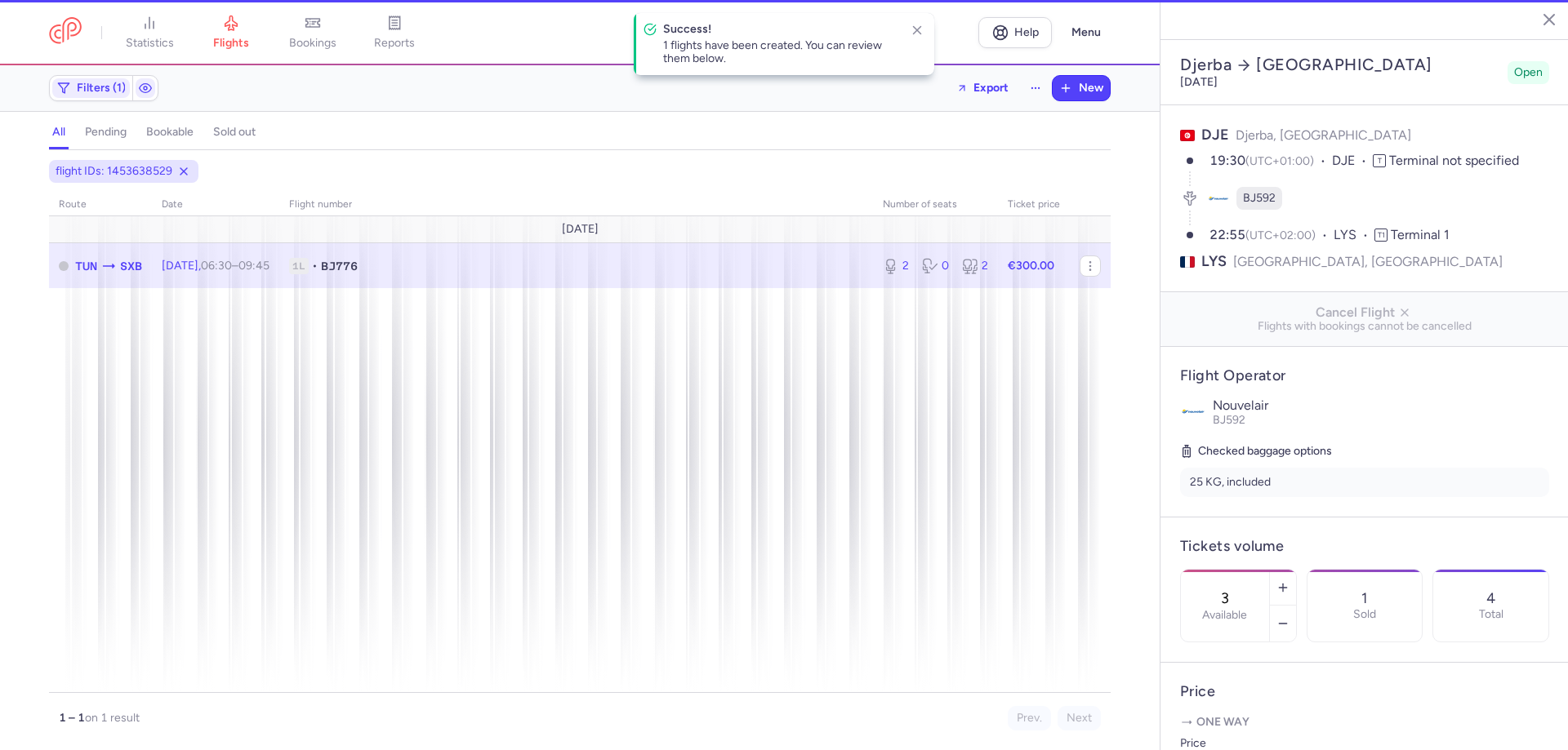
type input "2"
type input "1"
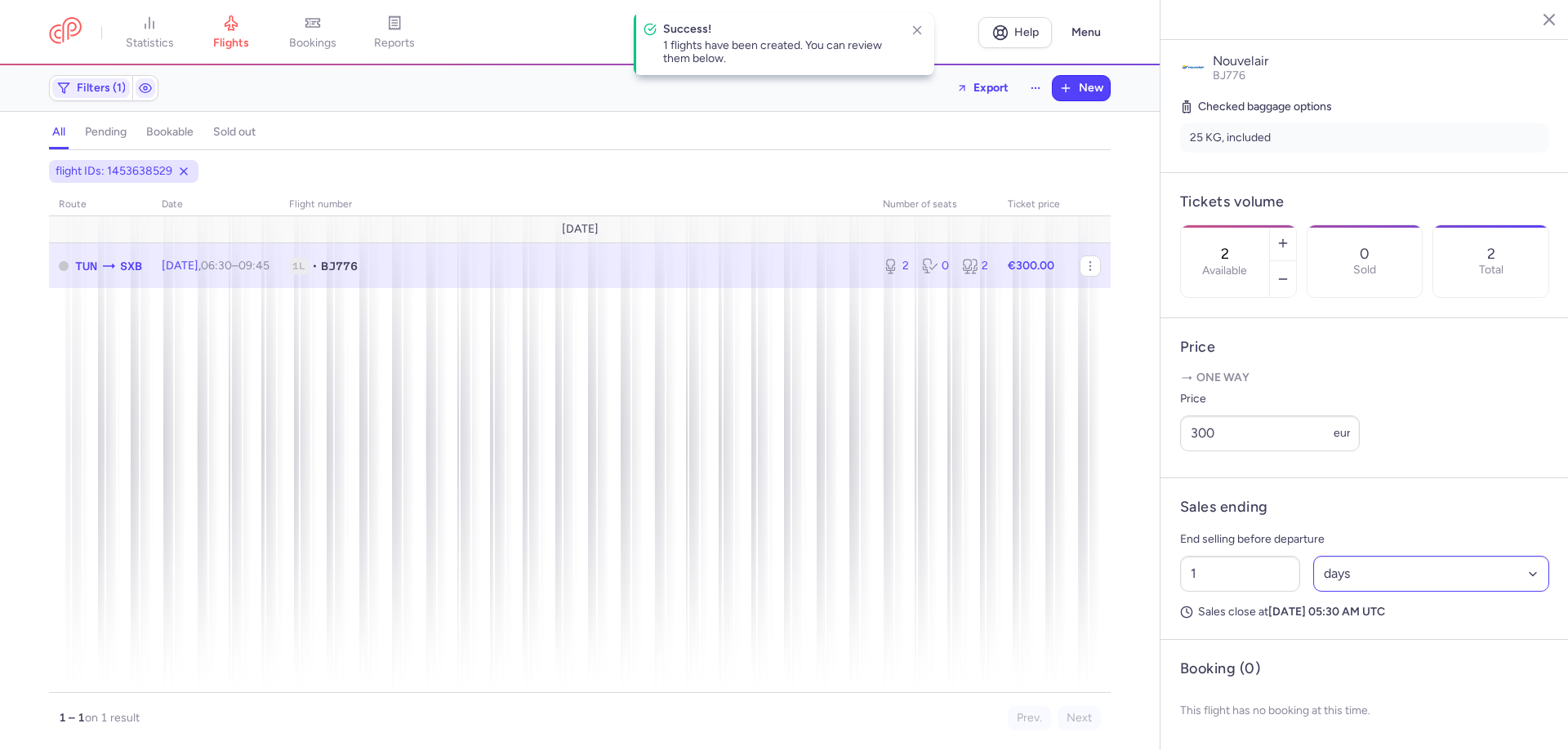
scroll to position [375, 0]
click at [1377, 573] on select "Select an option hours days" at bounding box center [1431, 574] width 237 height 36
select select "hours"
click at [1313, 556] on select "Select an option hours days" at bounding box center [1431, 574] width 237 height 36
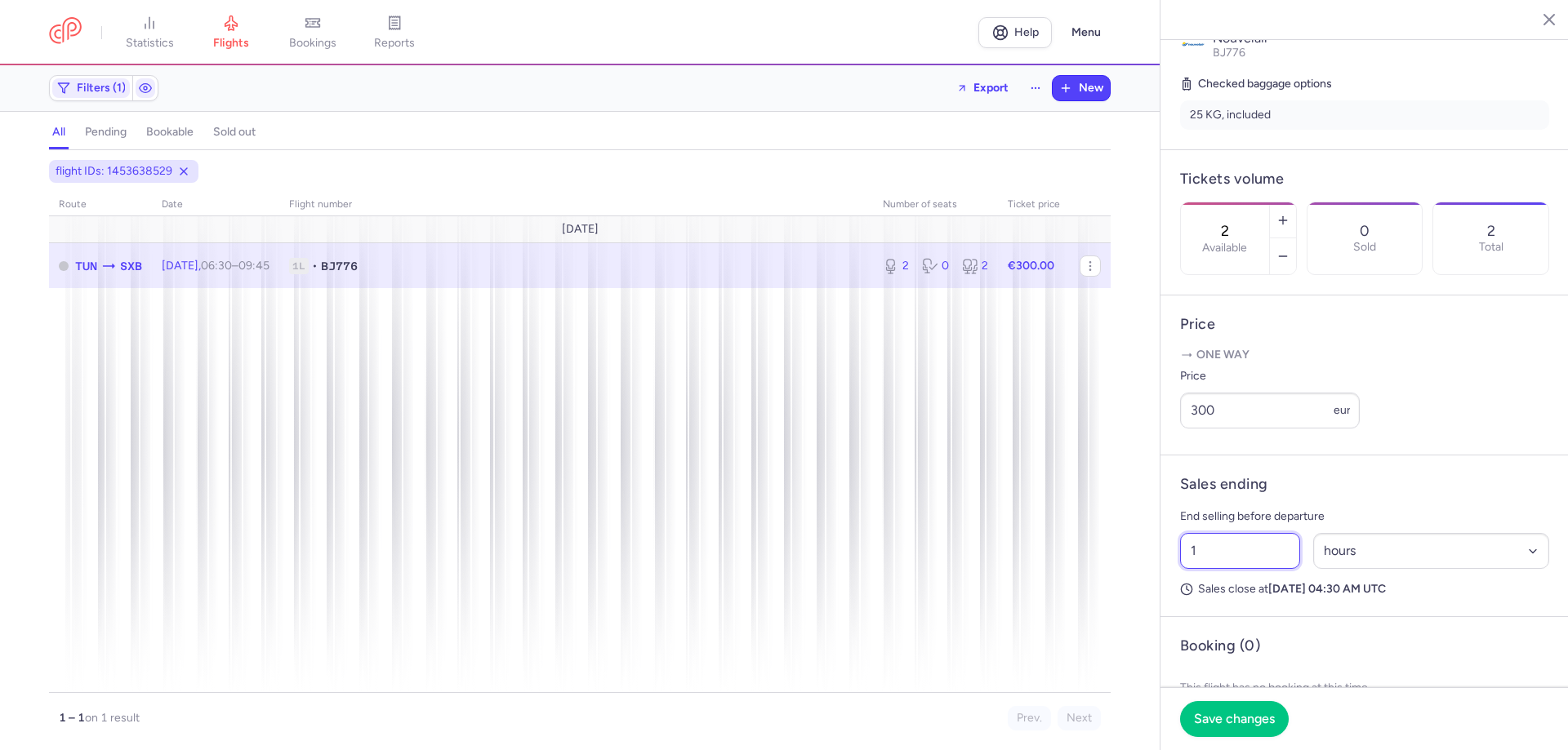
drag, startPoint x: 1245, startPoint y: 580, endPoint x: 844, endPoint y: 513, distance: 406.6
click at [956, 562] on div "statistics flights bookings reports Help Menu Filters (1) Export New all pendin…" at bounding box center [784, 375] width 1568 height 750
type input "2"
type input "12"
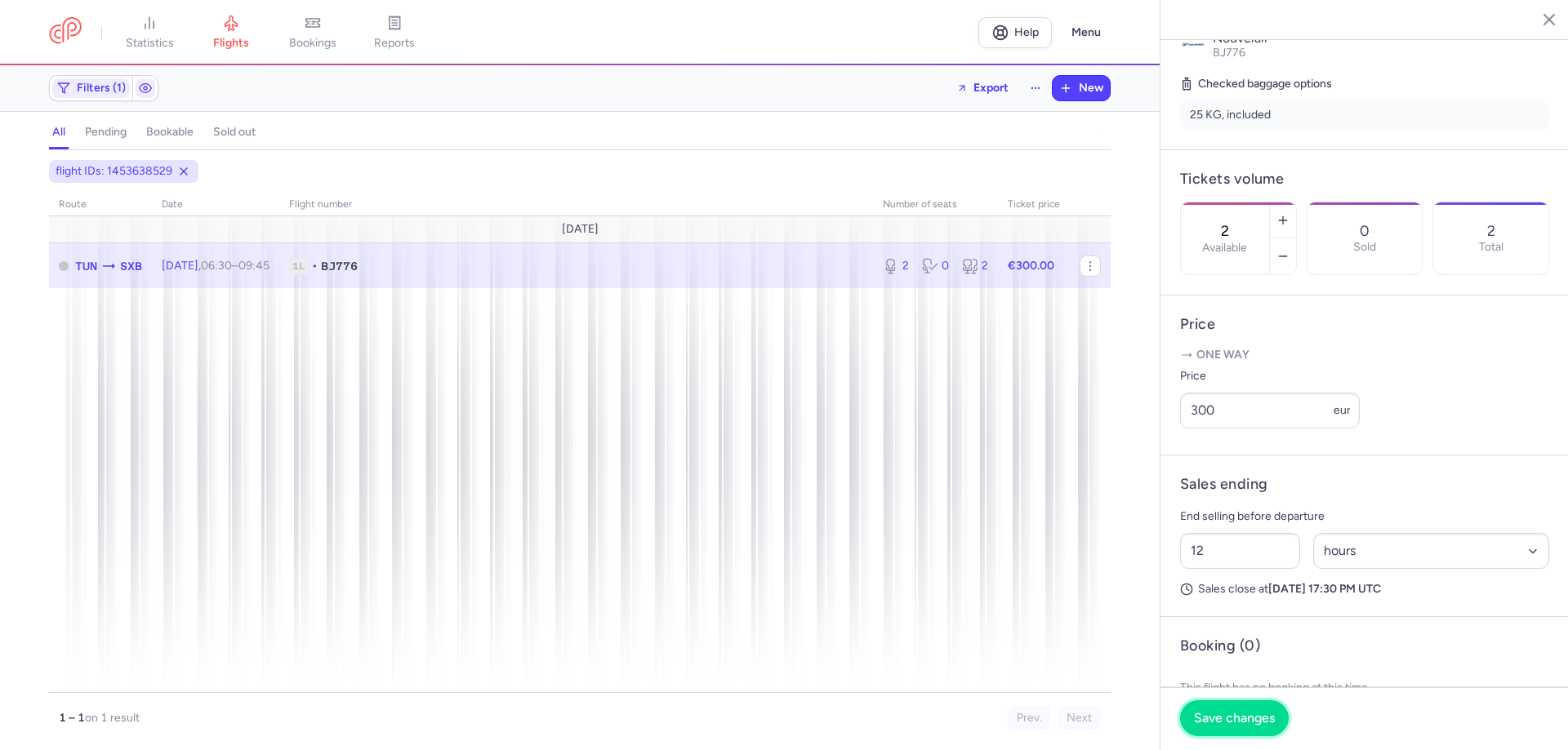
click at [1239, 710] on button "Save changes" at bounding box center [1234, 718] width 109 height 36
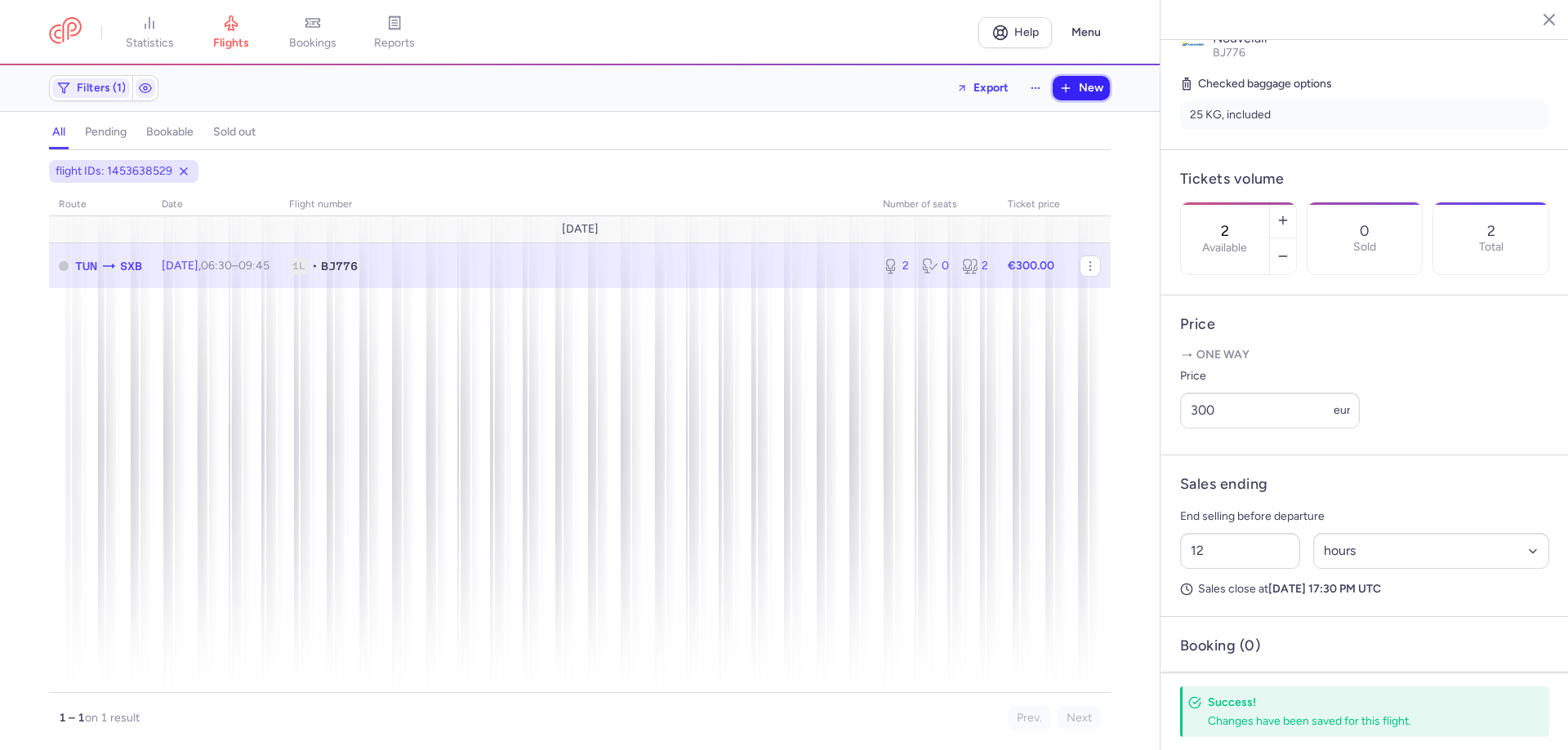
click at [1079, 87] on span "New" at bounding box center [1090, 88] width 24 height 13
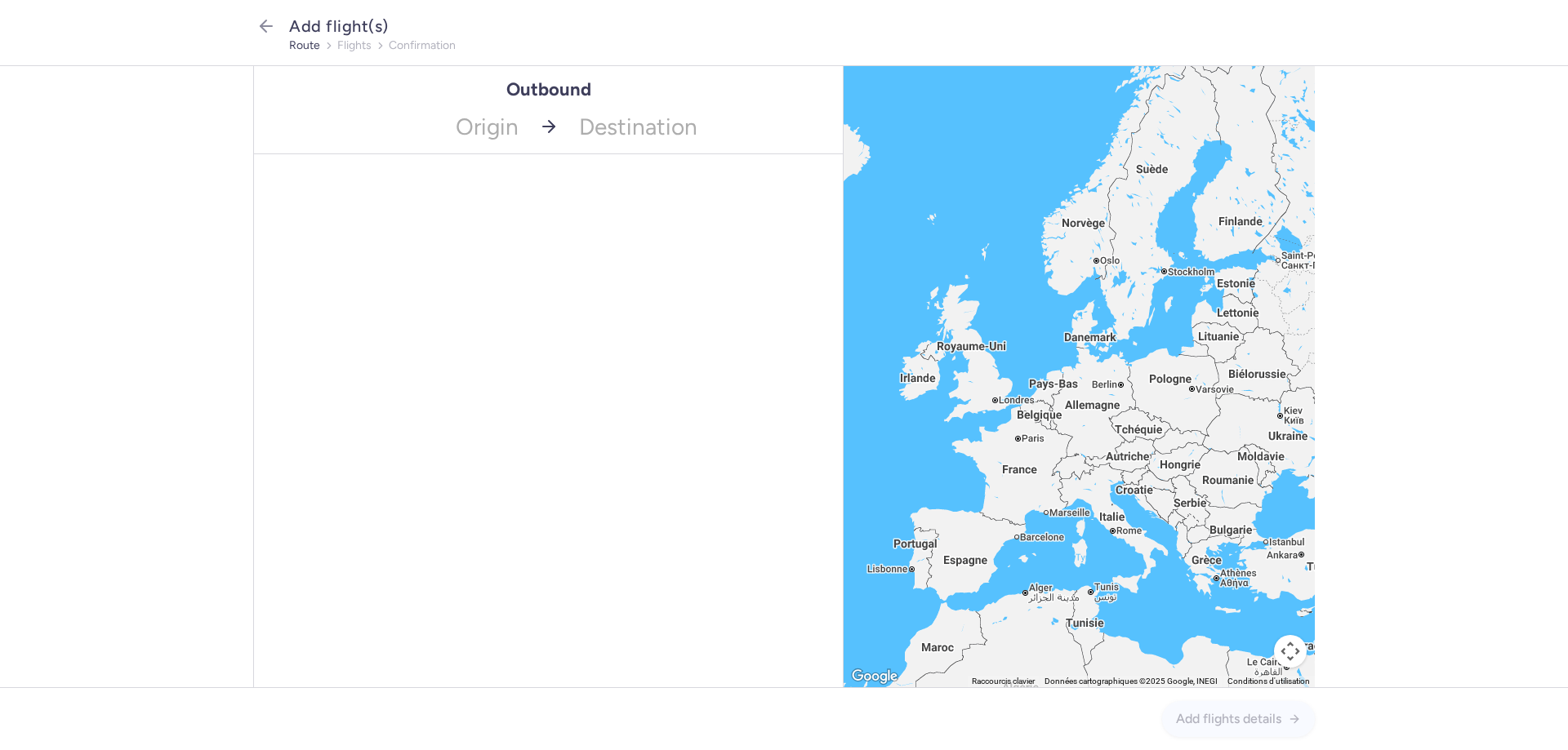
click at [528, 117] on div "Origin Destination" at bounding box center [549, 127] width 589 height 55
type input "mir"
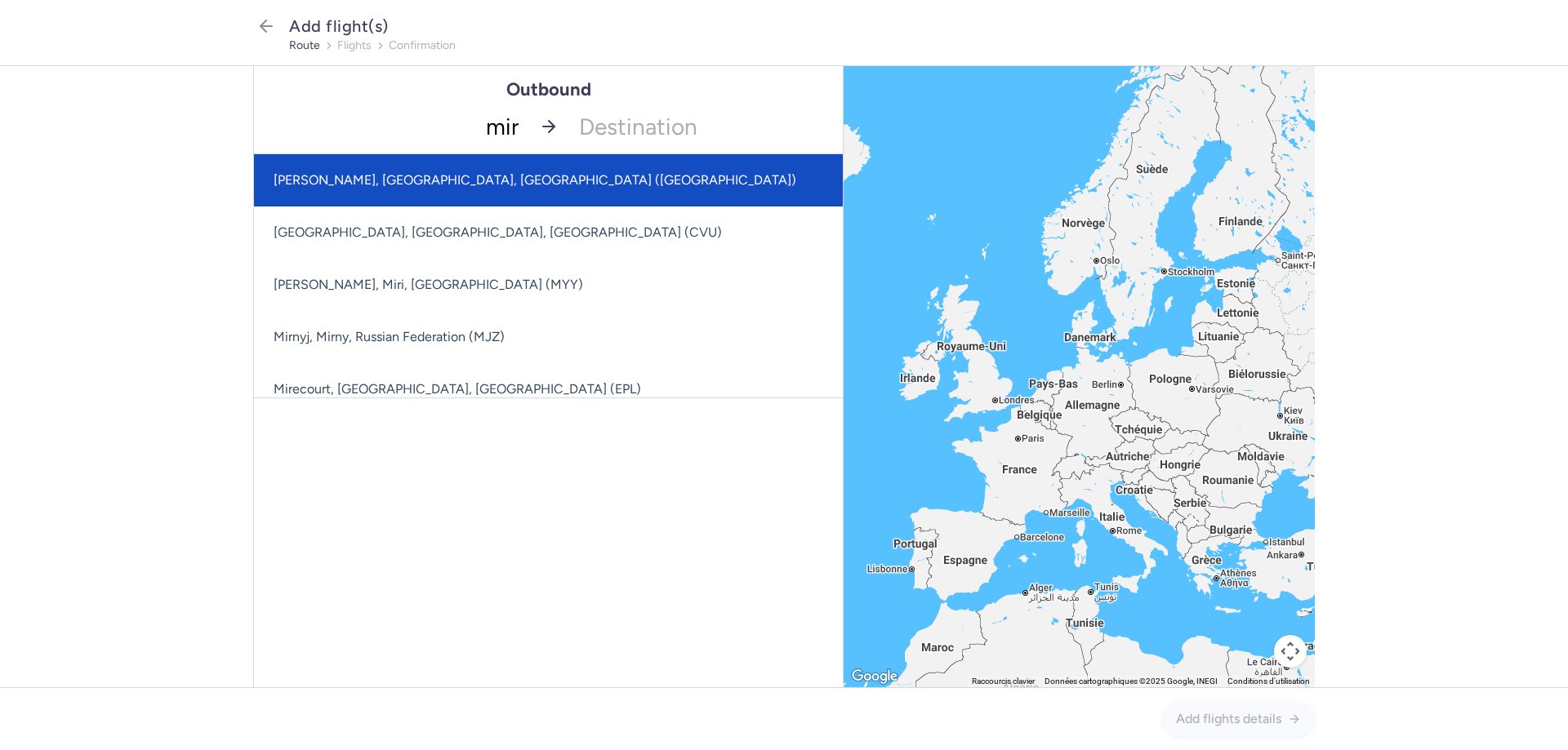
click at [476, 188] on span "[PERSON_NAME], [GEOGRAPHIC_DATA], [GEOGRAPHIC_DATA] ([GEOGRAPHIC_DATA])" at bounding box center [534, 180] width 522 height 15
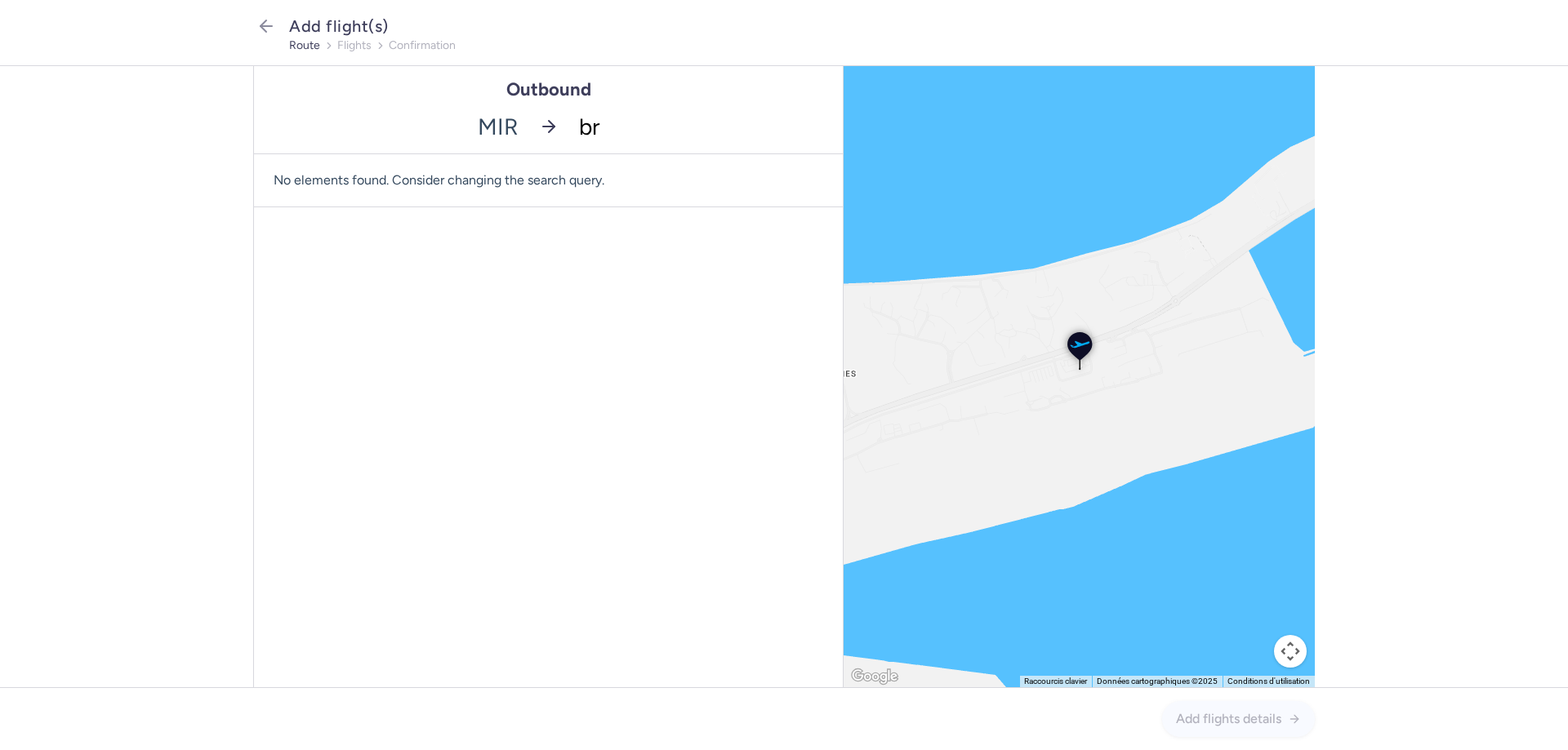
type input "bru"
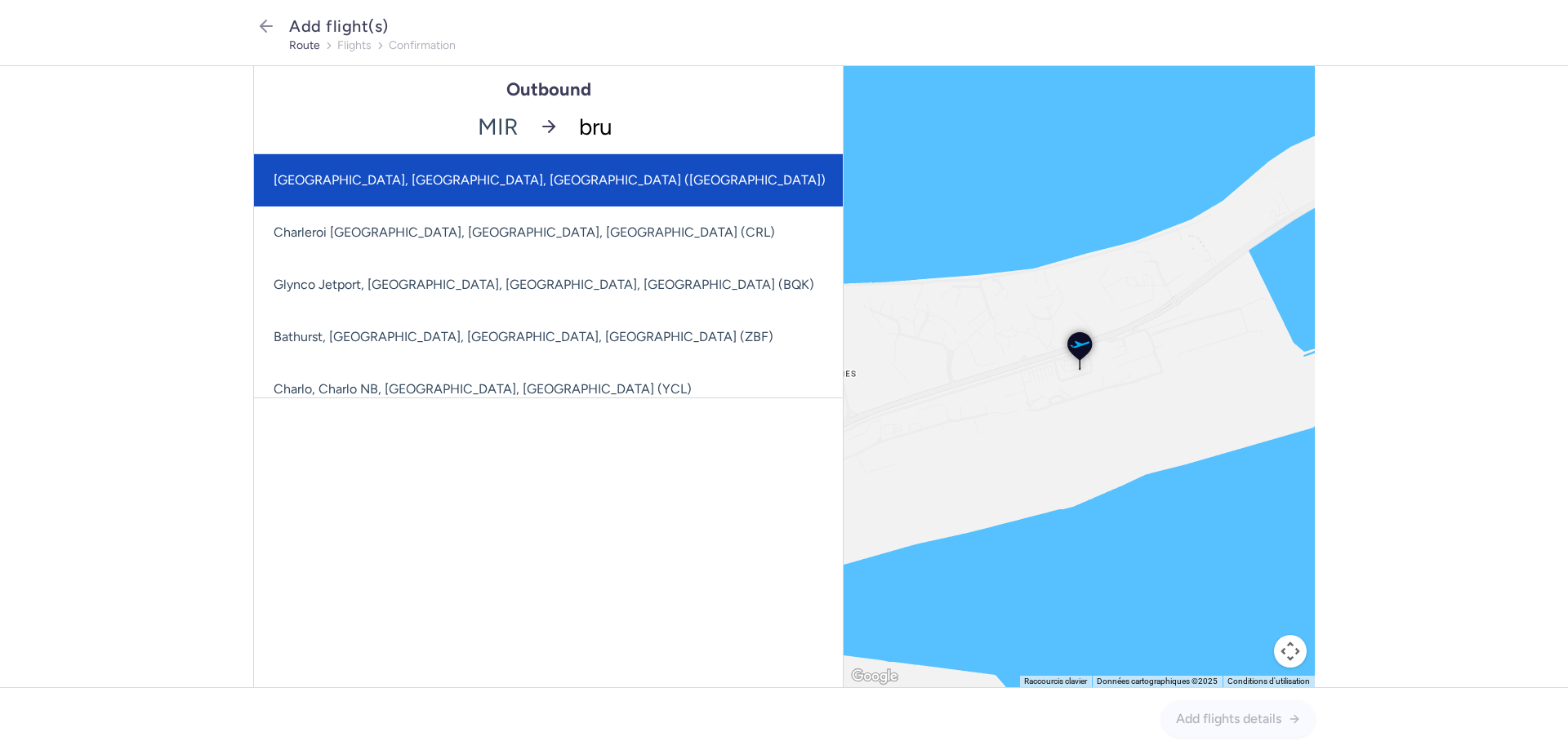
click at [478, 178] on span "[GEOGRAPHIC_DATA], [GEOGRAPHIC_DATA], [GEOGRAPHIC_DATA] ([GEOGRAPHIC_DATA])" at bounding box center [549, 180] width 552 height 15
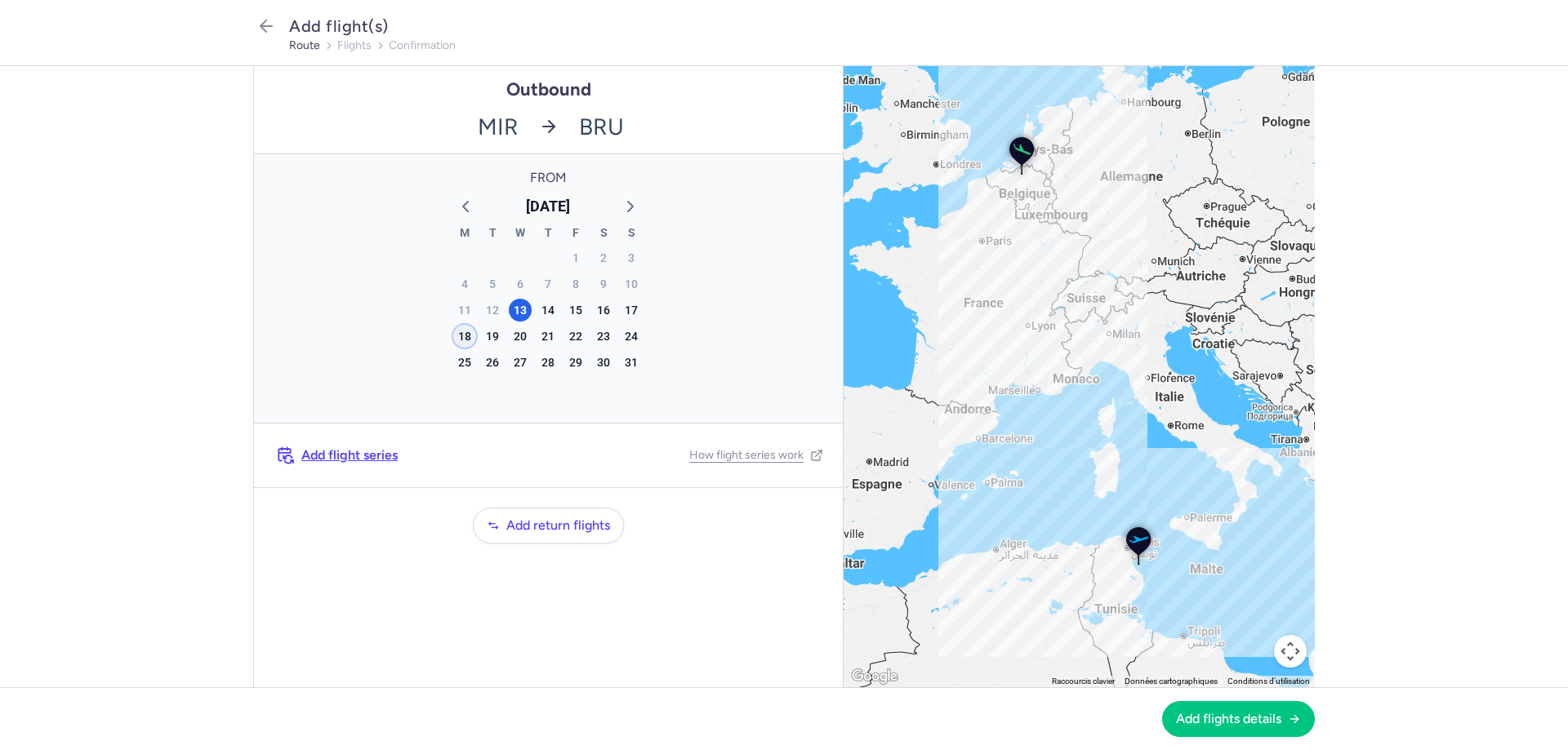
click at [465, 336] on div "18" at bounding box center [464, 336] width 23 height 23
click at [1239, 718] on span "Add flights details" at bounding box center [1228, 718] width 105 height 14
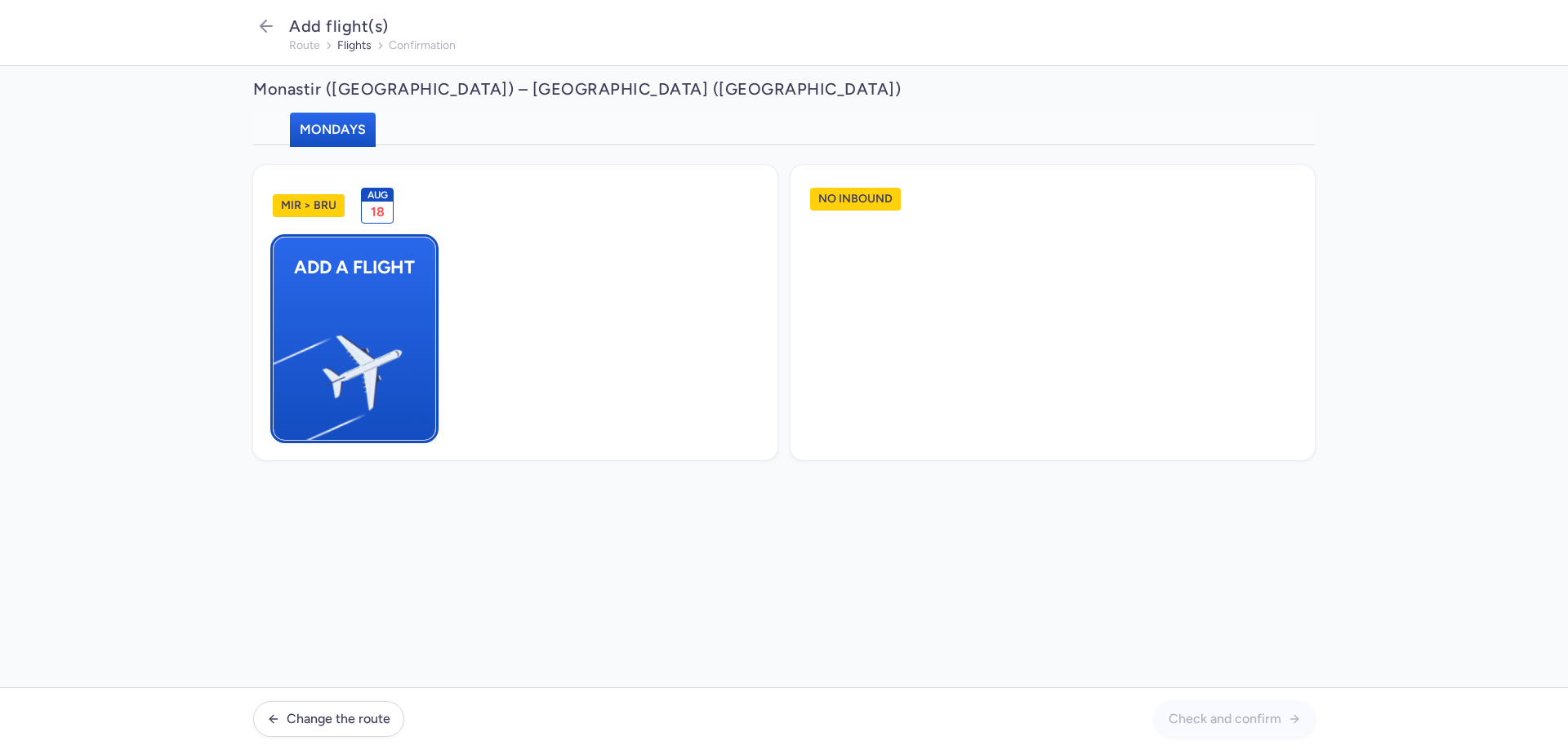
click at [357, 323] on img "button" at bounding box center [281, 366] width 276 height 253
select select "23"
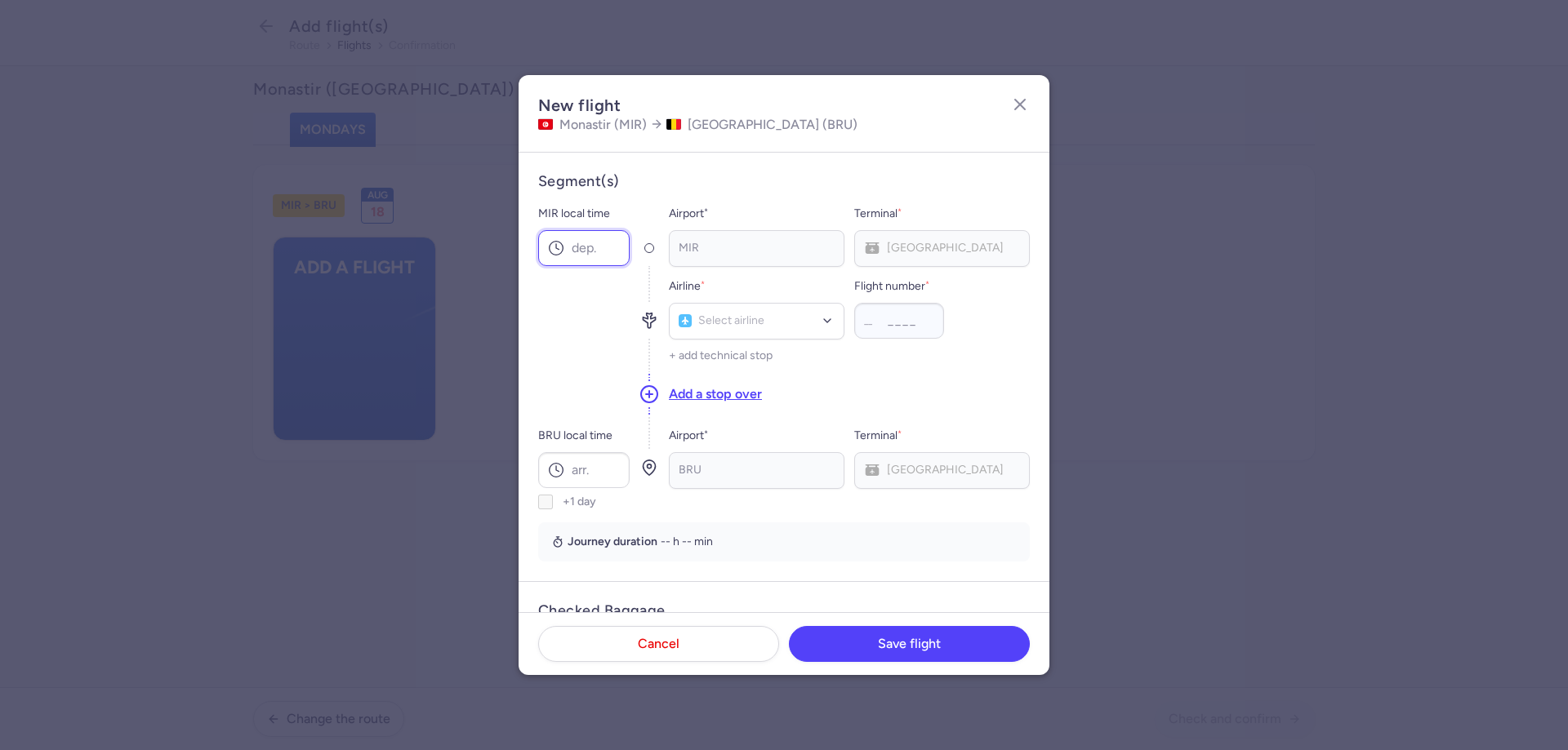
click at [593, 253] on input "MIR local time" at bounding box center [584, 248] width 91 height 36
click at [606, 254] on input "MIR local time" at bounding box center [584, 248] width 91 height 36
type input "11:05"
click at [598, 467] on input "BRU local time" at bounding box center [584, 470] width 91 height 36
type input "14:55"
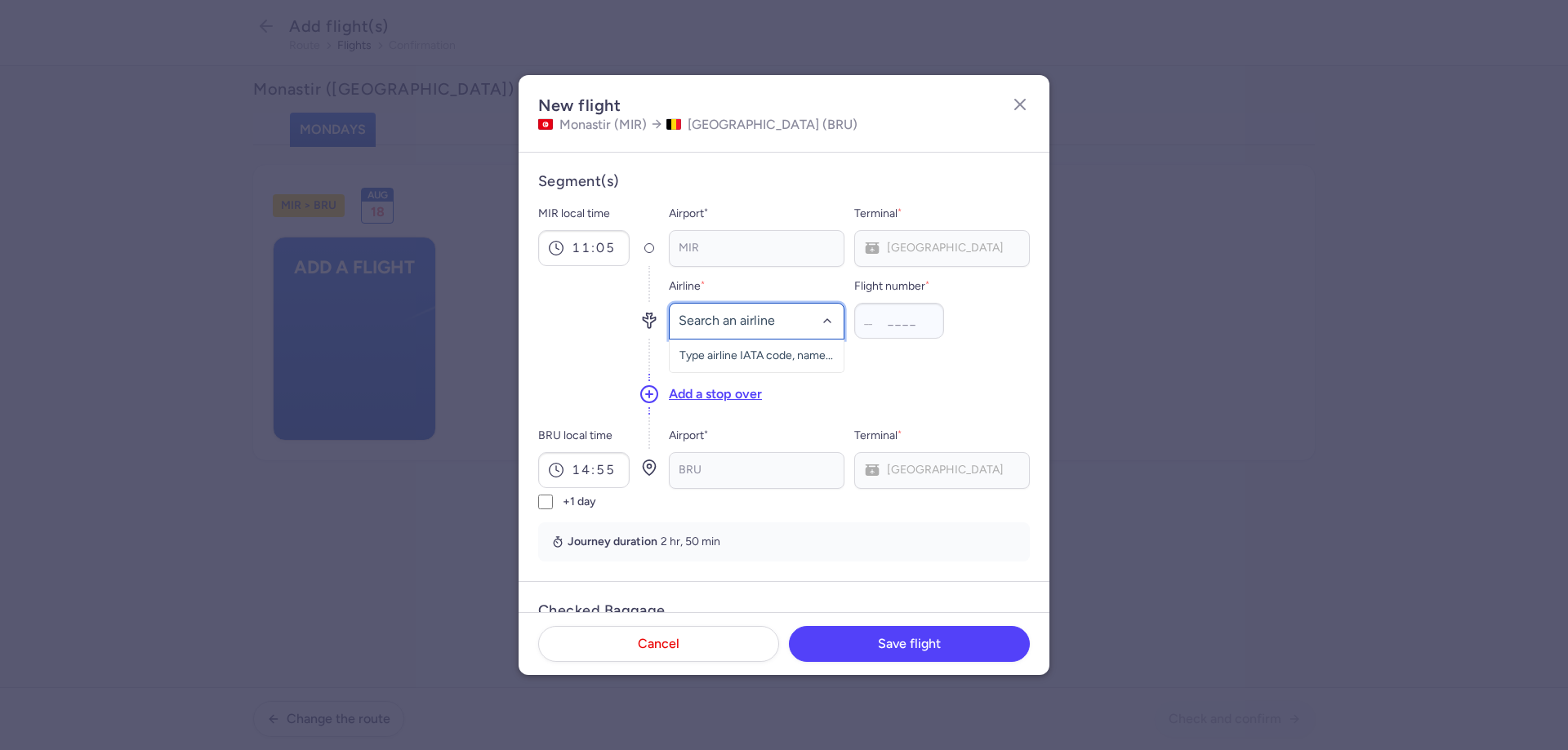
click at [770, 334] on div at bounding box center [756, 321] width 176 height 37
type input "bj"
click at [754, 361] on span "(BJ)" at bounding box center [763, 357] width 21 height 13
type input "362"
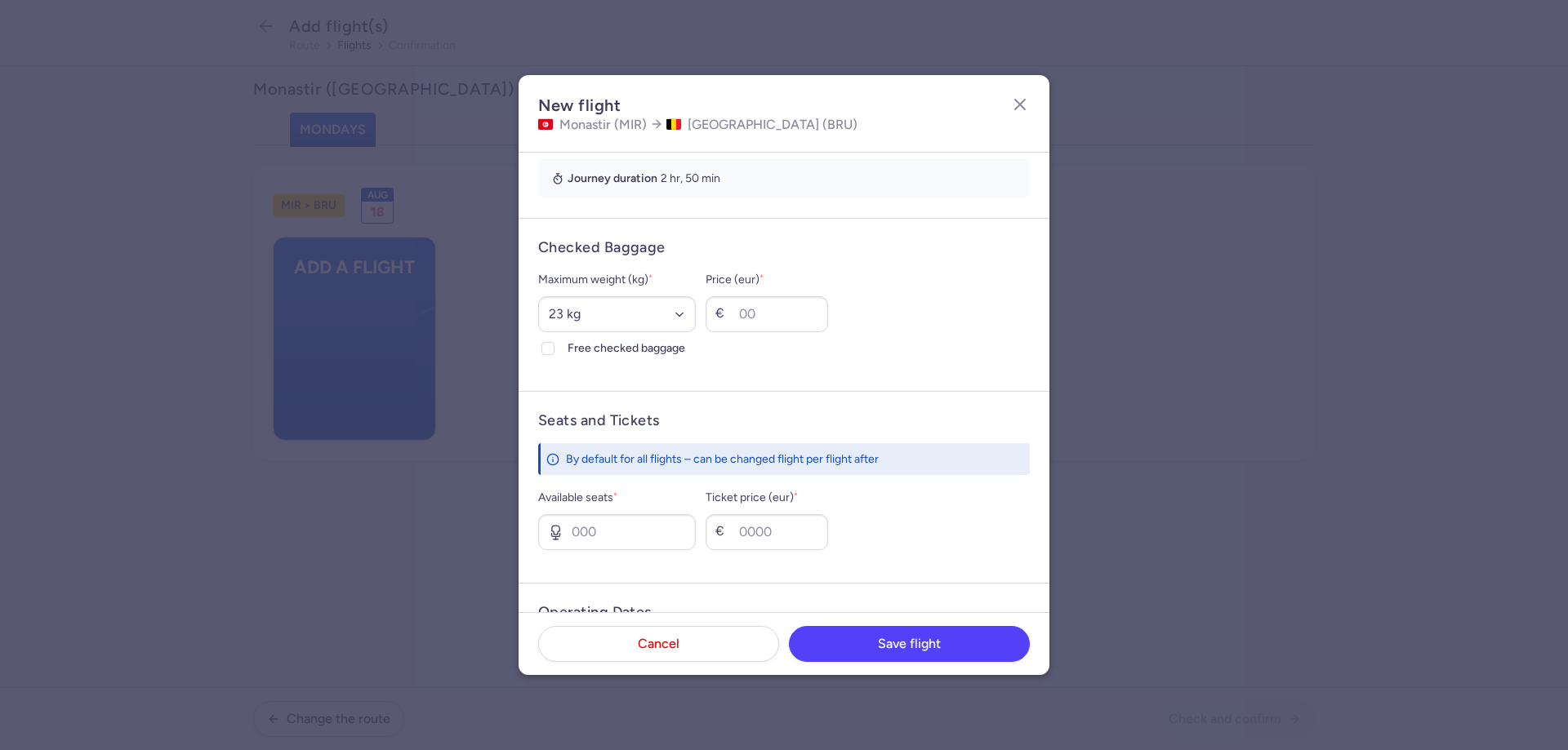
scroll to position [245, 0]
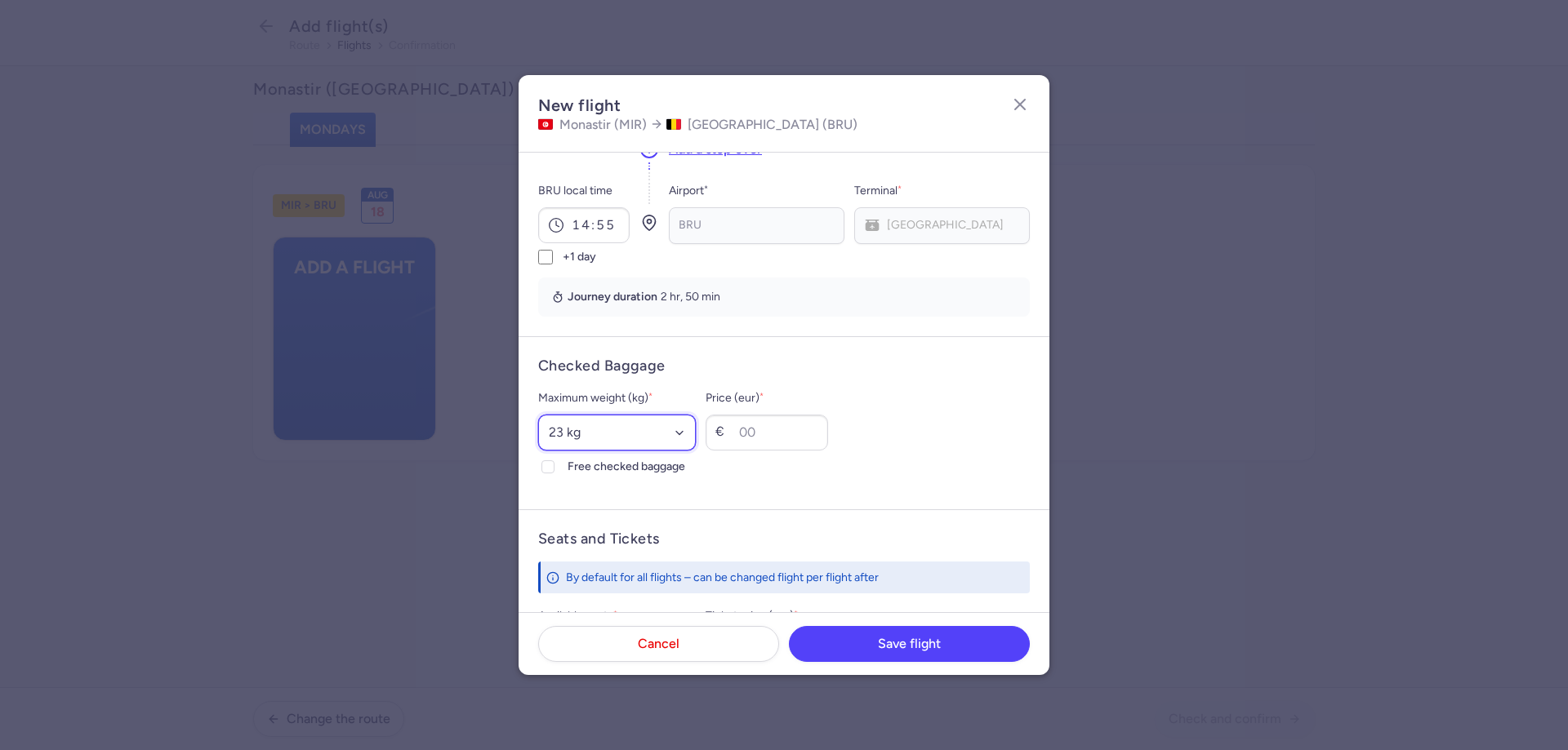
click at [620, 426] on select "Select an option 15 kg 16 kg 17 kg 18 kg 19 kg 20 kg 21 kg 22 kg 23 kg 24 kg 25…" at bounding box center [617, 433] width 158 height 36
select select "25"
click at [538, 415] on select "Select an option 15 kg 16 kg 17 kg 18 kg 19 kg 20 kg 21 kg 22 kg 23 kg 24 kg 25…" at bounding box center [617, 433] width 158 height 36
click at [600, 458] on span "Free checked baggage" at bounding box center [631, 467] width 128 height 19
click at [554, 461] on input "Free checked baggage" at bounding box center [548, 467] width 13 height 13
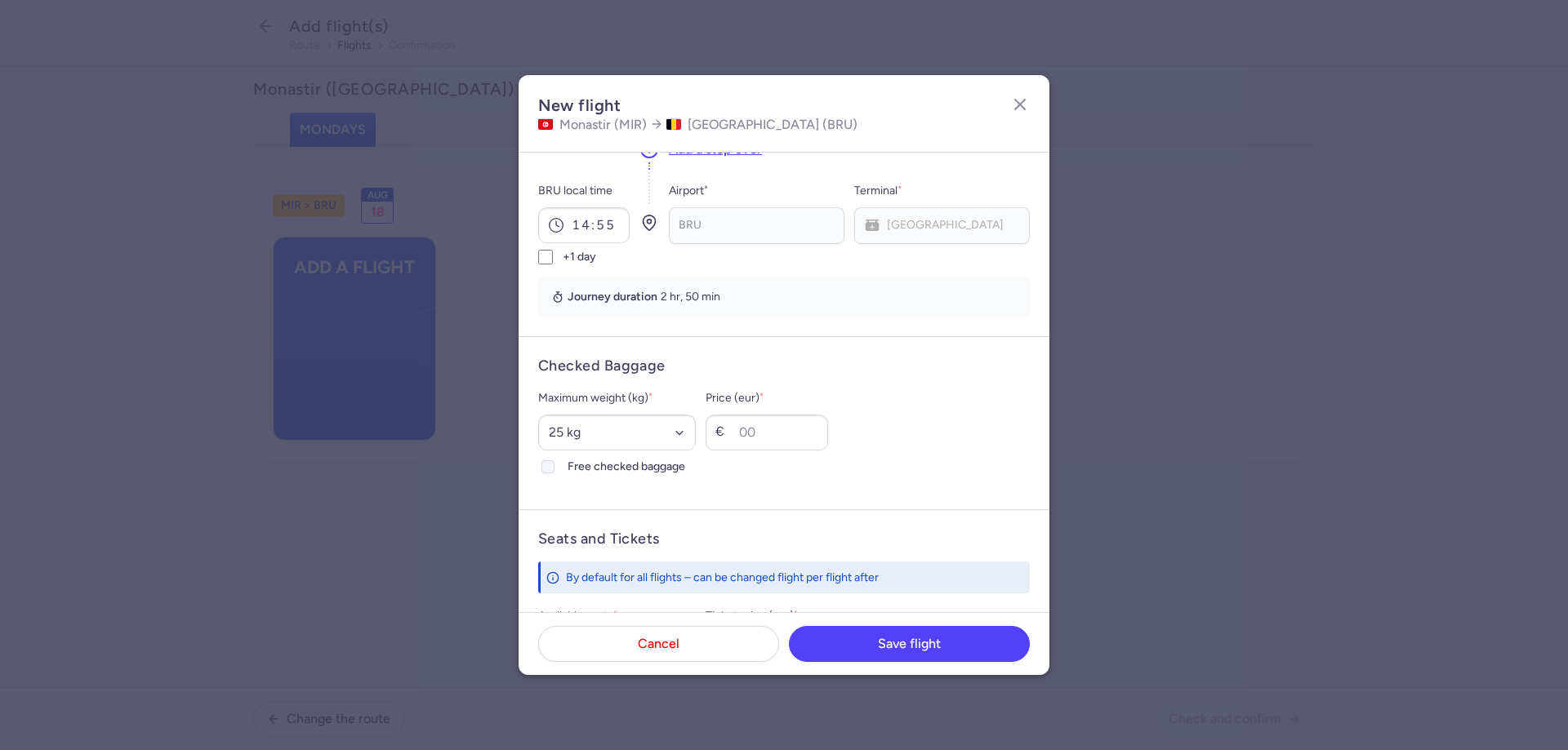
checkbox input "true"
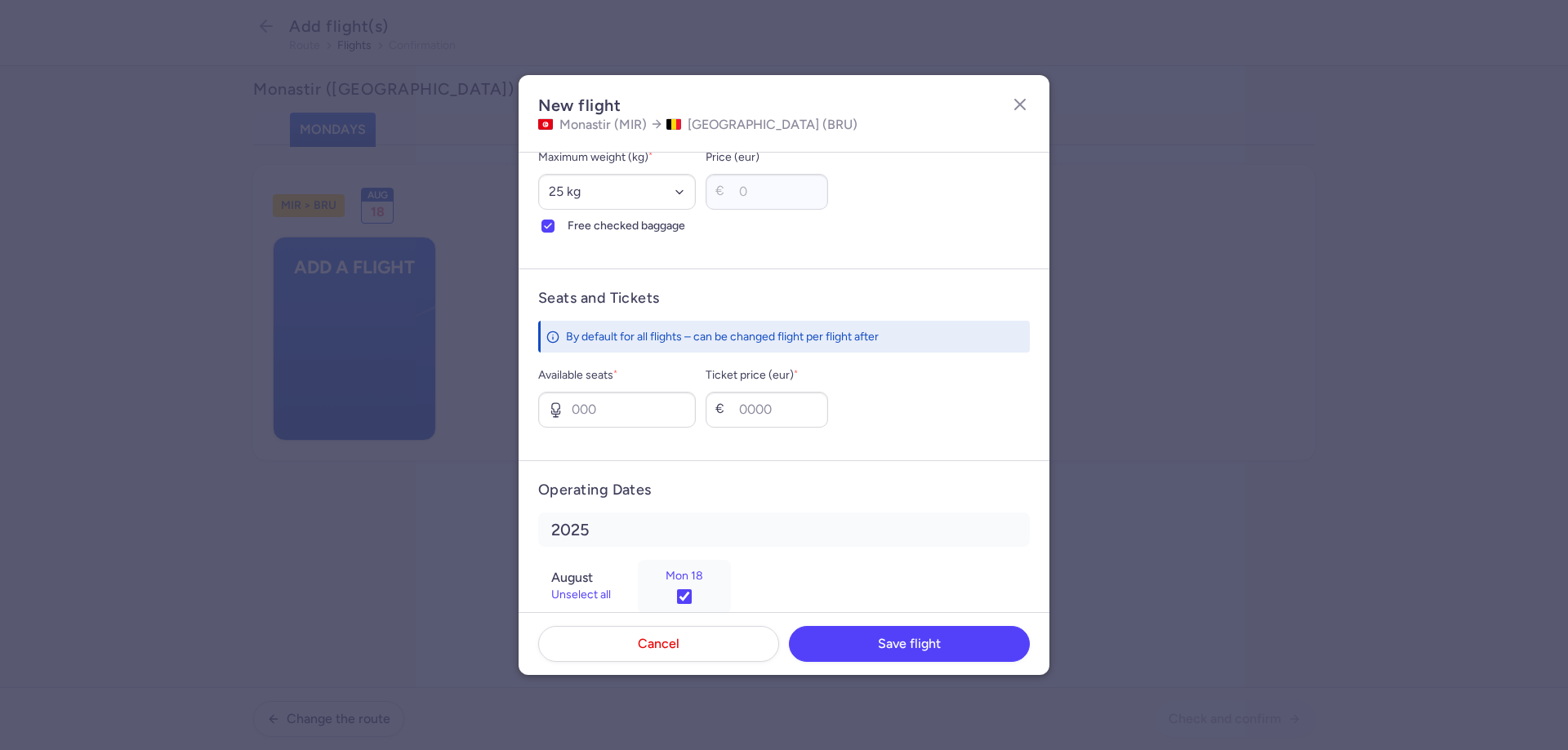
scroll to position [490, 0]
drag, startPoint x: 599, startPoint y: 410, endPoint x: 523, endPoint y: 375, distance: 83.7
click at [599, 410] on input "Available seats *" at bounding box center [617, 406] width 158 height 36
type input "4"
type input "350"
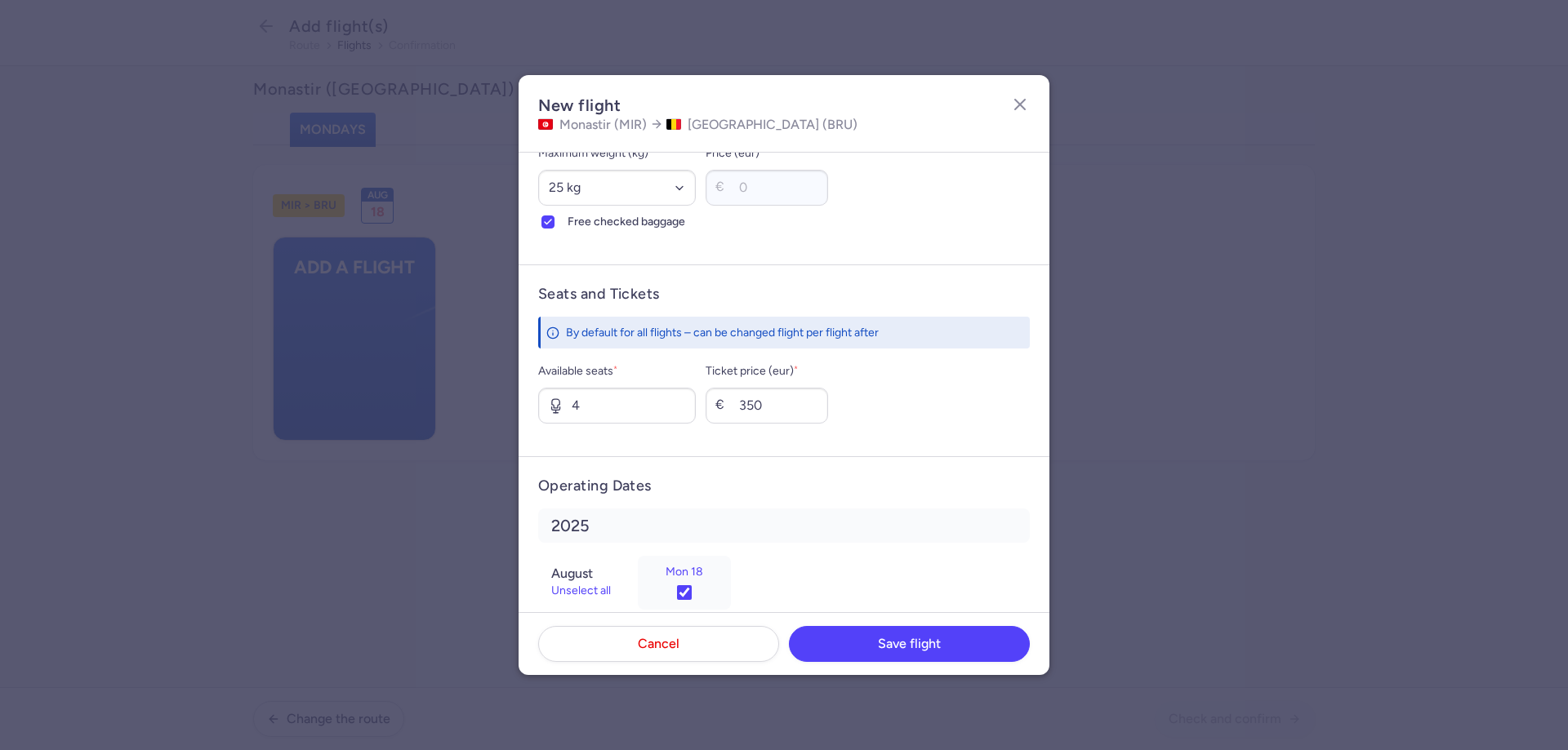
scroll to position [520, 0]
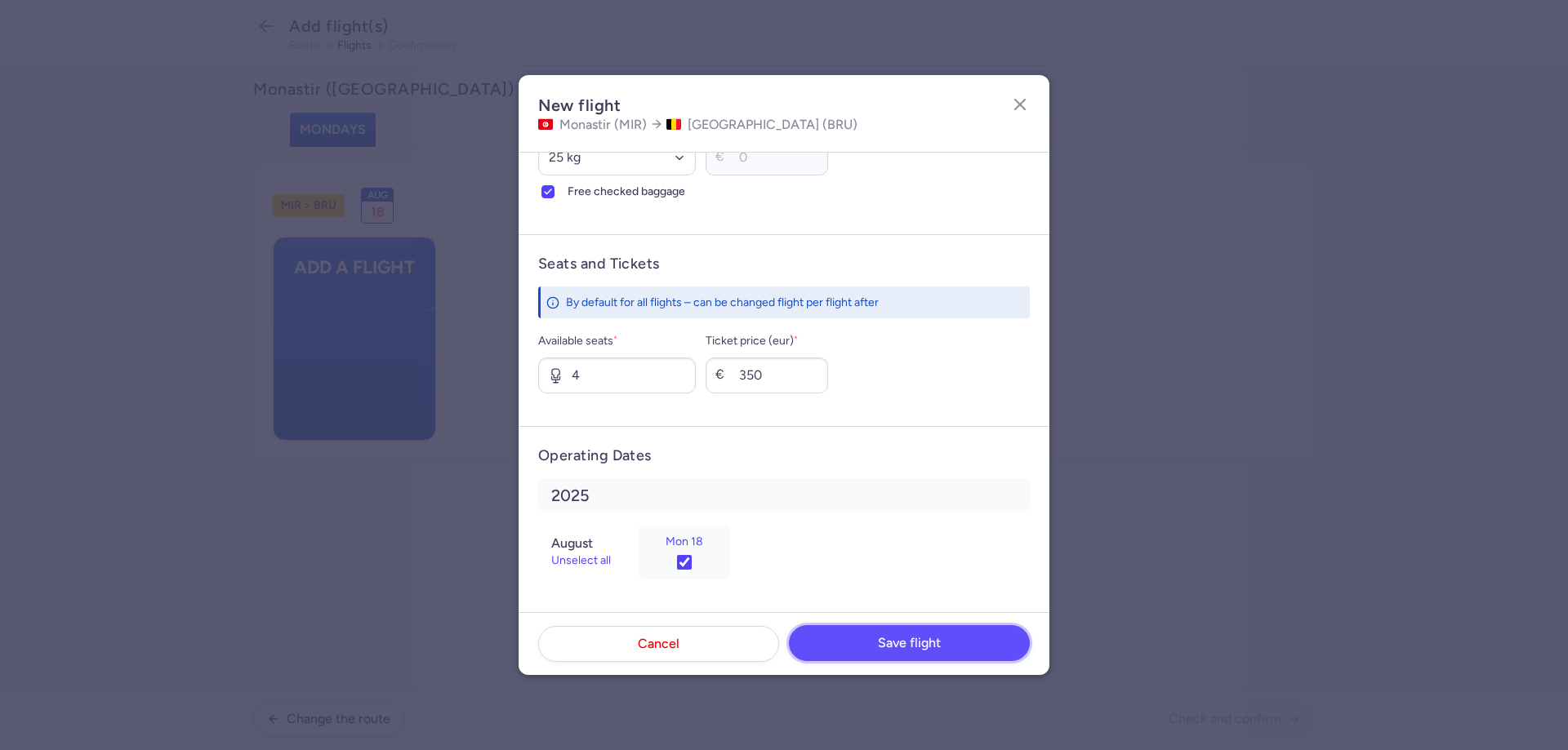
click at [931, 651] on button "Save flight" at bounding box center [909, 643] width 241 height 36
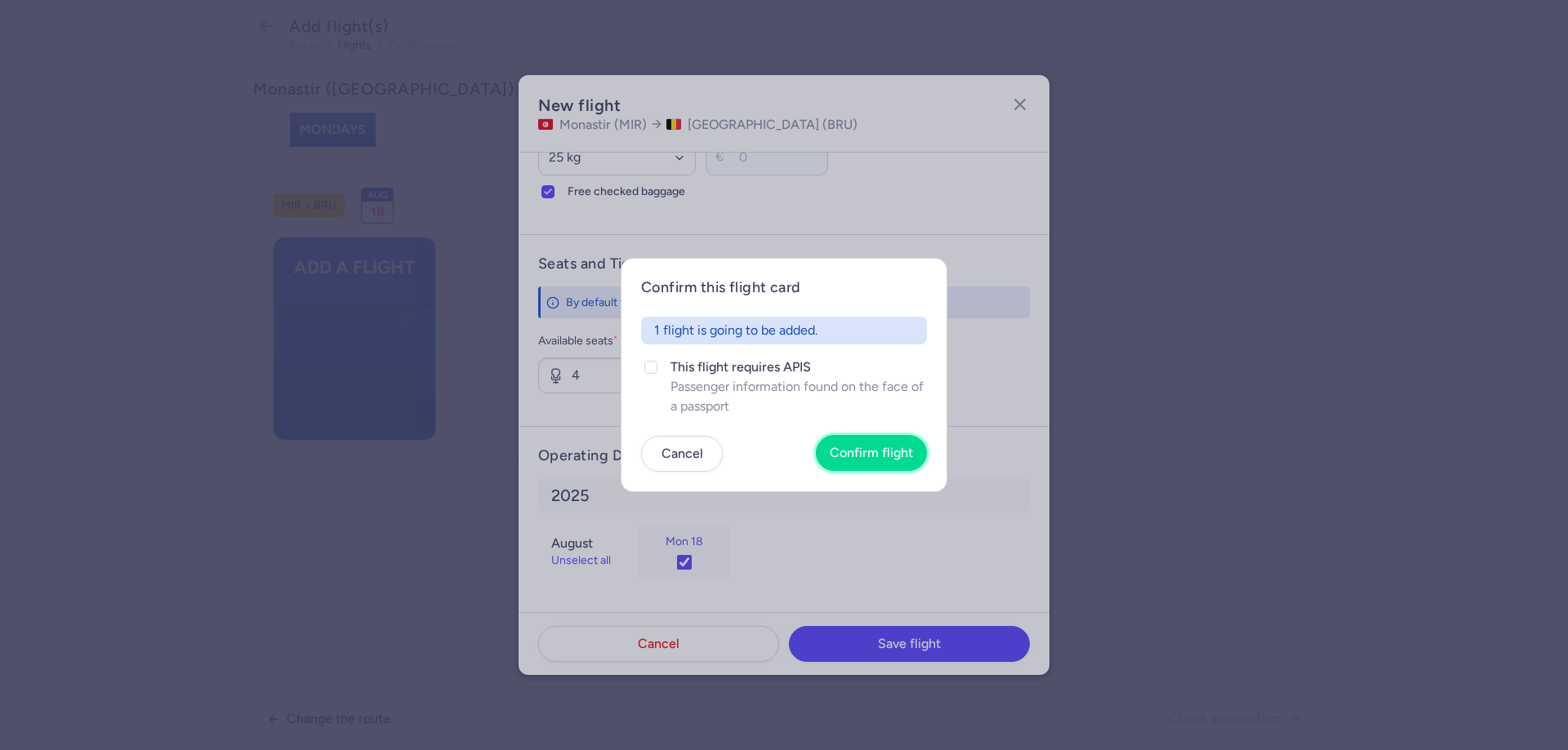
click at [899, 451] on span "Confirm flight" at bounding box center [871, 452] width 84 height 14
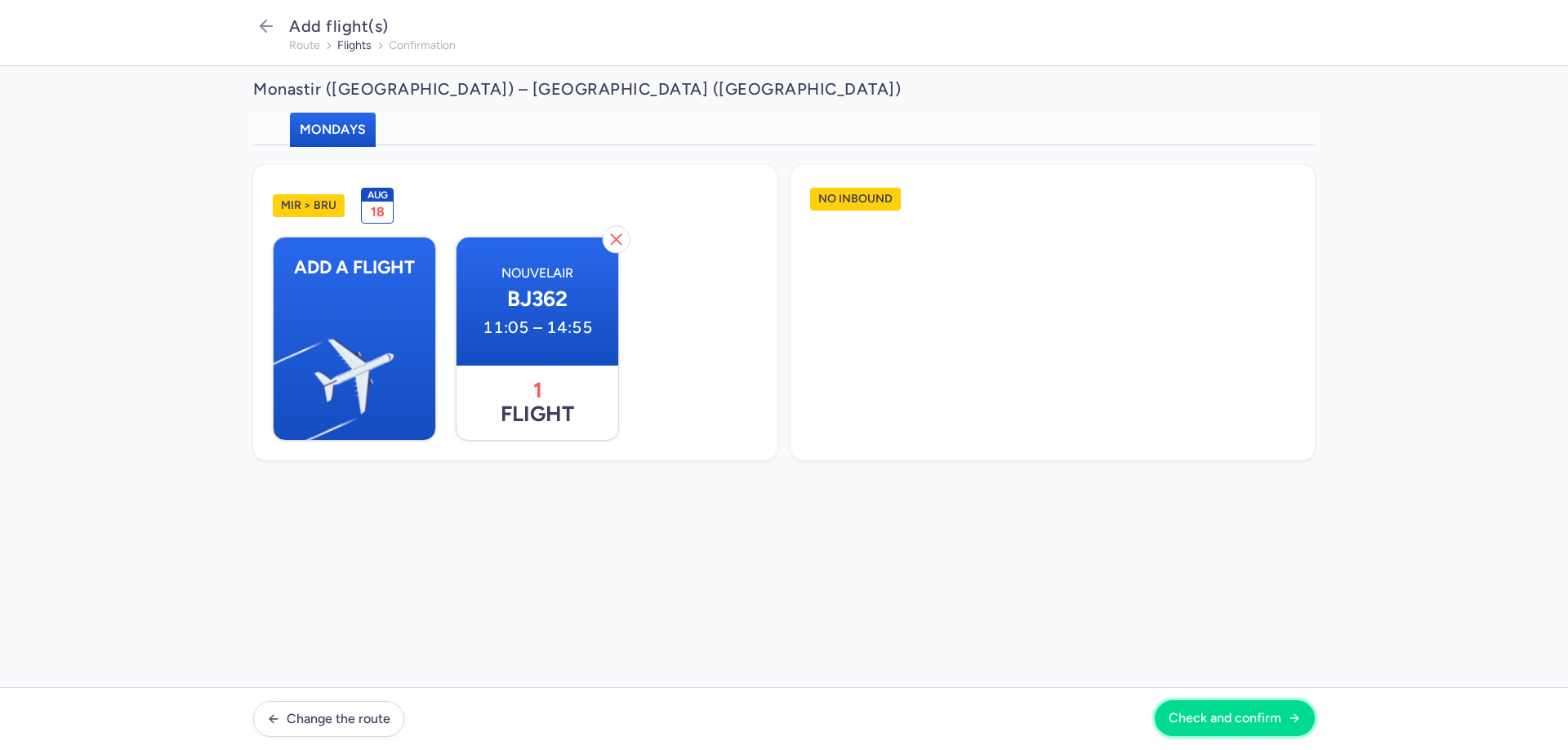
click at [1249, 721] on span "Check and confirm" at bounding box center [1225, 718] width 113 height 14
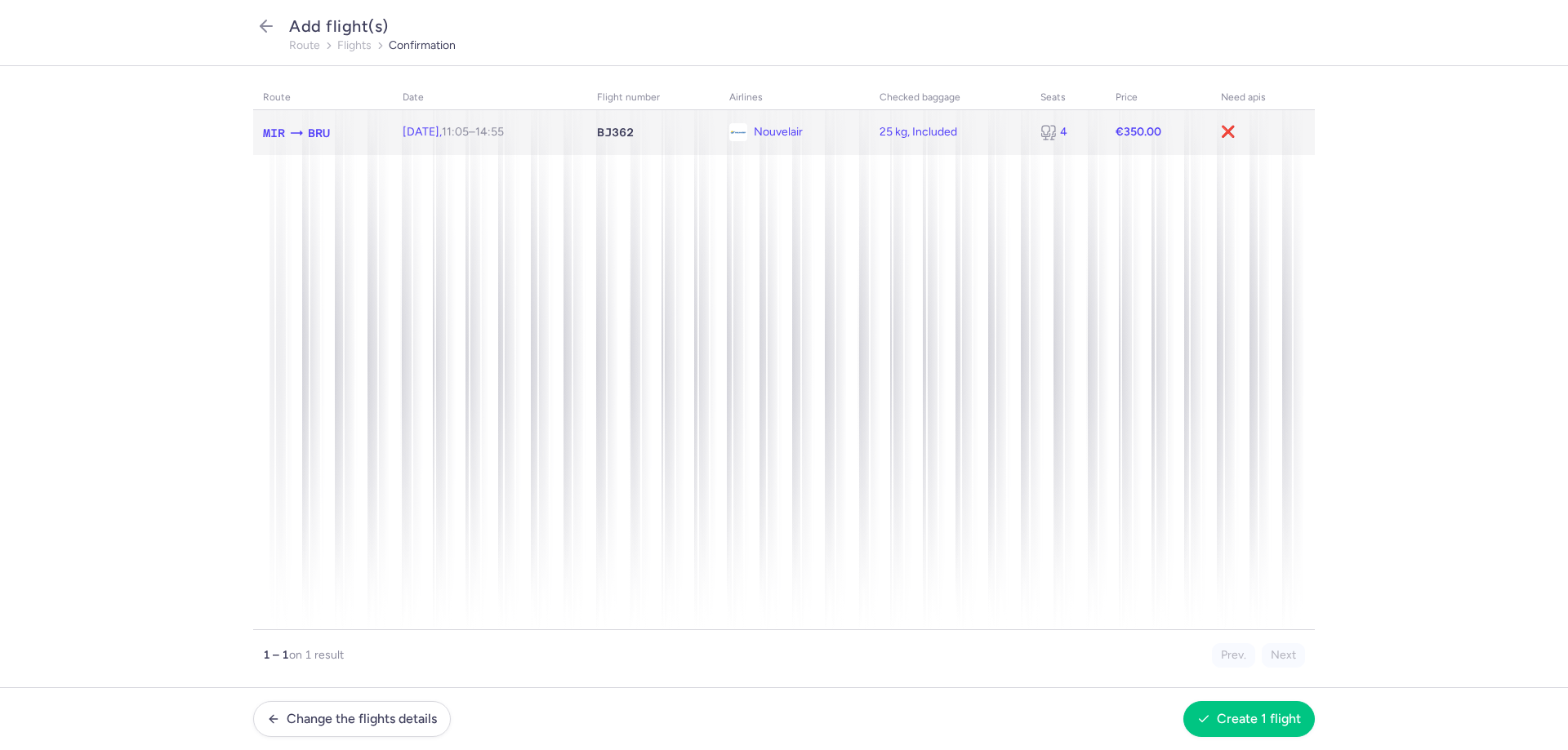
click at [436, 131] on span "[DATE] 11:05 – 14:55 +0" at bounding box center [453, 132] width 101 height 13
select select "25"
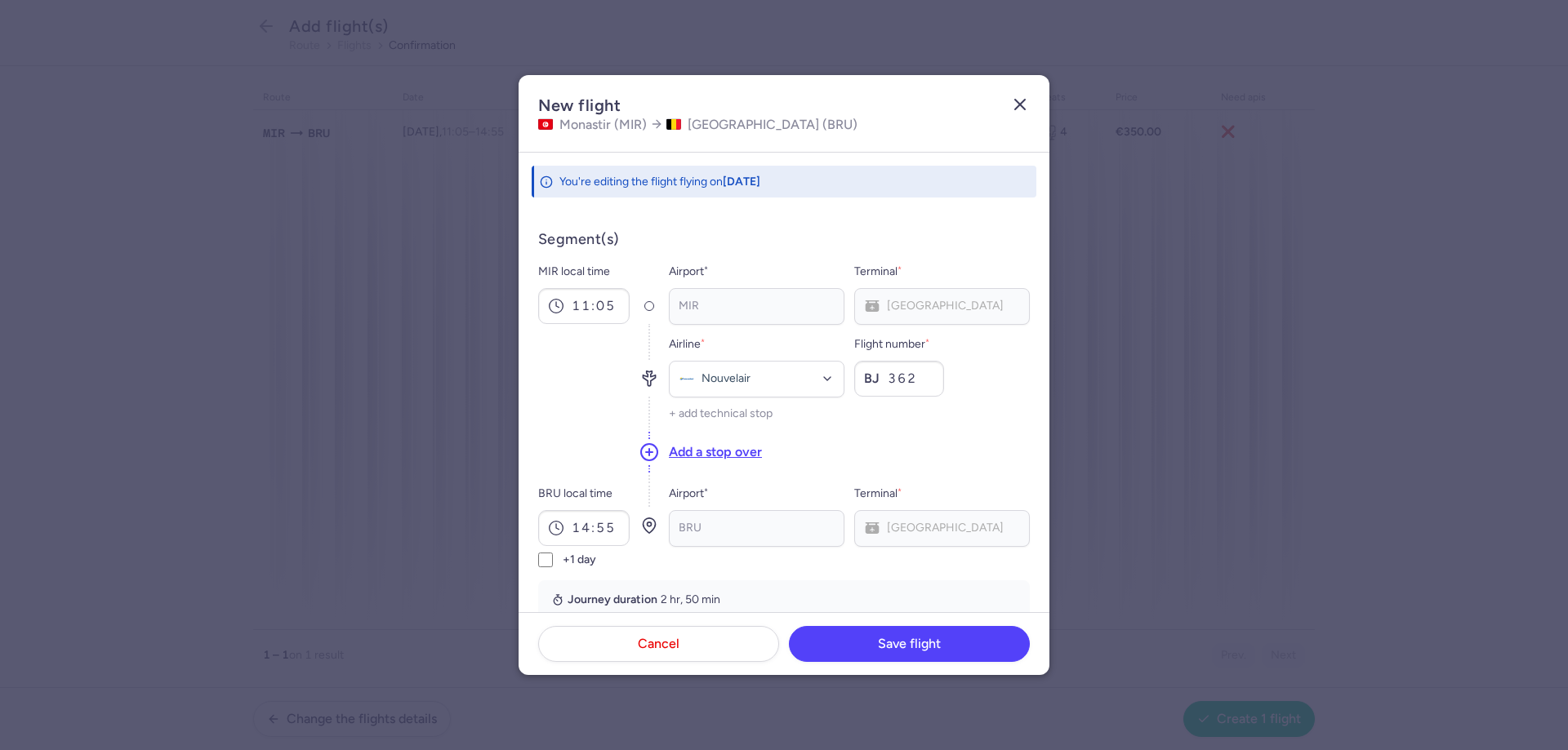
click at [1022, 100] on icon "button" at bounding box center [1019, 104] width 19 height 19
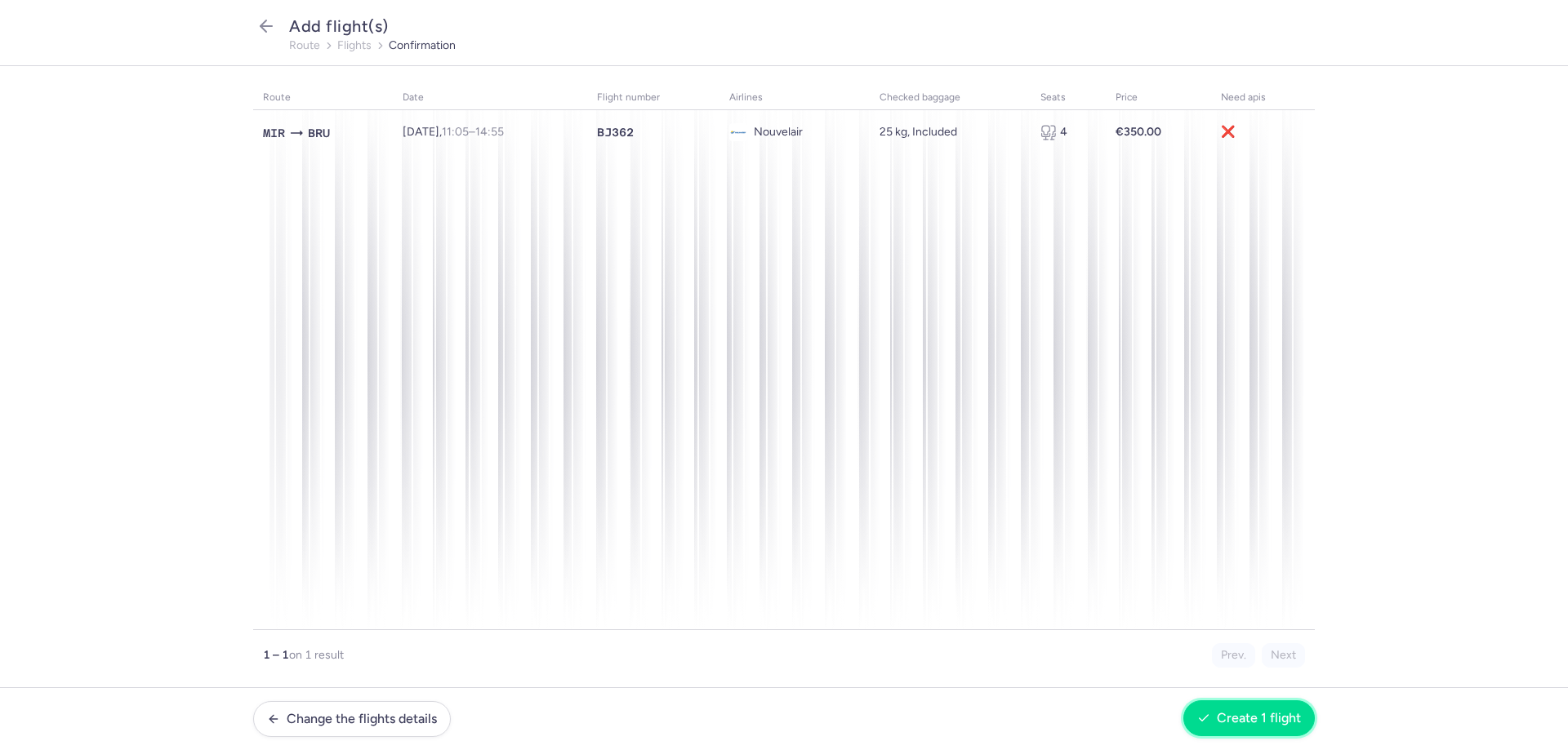
click at [1247, 721] on span "Create 1 flight" at bounding box center [1259, 718] width 84 height 14
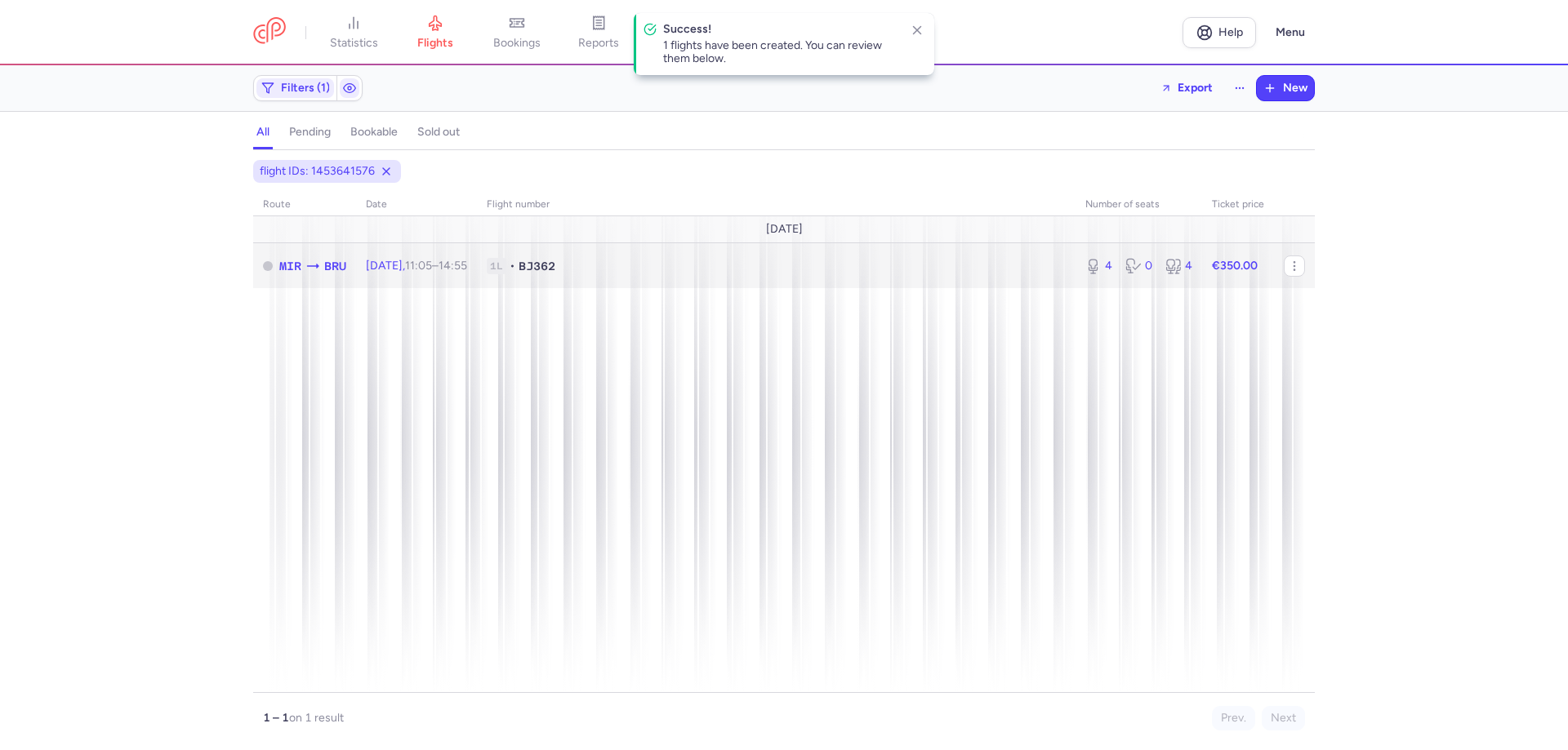
click at [1202, 283] on td "1L • BJ362" at bounding box center [1237, 265] width 72 height 45
select select "hours"
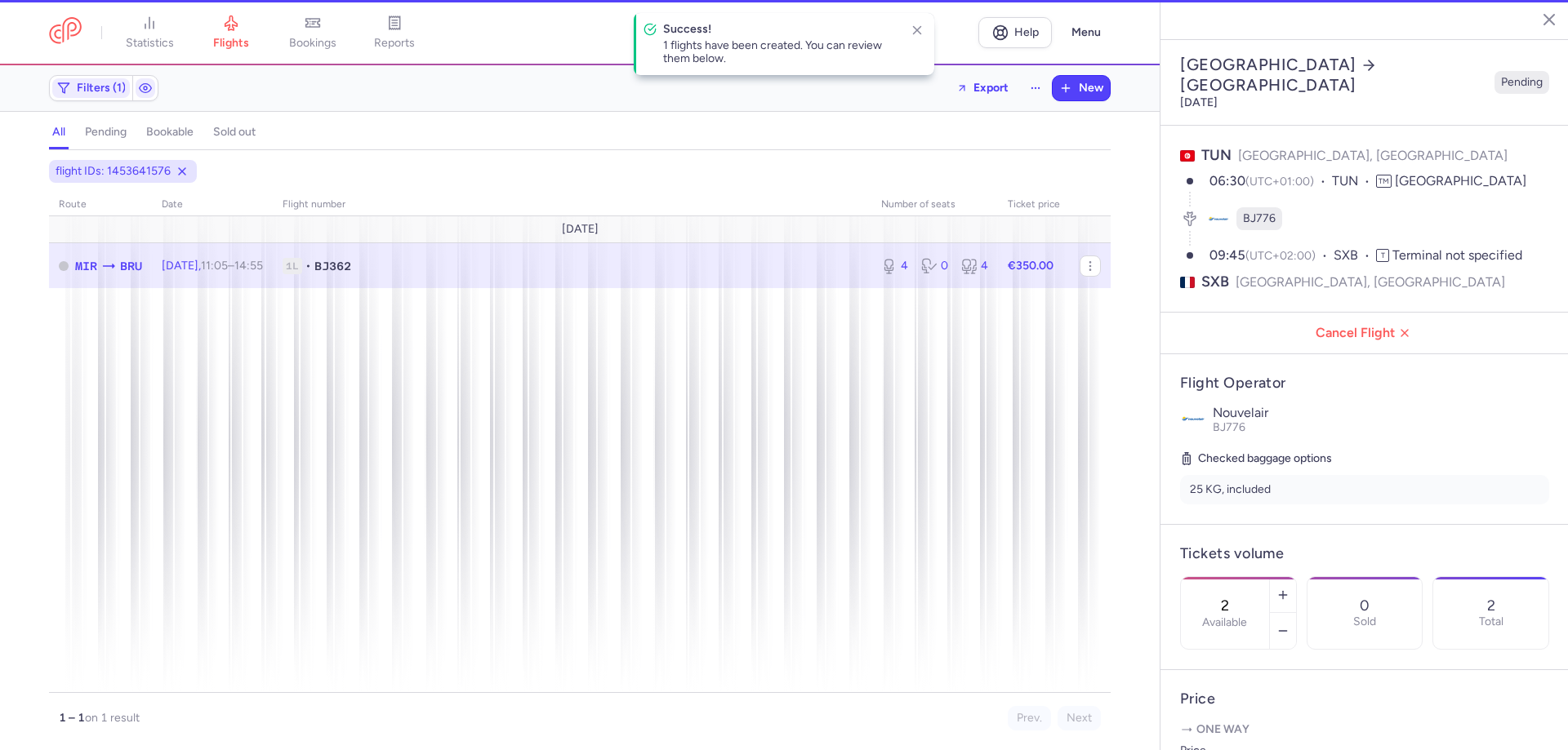
type input "4"
type input "1"
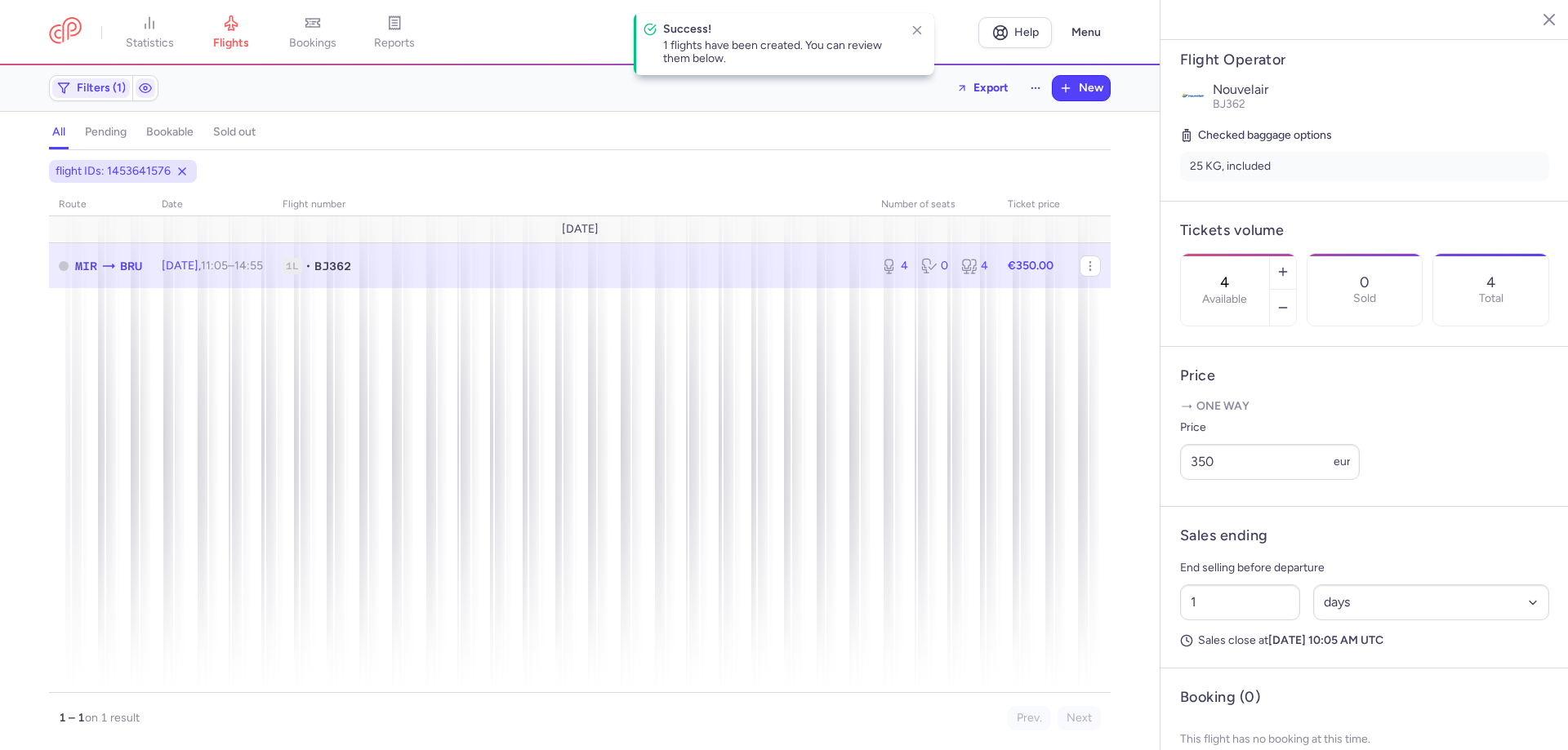
scroll to position [375, 0]
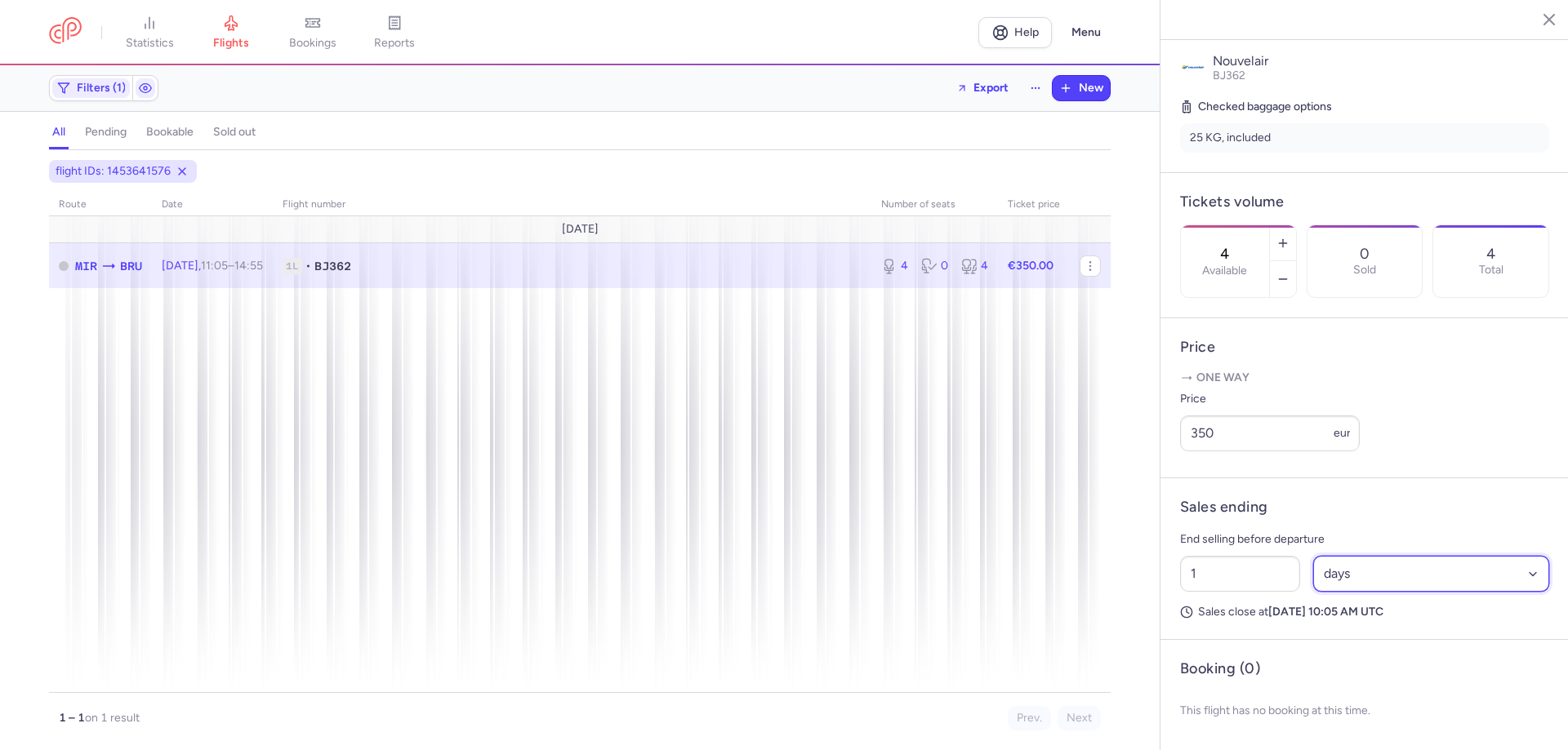
click at [1424, 566] on select "Select an option hours days" at bounding box center [1431, 574] width 237 height 36
select select "hours"
click at [1313, 556] on select "Select an option hours days" at bounding box center [1431, 574] width 237 height 36
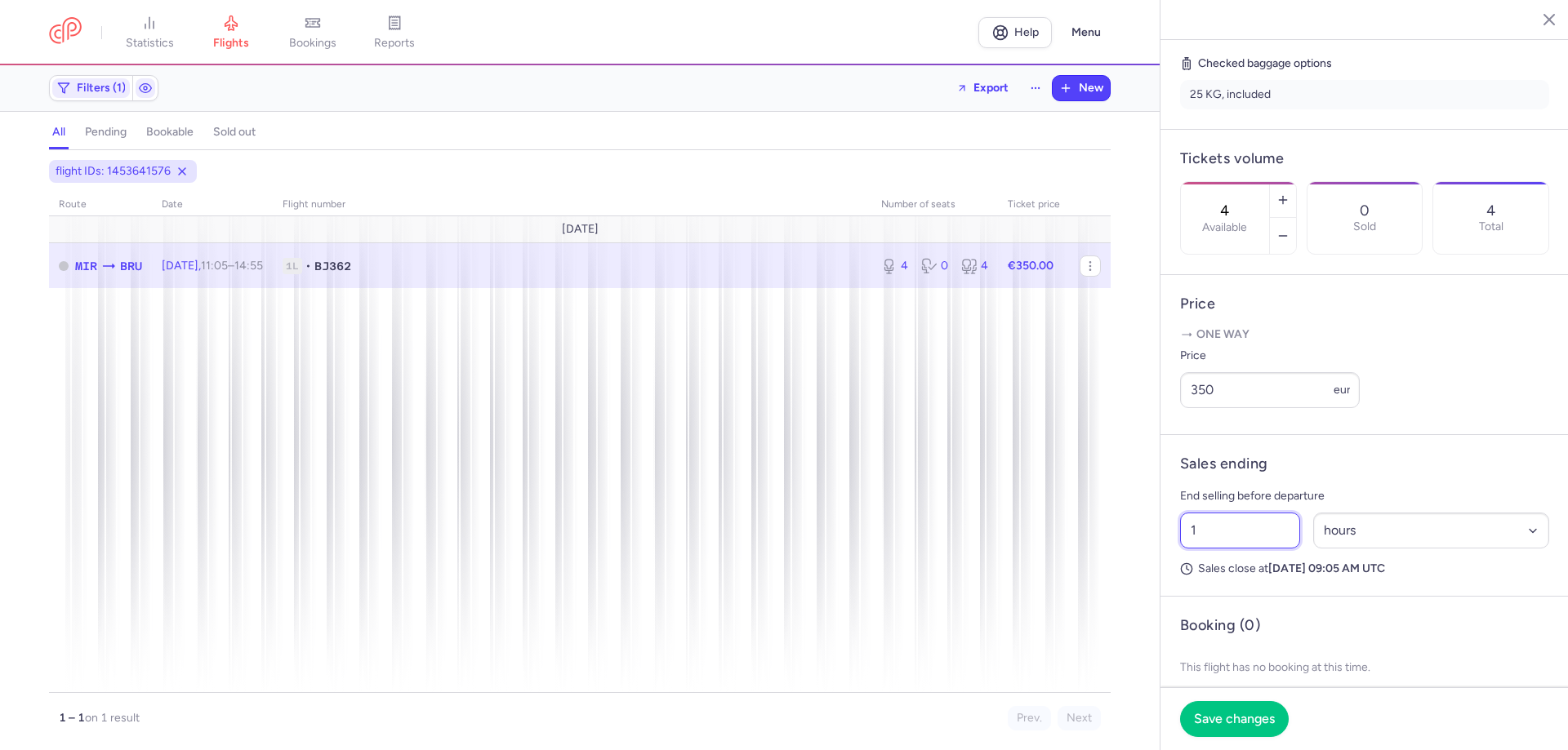
drag, startPoint x: 1263, startPoint y: 580, endPoint x: 1173, endPoint y: 529, distance: 103.4
click at [950, 537] on div "statistics flights bookings reports Help Menu Filters (1) Export New all pendin…" at bounding box center [784, 375] width 1568 height 750
type input "1"
type input "2"
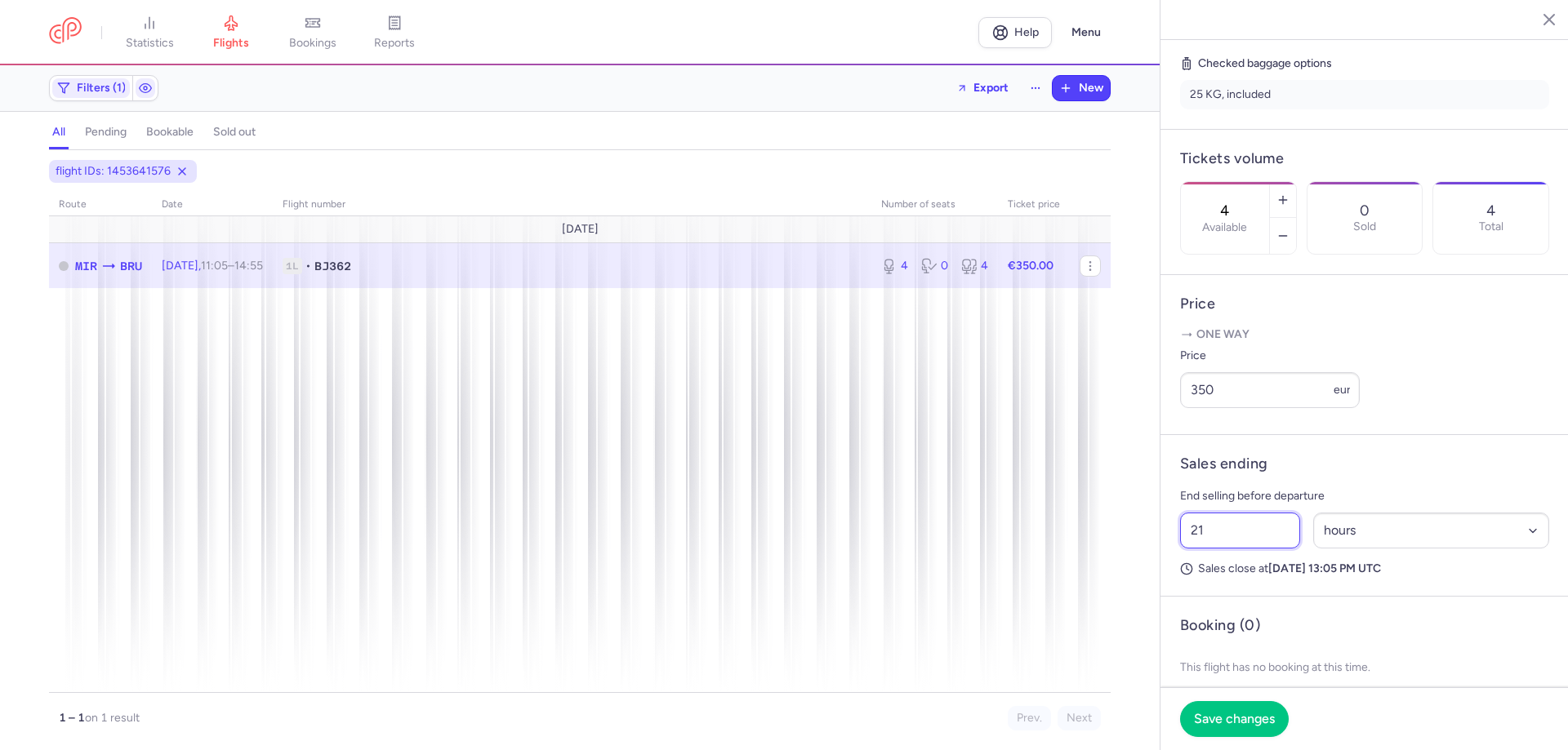
type input "2"
type input "1"
type input "17"
click at [1251, 714] on span "Save changes" at bounding box center [1235, 718] width 81 height 14
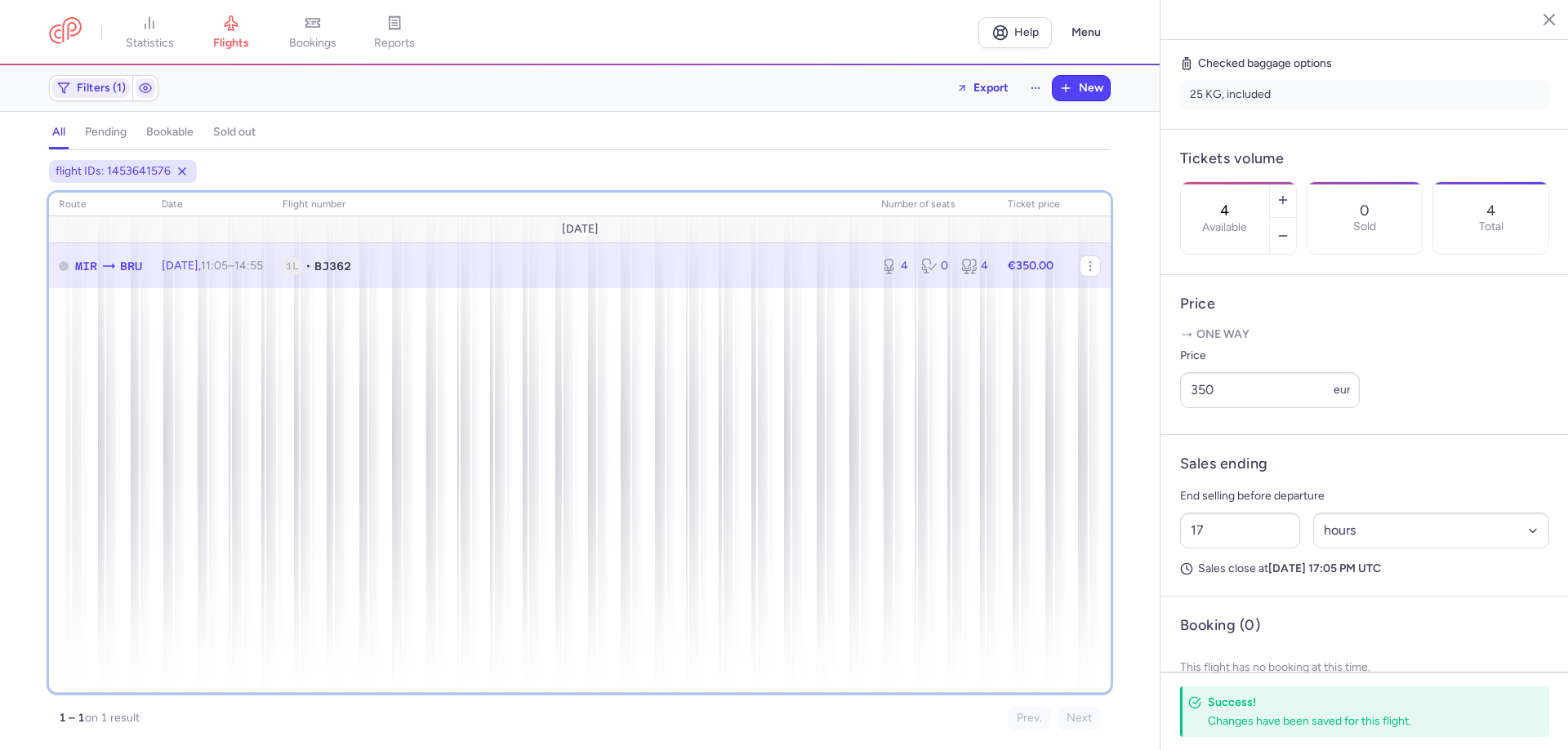
click at [159, 414] on div "route date Flight number number of seats Ticket price [DATE] MIR BRU [DATE] 11:…" at bounding box center [580, 442] width 1062 height 500
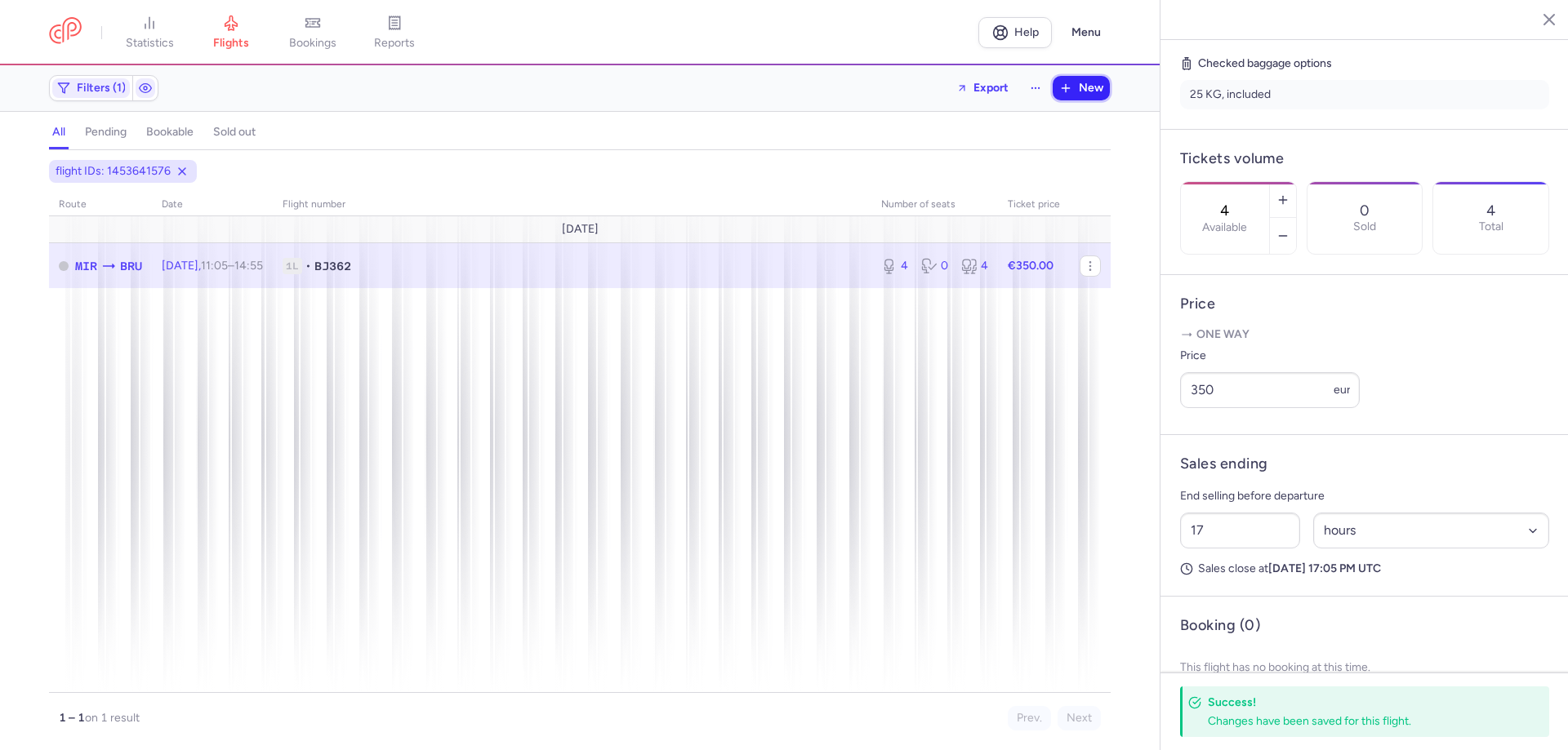
click at [1086, 83] on span "New" at bounding box center [1090, 88] width 24 height 13
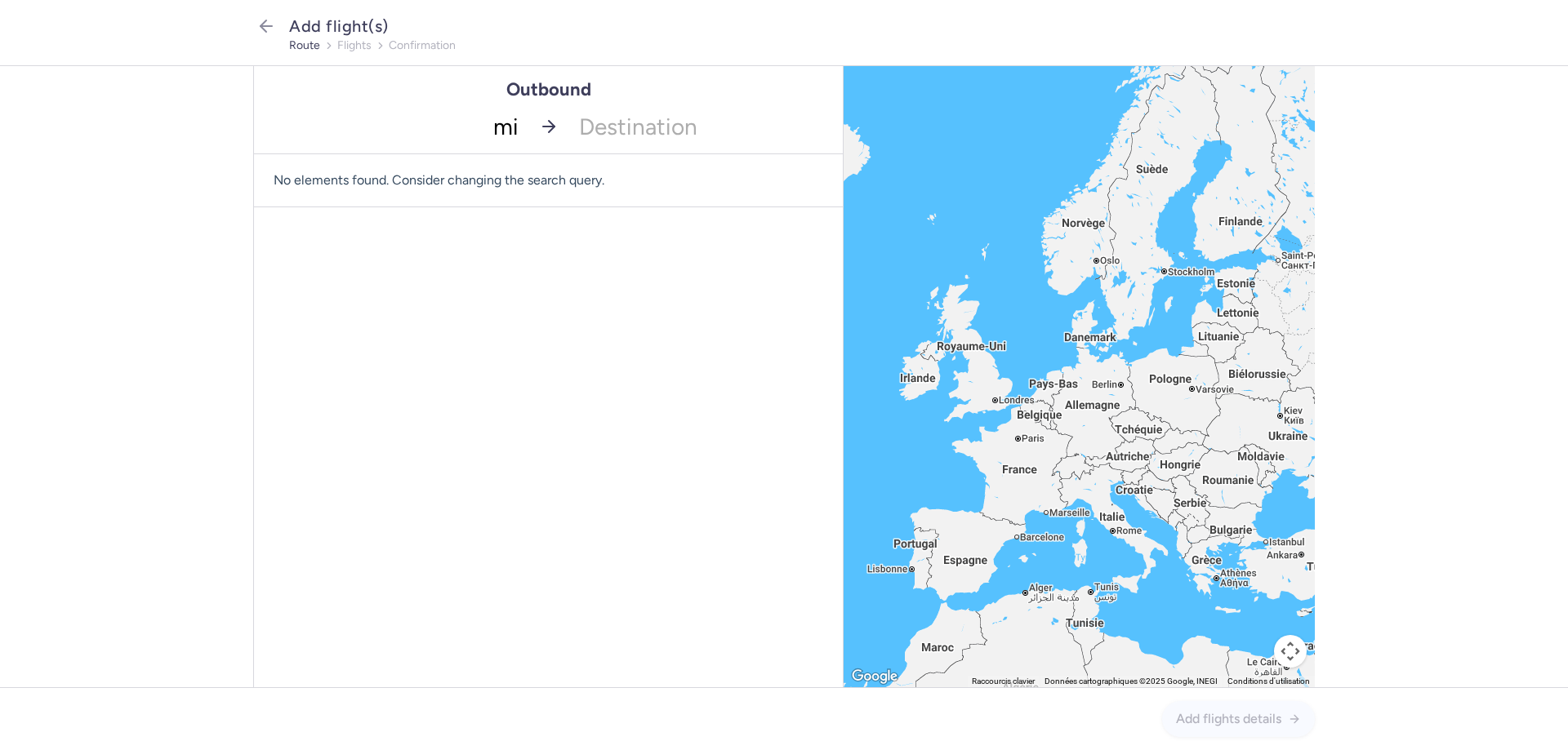
type input "mir"
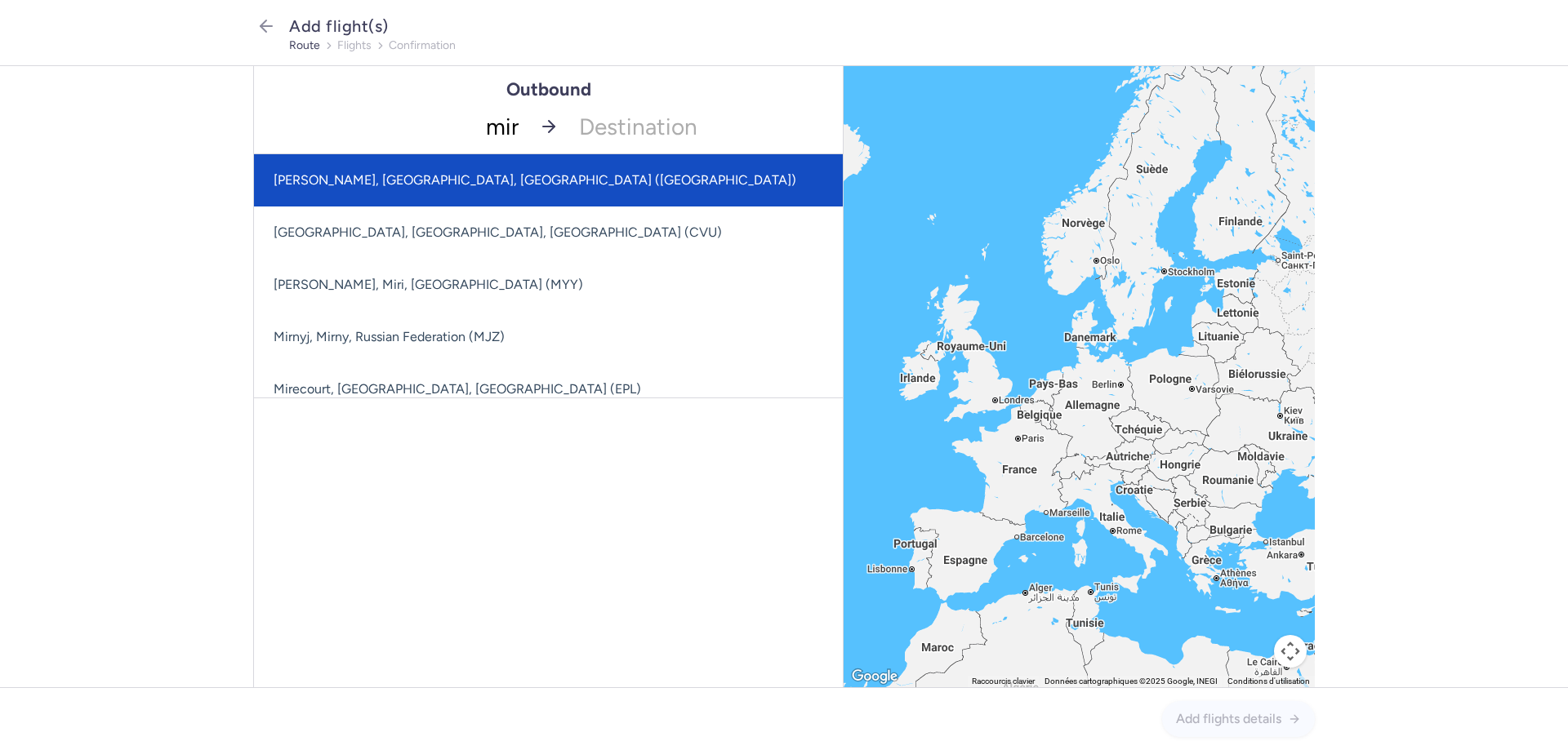
click at [501, 180] on span "[PERSON_NAME], [GEOGRAPHIC_DATA], [GEOGRAPHIC_DATA] ([GEOGRAPHIC_DATA])" at bounding box center [534, 180] width 522 height 15
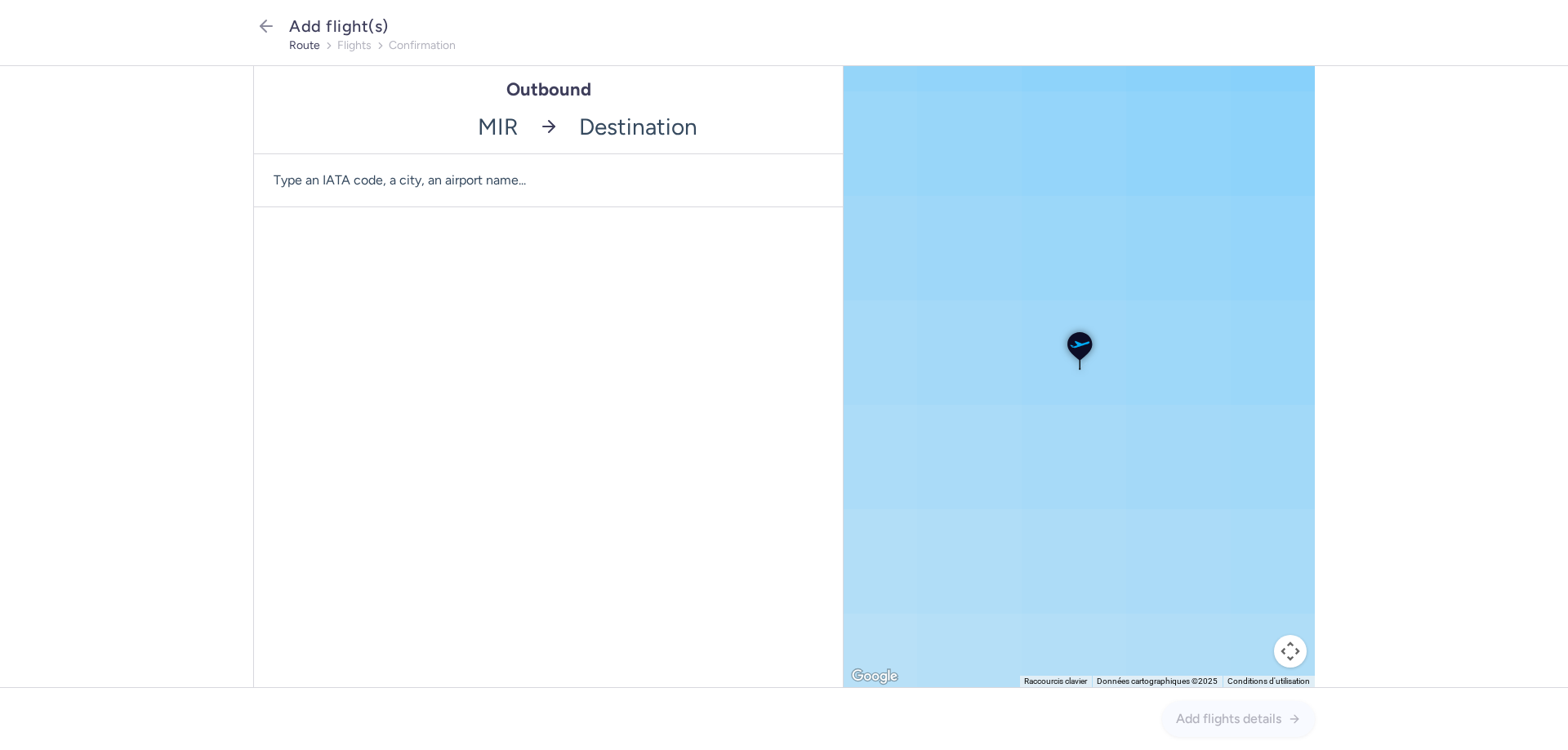
click at [635, 132] on input "-searchbox" at bounding box center [706, 127] width 274 height 54
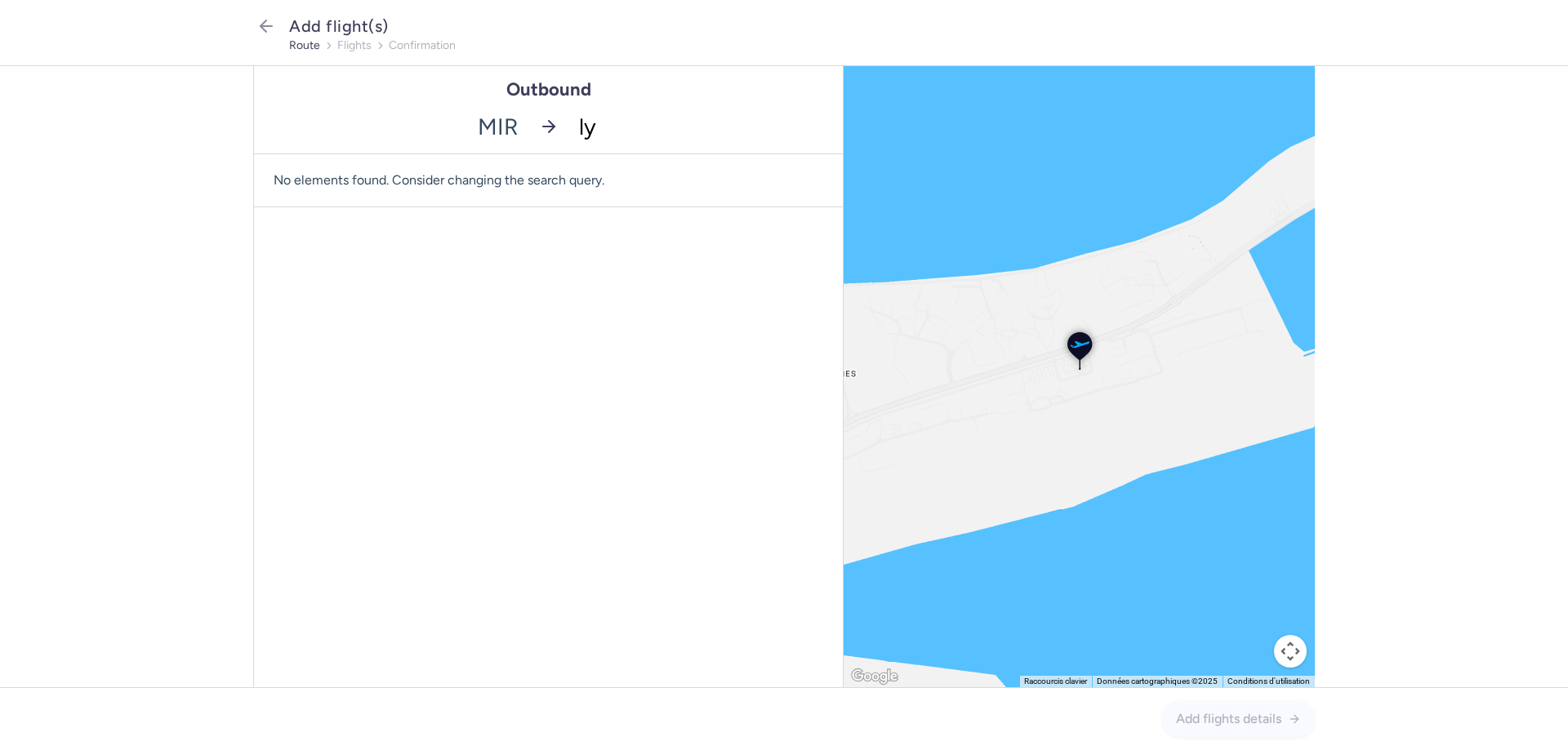
type input "lys"
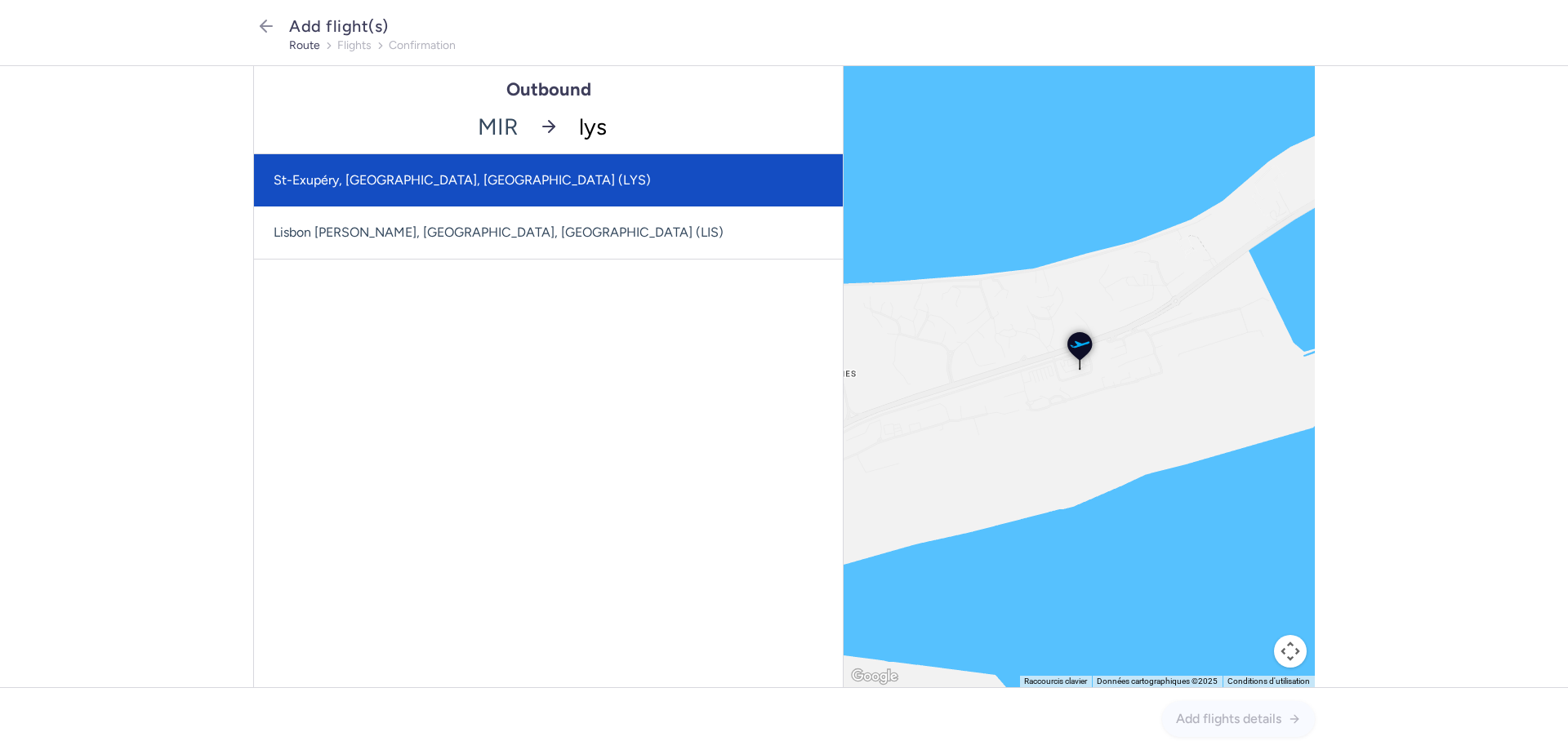
drag, startPoint x: 466, startPoint y: 192, endPoint x: 494, endPoint y: 190, distance: 28.1
click at [466, 191] on span "St-Exupéry, [GEOGRAPHIC_DATA], [GEOGRAPHIC_DATA] (LYS)" at bounding box center [549, 181] width 589 height 52
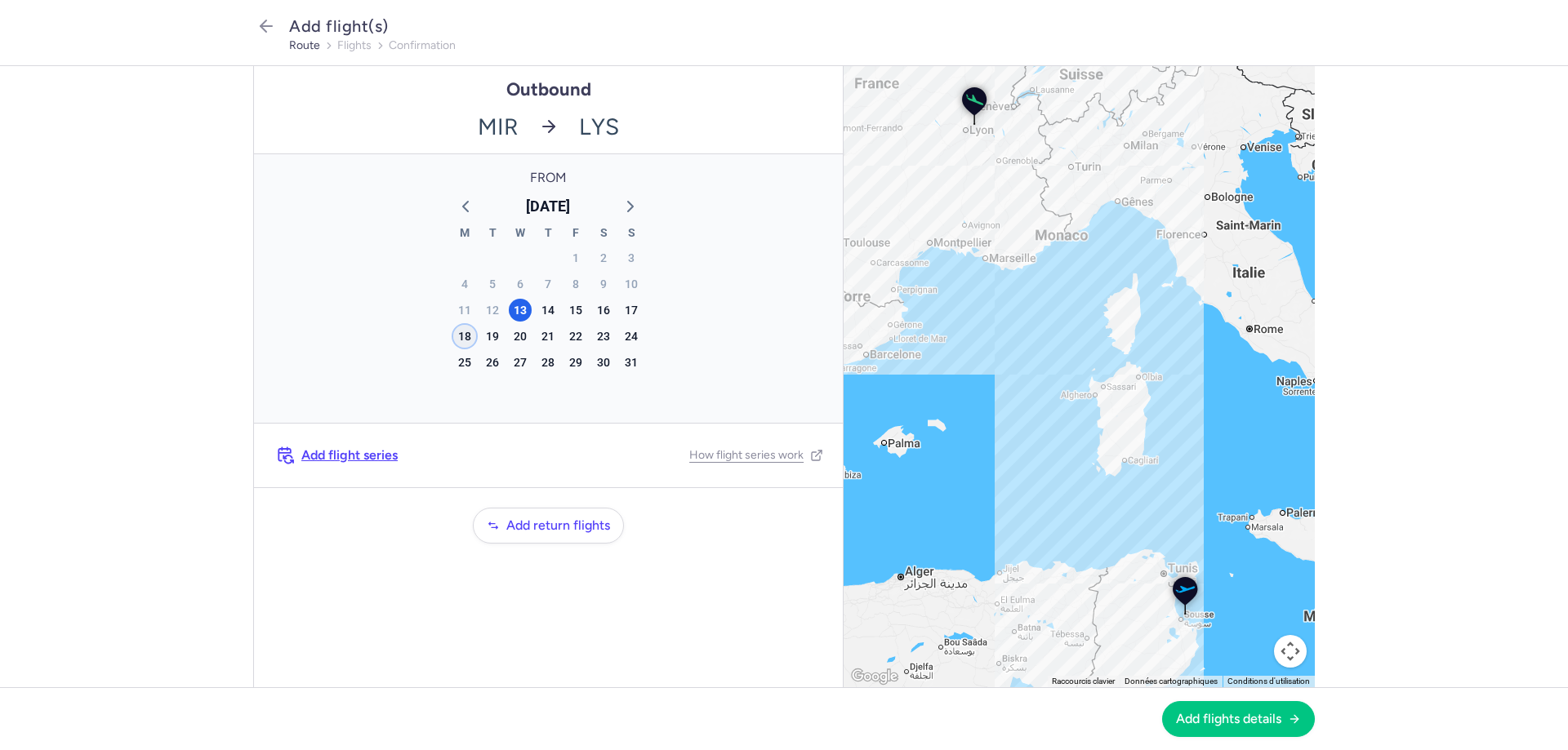
click at [454, 331] on div "18" at bounding box center [464, 336] width 23 height 23
click at [1222, 718] on span "Add flights details" at bounding box center [1228, 718] width 105 height 14
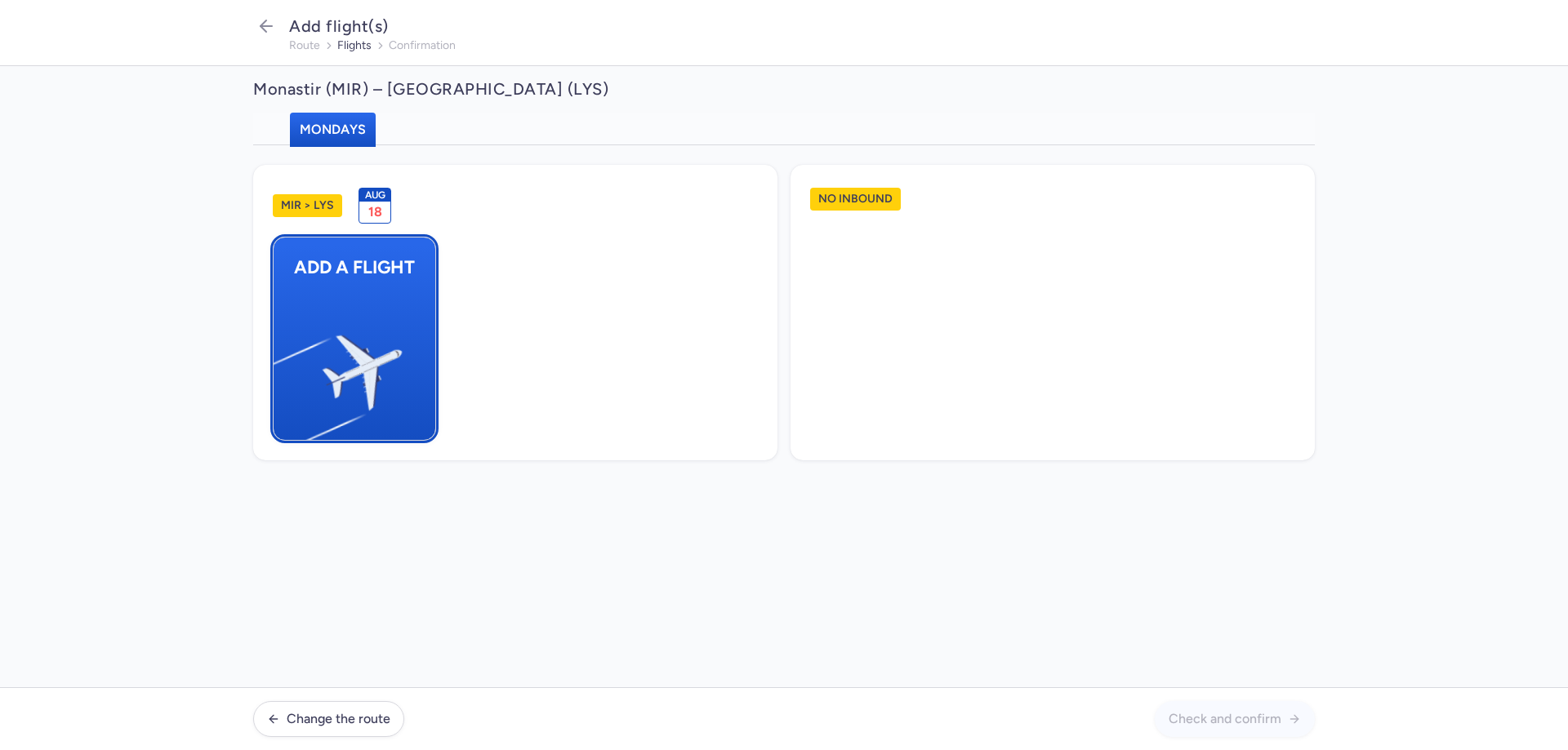
click at [316, 314] on img "button" at bounding box center [281, 366] width 276 height 253
select select "23"
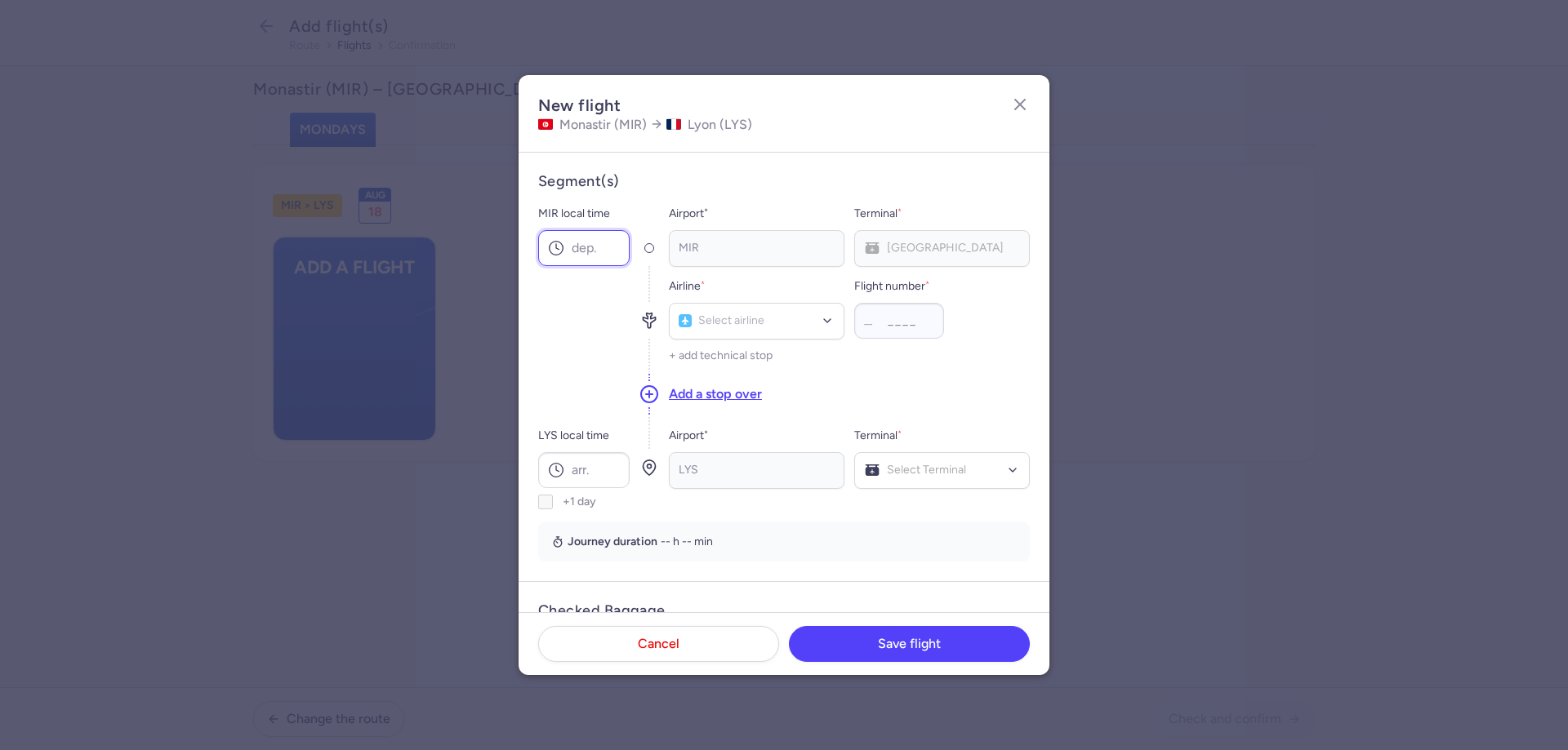
click at [612, 249] on input "MIR local time" at bounding box center [584, 248] width 91 height 36
type input "18:30"
click at [588, 467] on input "LYS local time" at bounding box center [584, 470] width 91 height 36
type input "20:30"
type input "bj"
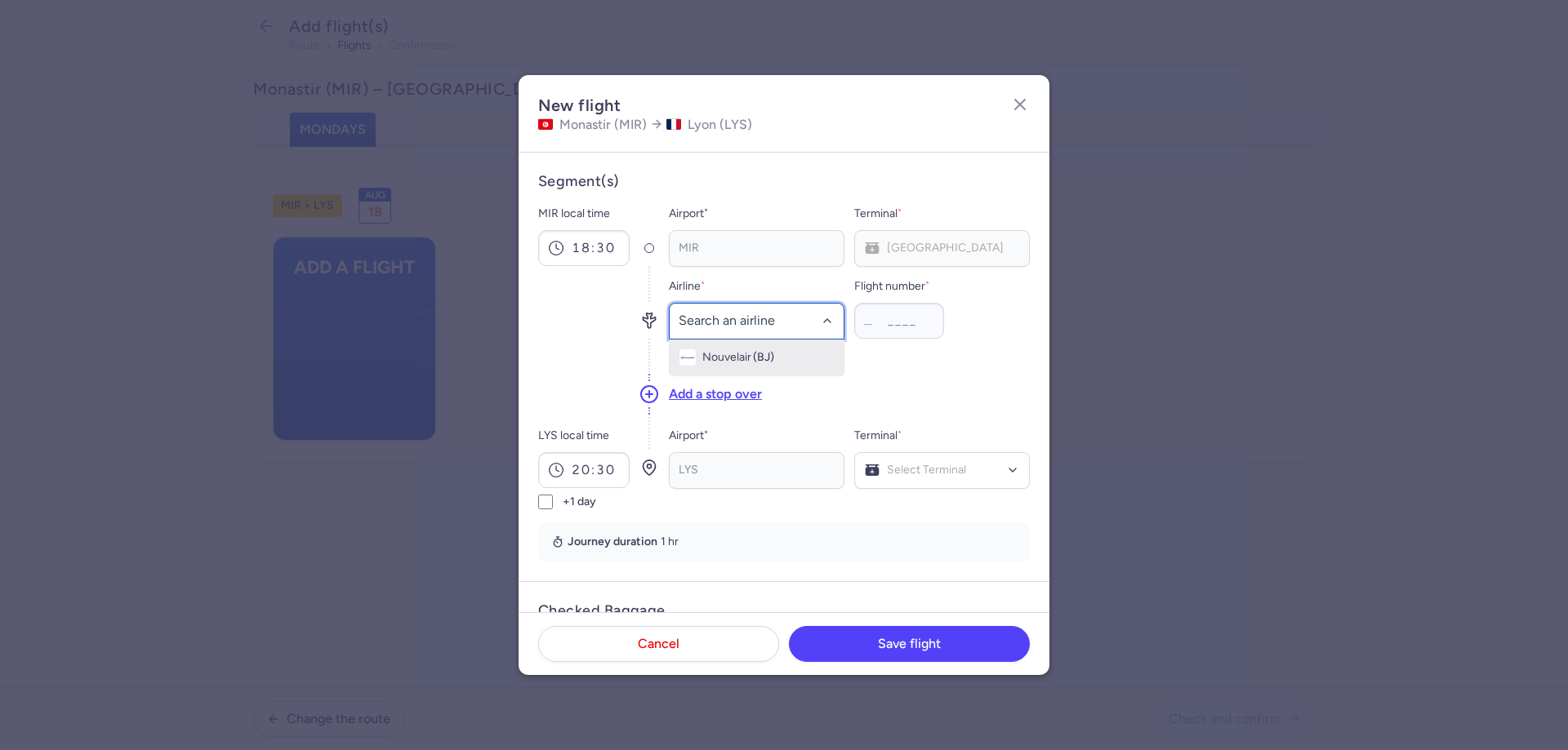
click at [732, 336] on div at bounding box center [756, 321] width 176 height 37
click at [740, 357] on span "Nouvelair" at bounding box center [727, 357] width 49 height 13
type input "572"
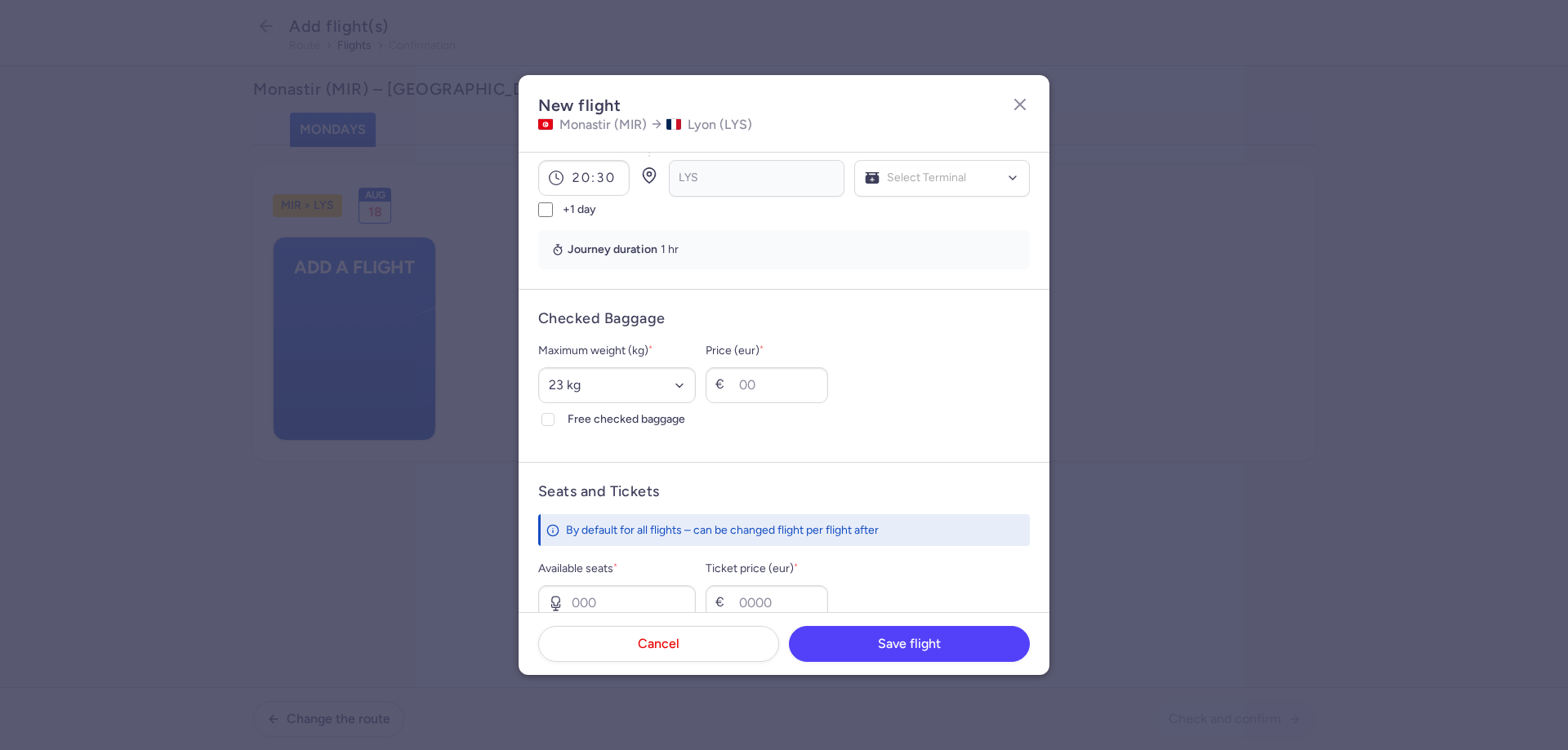
scroll to position [326, 0]
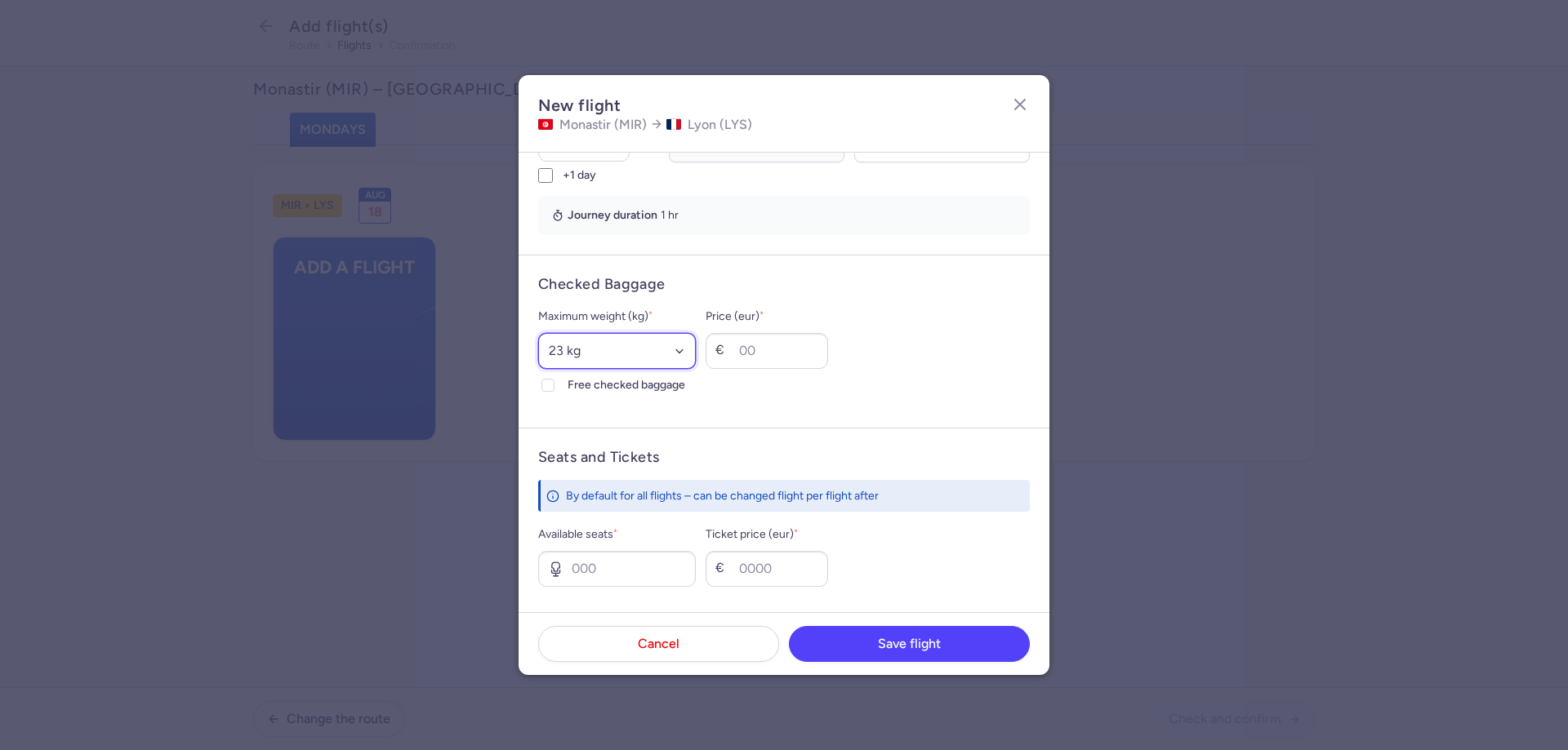
click at [670, 359] on select "Select an option 15 kg 16 kg 17 kg 18 kg 19 kg 20 kg 21 kg 22 kg 23 kg 24 kg 25…" at bounding box center [617, 351] width 158 height 36
select select "25"
click at [538, 333] on select "Select an option 15 kg 16 kg 17 kg 18 kg 19 kg 20 kg 21 kg 22 kg 23 kg 24 kg 25…" at bounding box center [617, 351] width 158 height 36
click at [584, 384] on span "Free checked baggage" at bounding box center [631, 385] width 128 height 19
click at [554, 384] on input "Free checked baggage" at bounding box center [548, 385] width 13 height 13
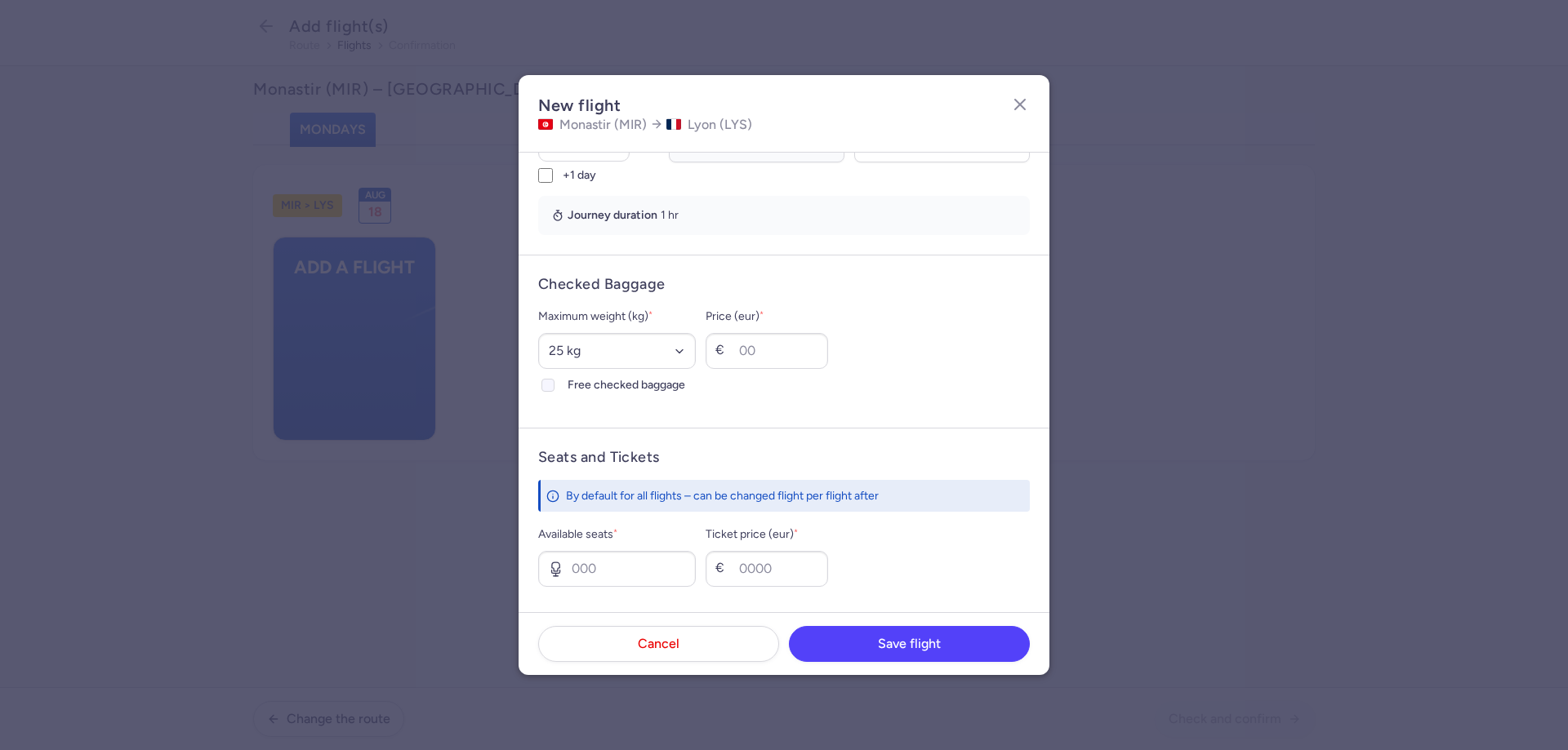
checkbox input "true"
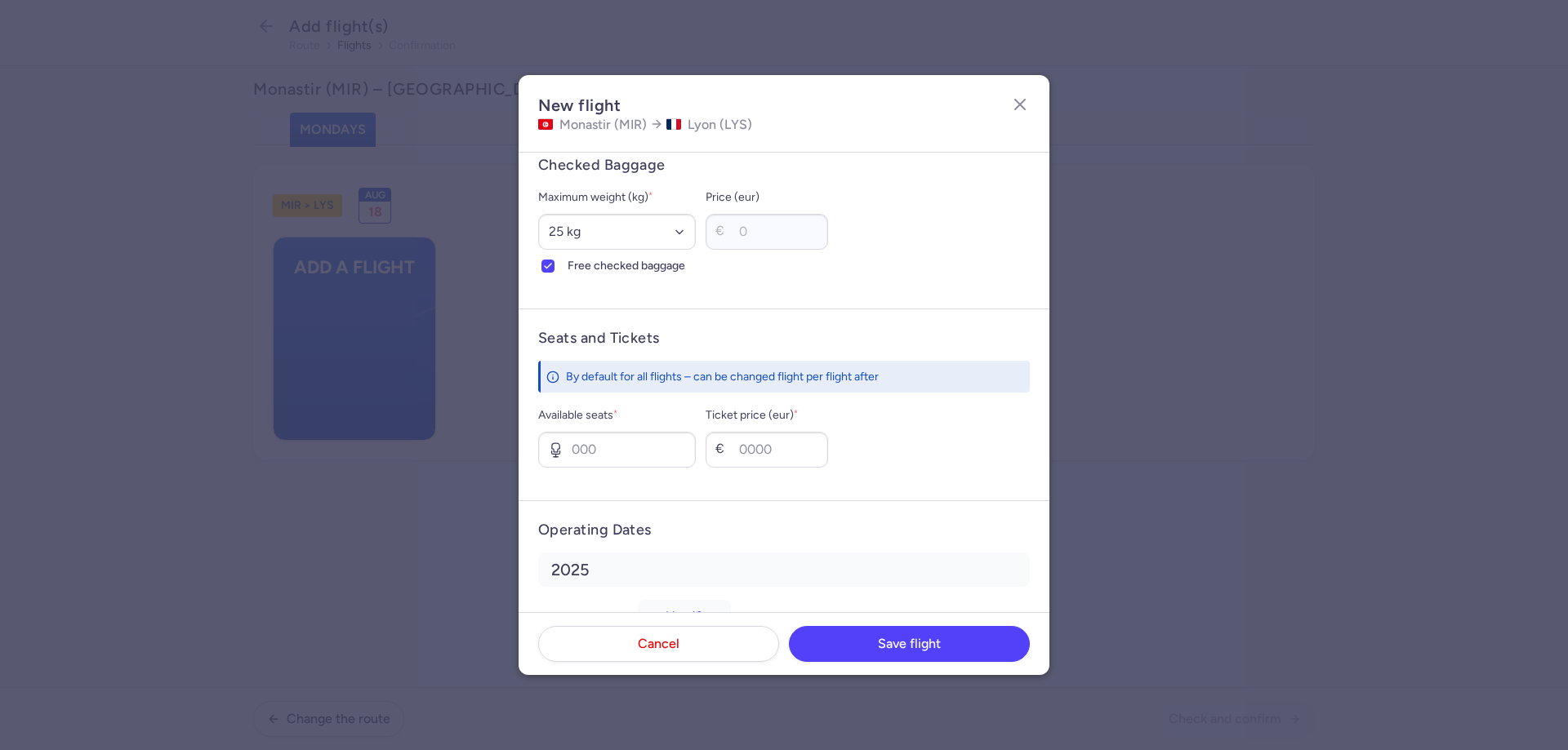
scroll to position [520, 0]
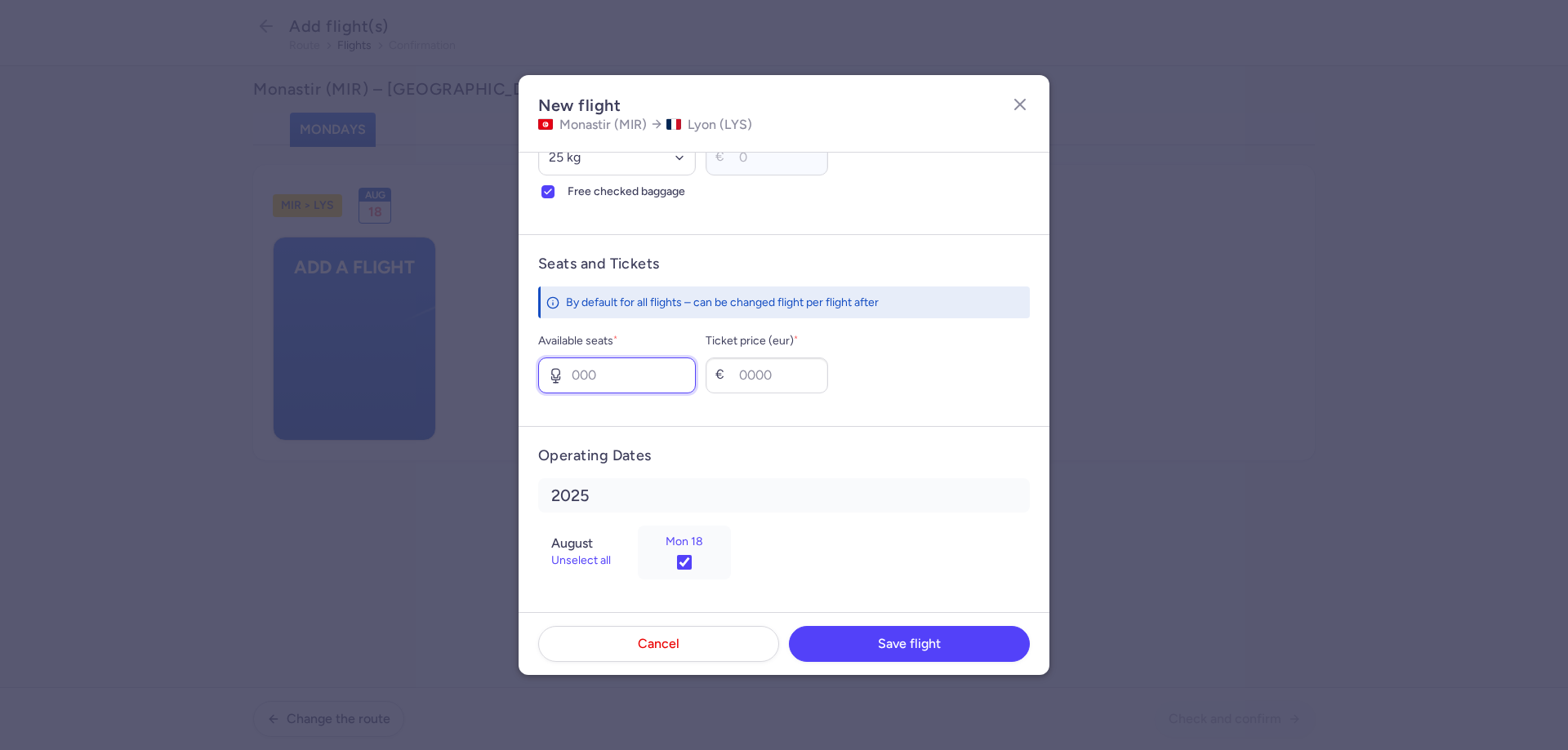
click at [637, 374] on input "Available seats *" at bounding box center [617, 375] width 158 height 36
click at [588, 374] on input "Available seats *" at bounding box center [617, 375] width 158 height 36
type input "6"
type input "260"
click at [901, 627] on footer "Cancel Save flight" at bounding box center [783, 644] width 531 height 63
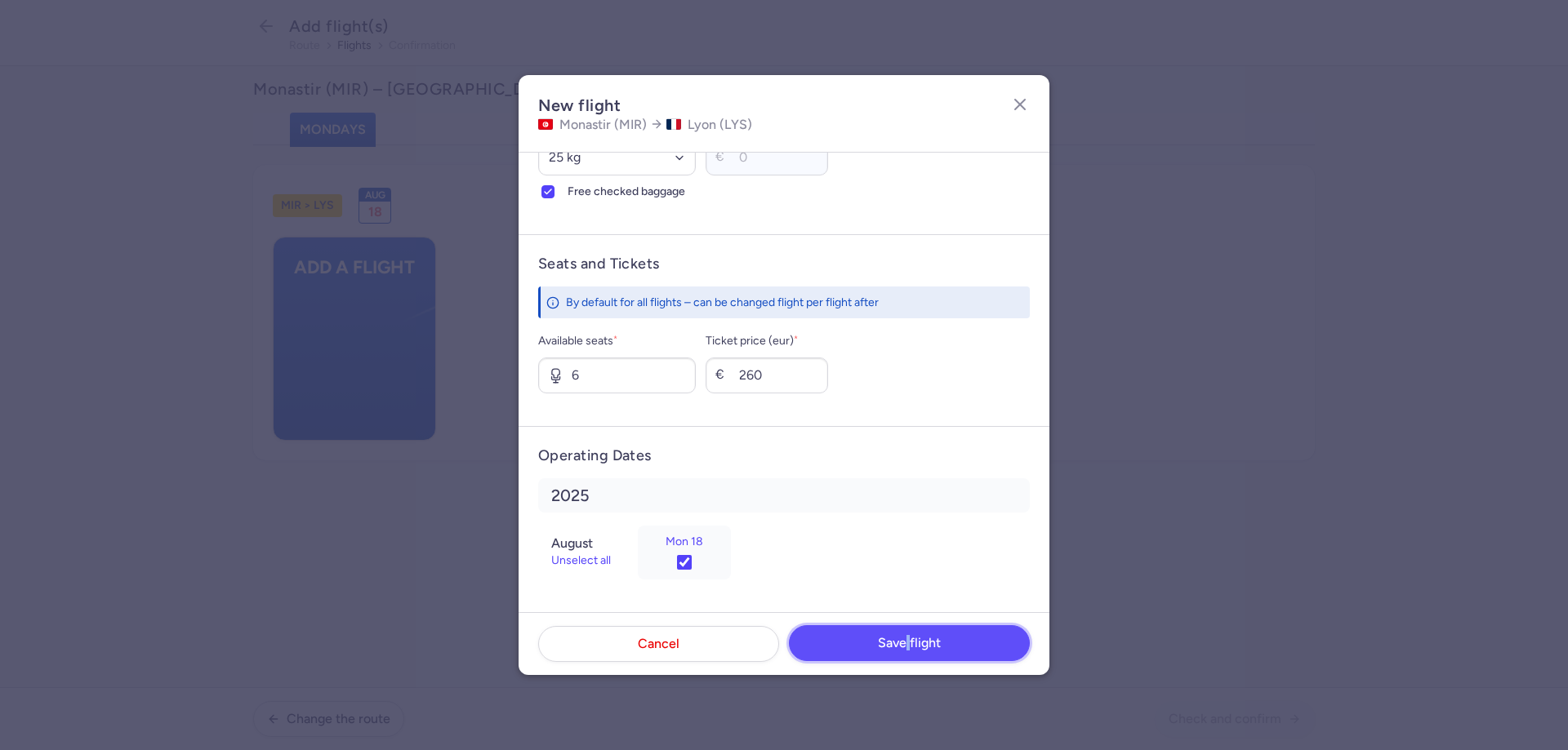
click at [903, 630] on button "Save flight" at bounding box center [909, 643] width 241 height 36
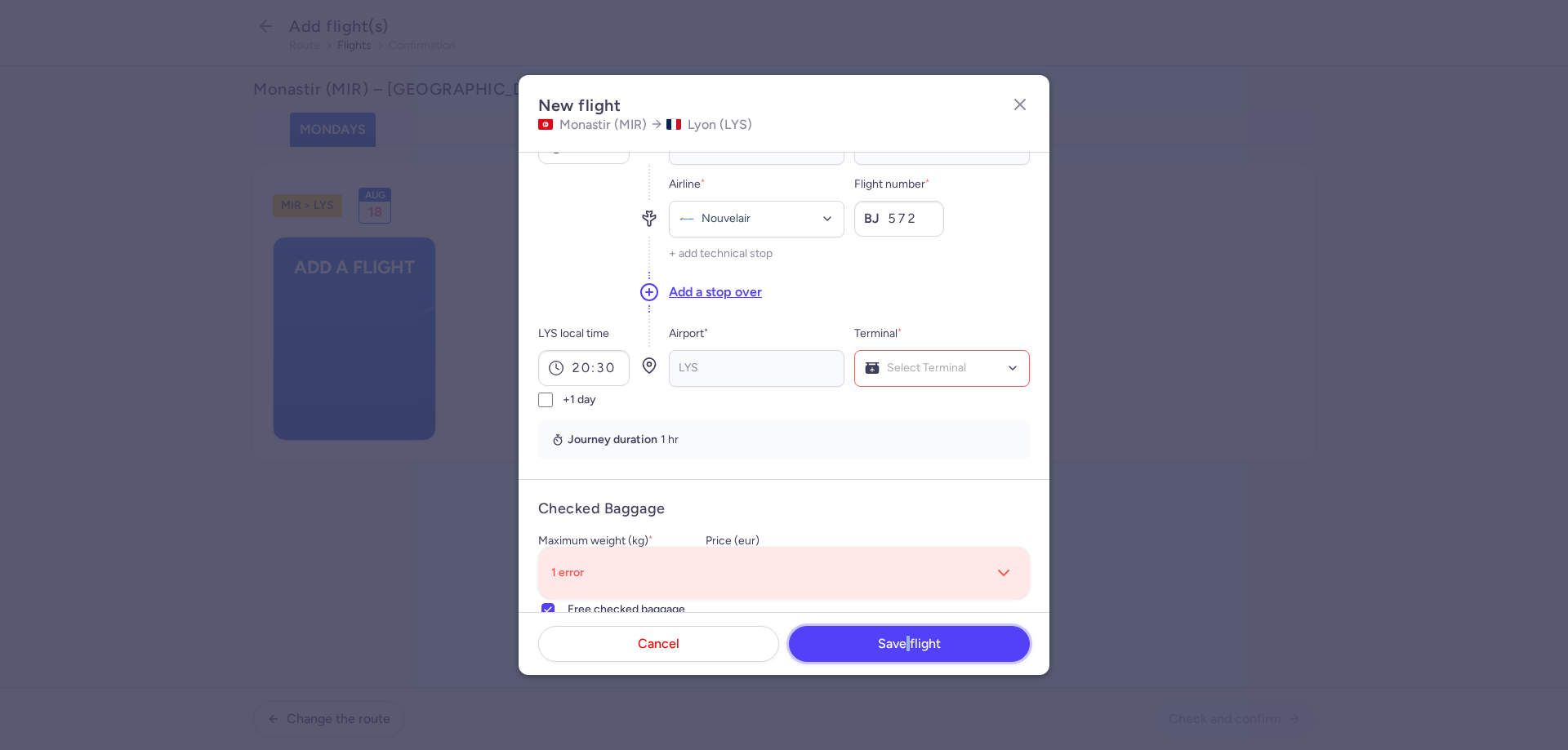
scroll to position [0, 0]
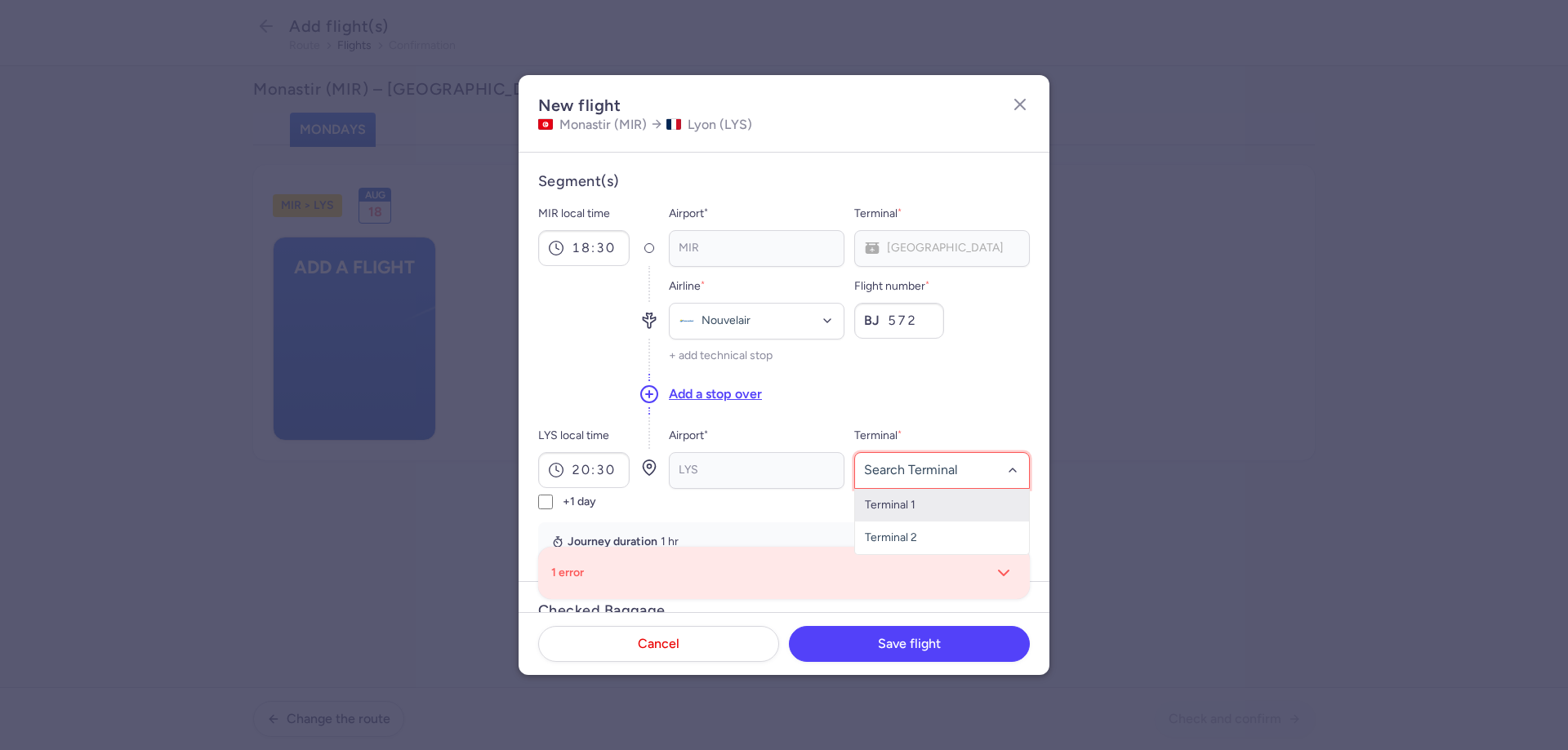
click at [907, 507] on span "Terminal 1" at bounding box center [890, 504] width 51 height 13
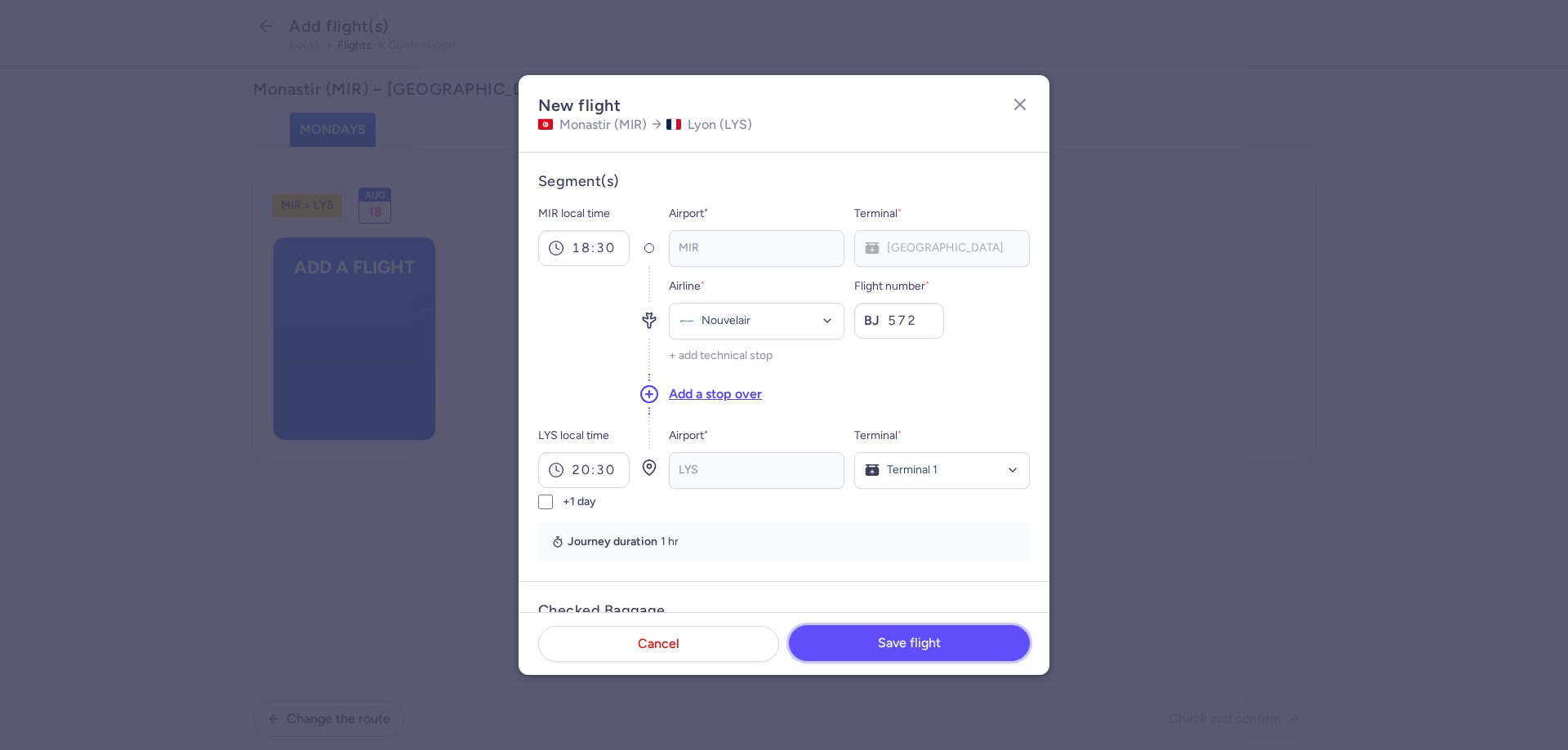
click at [922, 633] on button "Save flight" at bounding box center [909, 643] width 241 height 36
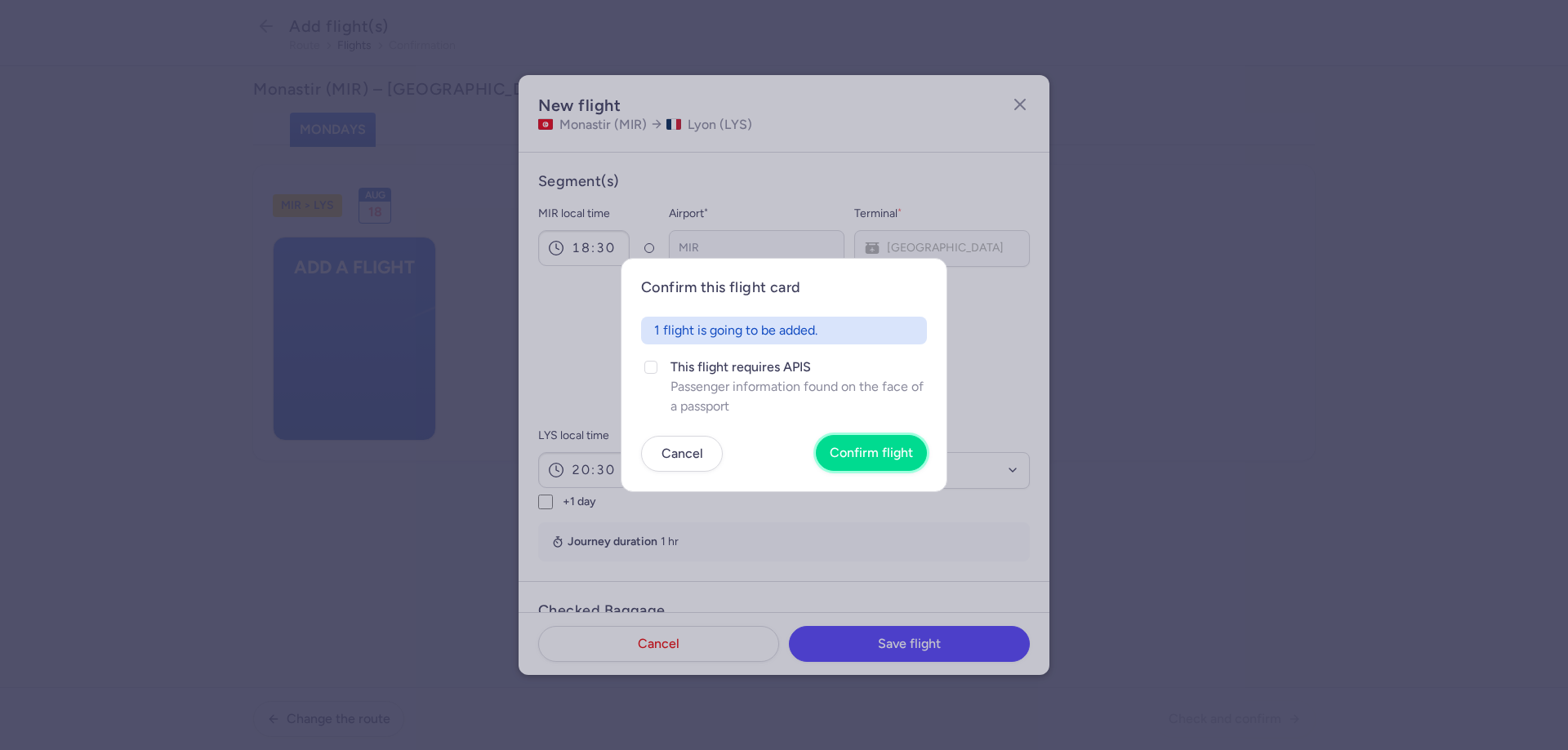
click at [878, 445] on span "Confirm flight" at bounding box center [871, 452] width 84 height 14
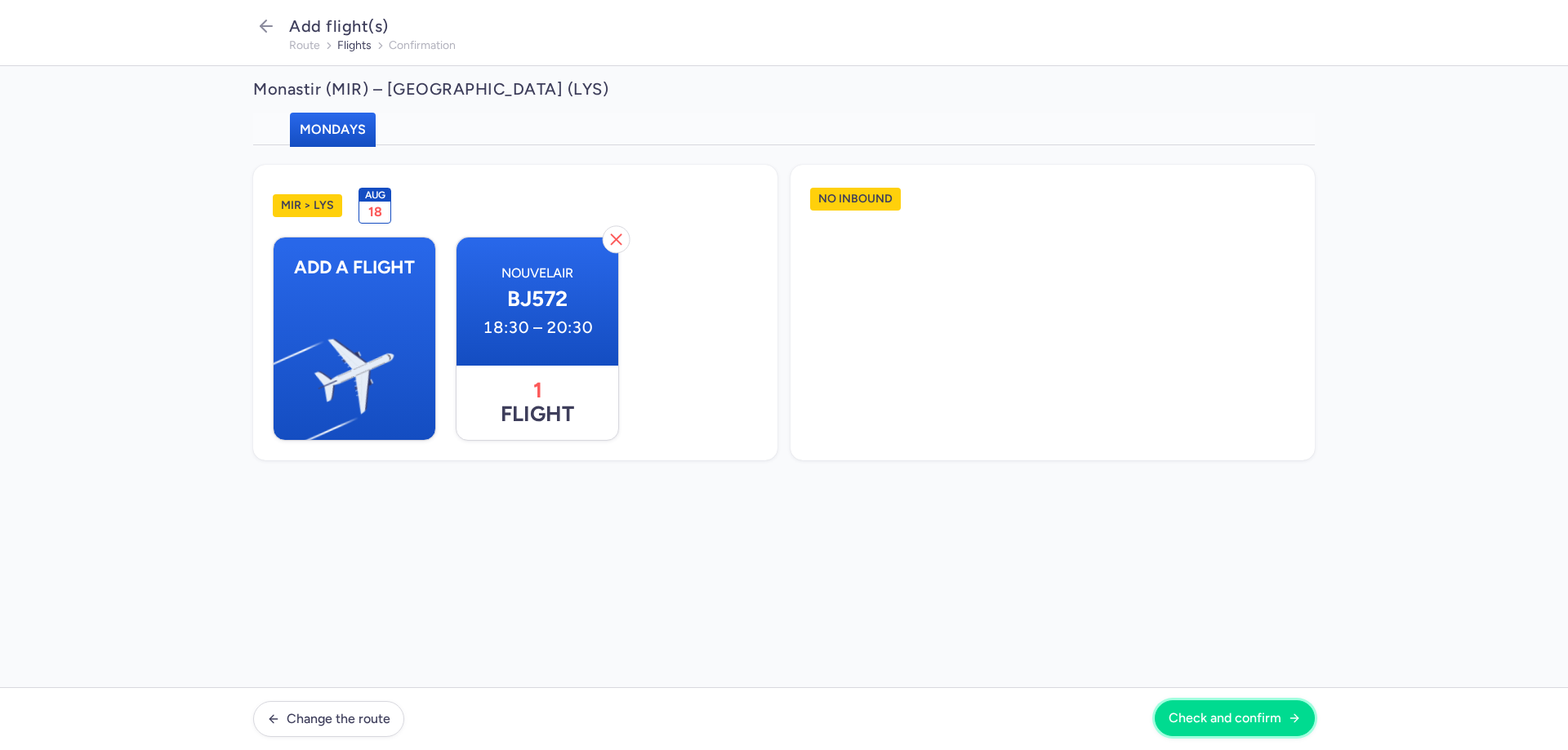
click at [1215, 719] on span "Check and confirm" at bounding box center [1225, 718] width 113 height 14
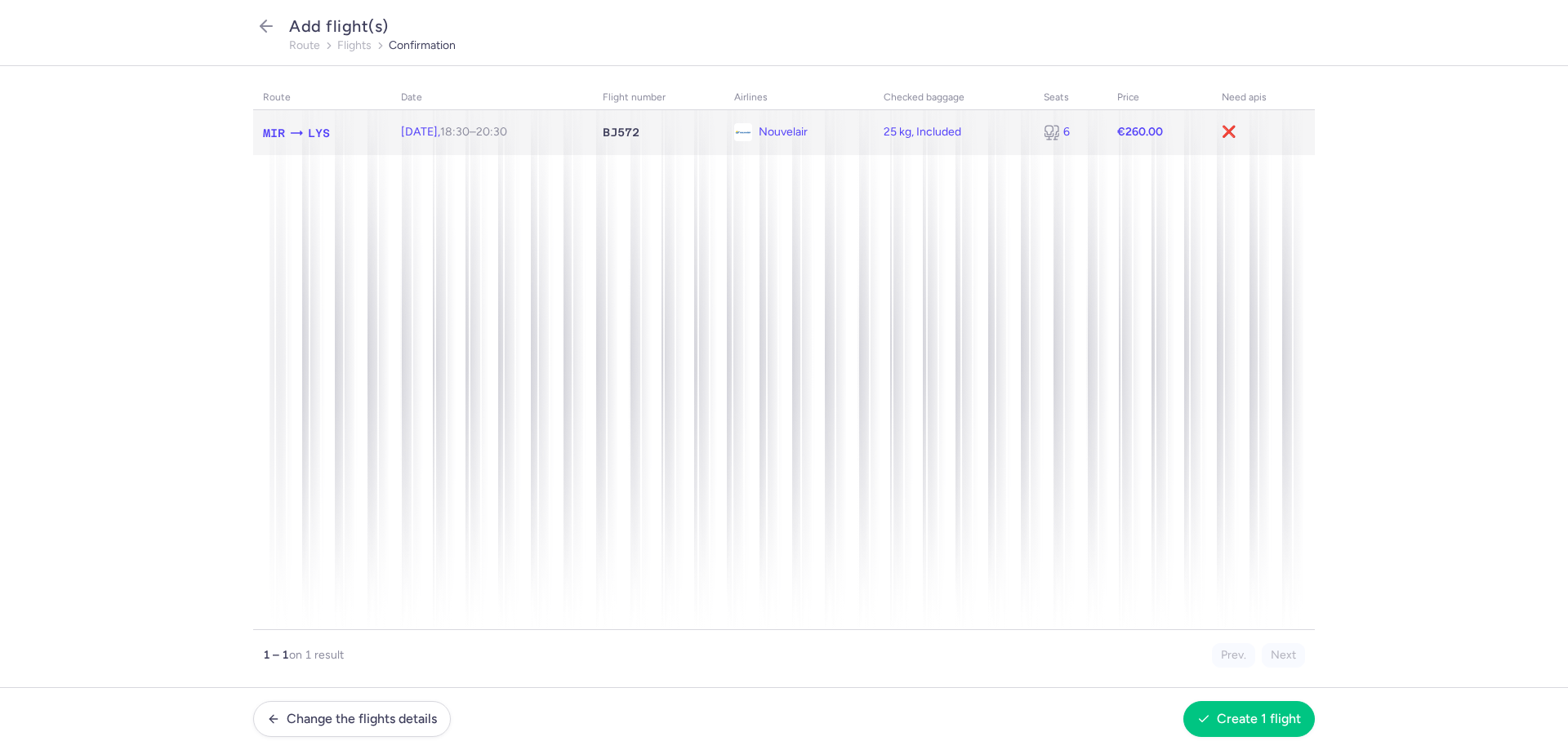
click at [459, 132] on span "[DATE] 18:30 – 20:30 +0" at bounding box center [454, 132] width 106 height 13
select select "25"
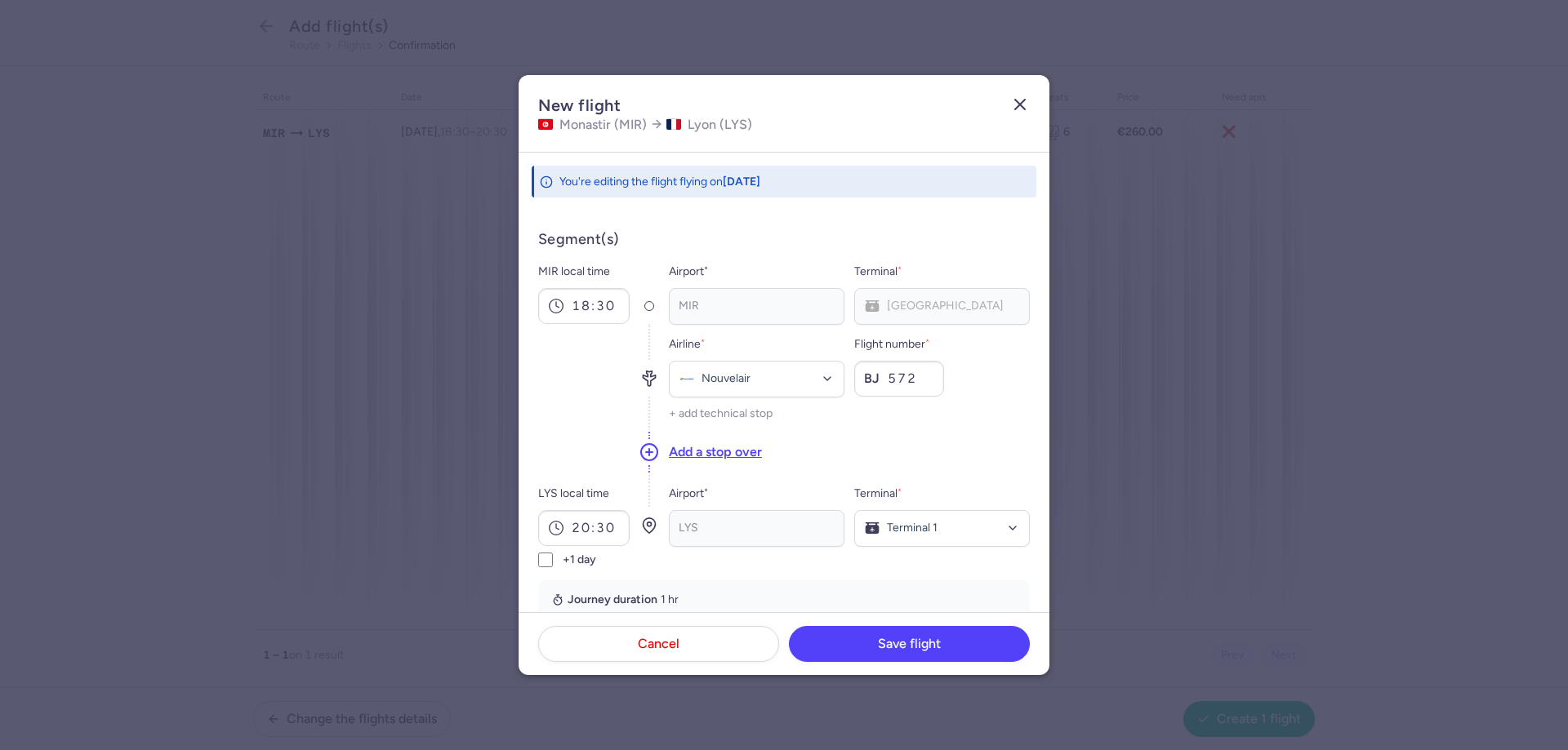
click at [1020, 97] on icon "button" at bounding box center [1019, 104] width 19 height 19
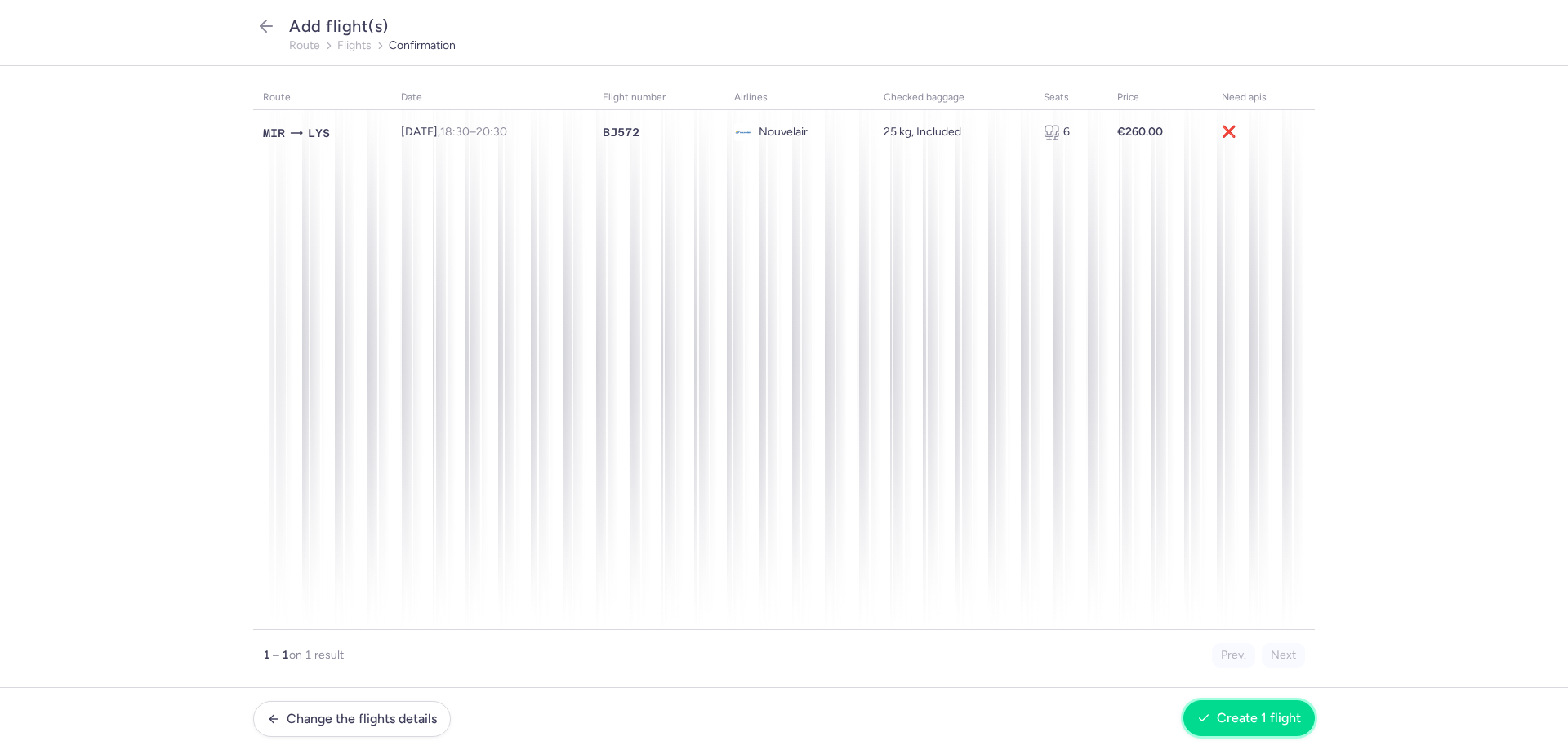
click at [1241, 718] on span "Create 1 flight" at bounding box center [1259, 718] width 84 height 14
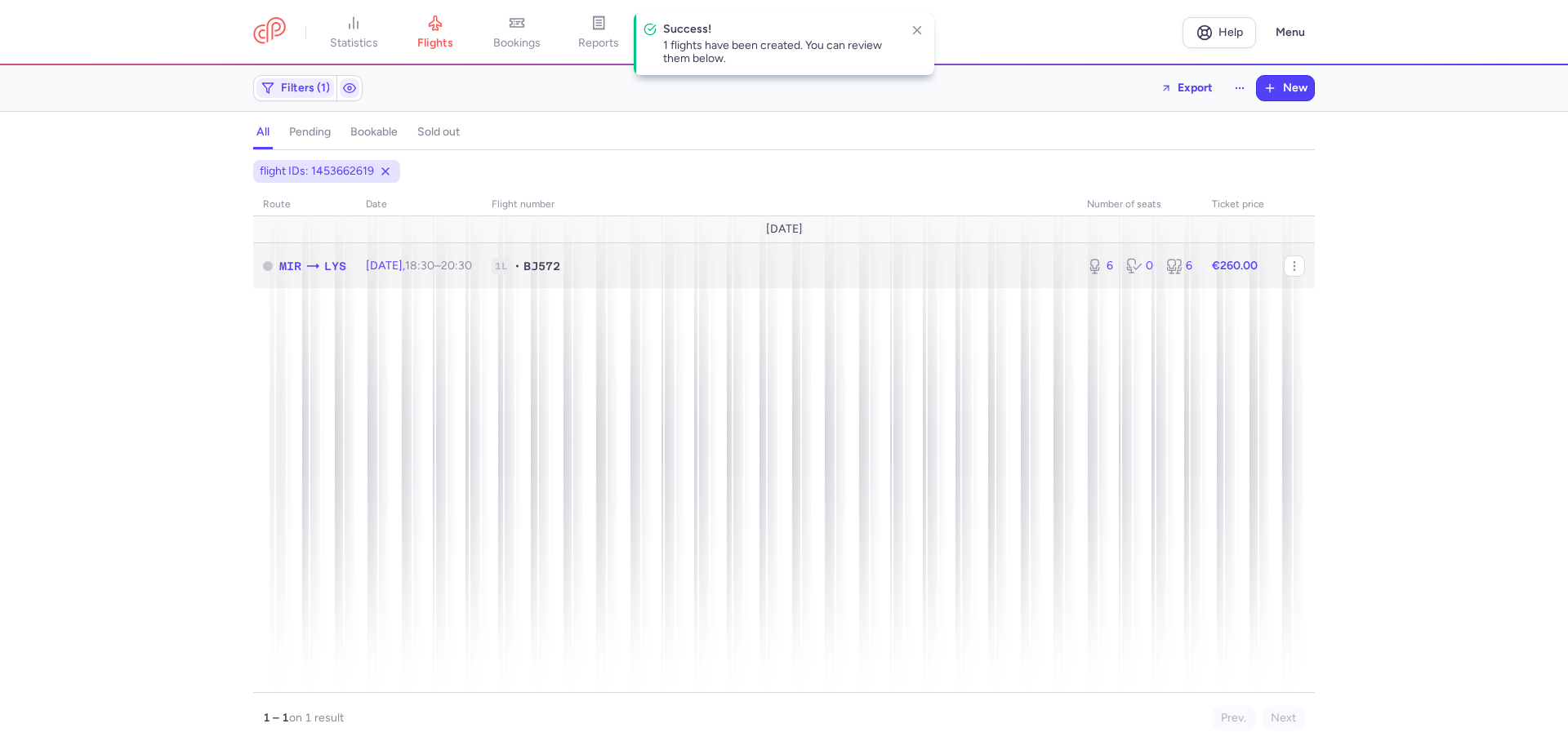
click at [1202, 274] on td "1L • BJ572" at bounding box center [1237, 265] width 72 height 45
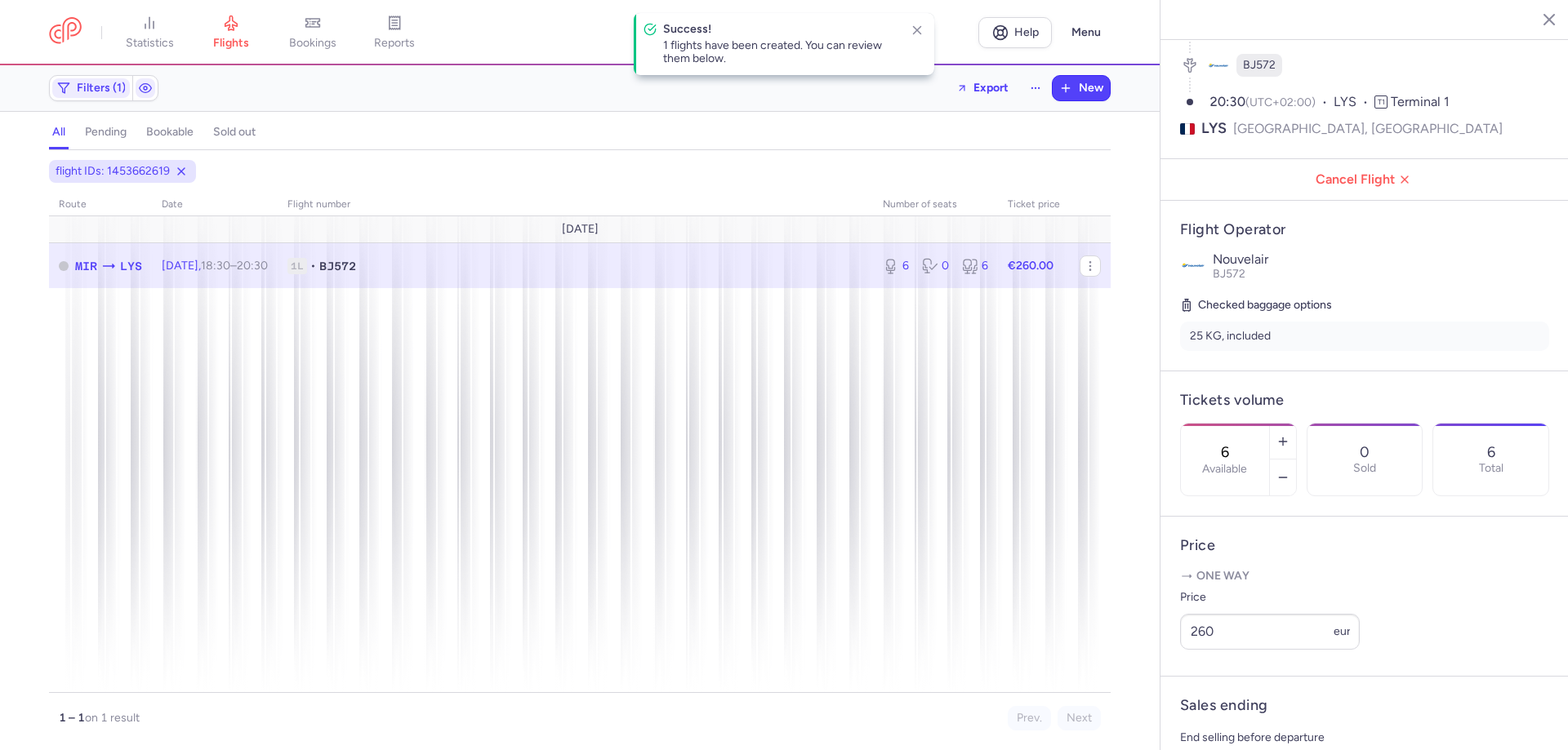
scroll to position [375, 0]
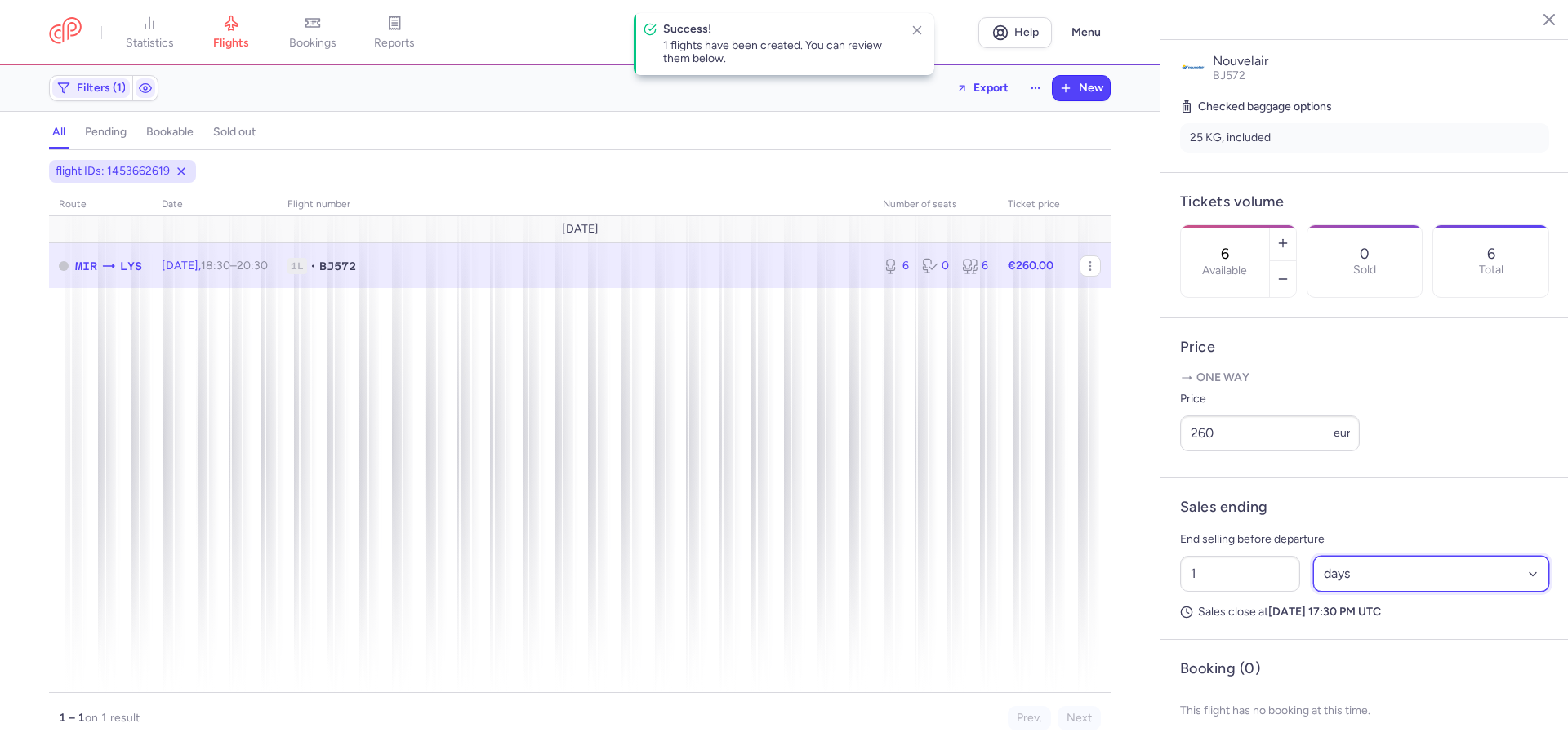
click at [1354, 574] on select "Select an option hours days" at bounding box center [1431, 574] width 237 height 36
select select "hours"
click at [1313, 556] on select "Select an option hours days" at bounding box center [1431, 574] width 237 height 36
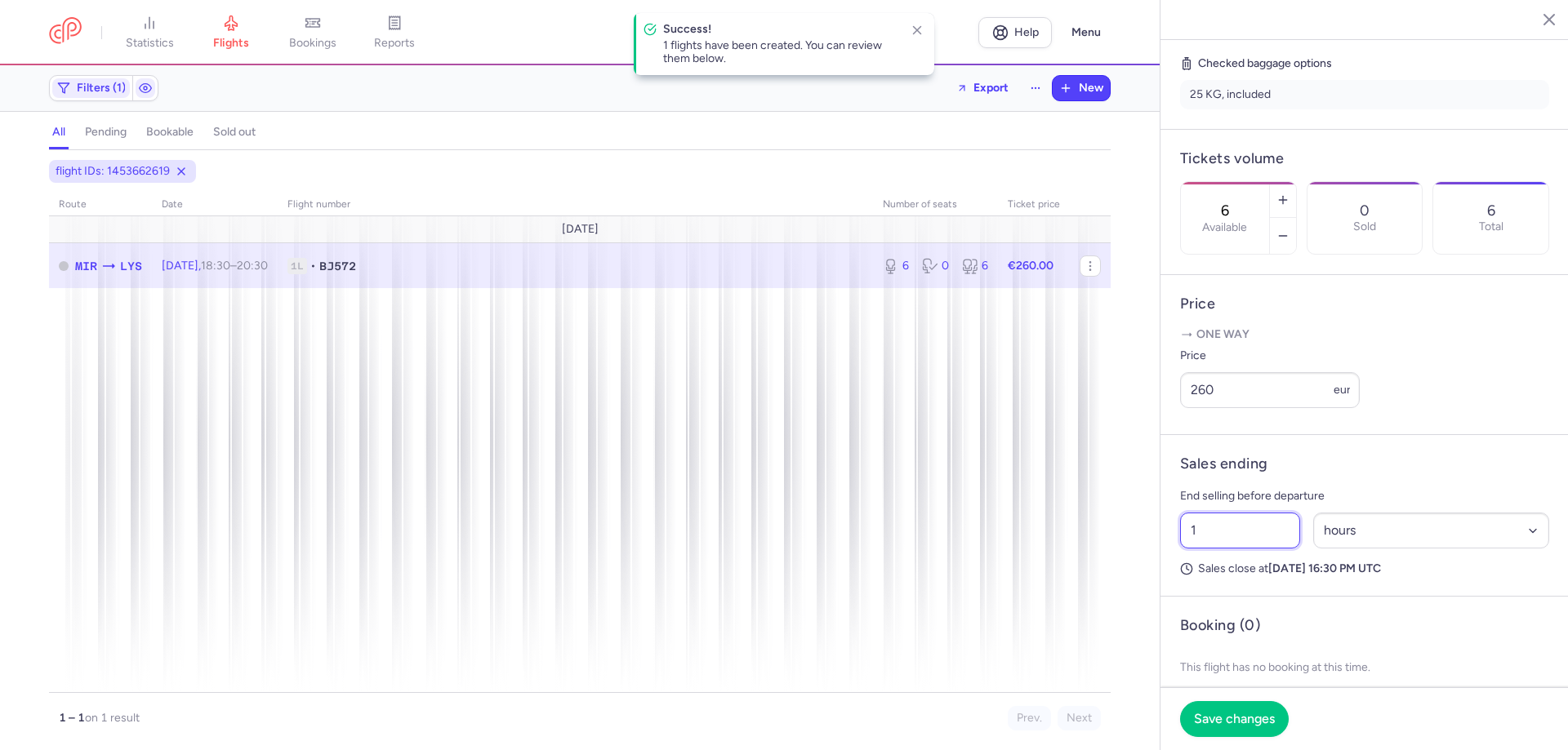
drag, startPoint x: 1247, startPoint y: 574, endPoint x: 1040, endPoint y: 558, distance: 207.6
click at [1040, 558] on div "statistics flights bookings reports Help Menu Filters (1) Export New all pendin…" at bounding box center [784, 375] width 1568 height 750
drag, startPoint x: 1172, startPoint y: 564, endPoint x: 1008, endPoint y: 542, distance: 165.5
click at [1014, 551] on div "statistics flights bookings reports Help Menu Filters (1) Export New all pendin…" at bounding box center [784, 375] width 1568 height 750
drag, startPoint x: 1181, startPoint y: 577, endPoint x: 1116, endPoint y: 535, distance: 77.4
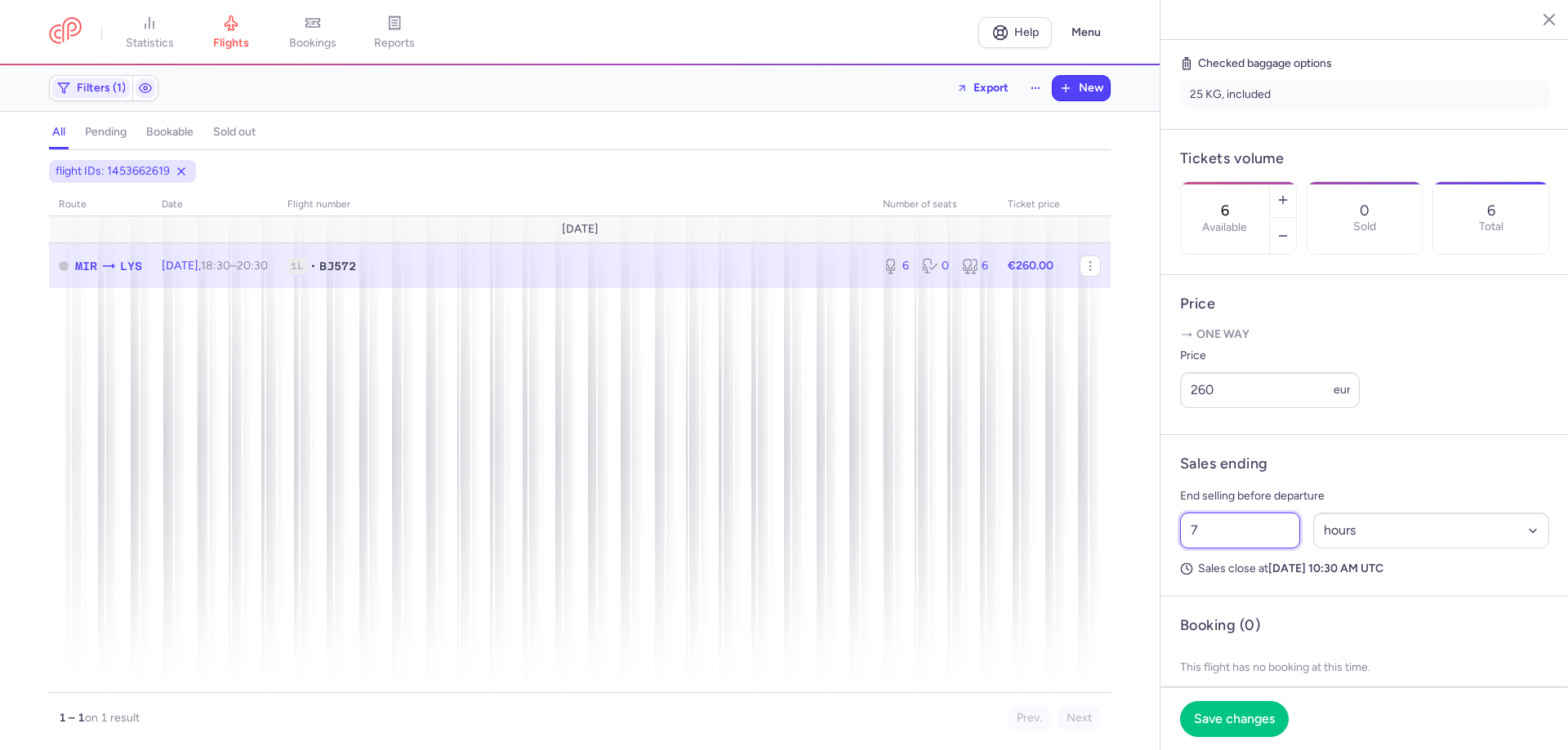
click at [1144, 578] on div "statistics flights bookings reports Help Menu Filters (1) Export New all pendin…" at bounding box center [784, 375] width 1568 height 750
drag, startPoint x: 1244, startPoint y: 580, endPoint x: 1007, endPoint y: 518, distance: 245.0
click at [1030, 554] on div "statistics flights bookings reports Help Menu Filters (1) Export New all pendin…" at bounding box center [784, 375] width 1568 height 750
type input "9"
click at [1205, 548] on input "9" at bounding box center [1240, 531] width 120 height 36
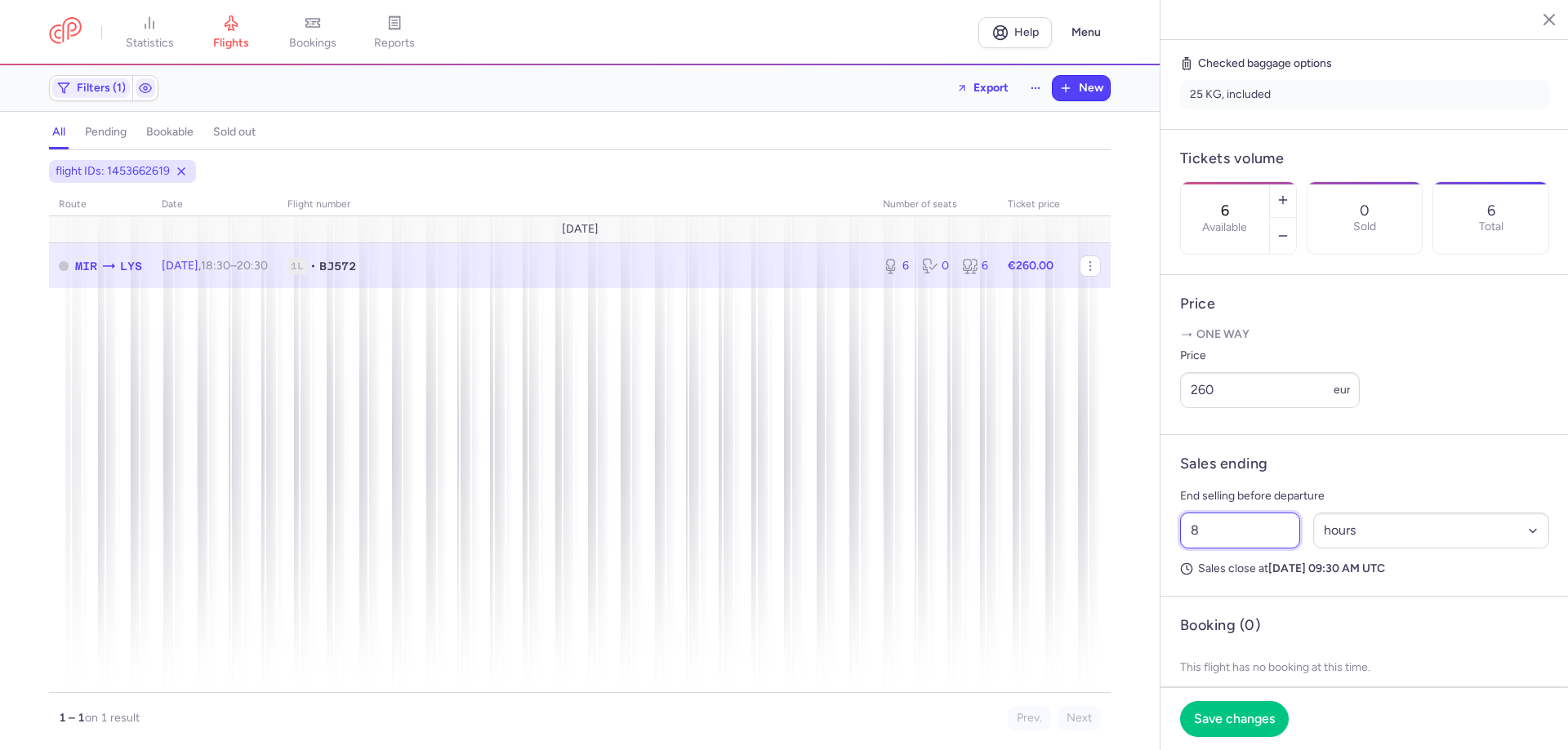
drag, startPoint x: 1247, startPoint y: 579, endPoint x: 1119, endPoint y: 548, distance: 131.7
click at [1121, 566] on div "statistics flights bookings reports Help Menu Filters (1) Export New all pendin…" at bounding box center [784, 375] width 1568 height 750
type input "7"
click at [1259, 733] on button "Save changes" at bounding box center [1234, 718] width 109 height 36
